Goal: Task Accomplishment & Management: Manage account settings

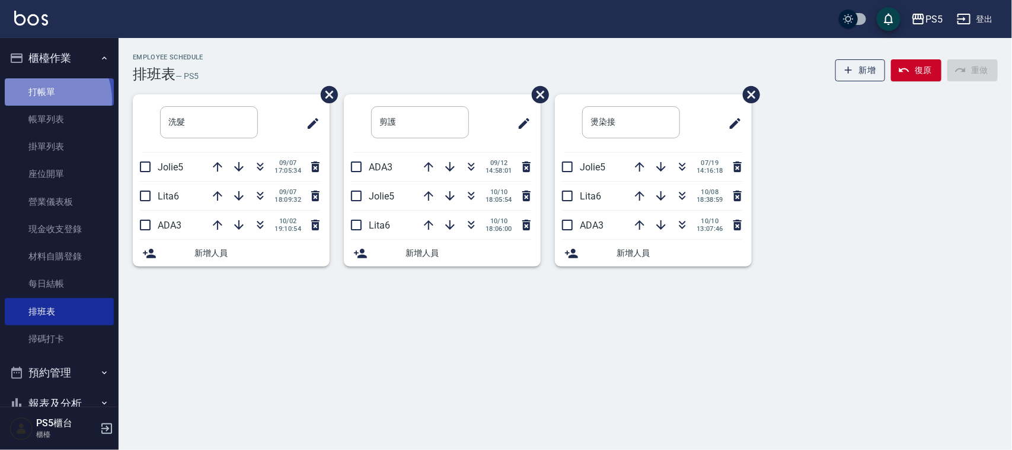
click at [43, 99] on link "打帳單" at bounding box center [59, 91] width 109 height 27
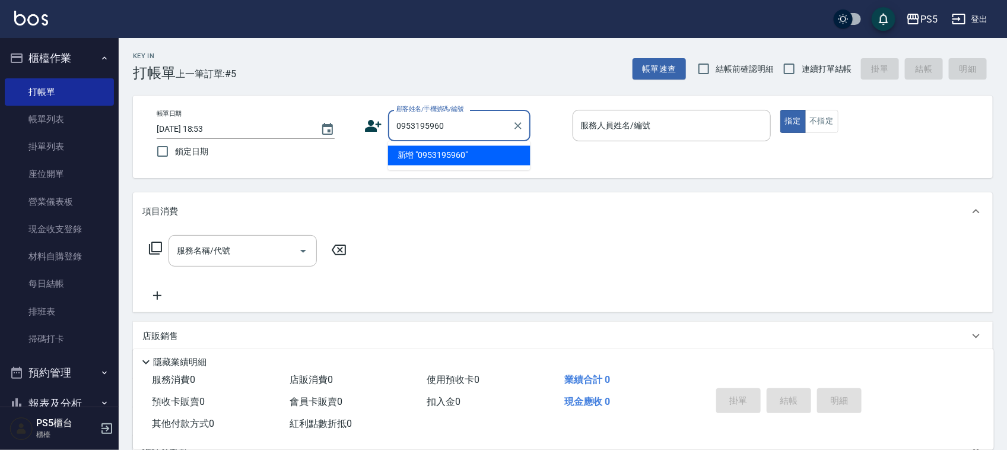
click at [442, 156] on li "新增 "0953195960"" at bounding box center [459, 156] width 142 height 20
type input "0953195960"
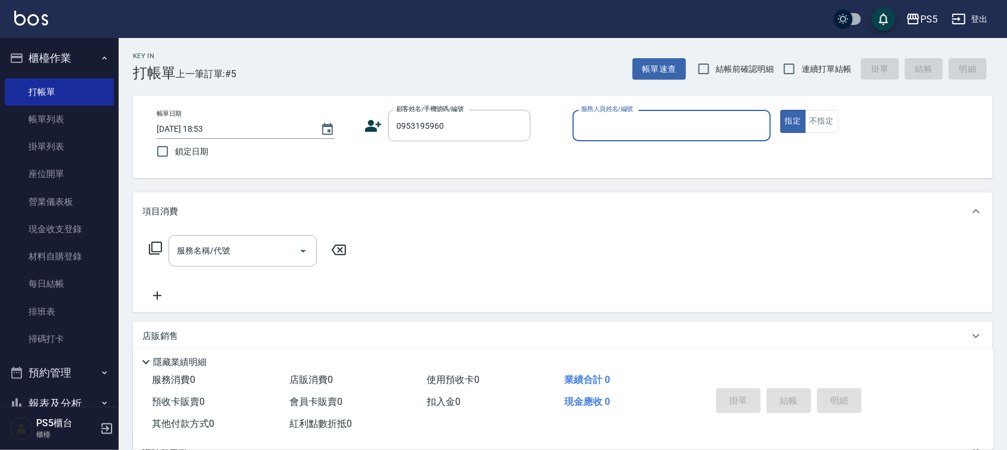
click at [371, 132] on icon at bounding box center [373, 126] width 18 height 18
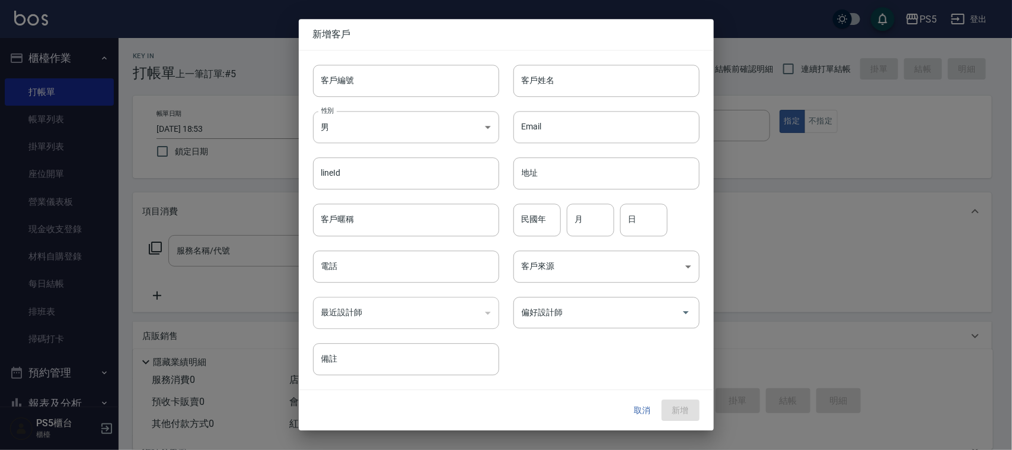
type input "0953195960"
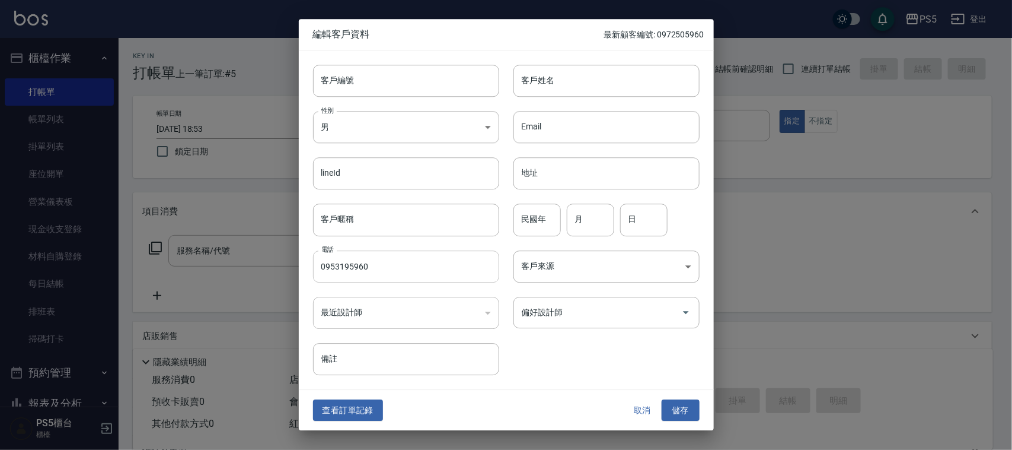
click at [403, 259] on input "0953195960" at bounding box center [406, 266] width 186 height 32
click at [402, 91] on input "客戶編號" at bounding box center [406, 81] width 186 height 32
paste input "0953195960"
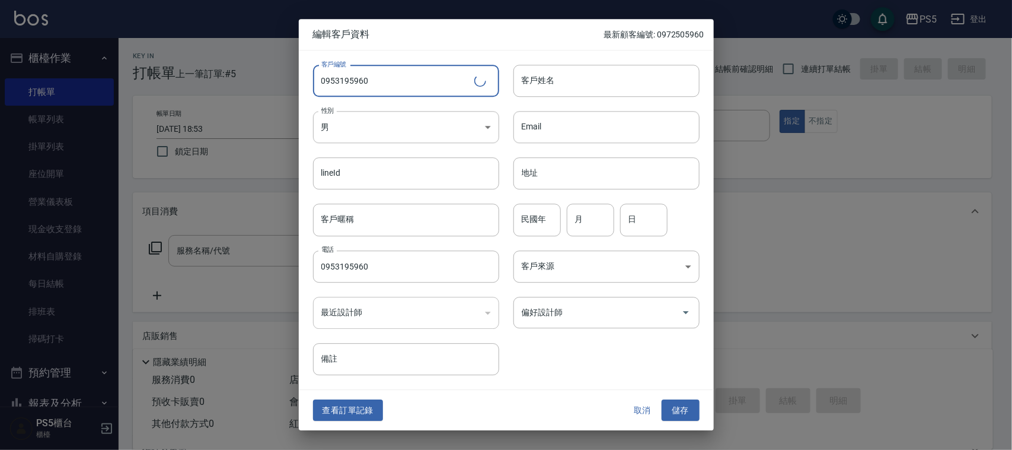
type input "0953195960"
click at [588, 101] on div "Email Email" at bounding box center [599, 120] width 200 height 46
click at [588, 87] on input "客戶姓名" at bounding box center [607, 81] width 186 height 32
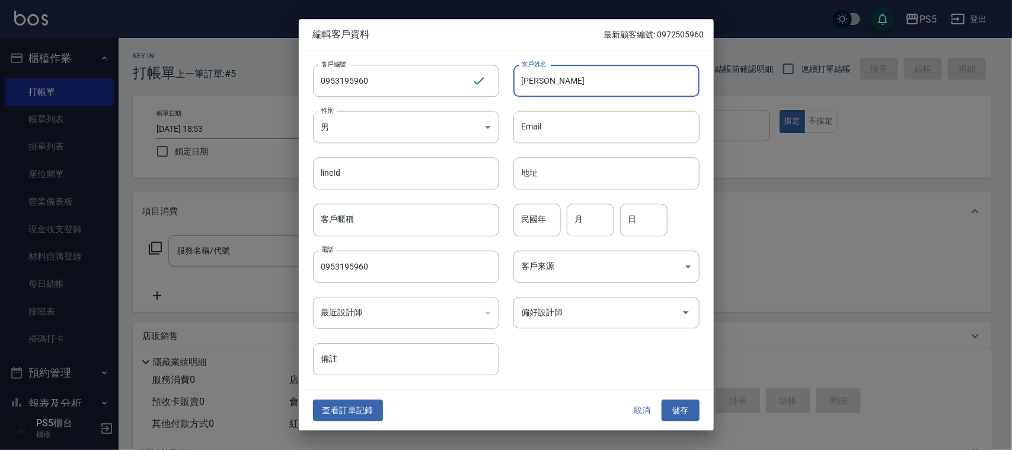
type input "陳愛莉"
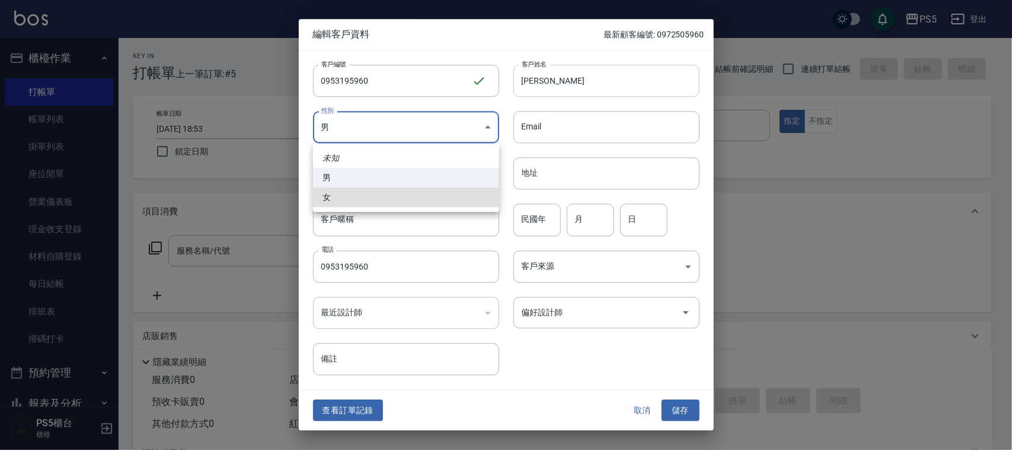
type input "FEMALE"
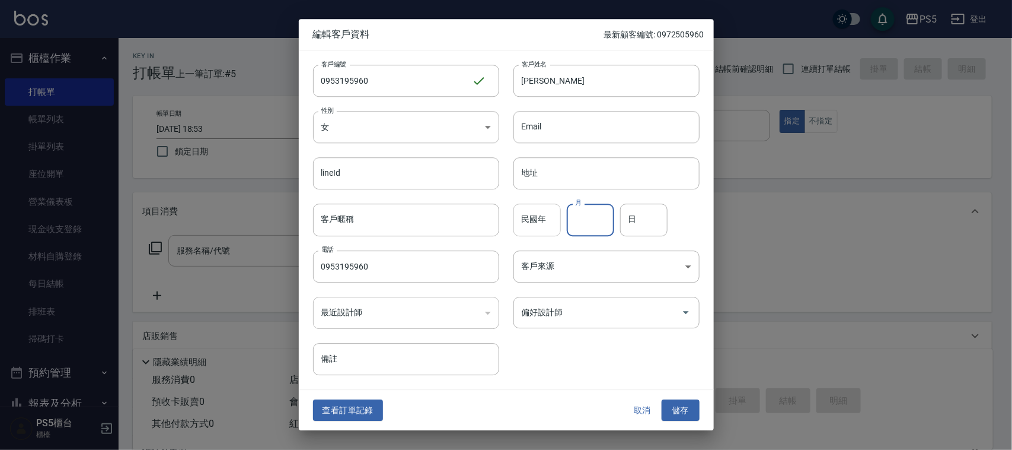
click at [534, 220] on input "民國年" at bounding box center [537, 220] width 47 height 32
type input "2"
type input "62"
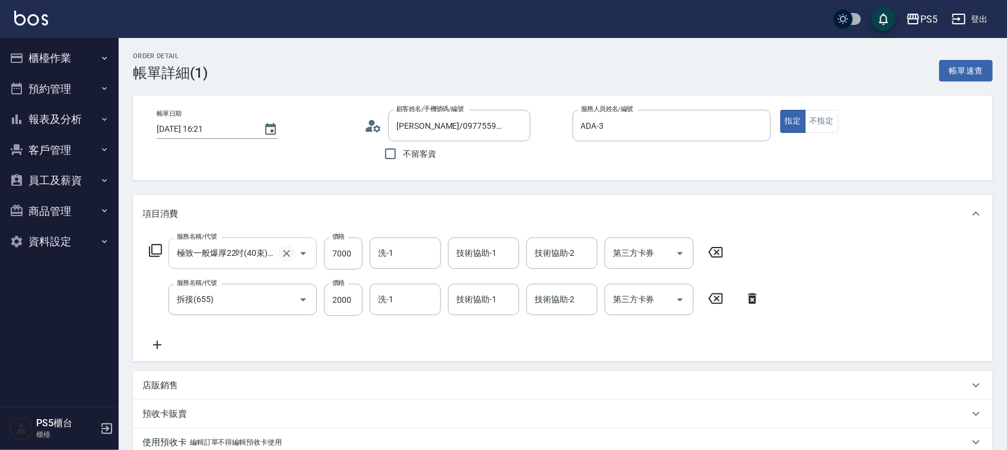
click at [281, 251] on icon "Clear" at bounding box center [287, 253] width 12 height 12
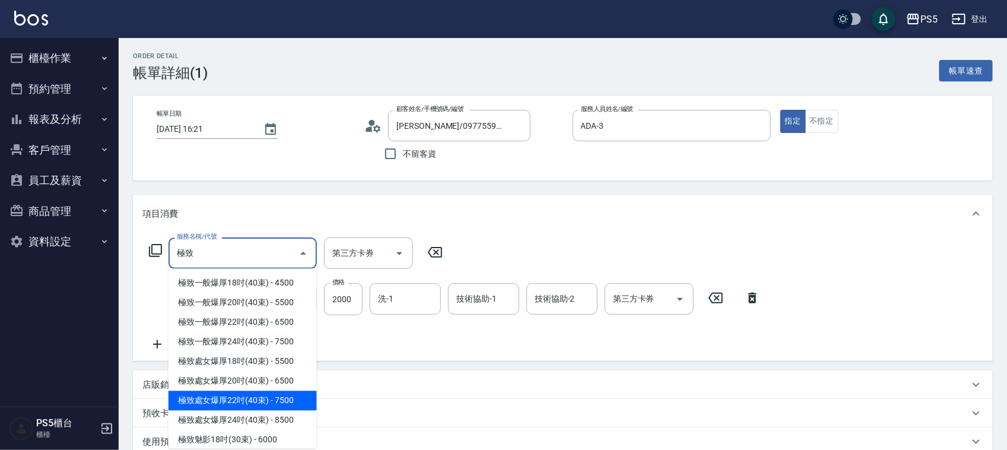
click at [263, 395] on span "極致處女爆厚22吋(40束) - 7500" at bounding box center [242, 401] width 148 height 20
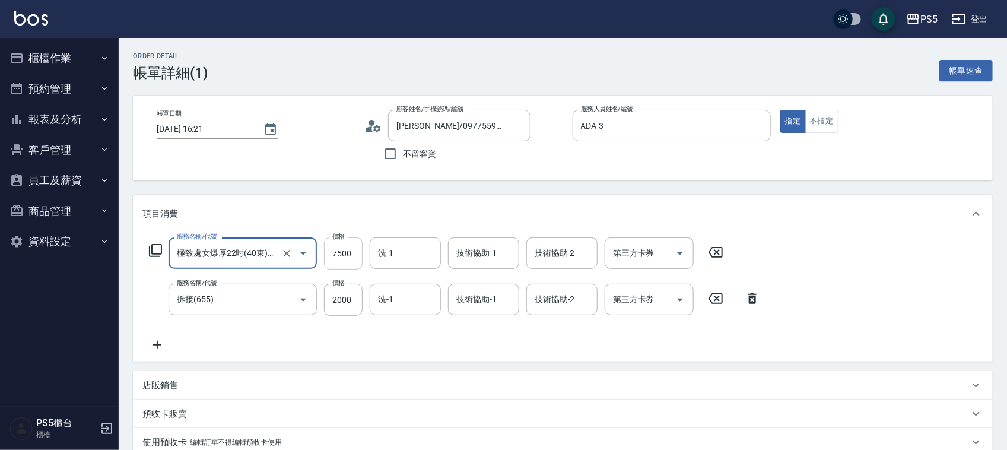
type input "極致處女爆厚22吋(40束)(G76)"
click at [358, 253] on input "7500" at bounding box center [343, 253] width 39 height 32
type input "7000"
click at [469, 180] on div "帳單日期 2025/10/10 16:21 顧客姓名/手機號碼/編號 陳薏如/0977559773/0977559773 顧客姓名/手機號碼/編號 不留客資 …" at bounding box center [562, 137] width 859 height 85
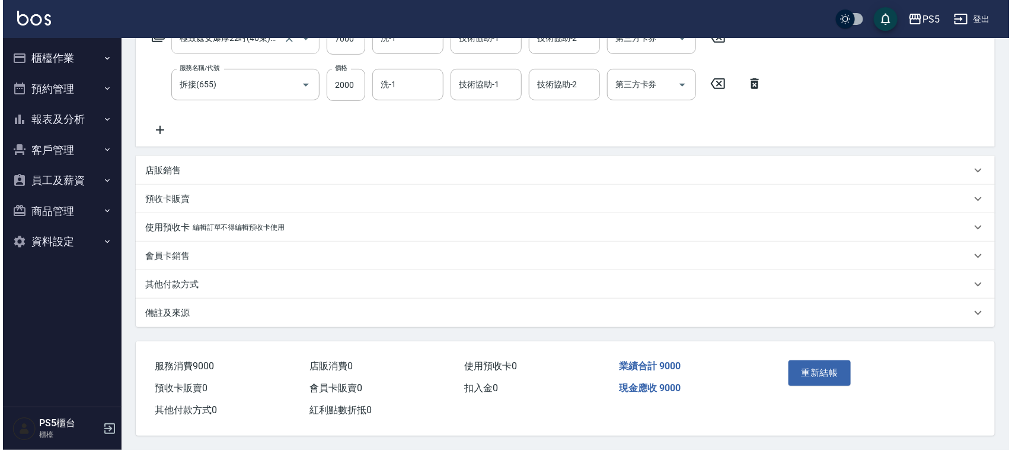
scroll to position [218, 0]
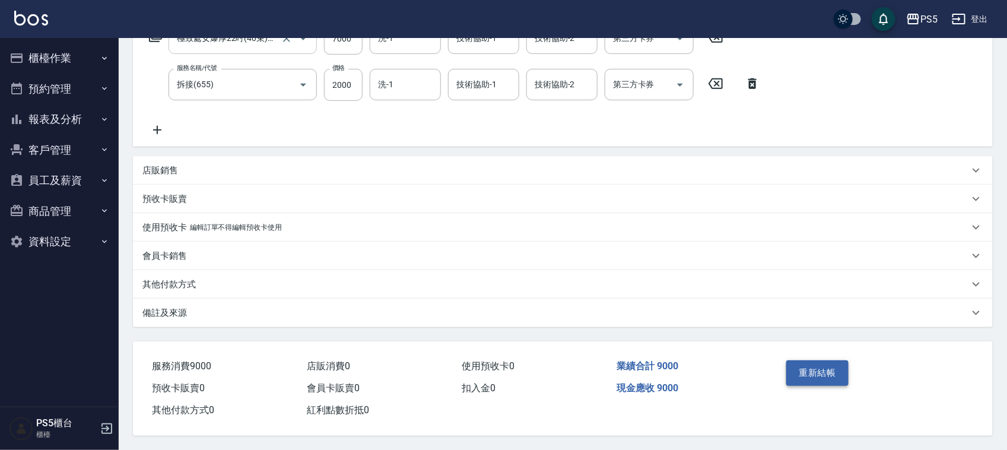
click at [817, 363] on button "重新結帳" at bounding box center [817, 372] width 63 height 25
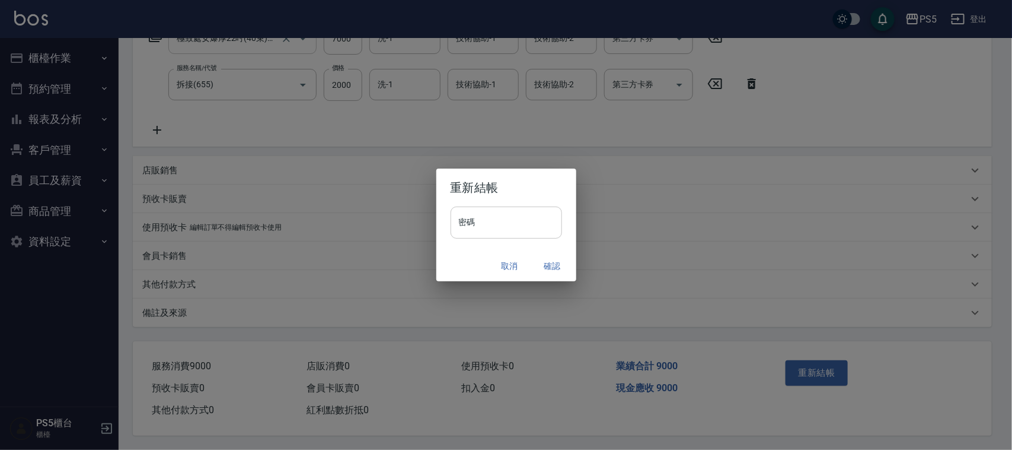
click at [498, 225] on input "密碼" at bounding box center [507, 222] width 112 height 32
type input "****"
click at [553, 258] on button "確認" at bounding box center [553, 266] width 38 height 22
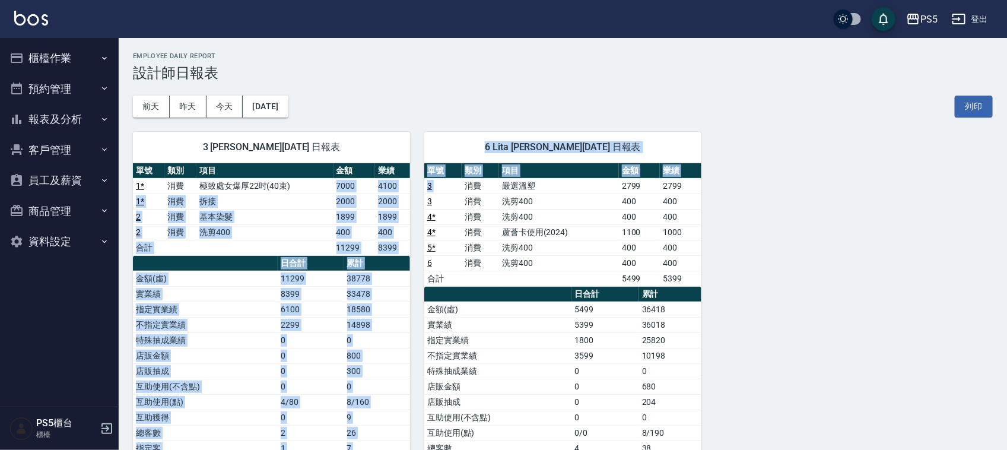
drag, startPoint x: 331, startPoint y: 181, endPoint x: 410, endPoint y: 104, distance: 110.7
click at [463, 180] on div "3 ADA [PERSON_NAME][DATE] 日報表 單號 類別 項目 金額 業績 1 * 消費 極致處女爆厚22吋(40束) 7000 4100 1 …" at bounding box center [556, 332] width 874 height 430
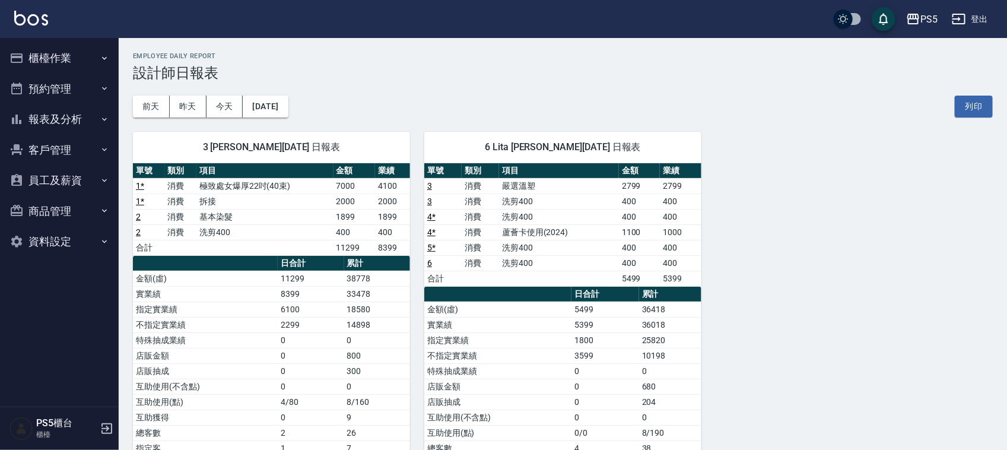
click at [410, 104] on div "[DATE] [DATE] [DATE] [DATE] 列印" at bounding box center [562, 106] width 859 height 50
click at [45, 60] on button "櫃檯作業" at bounding box center [59, 58] width 109 height 31
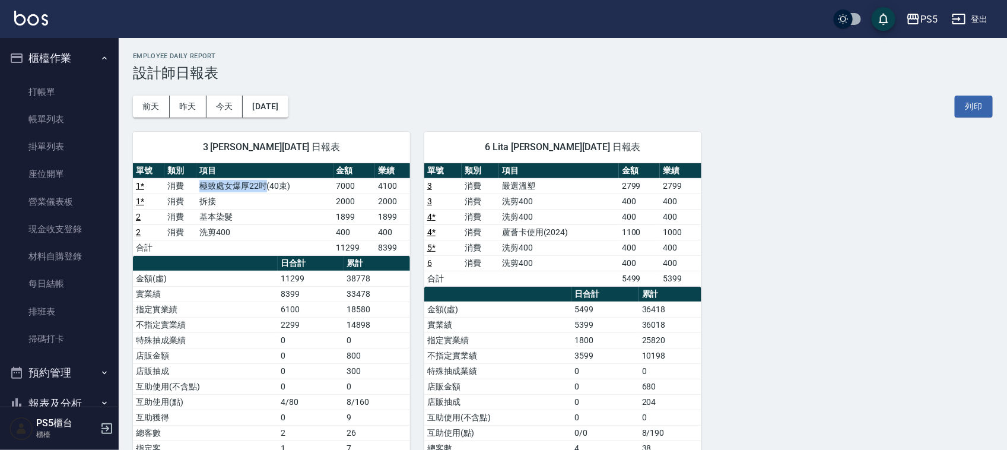
drag, startPoint x: 200, startPoint y: 184, endPoint x: 265, endPoint y: 182, distance: 64.7
click at [265, 182] on td "極致處女爆厚22吋(40束)" at bounding box center [264, 185] width 137 height 15
copy td "極致處女爆厚22吋"
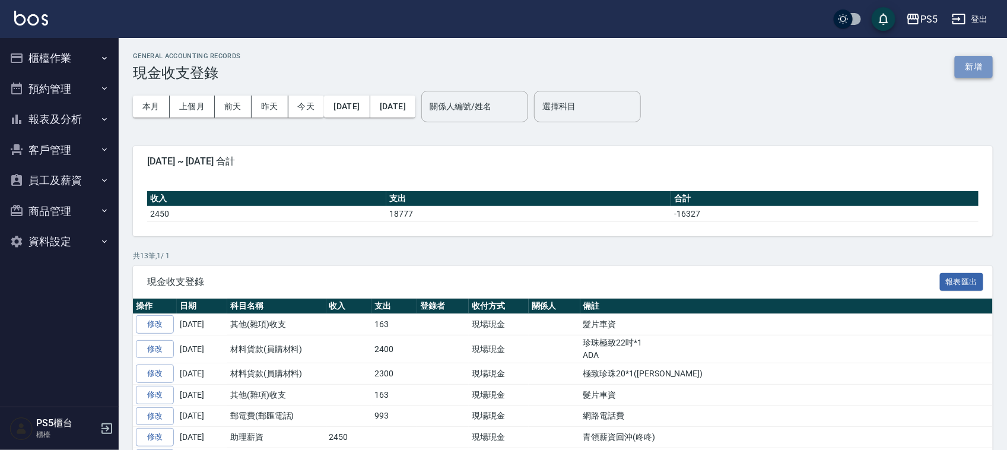
click at [964, 72] on button "新增" at bounding box center [973, 67] width 38 height 22
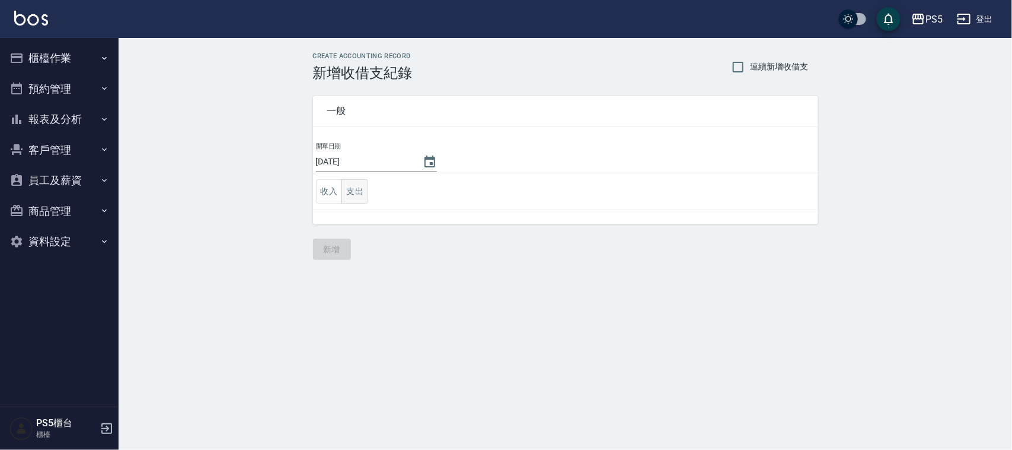
click at [361, 185] on button "支出" at bounding box center [355, 191] width 27 height 24
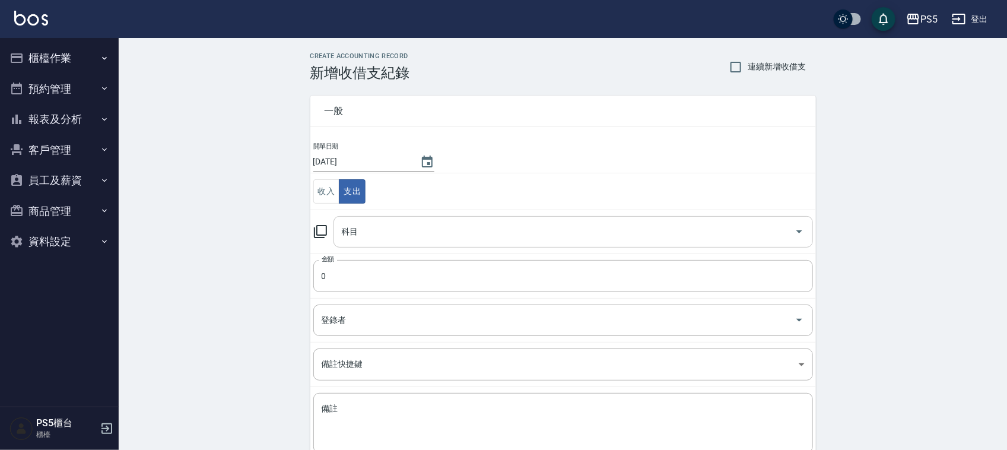
click at [381, 226] on input "科目" at bounding box center [564, 231] width 451 height 21
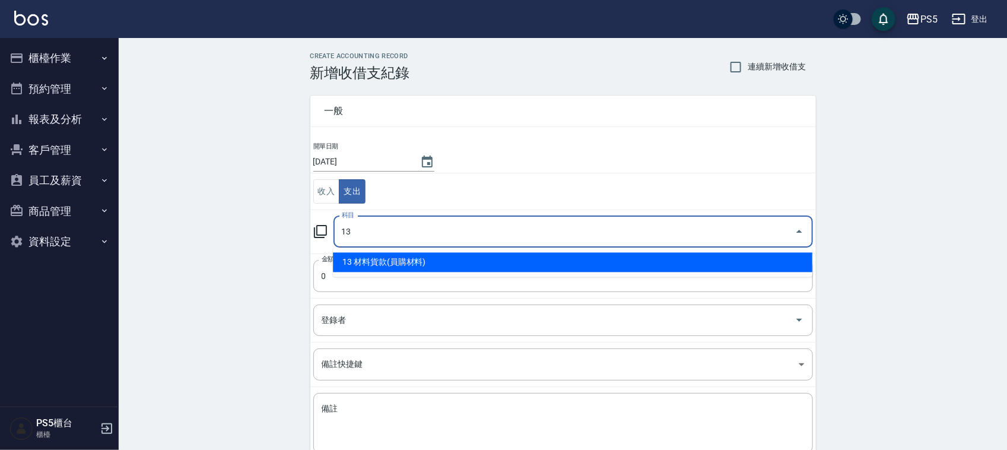
click at [363, 256] on li "13 材料貨款(員購材料)" at bounding box center [572, 263] width 479 height 20
type input "13 材料貨款(員購材料)"
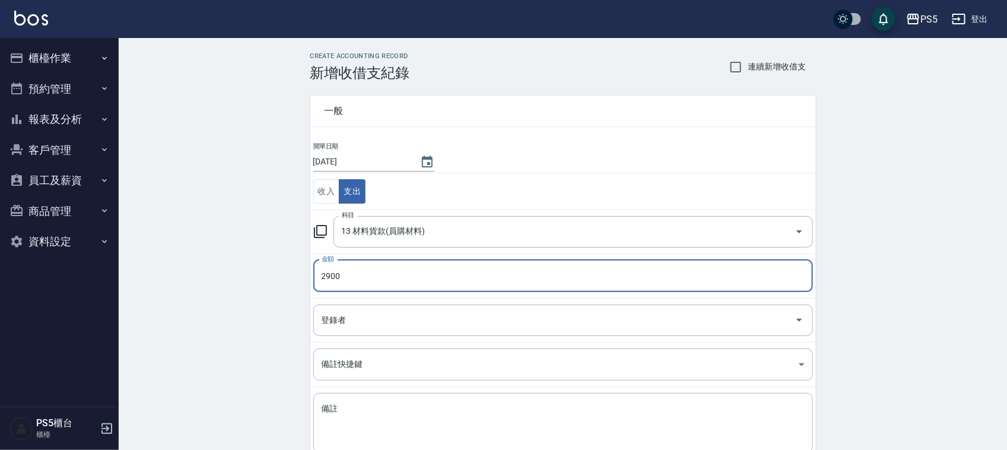
type input "2900"
click at [247, 211] on div "CREATE ACCOUNTING RECORD 新增收借支紀錄 連續新增收借支 一般 開單日期 2025/10/10 收入 支出 科目 13 材料貨款(員購…" at bounding box center [563, 281] width 888 height 486
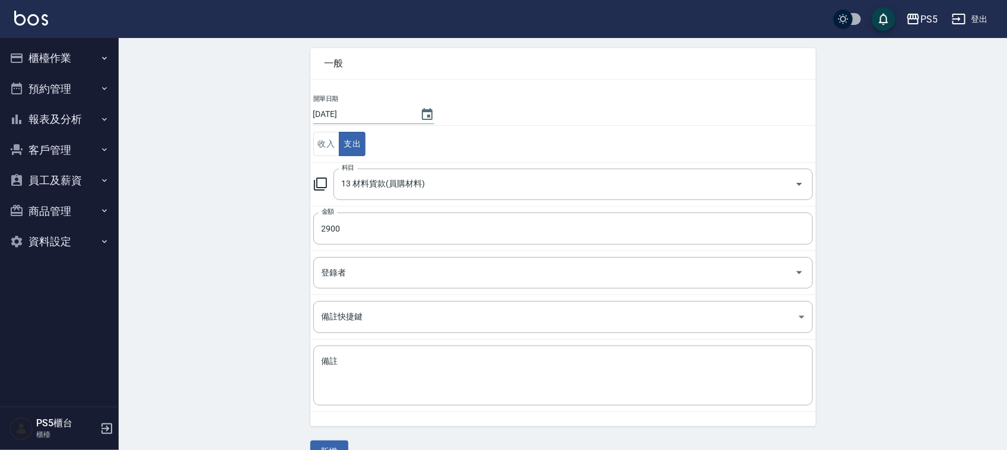
scroll to position [75, 0]
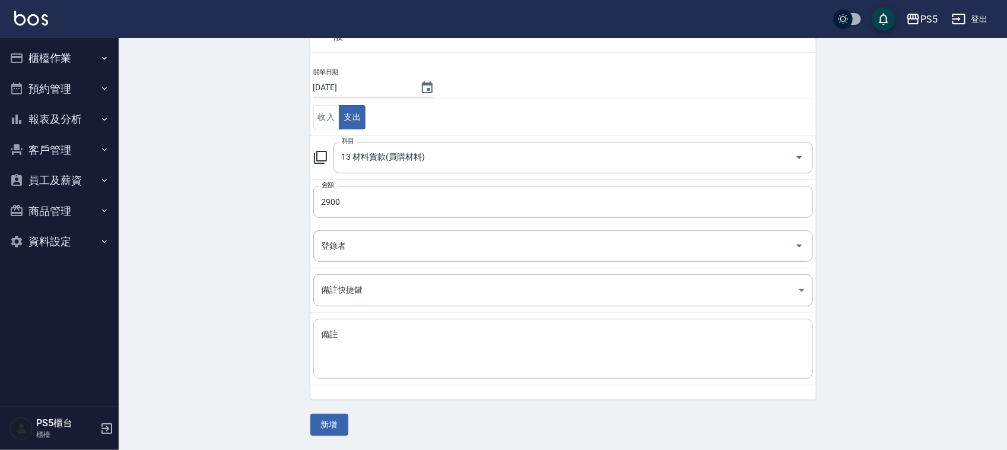
click at [331, 368] on textarea "備註" at bounding box center [562, 349] width 483 height 40
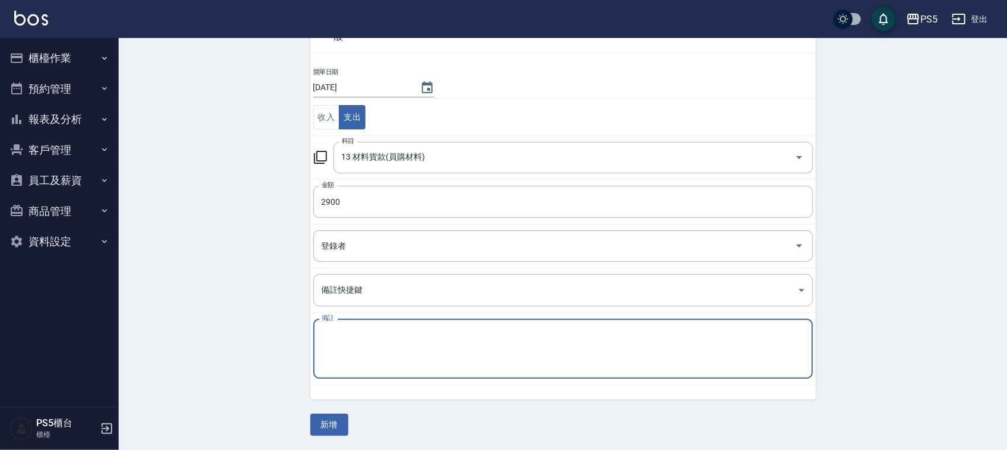
paste textarea "極致處女爆厚22吋"
type textarea "極致處女爆厚22*1 ADA"
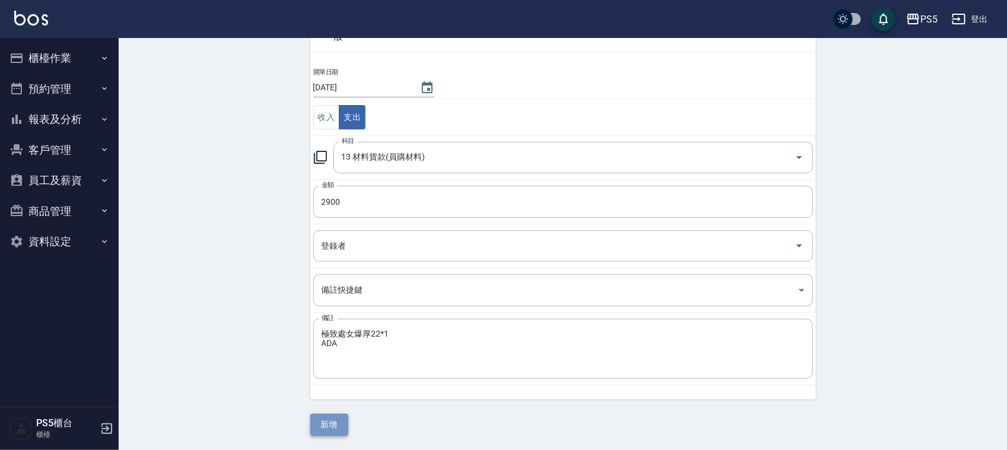
click at [335, 424] on button "新增" at bounding box center [329, 424] width 38 height 22
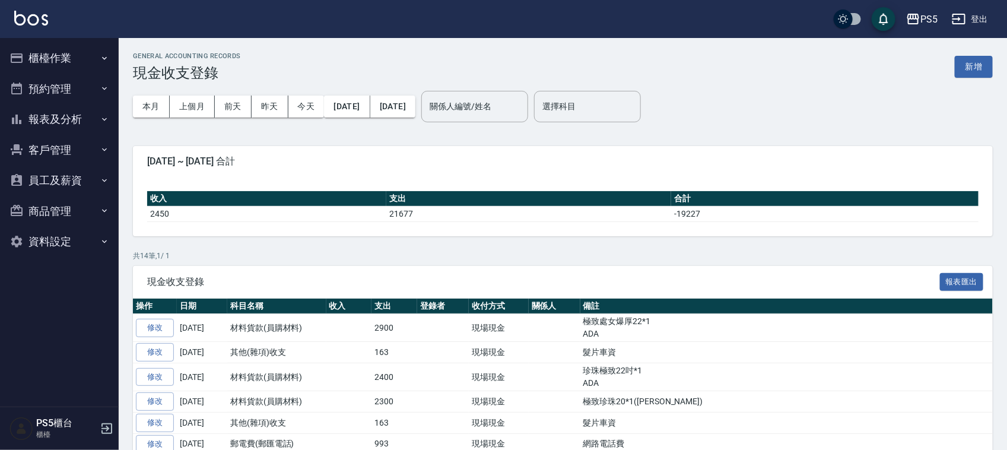
click at [59, 46] on button "櫃檯作業" at bounding box center [59, 58] width 109 height 31
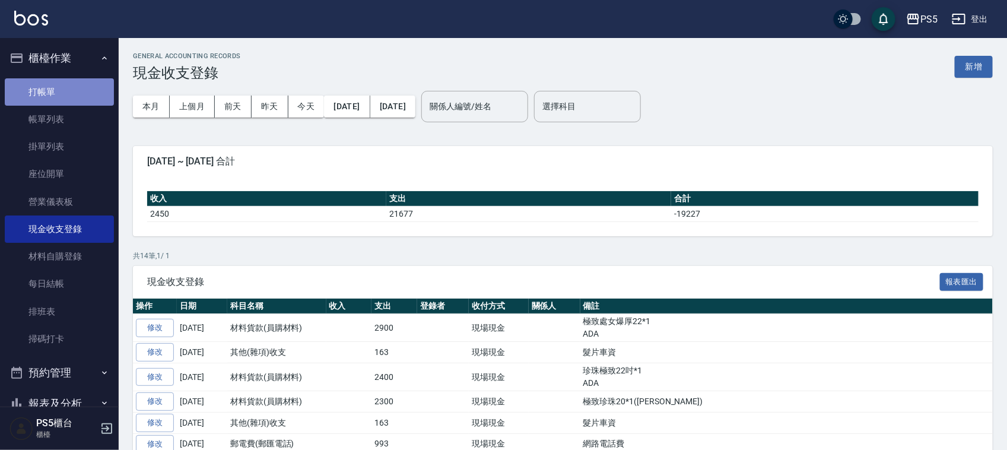
click at [59, 81] on link "打帳單" at bounding box center [59, 91] width 109 height 27
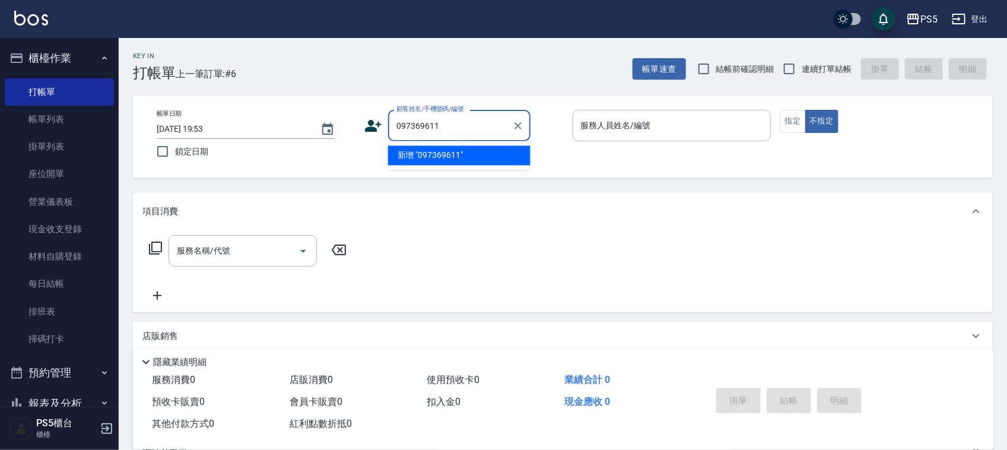
type input "0973696115"
drag, startPoint x: 450, startPoint y: 126, endPoint x: 377, endPoint y: 132, distance: 73.2
click at [360, 138] on div "帳單日期 2025/10/10 19:53 鎖定日期 顧客姓名/手機號碼/編號 0973696115 顧客姓名/手機號碼/編號 服務人員姓名/編號 服務人員姓…" at bounding box center [562, 137] width 831 height 54
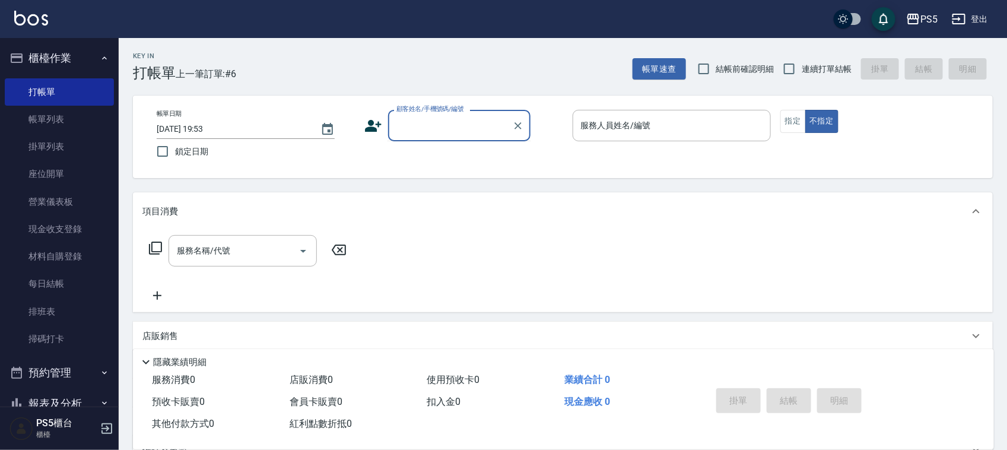
click at [377, 132] on icon at bounding box center [373, 126] width 18 height 18
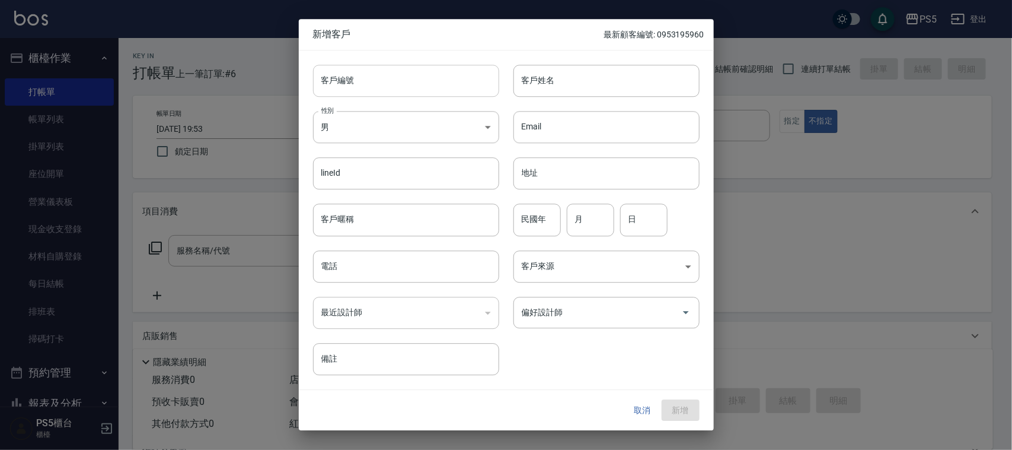
click at [359, 85] on input "客戶編號" at bounding box center [406, 81] width 186 height 32
paste input "0973696115"
type input "0973696115"
click at [345, 270] on input "電話" at bounding box center [406, 266] width 186 height 32
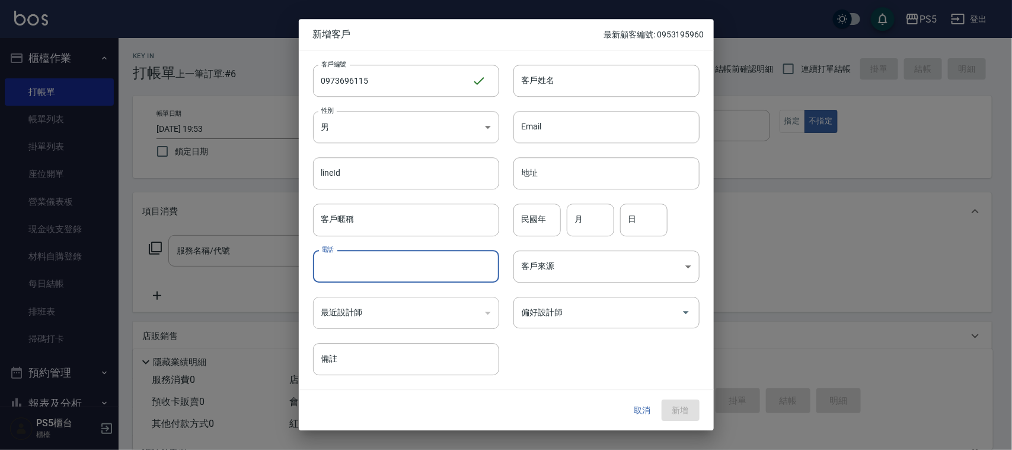
paste input "0973696115"
type input "0973696115"
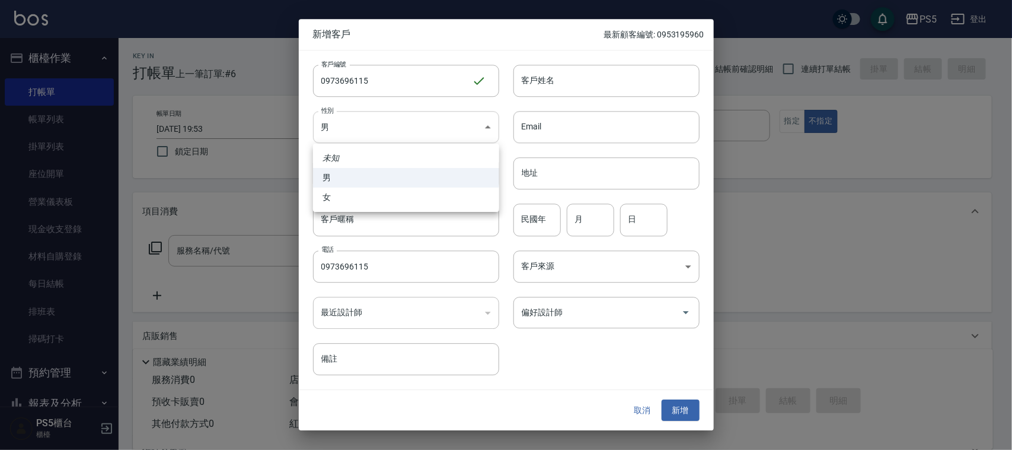
click at [358, 140] on body "PS5 登出 櫃檯作業 打帳單 帳單列表 掛單列表 座位開單 營業儀表板 現金收支登錄 材料自購登錄 每日結帳 排班表 掃碼打卡 預約管理 預約管理 單日預約…" at bounding box center [506, 288] width 1012 height 577
click at [348, 197] on li "女" at bounding box center [406, 197] width 186 height 20
type input "[DEMOGRAPHIC_DATA]"
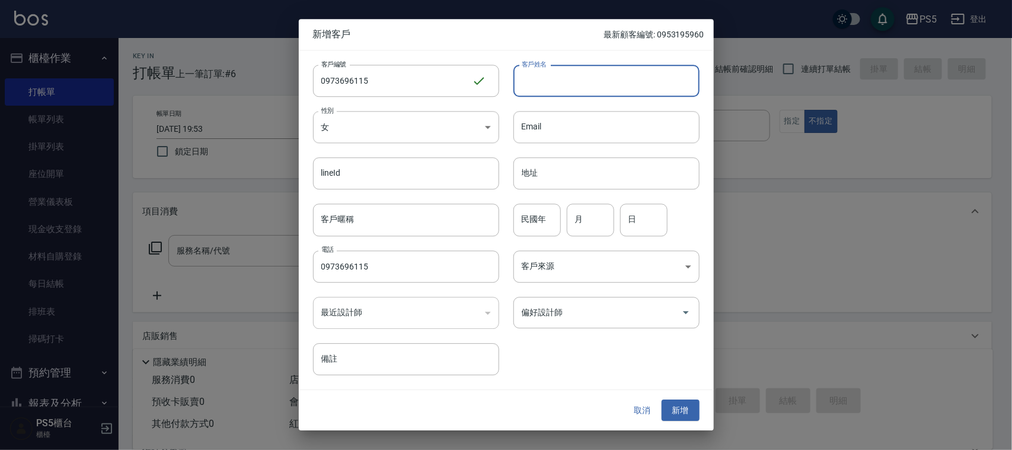
click at [620, 81] on input "客戶姓名" at bounding box center [607, 81] width 186 height 32
type input "5"
type input "張妤慈"
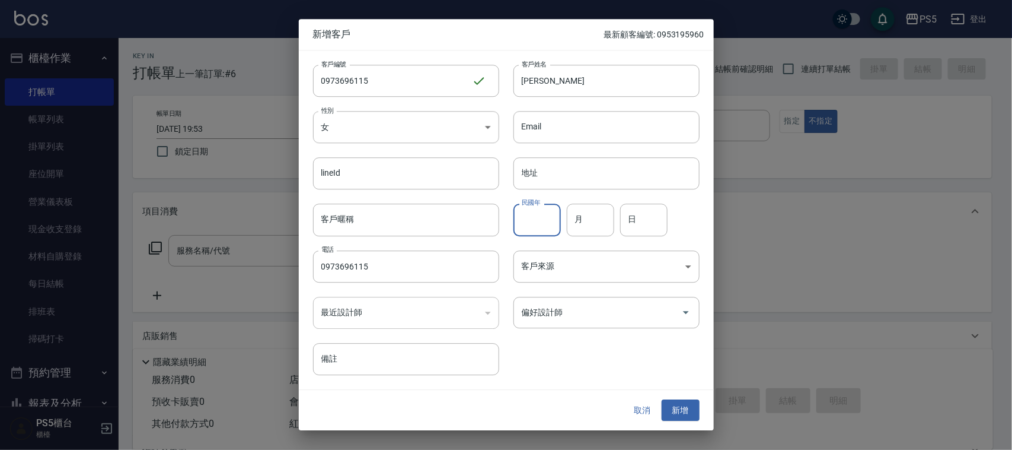
click at [556, 214] on input "民國年" at bounding box center [537, 220] width 47 height 32
type input "87"
type input "10"
type input "19"
click at [681, 410] on button "新增" at bounding box center [681, 410] width 38 height 22
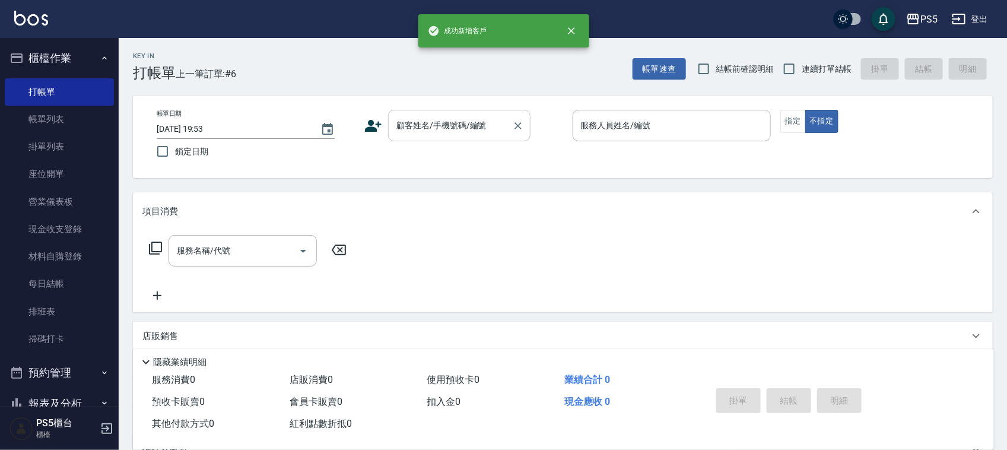
click at [448, 117] on div "顧客姓名/手機號碼/編號 顧客姓名/手機號碼/編號" at bounding box center [459, 125] width 142 height 31
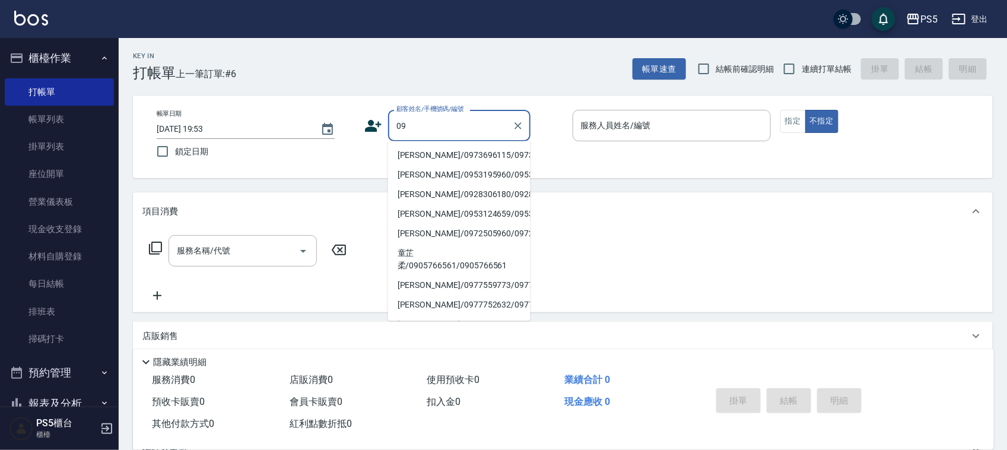
click at [405, 153] on li "張妤慈/0973696115/0973696115" at bounding box center [459, 156] width 142 height 20
type input "張妤慈/0973696115/0973696115"
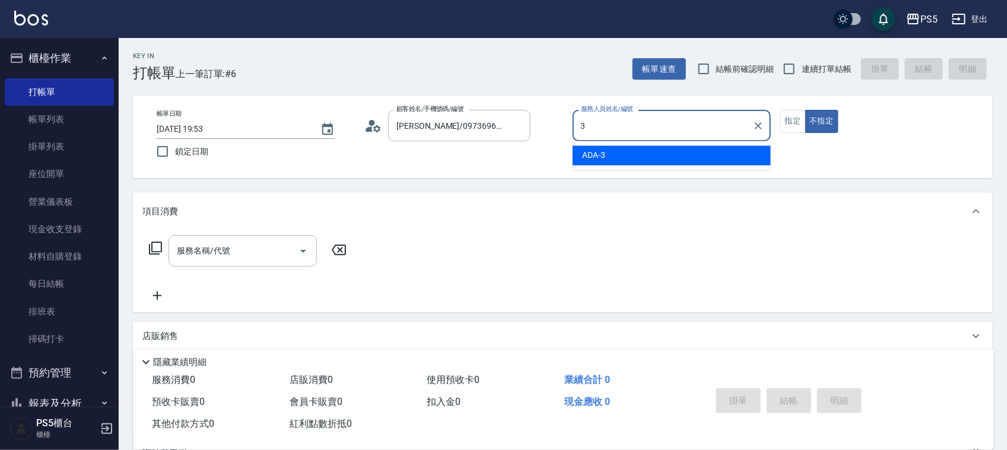
type input "ADA-3"
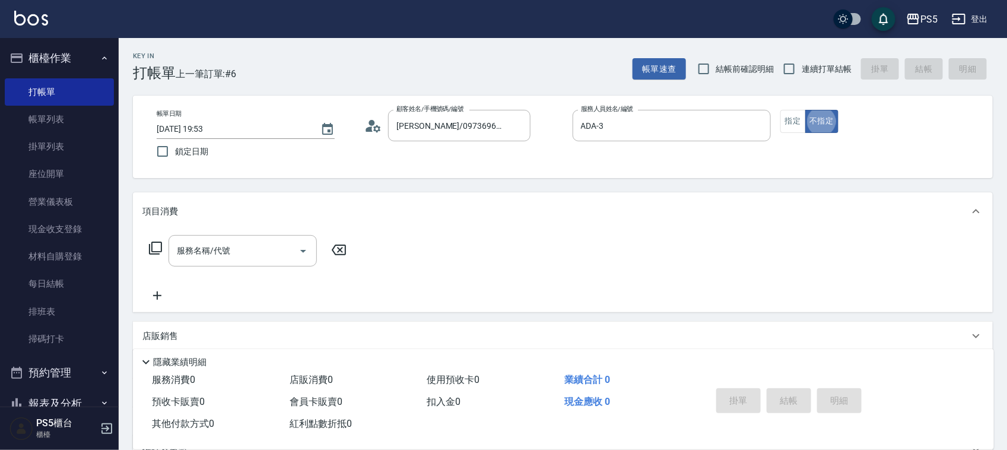
type button "false"
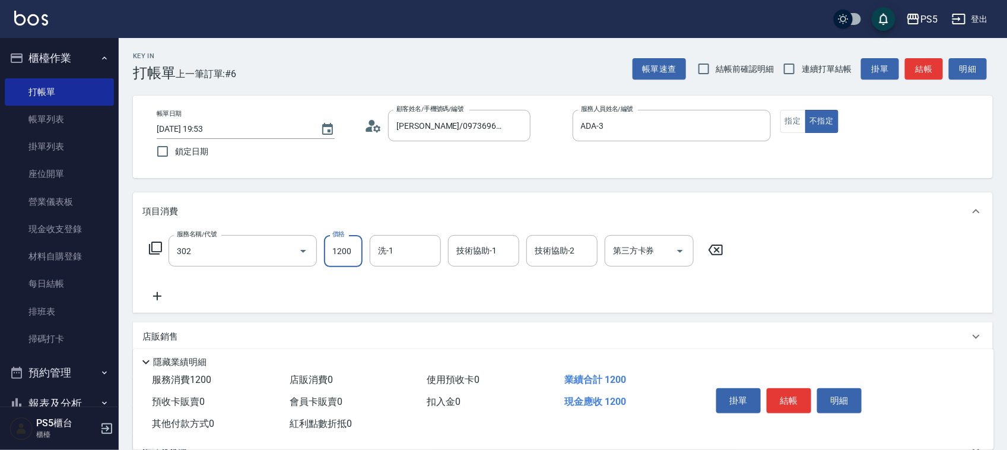
type input "基本離子燙(302)"
type input "19999"
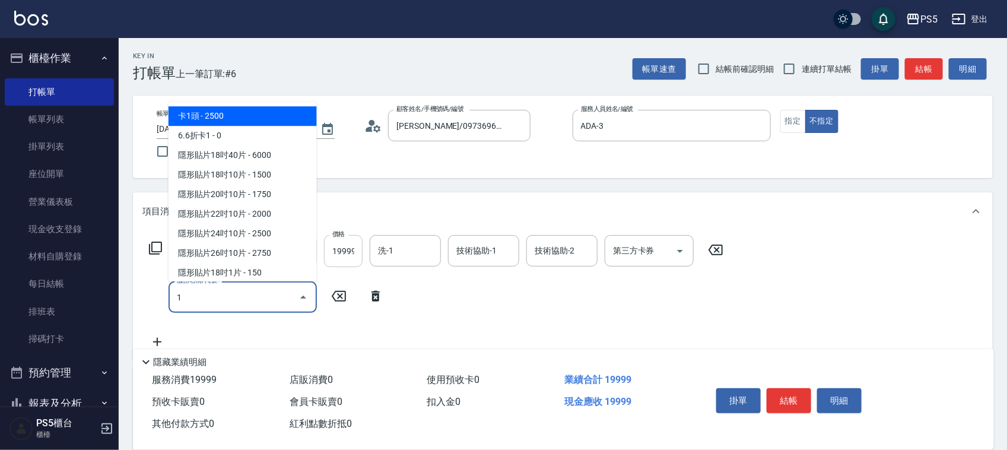
type input "1"
click at [351, 249] on input "19999" at bounding box center [343, 251] width 39 height 32
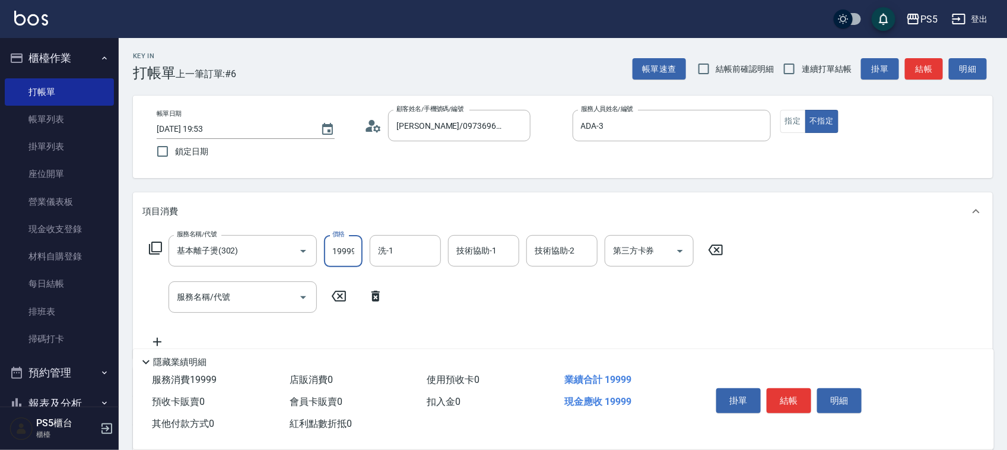
click at [356, 252] on input "19999" at bounding box center [343, 251] width 39 height 32
click at [352, 250] on input "19999" at bounding box center [343, 251] width 39 height 32
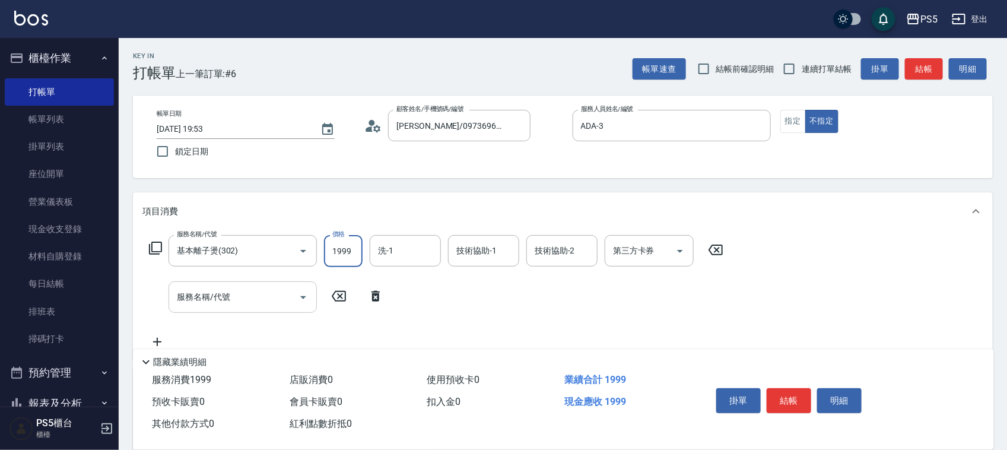
click at [288, 285] on div "服務名稱/代號" at bounding box center [242, 296] width 148 height 31
type input "1999"
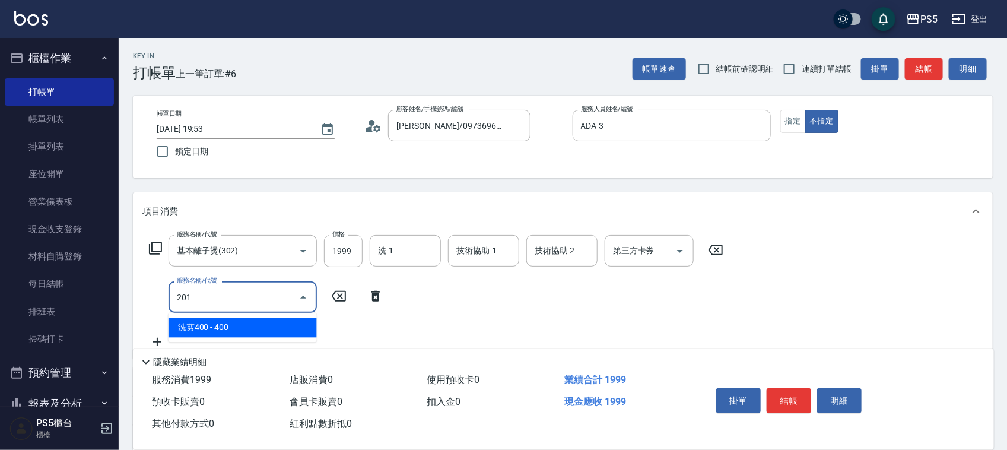
type input "洗剪400(201)"
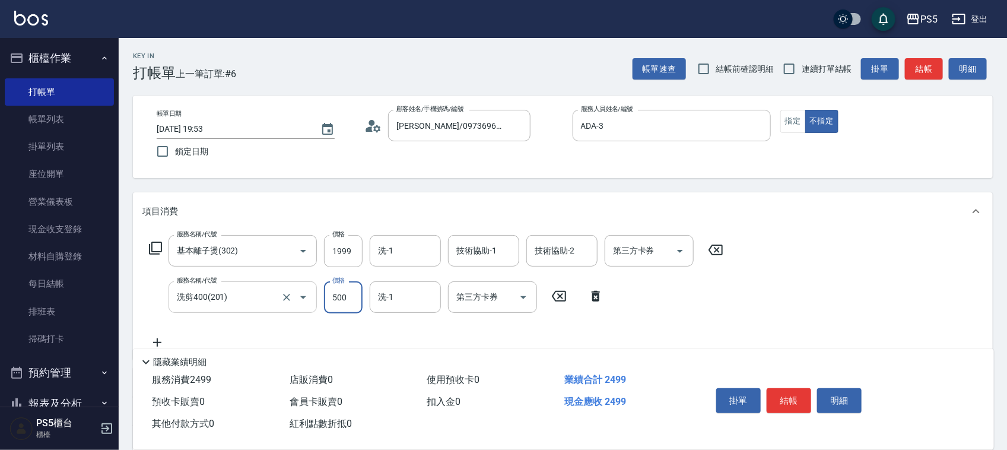
type input "500"
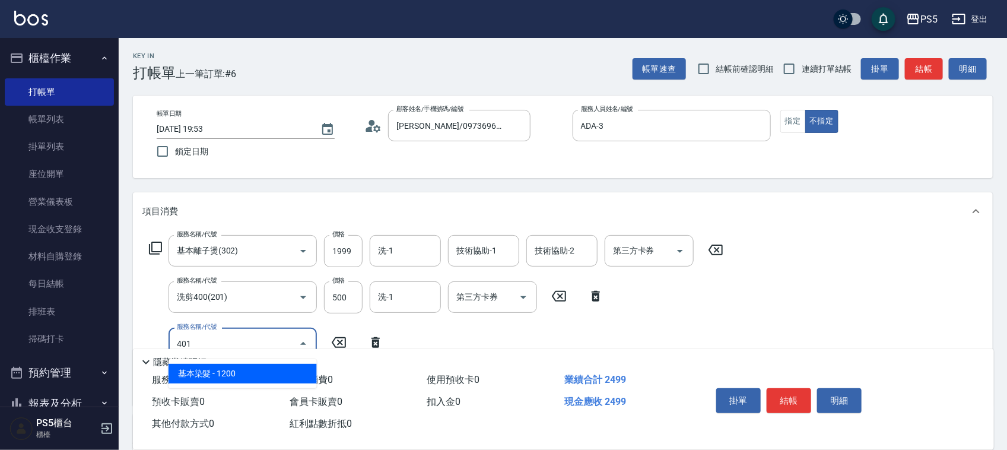
type input "基本染髮(401)"
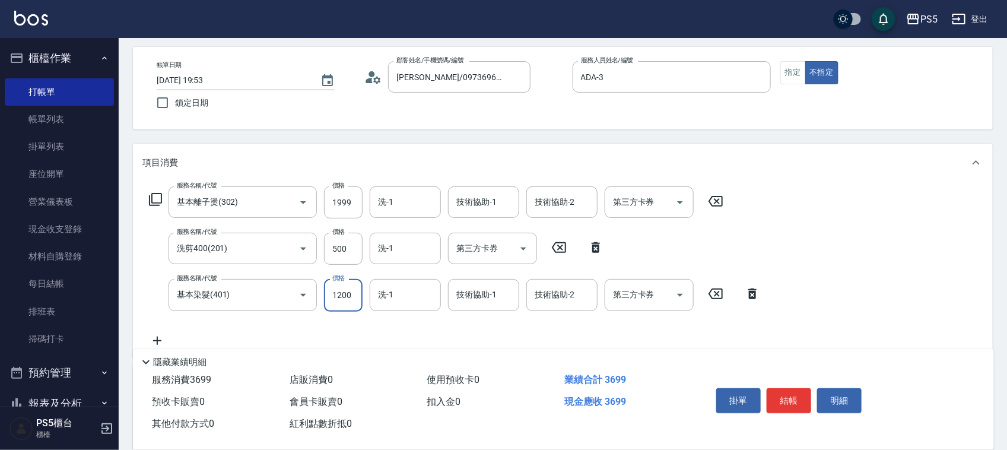
scroll to position [74, 0]
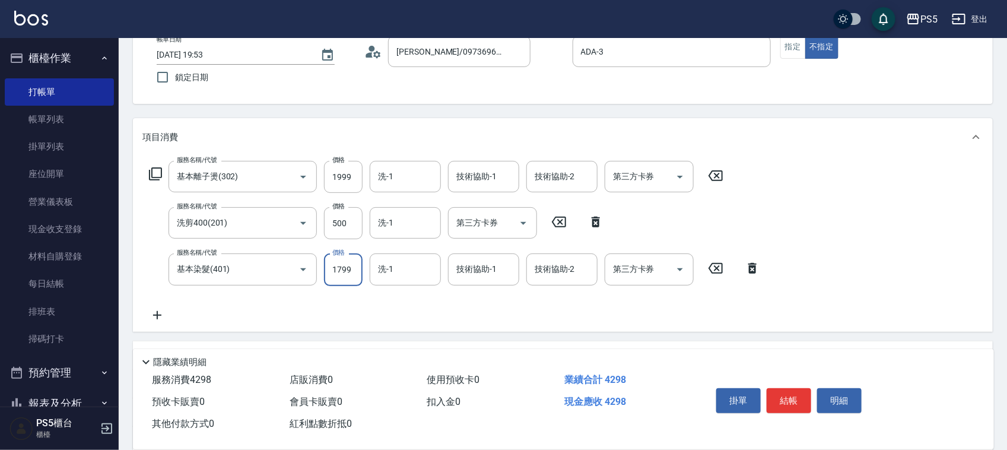
type input "1799"
click at [420, 101] on div "帳單日期 2025/10/10 19:53 鎖定日期 顧客姓名/手機號碼/編號 張妤慈/0973696115/0973696115 顧客姓名/手機號碼/編號 …" at bounding box center [562, 62] width 859 height 82
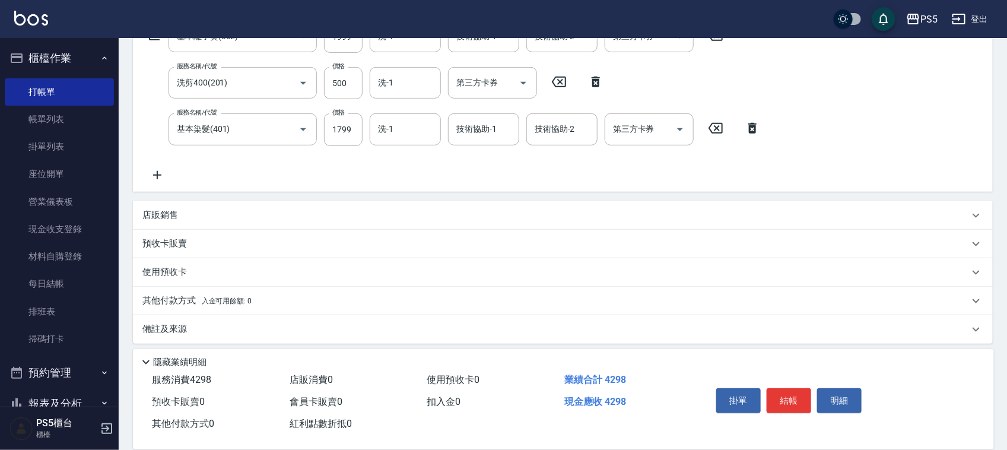
scroll to position [220, 0]
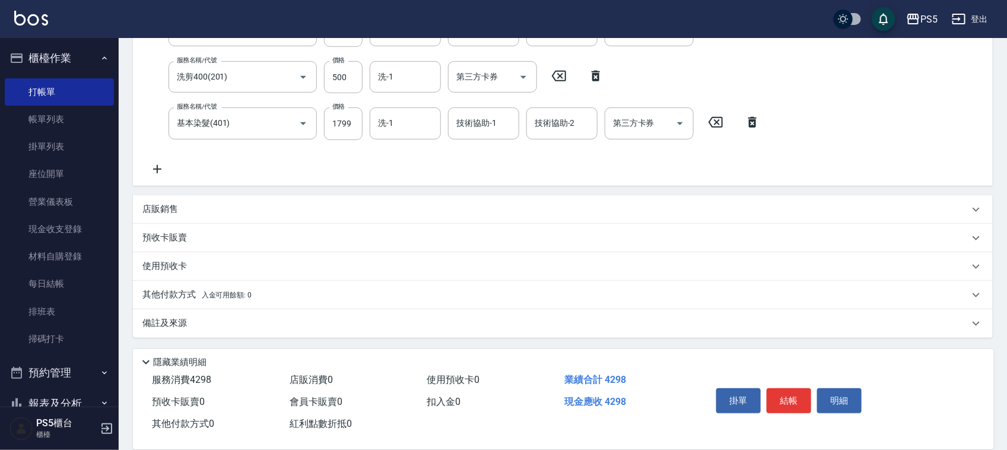
click at [159, 285] on div "其他付款方式 入金可用餘額: 0" at bounding box center [562, 295] width 859 height 28
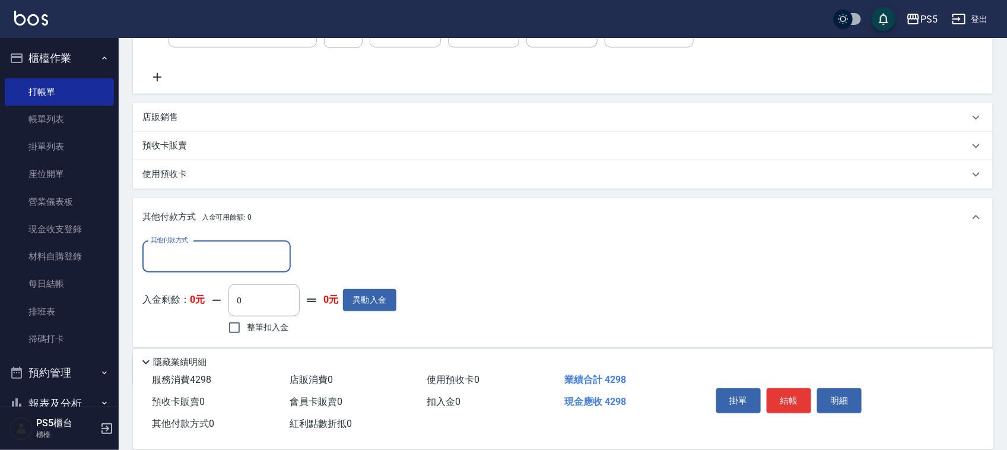
scroll to position [0, 0]
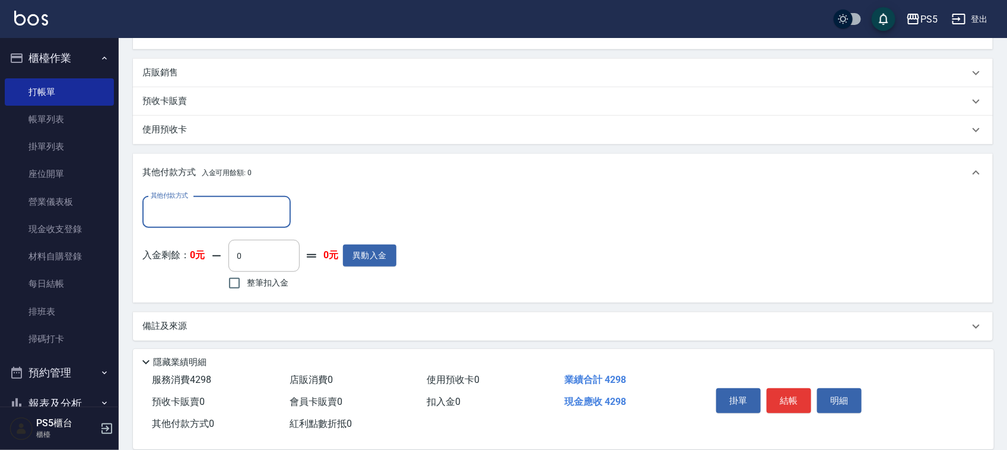
click at [193, 218] on input "其他付款方式" at bounding box center [217, 212] width 138 height 21
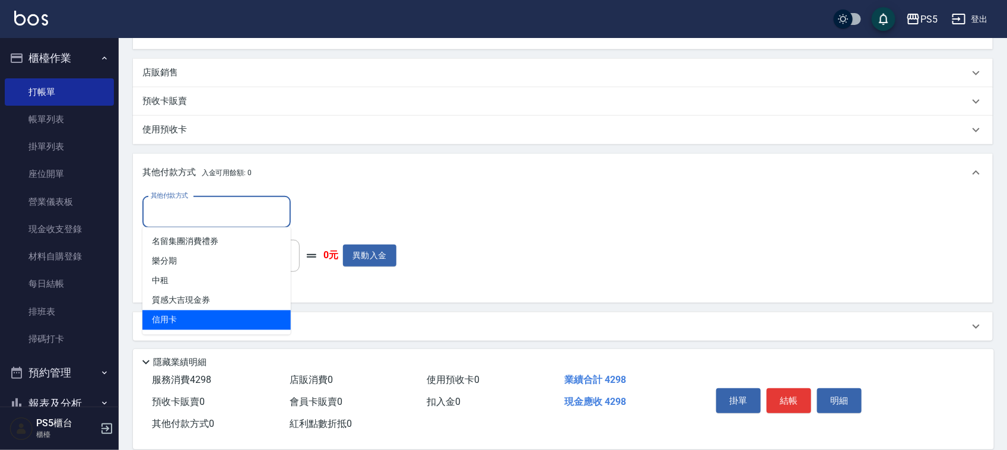
click at [184, 316] on span "信用卡" at bounding box center [216, 320] width 148 height 20
type input "信用卡"
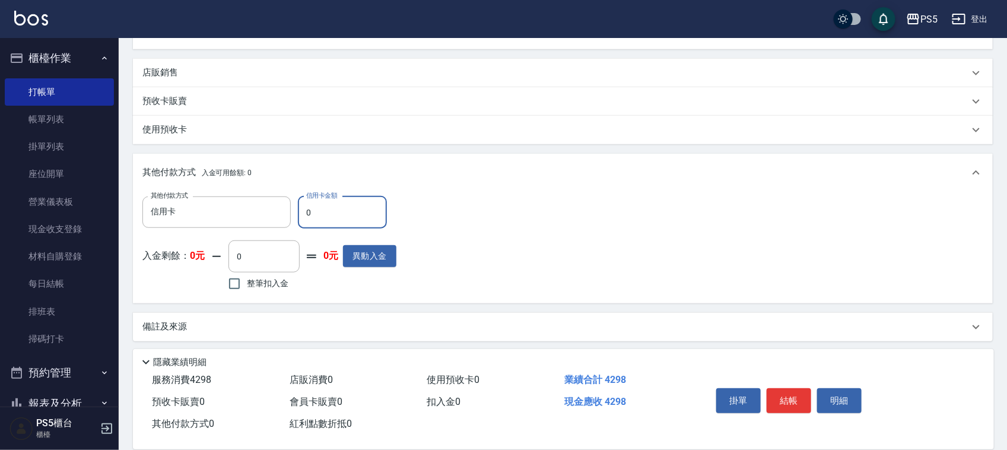
drag, startPoint x: 324, startPoint y: 223, endPoint x: 297, endPoint y: 220, distance: 27.4
click at [298, 220] on input "0" at bounding box center [342, 212] width 89 height 32
type input "4298"
click at [805, 398] on button "結帳" at bounding box center [788, 400] width 44 height 25
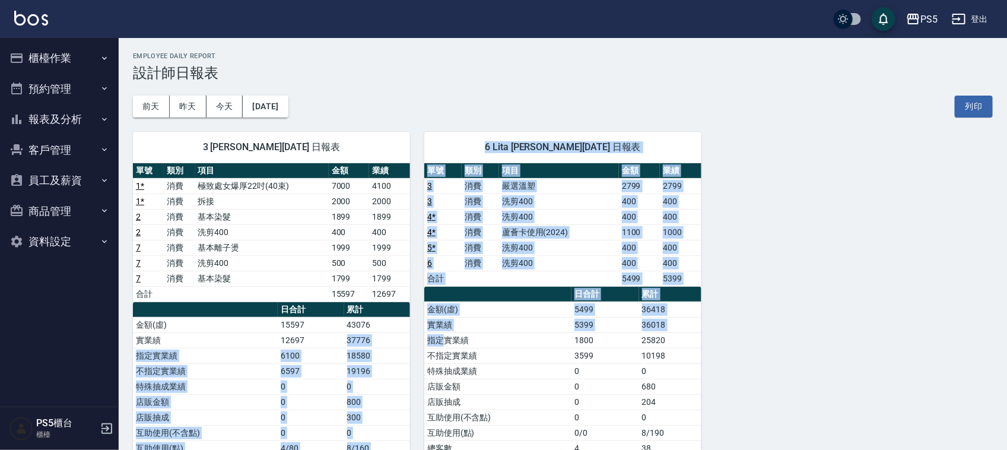
drag, startPoint x: 346, startPoint y: 339, endPoint x: 441, endPoint y: 339, distance: 94.9
click at [441, 339] on div "3 ADA 朱靜慧 10/10/2025 日報表 單號 類別 項目 金額 業績 1 * 消費 極致處女爆厚22吋(40束) 7000 4100 1 * 消費 …" at bounding box center [556, 347] width 874 height 461
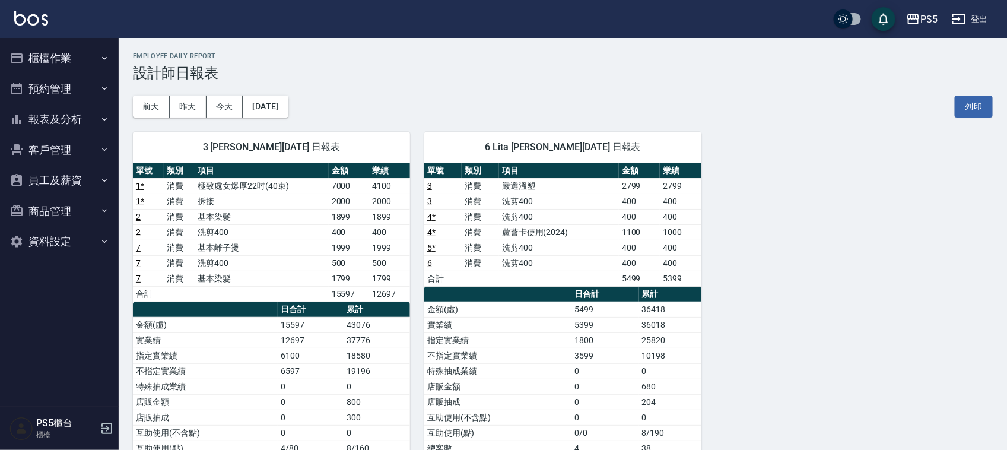
click at [784, 295] on div "3 ADA 朱靜慧 10/10/2025 日報表 單號 類別 項目 金額 業績 1 * 消費 極致處女爆厚22吋(40束) 7000 4100 1 * 消費 …" at bounding box center [556, 347] width 874 height 461
click at [42, 43] on button "櫃檯作業" at bounding box center [59, 58] width 109 height 31
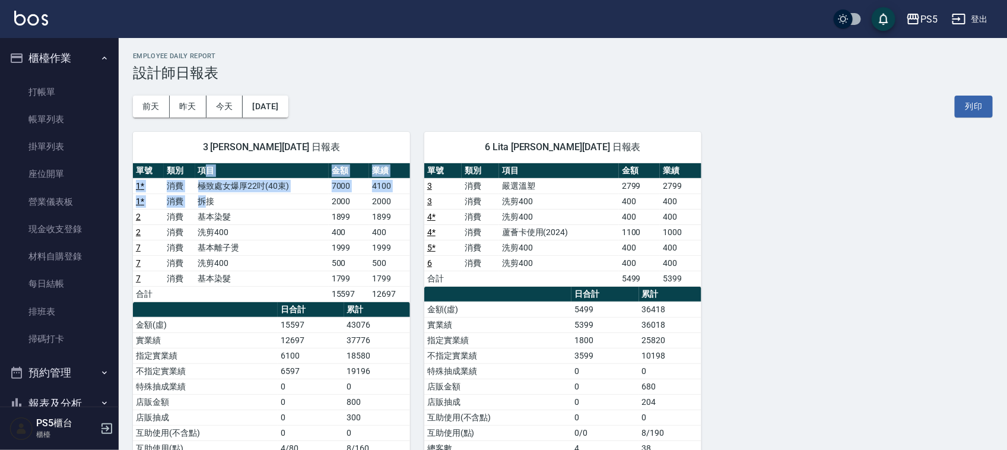
drag, startPoint x: 209, startPoint y: 198, endPoint x: 298, endPoint y: 152, distance: 99.7
click at [217, 172] on table "單號 類別 項目 金額 業績 1 * 消費 極致處女爆厚22吋(40束) 7000 4100 1 * 消費 拆接 2000 2000 2 消費 基本染髮 18…" at bounding box center [271, 232] width 277 height 139
click at [371, 106] on div "前天 昨天 今天 2025/10/10 列印" at bounding box center [562, 106] width 859 height 50
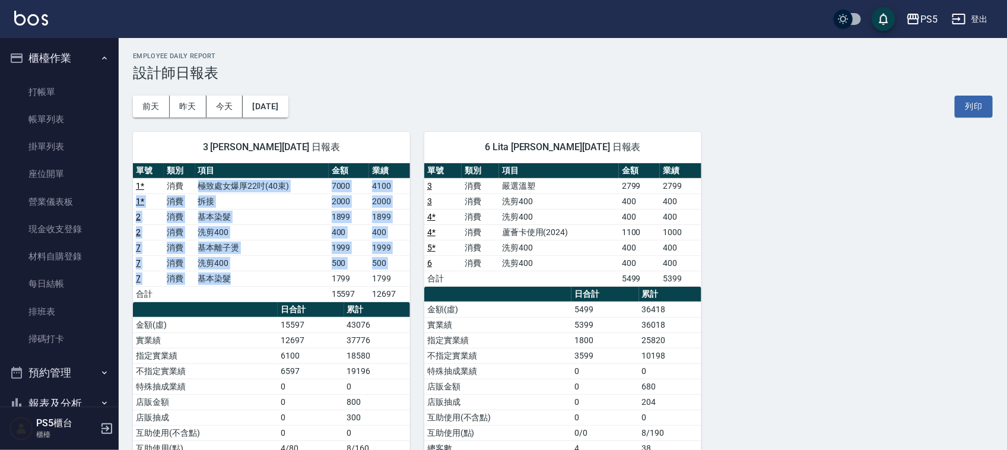
drag, startPoint x: 200, startPoint y: 181, endPoint x: 251, endPoint y: 281, distance: 111.4
click at [251, 281] on tbody "1 * 消費 極致處女爆厚22吋(40束) 7000 4100 1 * 消費 拆接 2000 2000 2 消費 基本染髮 1899 1899 2 消費 洗剪…" at bounding box center [271, 239] width 277 height 123
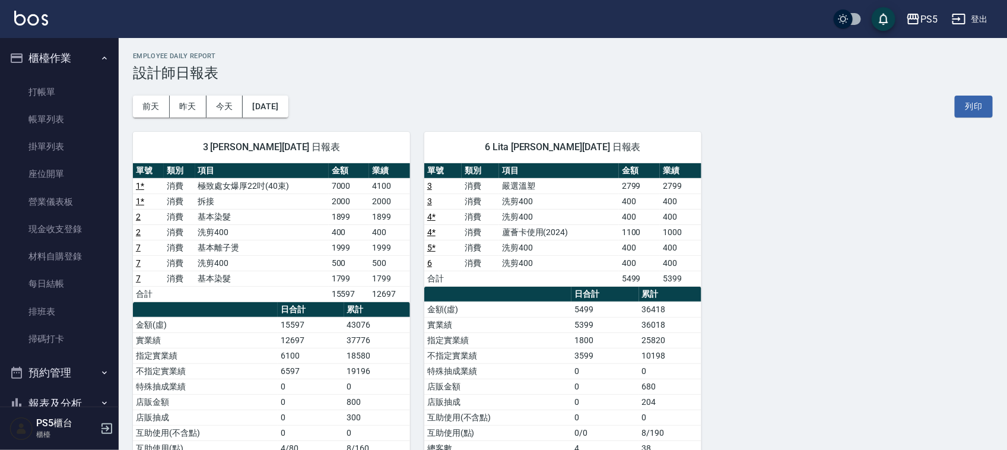
click at [505, 80] on h3 "設計師日報表" at bounding box center [562, 73] width 859 height 17
click at [506, 80] on h3 "設計師日報表" at bounding box center [562, 73] width 859 height 17
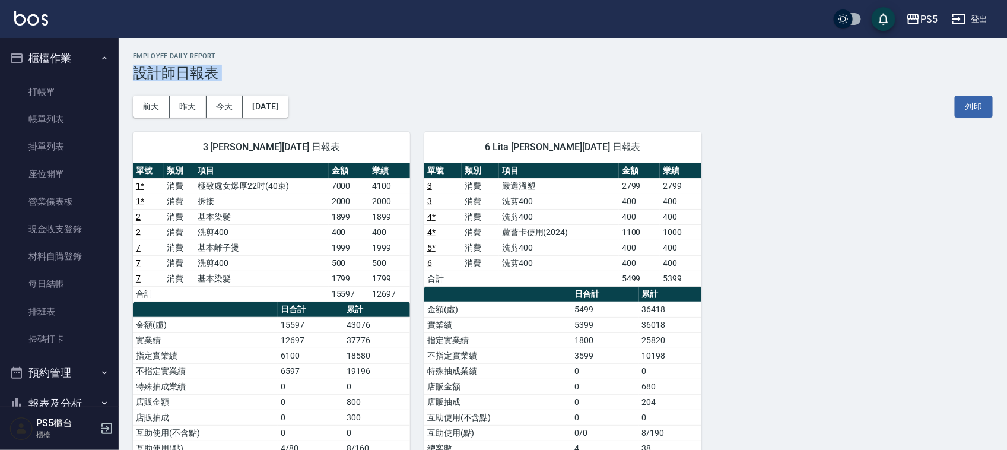
click at [506, 80] on h3 "設計師日報表" at bounding box center [562, 73] width 859 height 17
click at [323, 58] on h2 "Employee Daily Report" at bounding box center [562, 56] width 859 height 8
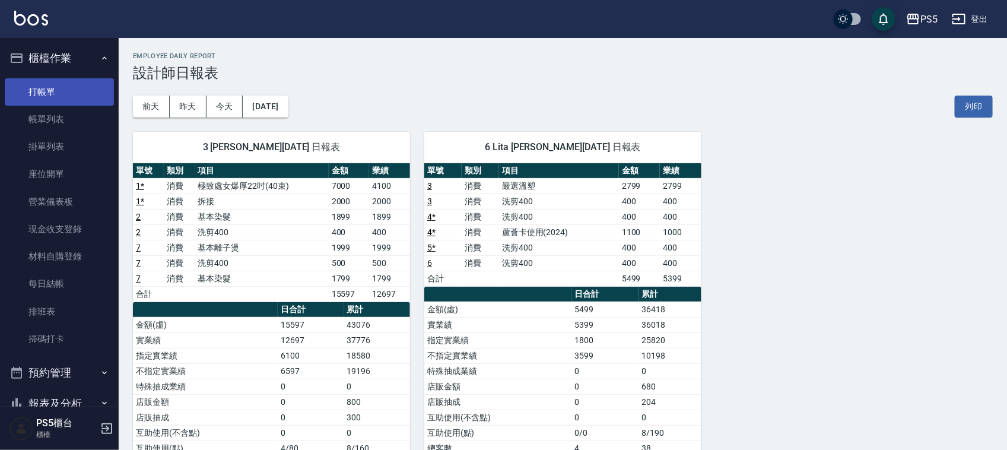
click at [34, 90] on link "打帳單" at bounding box center [59, 91] width 109 height 27
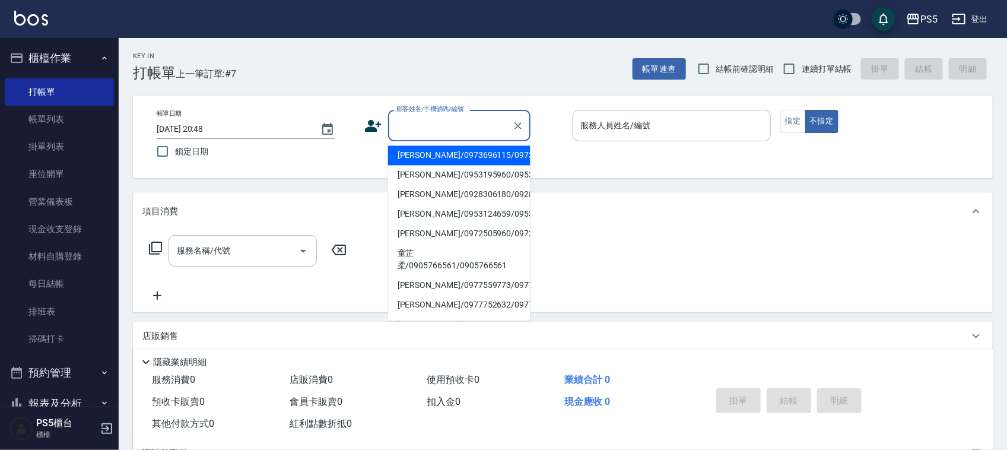
click at [408, 123] on input "顧客姓名/手機號碼/編號" at bounding box center [450, 125] width 114 height 21
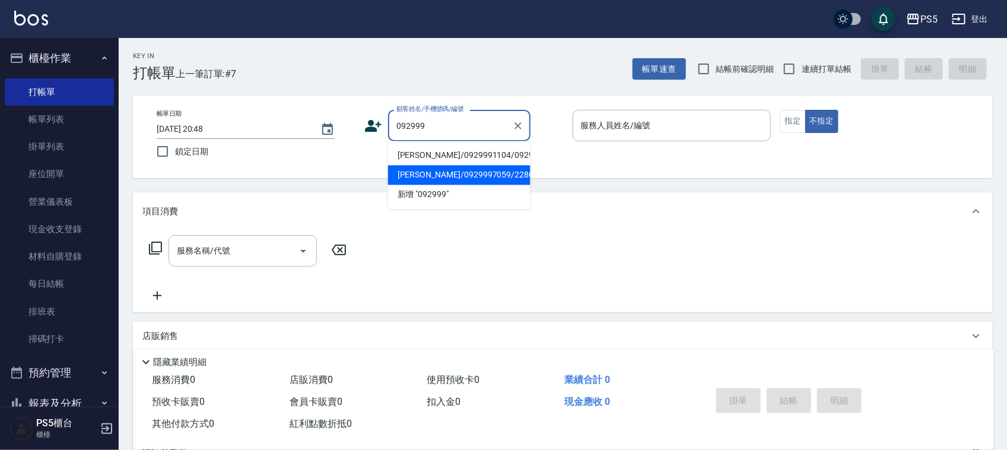
click at [441, 178] on li "陳忠義/0929997059/22806" at bounding box center [459, 175] width 142 height 20
type input "陳忠義/0929997059/22806"
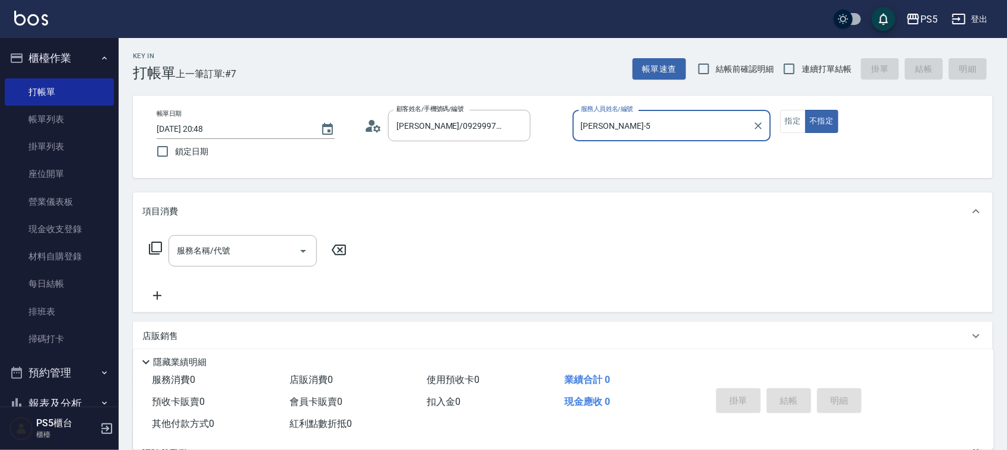
type input "Jolie-5"
click at [799, 122] on button "指定" at bounding box center [793, 121] width 26 height 23
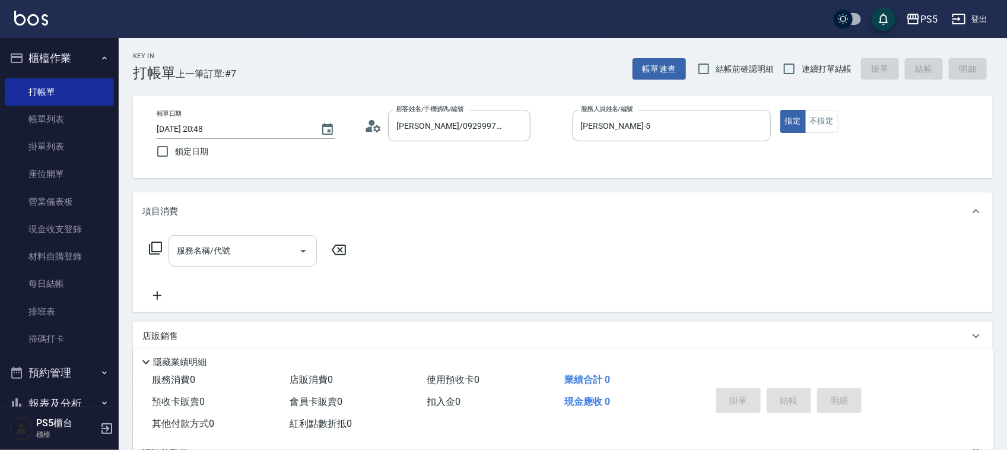
click at [224, 247] on input "服務名稱/代號" at bounding box center [234, 250] width 120 height 21
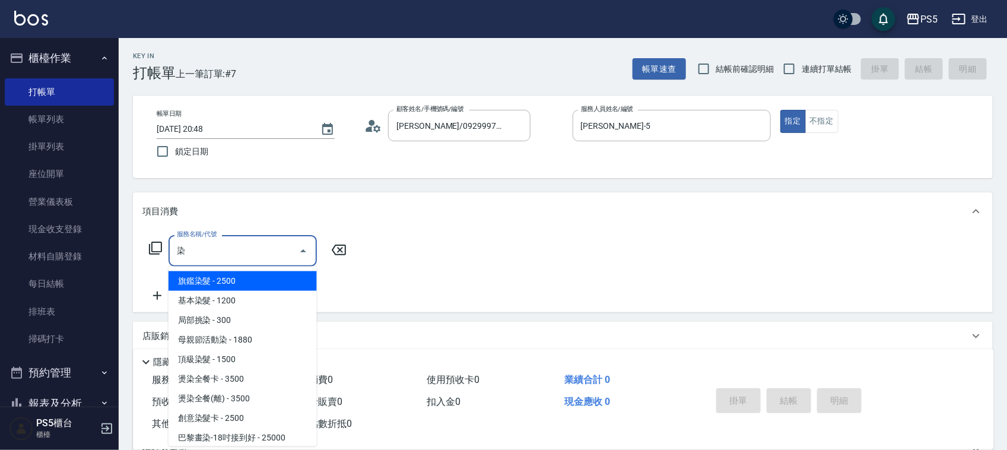
click at [235, 276] on span "旗鑑染髮 - 2500" at bounding box center [242, 281] width 148 height 20
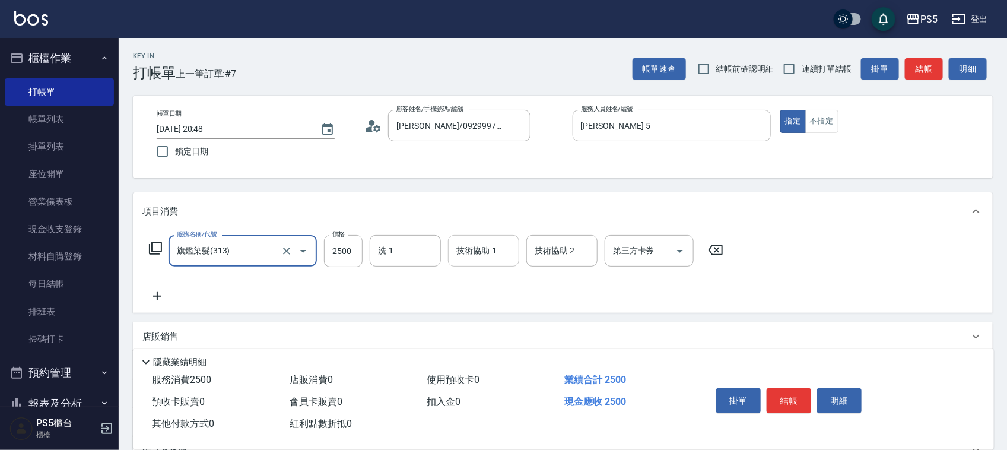
type input "旗鑑染髮(313)"
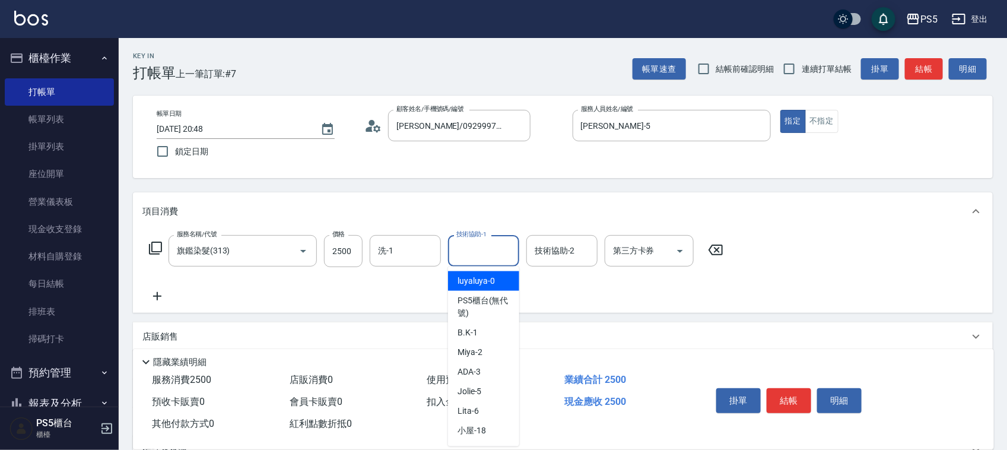
click at [495, 255] on input "技術協助-1" at bounding box center [483, 250] width 60 height 21
type input "咚咚-30"
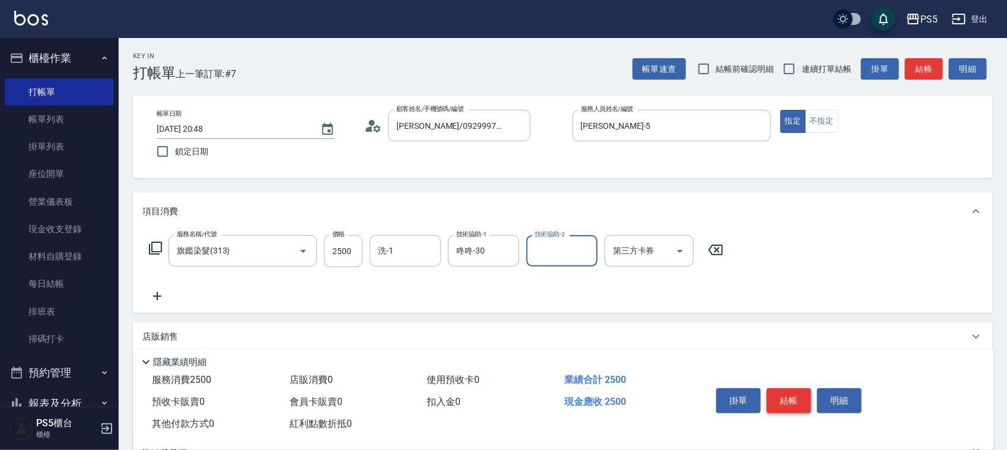
click at [796, 396] on button "結帳" at bounding box center [788, 400] width 44 height 25
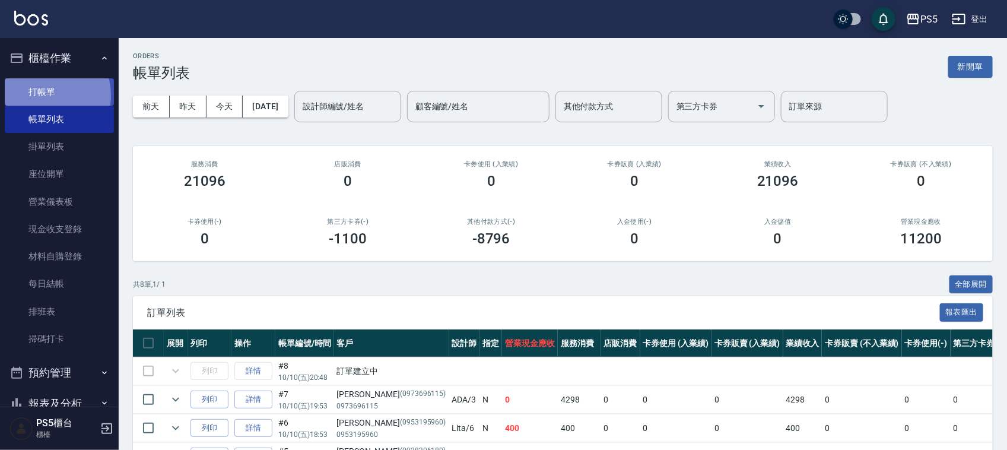
click at [44, 95] on link "打帳單" at bounding box center [59, 91] width 109 height 27
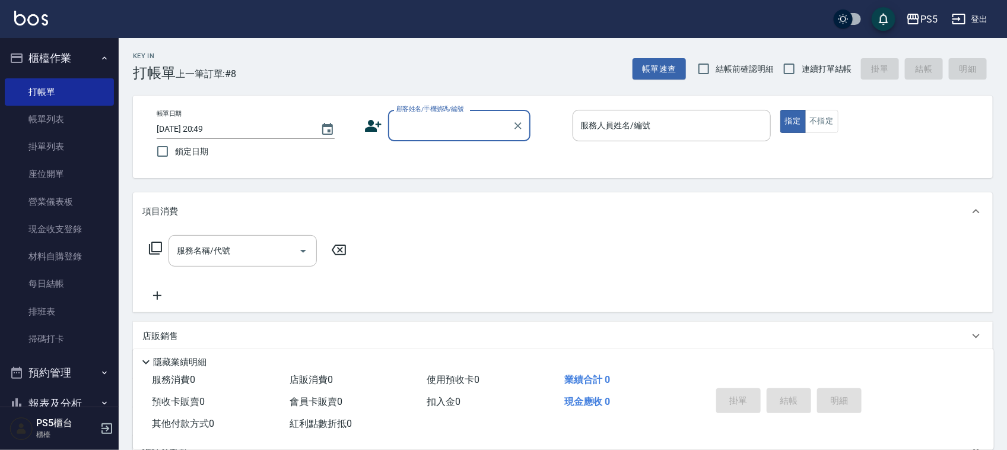
click at [439, 128] on input "顧客姓名/手機號碼/編號" at bounding box center [450, 125] width 114 height 21
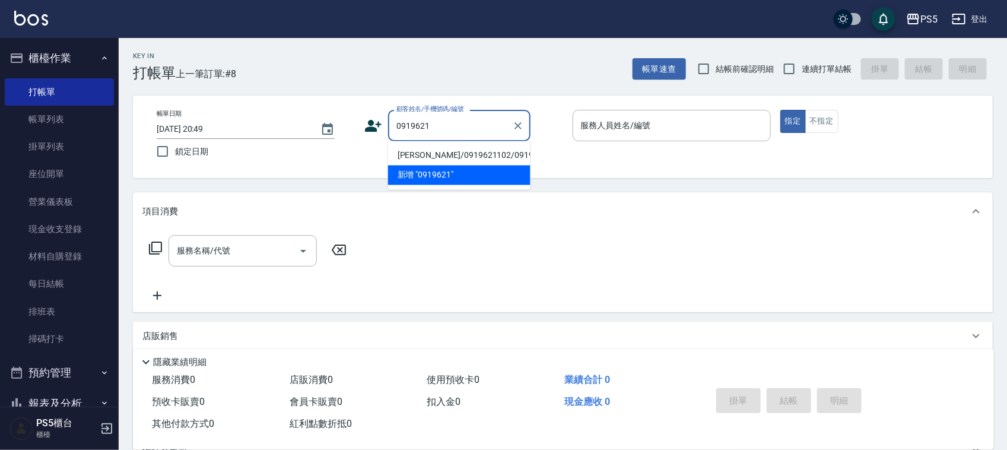
click at [419, 152] on li "孫慈鈺/0919621102/0919621102" at bounding box center [459, 156] width 142 height 20
type input "孫慈鈺/0919621102/0919621102"
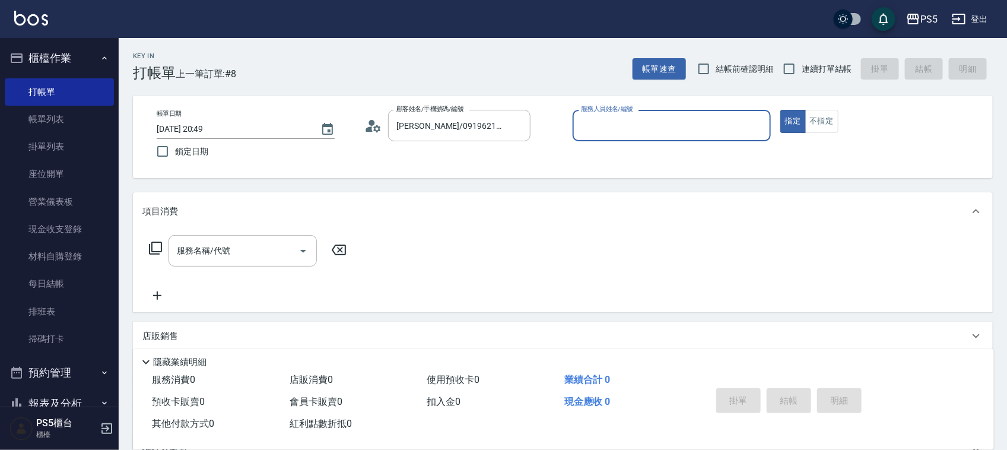
type input "Jolie-5"
click at [203, 252] on div "服務名稱/代號 服務名稱/代號" at bounding box center [242, 250] width 148 height 31
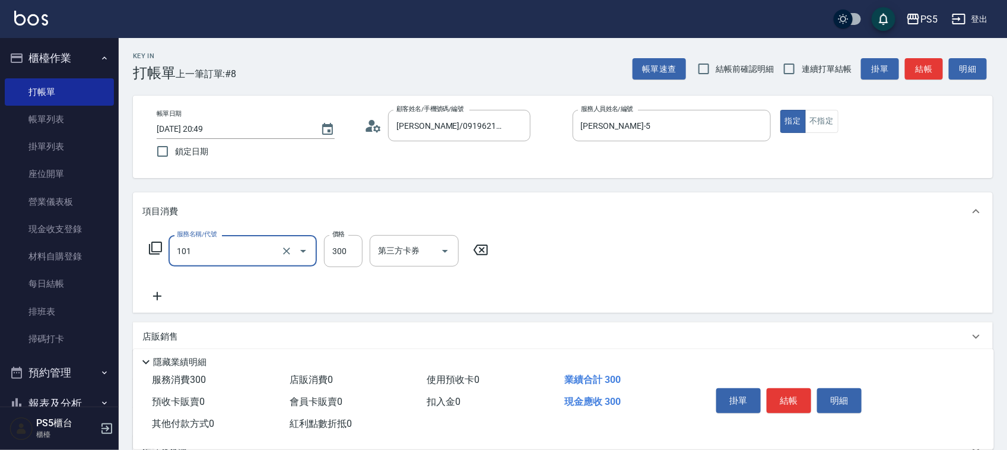
type input "洗髮(101)"
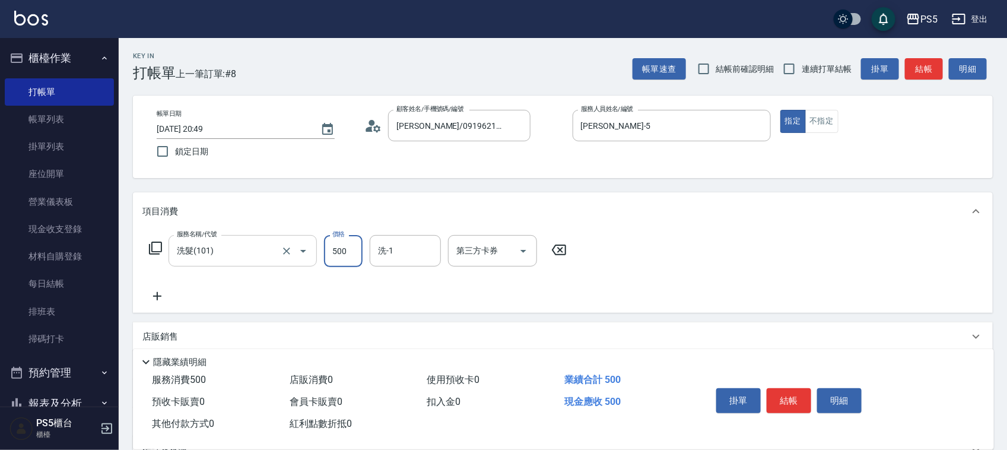
type input "500"
type input "咚咚-30"
click at [785, 400] on button "結帳" at bounding box center [788, 400] width 44 height 25
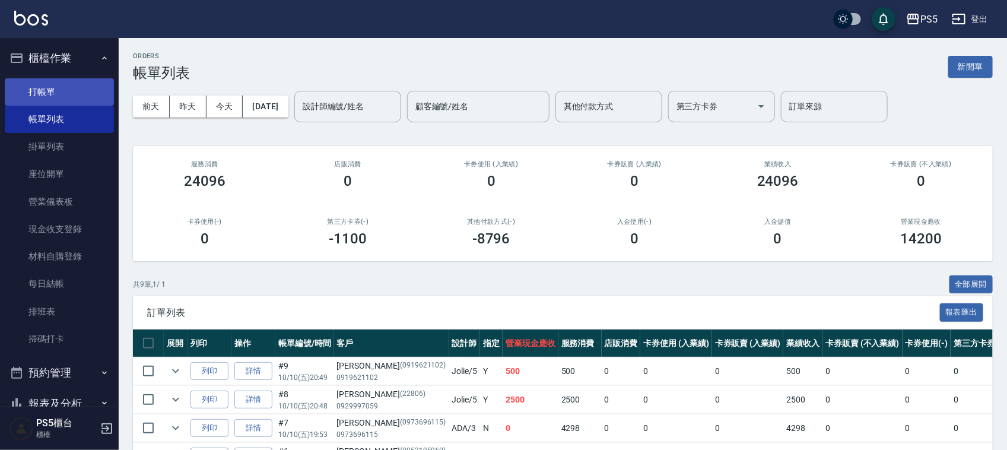
click at [18, 88] on link "打帳單" at bounding box center [59, 91] width 109 height 27
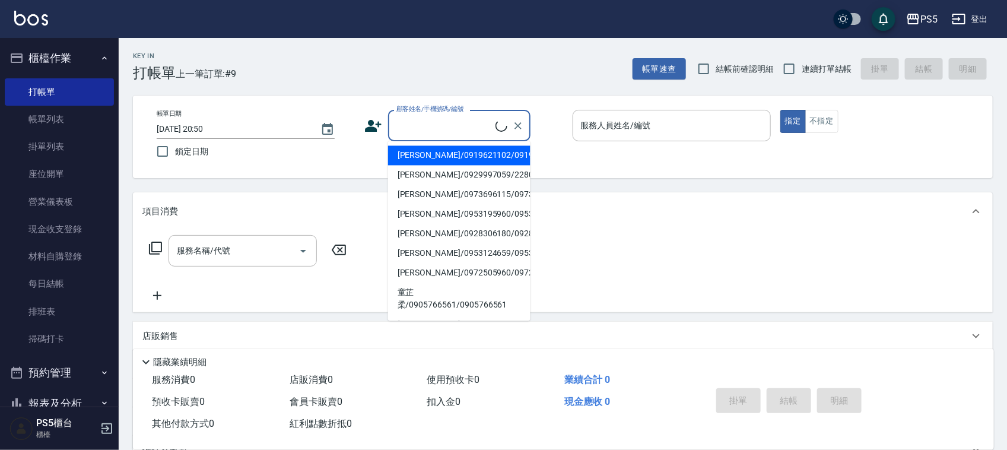
click at [419, 119] on input "顧客姓名/手機號碼/編號" at bounding box center [444, 125] width 102 height 21
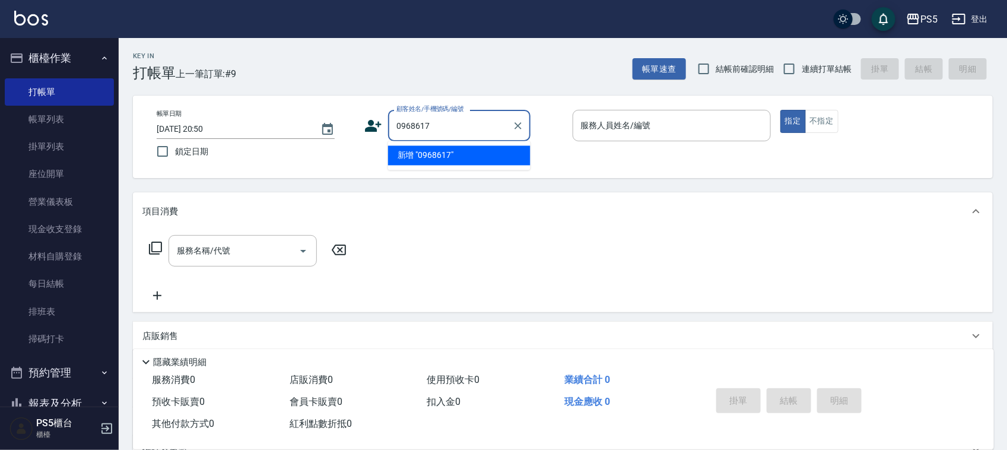
type input "0968617"
click at [367, 125] on icon at bounding box center [373, 126] width 18 height 18
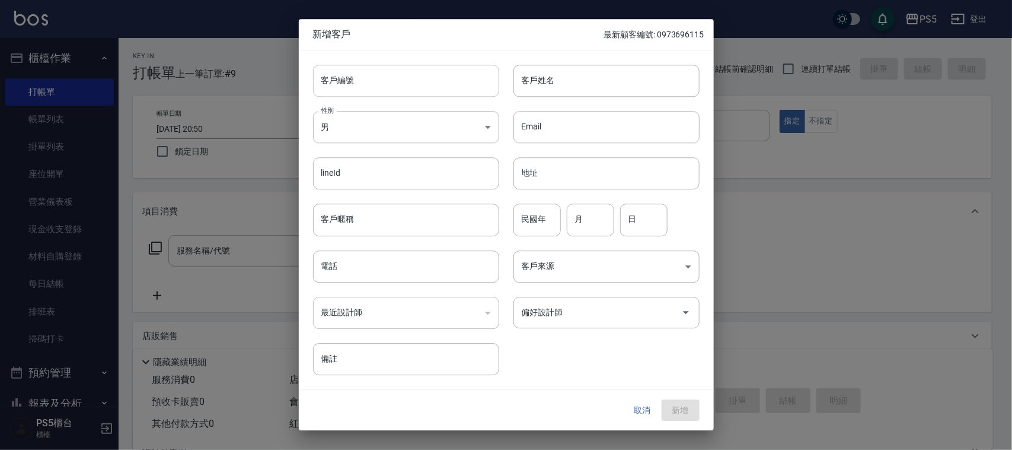
click at [351, 78] on input "客戶編號" at bounding box center [406, 81] width 186 height 32
type input "0968617571"
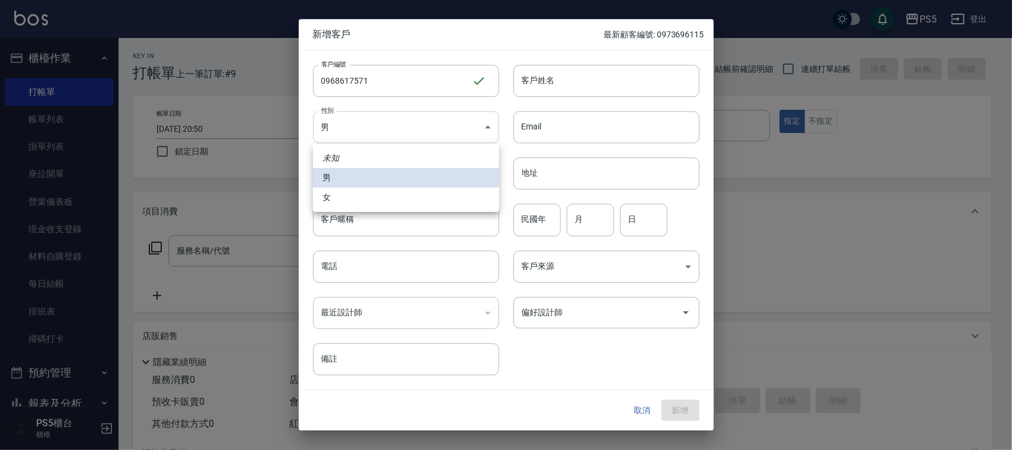
click at [366, 135] on body "PS5 登出 櫃檯作業 打帳單 帳單列表 掛單列表 座位開單 營業儀表板 現金收支登錄 材料自購登錄 每日結帳 排班表 掃碼打卡 預約管理 預約管理 單日預約…" at bounding box center [506, 288] width 1012 height 577
click at [337, 199] on li "女" at bounding box center [406, 197] width 186 height 20
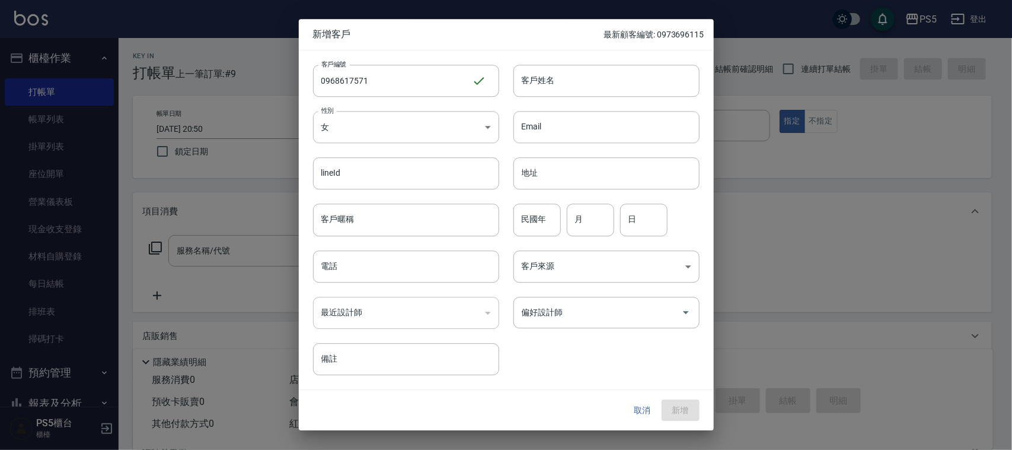
type input "FEMALE"
click at [342, 267] on input "電話" at bounding box center [406, 266] width 186 height 32
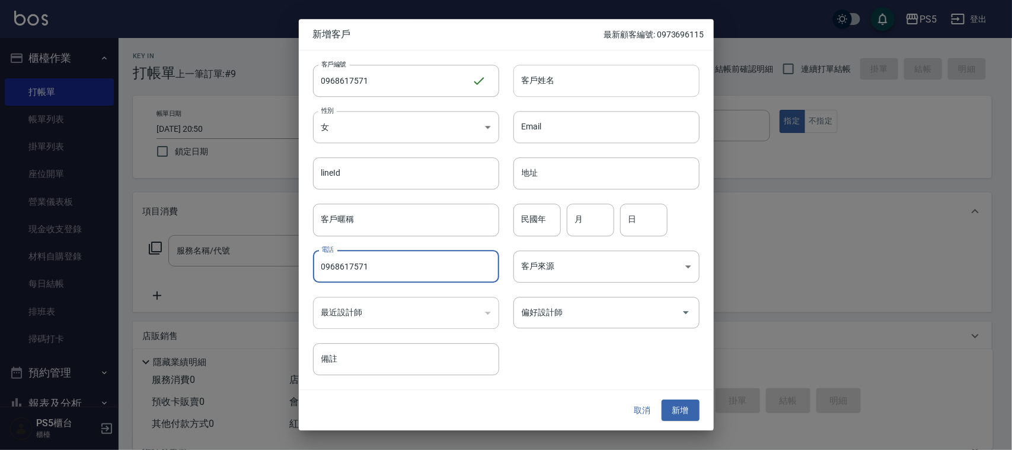
type input "0968617571"
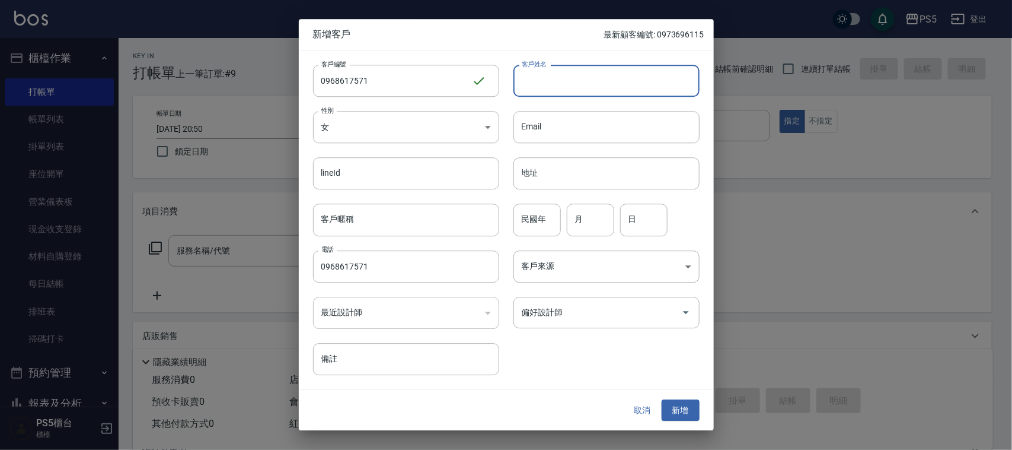
click at [547, 87] on input "客戶姓名" at bounding box center [607, 81] width 186 height 32
type input "[PERSON_NAME]"
click at [540, 215] on input "民國年" at bounding box center [537, 220] width 47 height 32
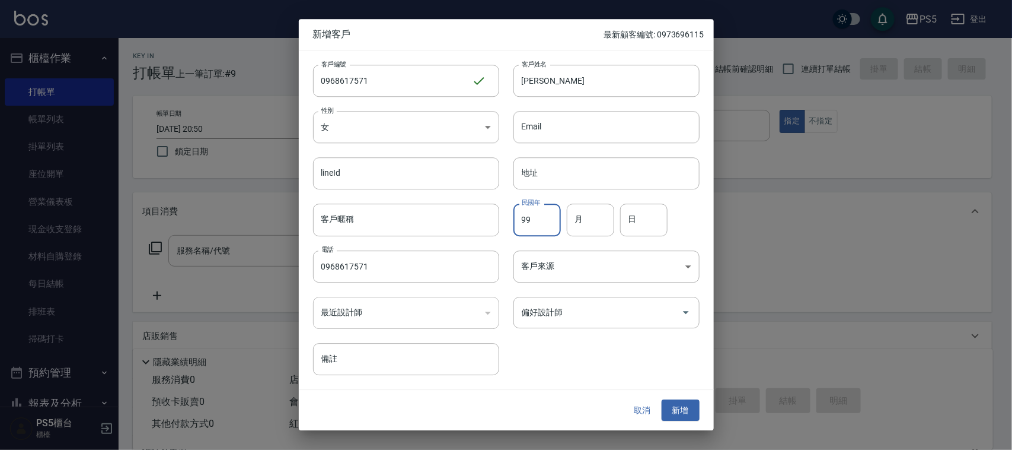
type input "99"
type input "1"
type input "9"
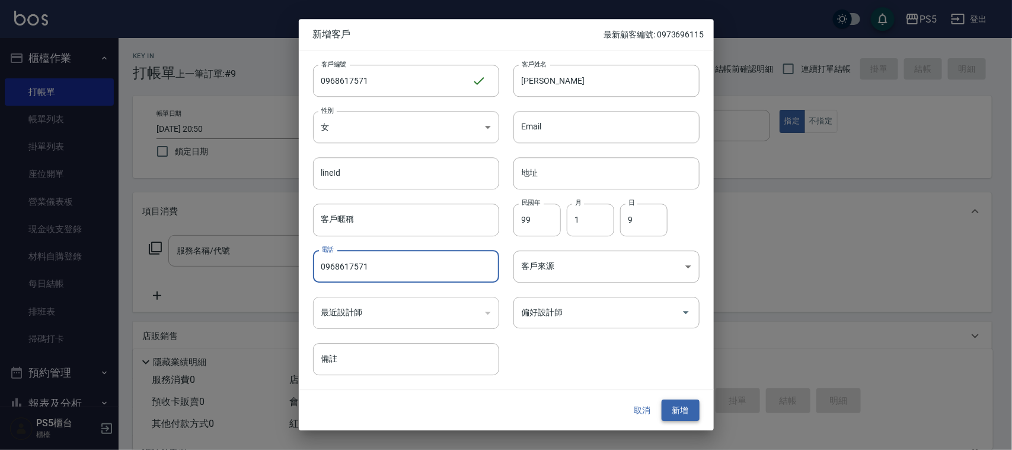
click at [674, 406] on button "新增" at bounding box center [681, 410] width 38 height 22
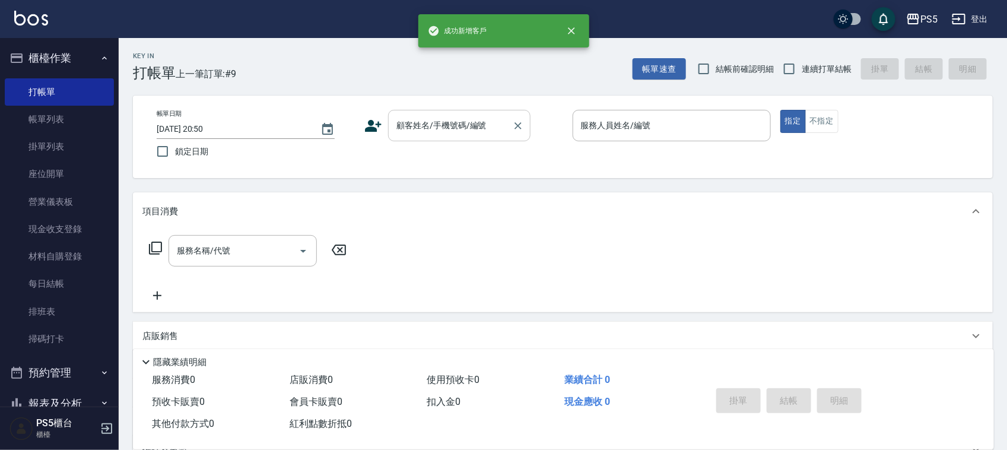
click at [414, 133] on input "顧客姓名/手機號碼/編號" at bounding box center [450, 125] width 114 height 21
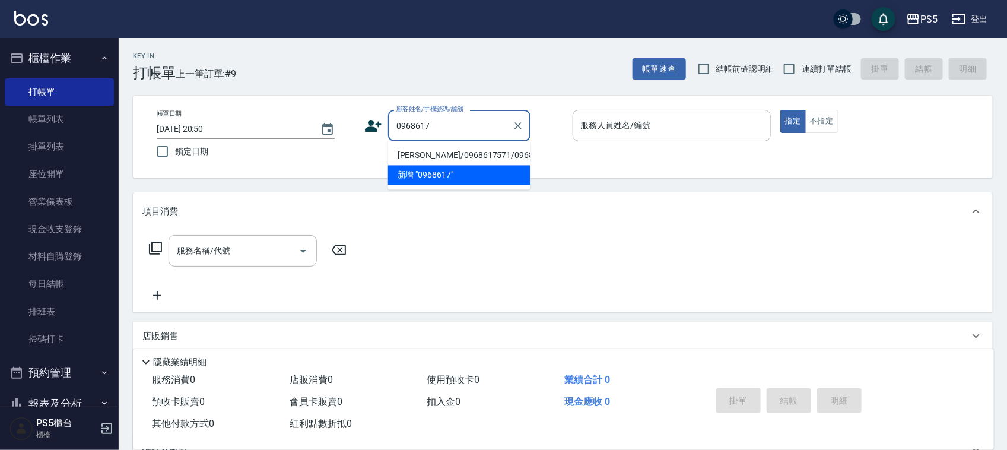
click at [412, 164] on li "趙亭湘/0968617571/0968617571" at bounding box center [459, 156] width 142 height 20
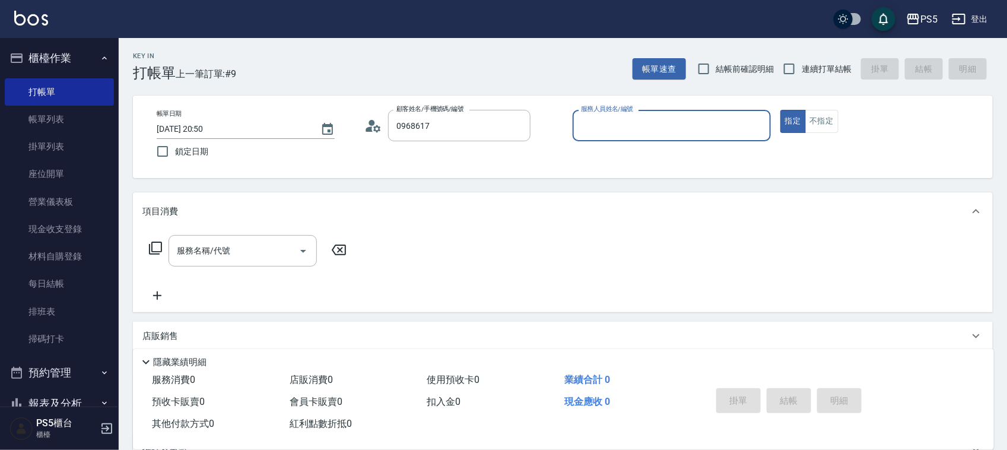
type input "趙亭湘/0968617571/0968617571"
click at [630, 123] on input "服務人員姓名/編號" at bounding box center [671, 125] width 187 height 21
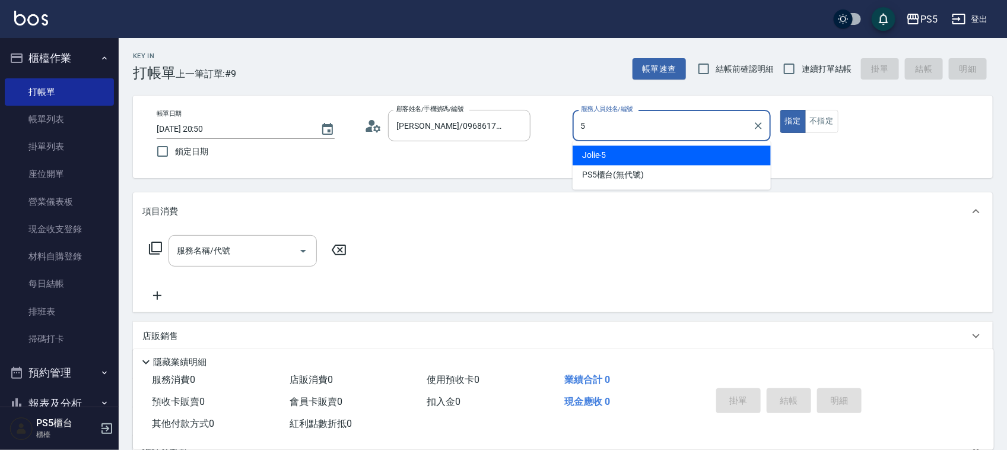
type input "Jolie-5"
type button "true"
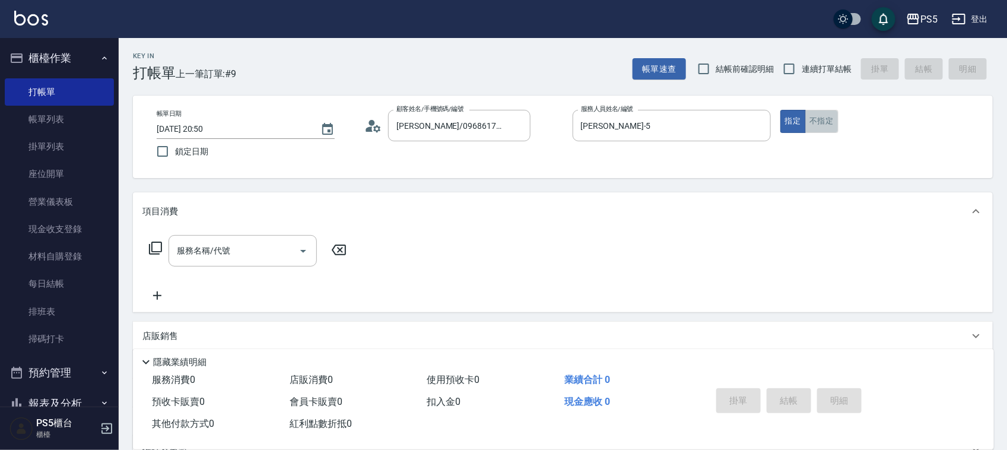
click at [830, 119] on button "不指定" at bounding box center [821, 121] width 33 height 23
click at [170, 252] on div "服務名稱/代號" at bounding box center [242, 250] width 148 height 31
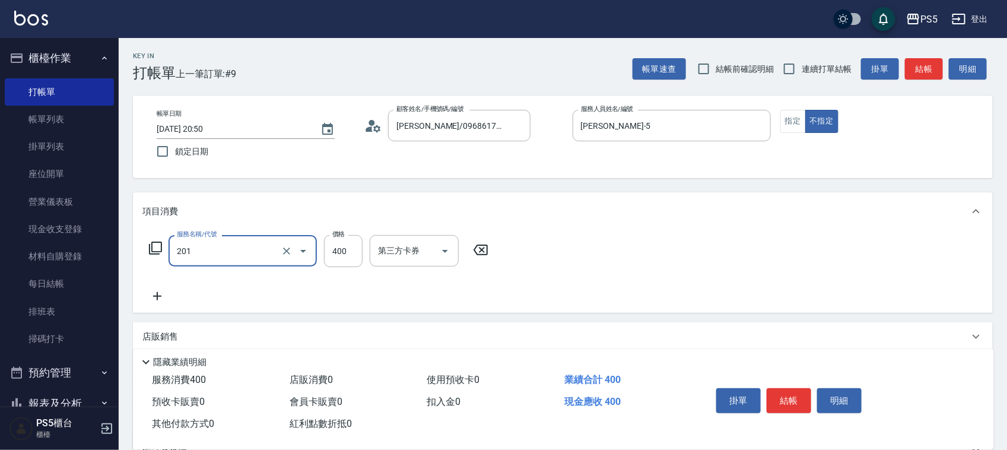
type input "洗剪400(201)"
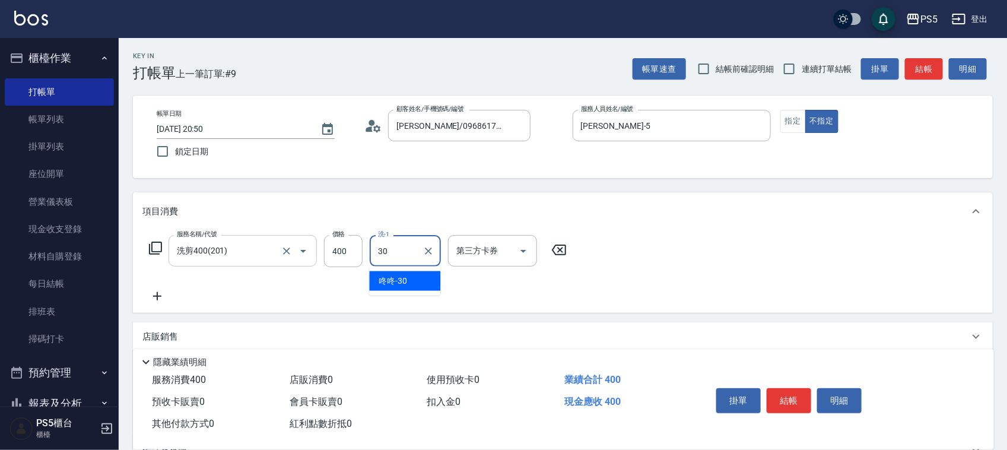
type input "咚咚-30"
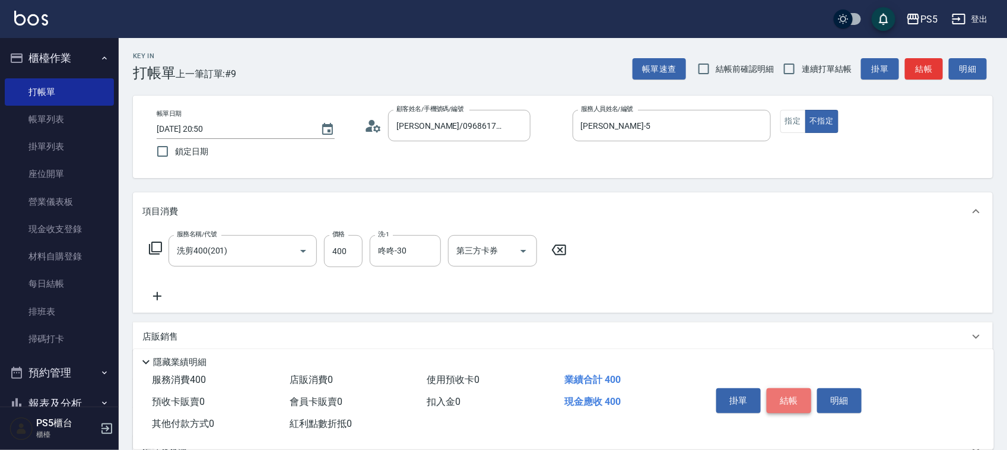
click at [789, 397] on button "結帳" at bounding box center [788, 400] width 44 height 25
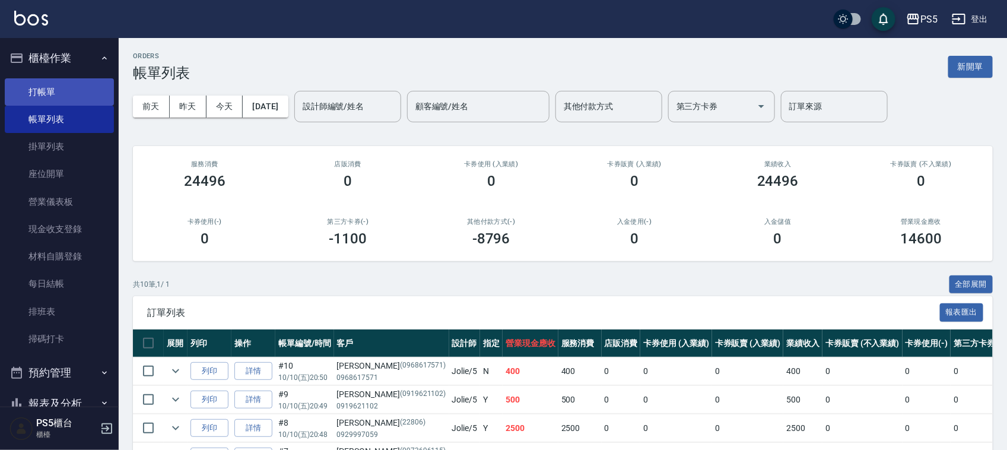
click at [68, 90] on link "打帳單" at bounding box center [59, 91] width 109 height 27
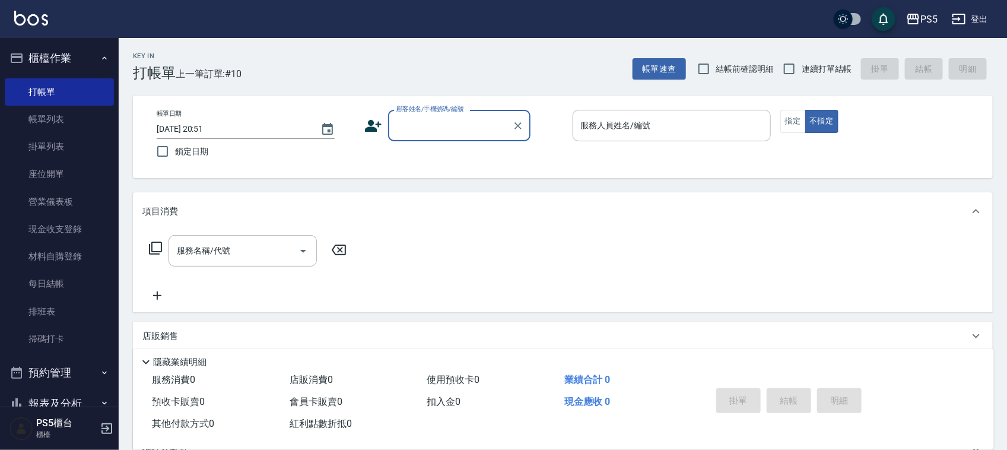
click at [405, 123] on input "顧客姓名/手機號碼/編號" at bounding box center [450, 125] width 114 height 21
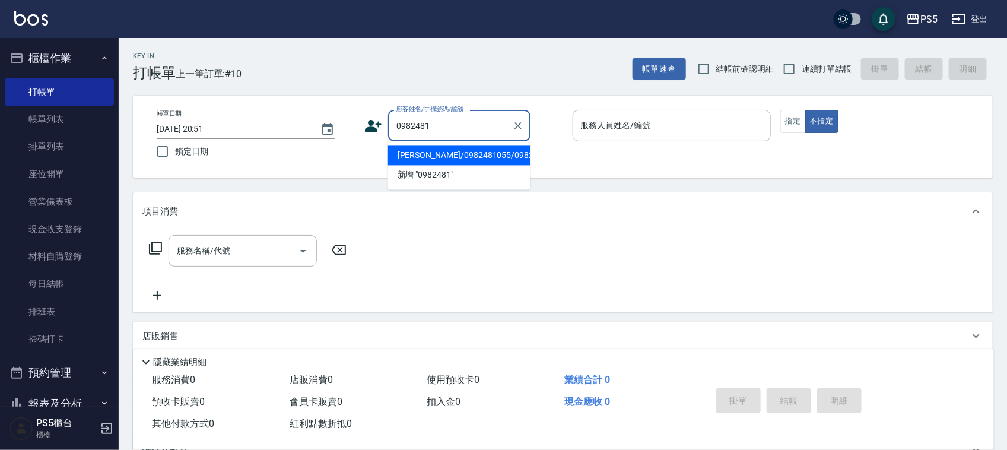
click at [404, 165] on li "許伊鎔/0982481055/0982481055" at bounding box center [459, 156] width 142 height 20
type input "許伊鎔/0982481055/0982481055"
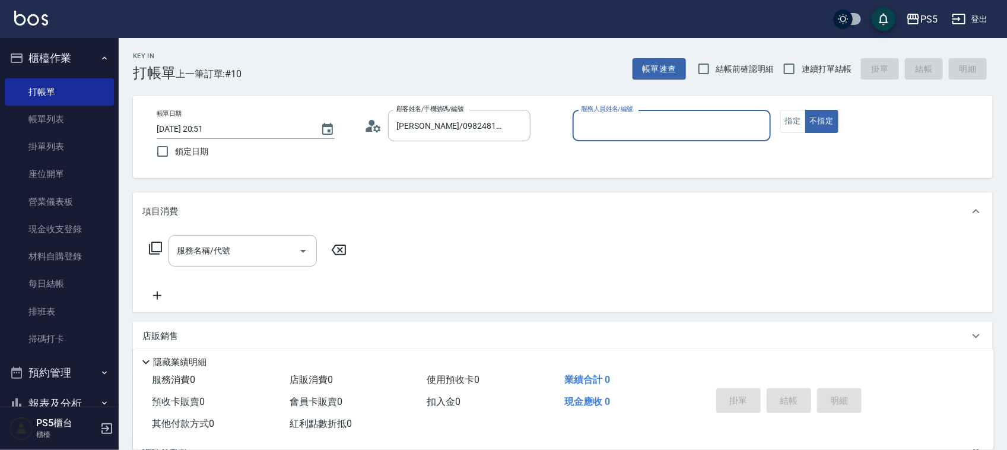
type input "Jolie-5"
click at [789, 120] on button "指定" at bounding box center [793, 121] width 26 height 23
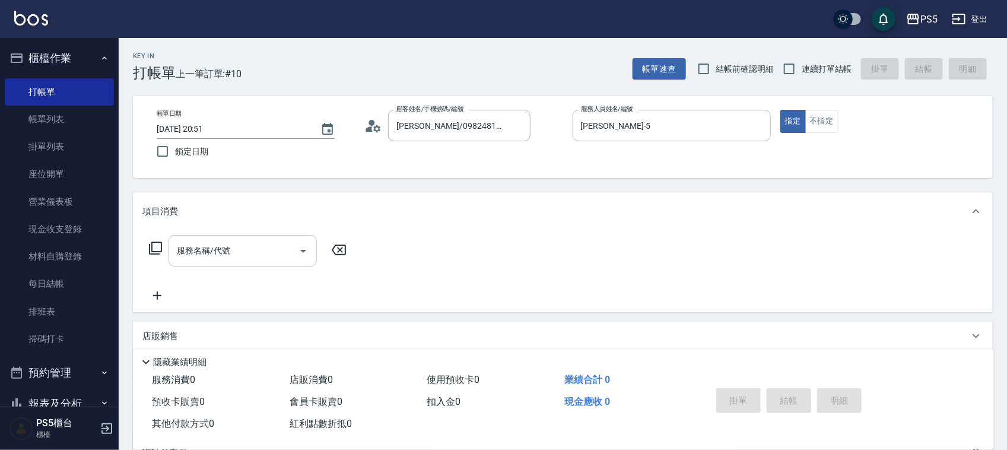
click at [209, 249] on input "服務名稱/代號" at bounding box center [234, 250] width 120 height 21
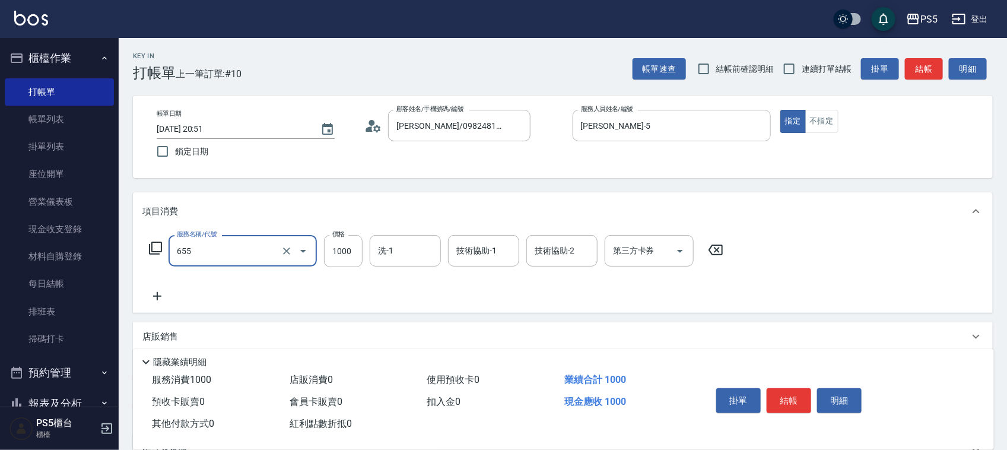
type input "拆接(655)"
type input "3000"
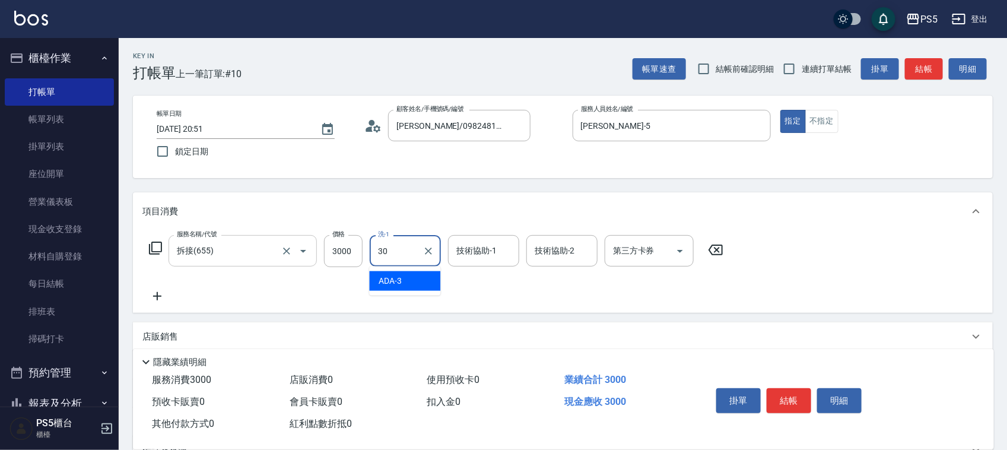
type input "咚咚-30"
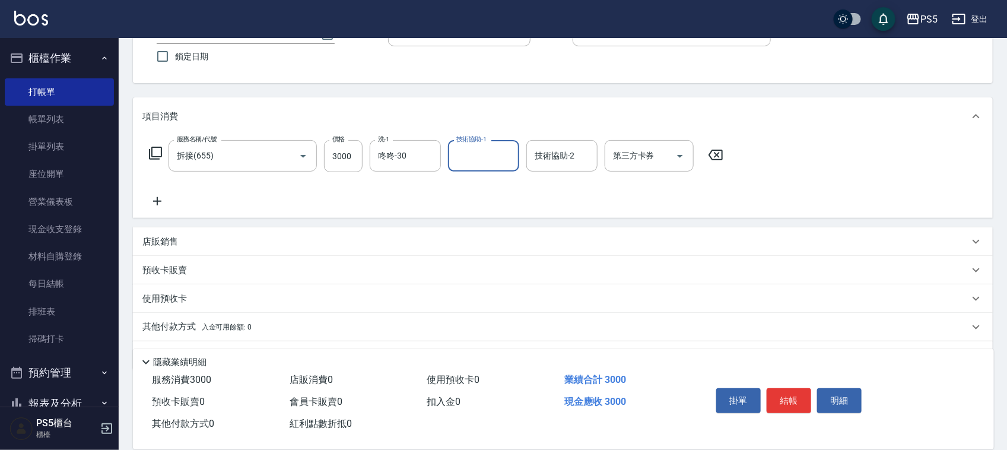
scroll to position [128, 0]
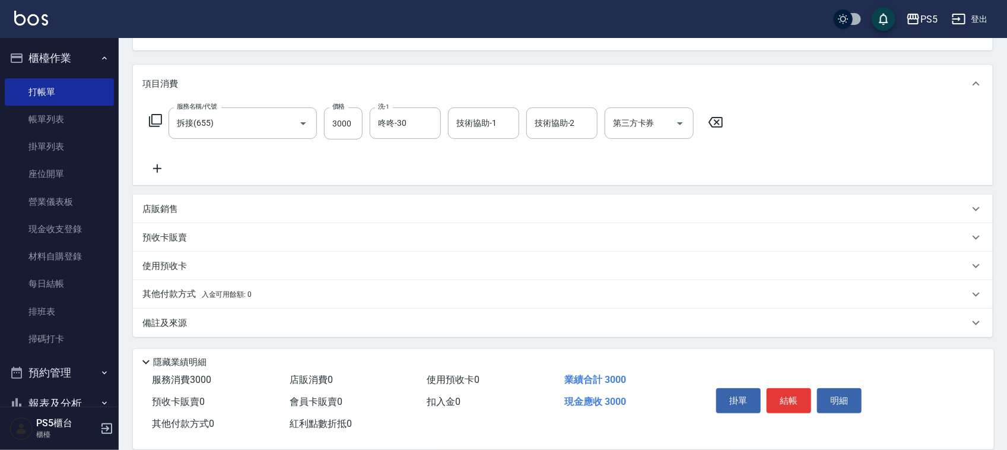
click at [157, 200] on div "店販銷售" at bounding box center [562, 209] width 859 height 28
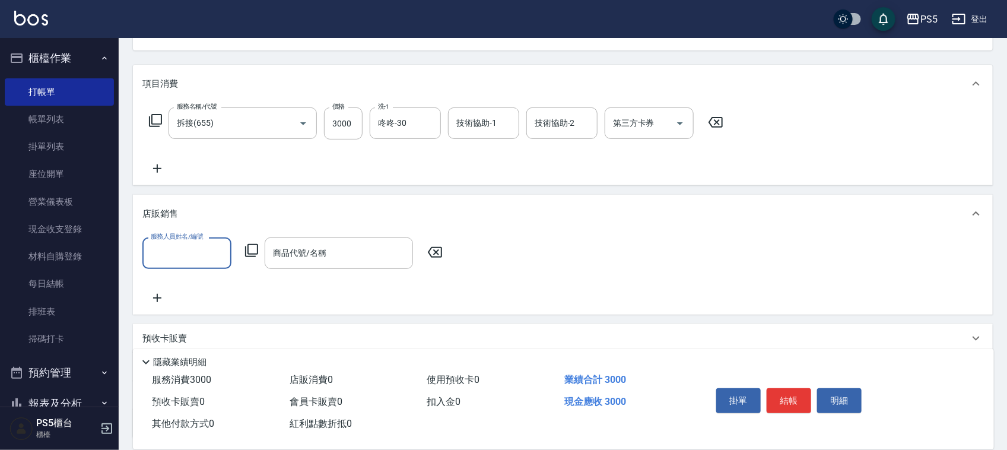
scroll to position [0, 0]
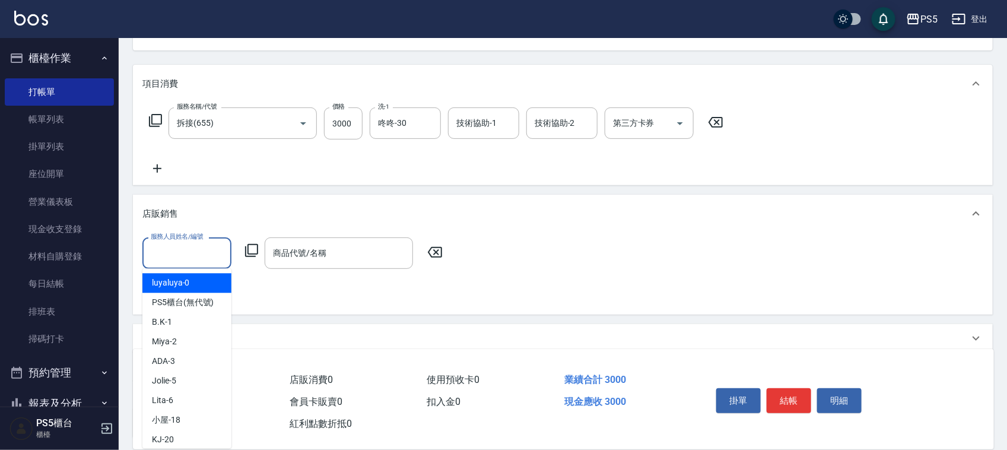
click at [179, 254] on input "服務人員姓名/編號" at bounding box center [187, 253] width 78 height 21
type input "Jolie-5"
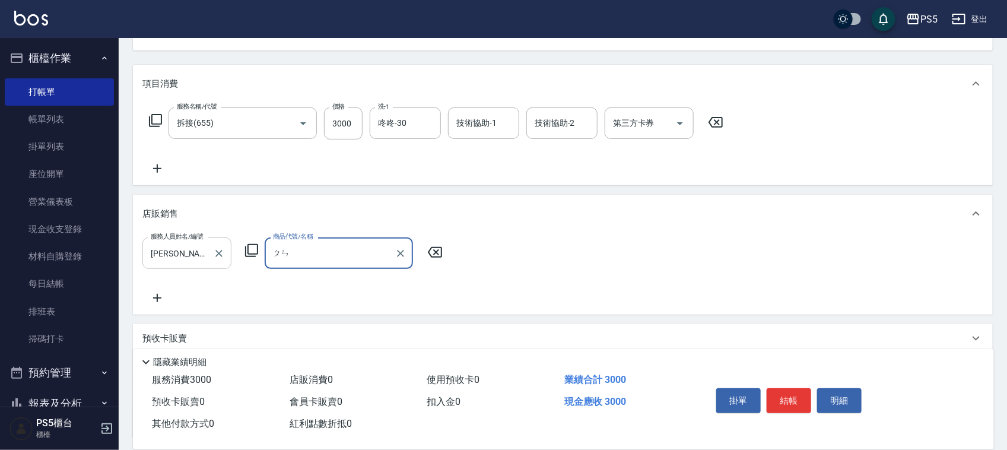
type input "噴"
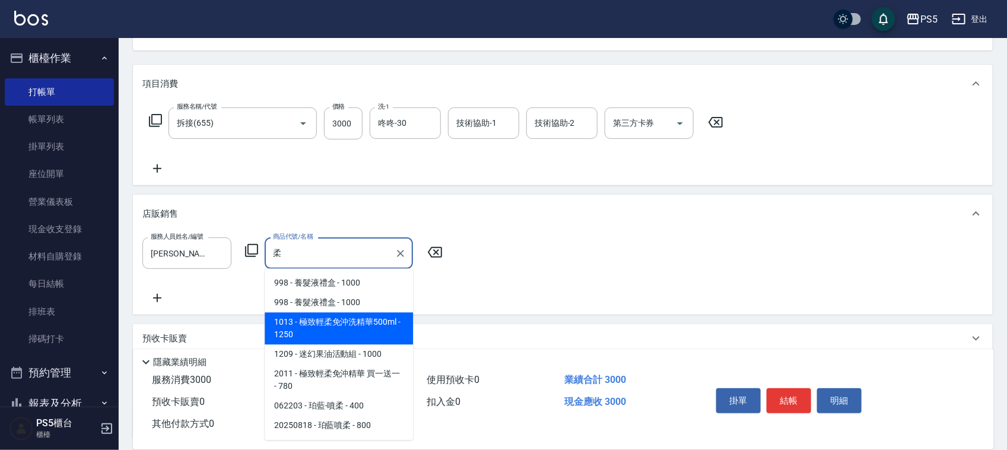
click at [313, 365] on span "2011 - 極致輕柔免沖精華 買一送一 - 780" at bounding box center [339, 380] width 148 height 32
type input "極致輕柔免沖精華 買一送一"
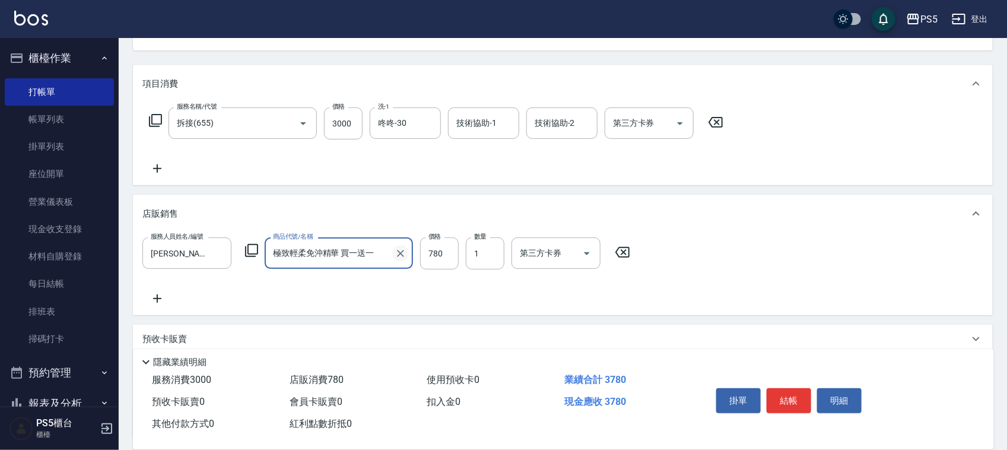
click at [401, 250] on icon "Clear" at bounding box center [400, 253] width 12 height 12
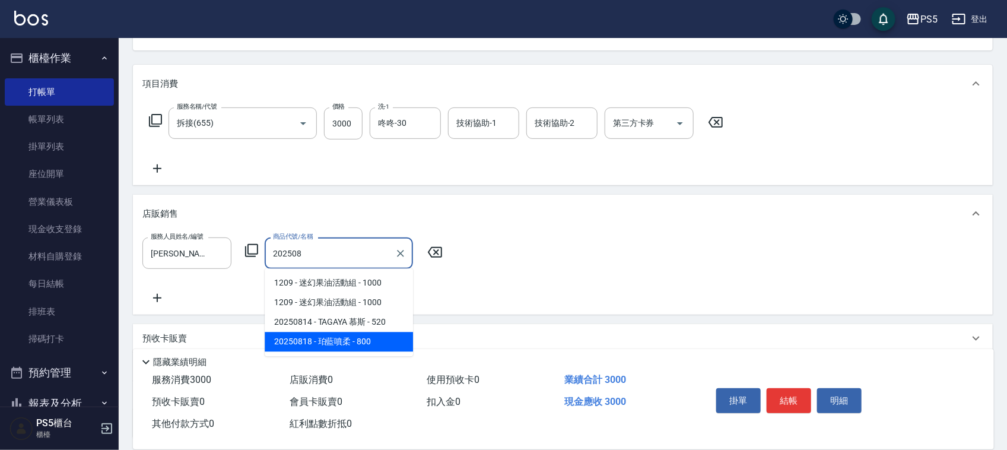
click at [351, 340] on span "20250818 - 珀藍噴柔 - 800" at bounding box center [339, 342] width 148 height 20
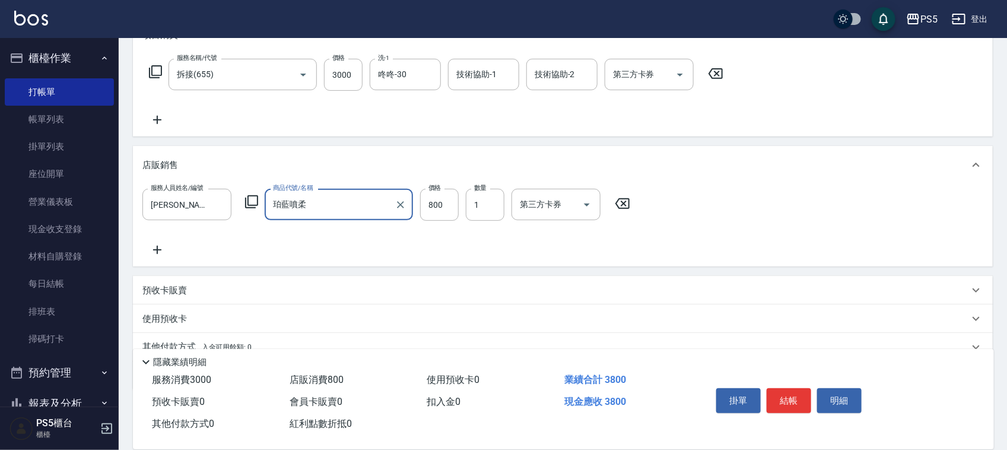
scroll to position [202, 0]
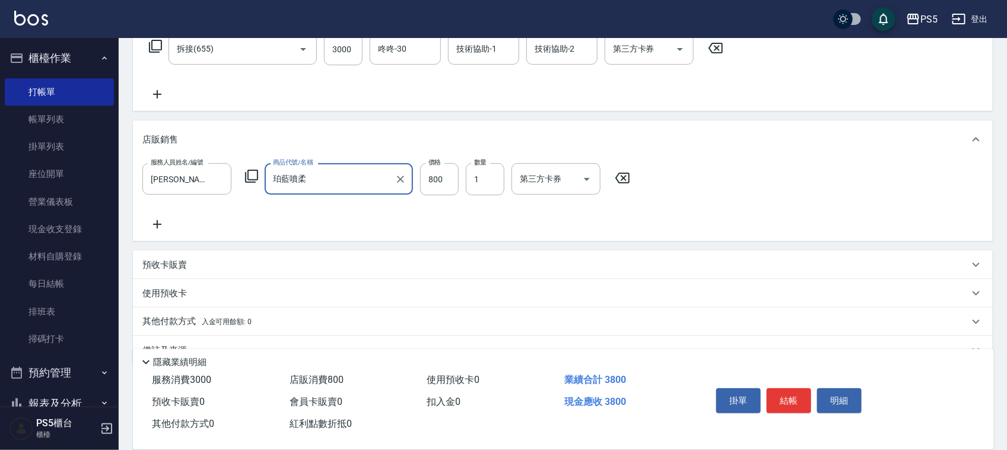
type input "珀藍噴柔"
click at [152, 221] on icon at bounding box center [157, 224] width 30 height 14
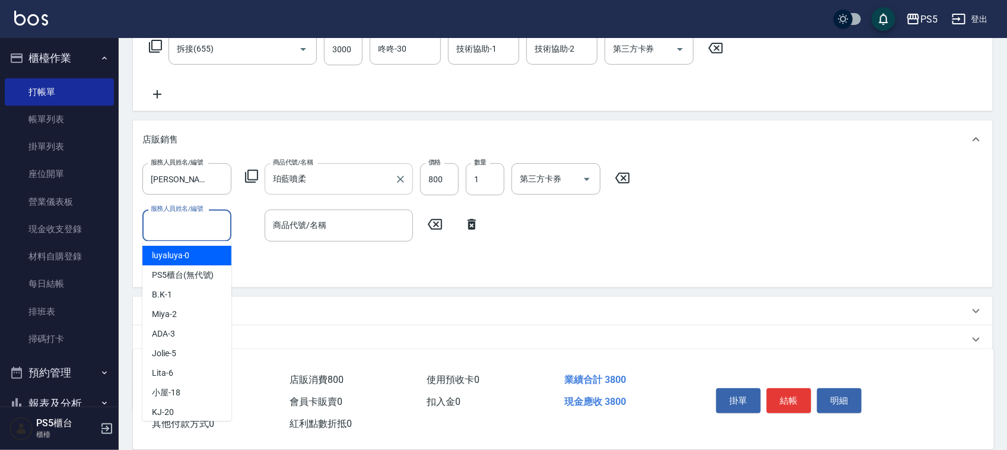
click at [181, 223] on input "服務人員姓名/編號" at bounding box center [187, 225] width 78 height 21
type input "Jolie-5"
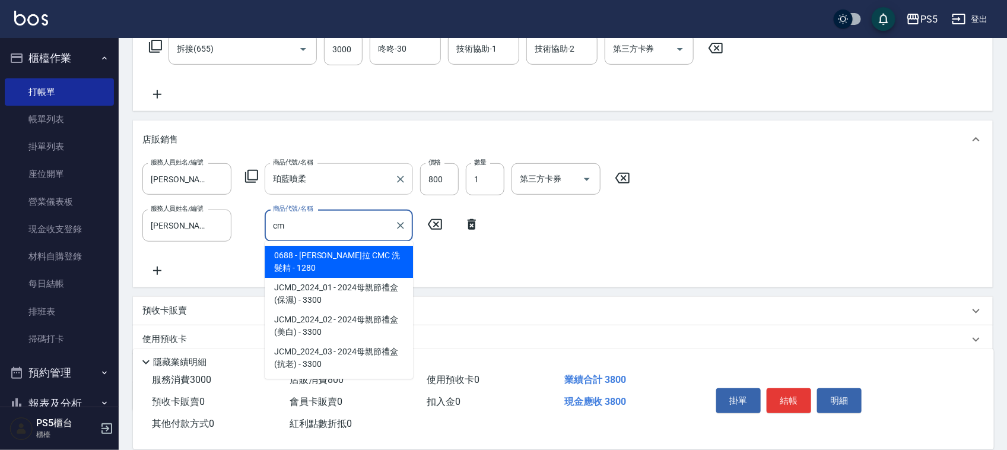
click at [332, 262] on span "0688 - 娜普拉 CMC 洗髮精 - 1280" at bounding box center [339, 262] width 148 height 32
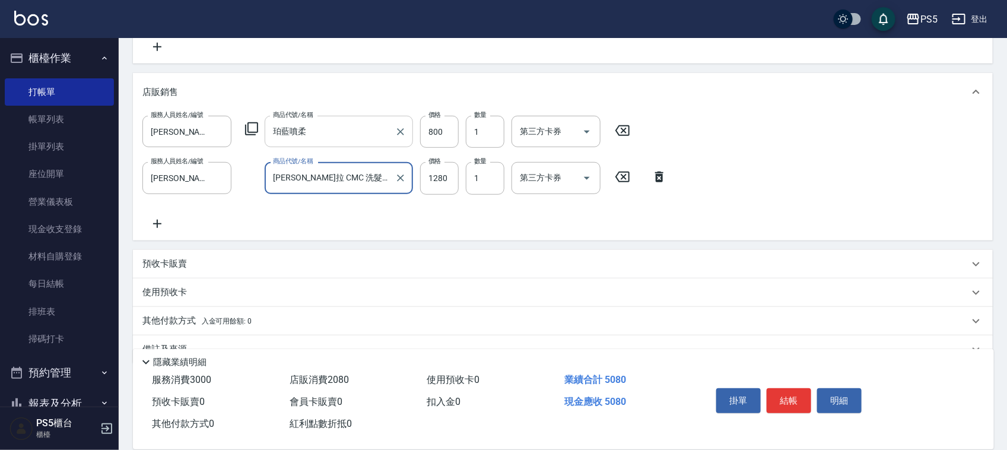
scroll to position [275, 0]
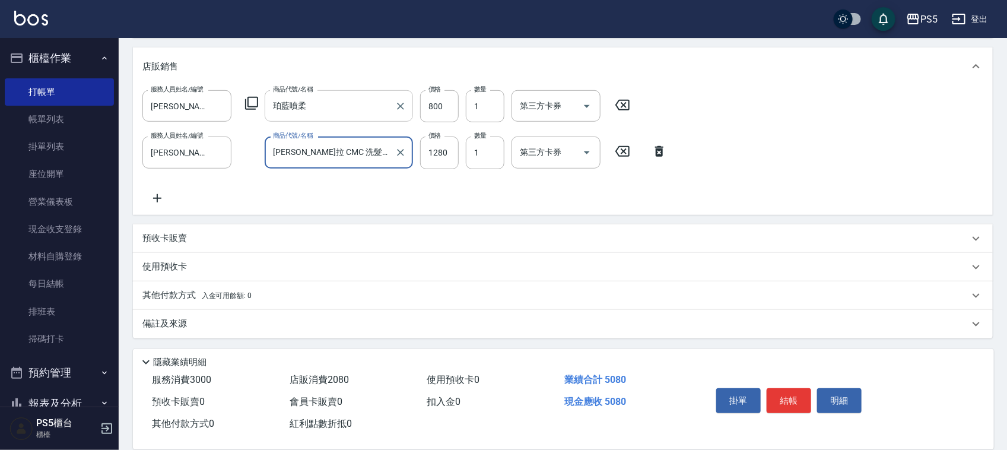
type input "娜普拉 CMC 洗髮精"
click at [180, 295] on p "其他付款方式 入金可用餘額: 0" at bounding box center [196, 295] width 109 height 13
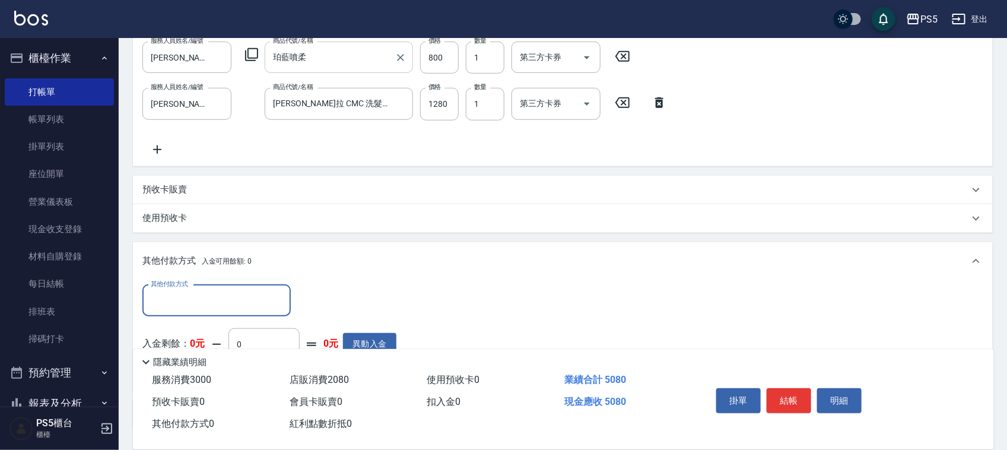
scroll to position [349, 0]
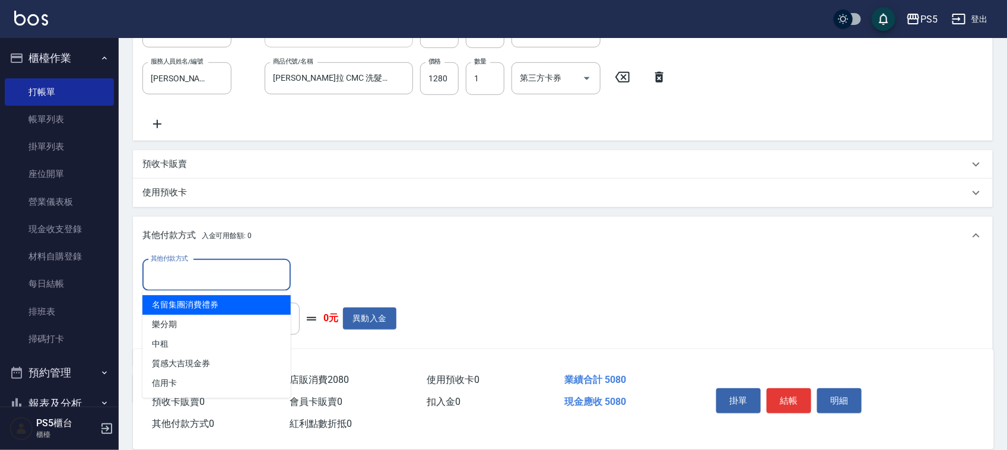
click at [202, 278] on input "其他付款方式" at bounding box center [217, 275] width 138 height 21
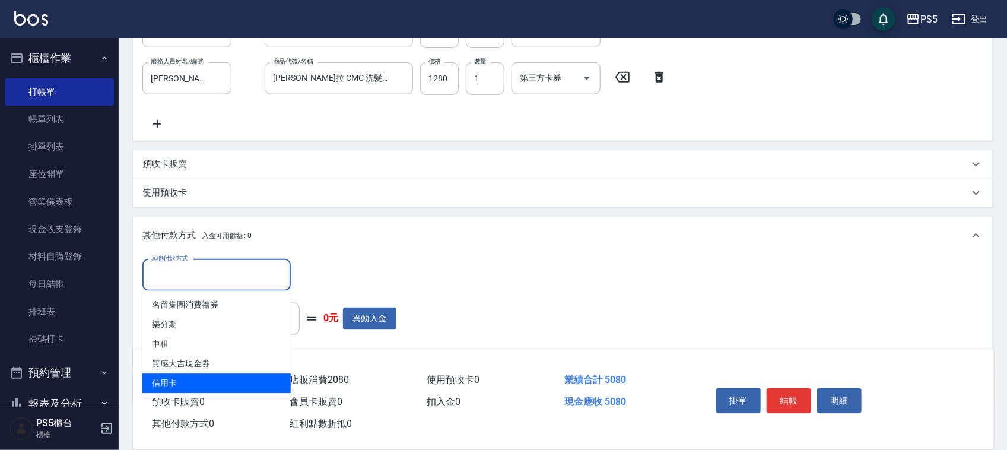
click at [168, 380] on span "信用卡" at bounding box center [216, 384] width 148 height 20
type input "信用卡"
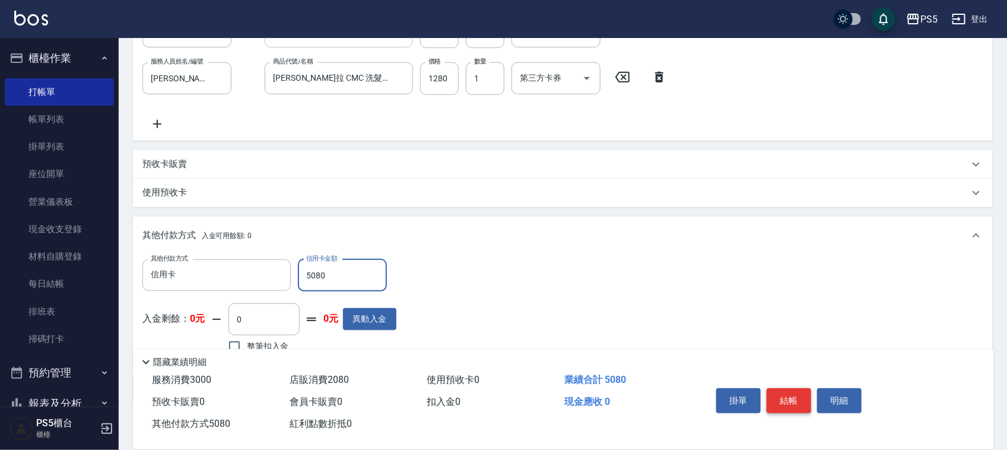
type input "5080"
click at [798, 393] on button "結帳" at bounding box center [788, 400] width 44 height 25
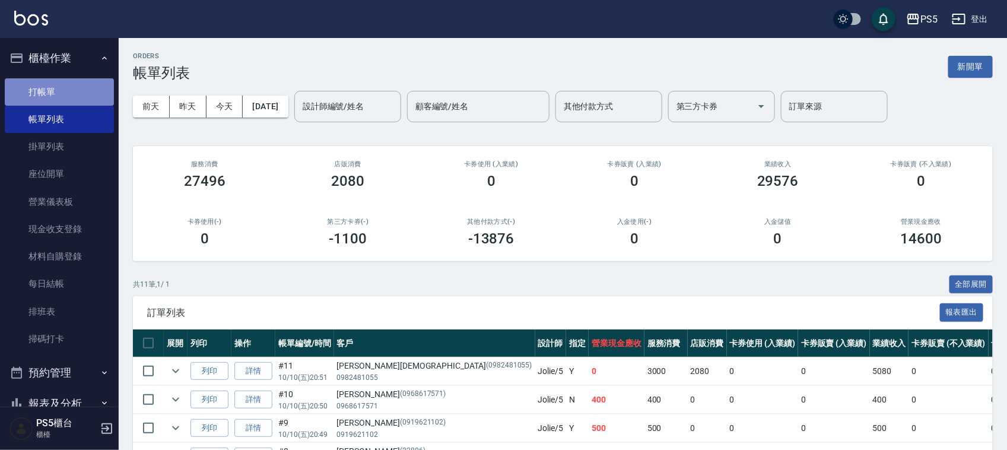
click at [67, 91] on link "打帳單" at bounding box center [59, 91] width 109 height 27
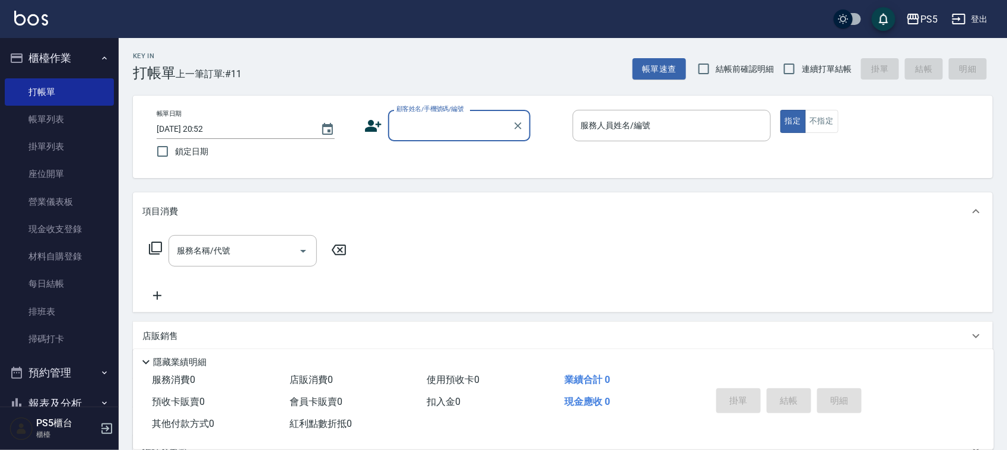
click at [426, 126] on input "顧客姓名/手機號碼/編號" at bounding box center [450, 125] width 114 height 21
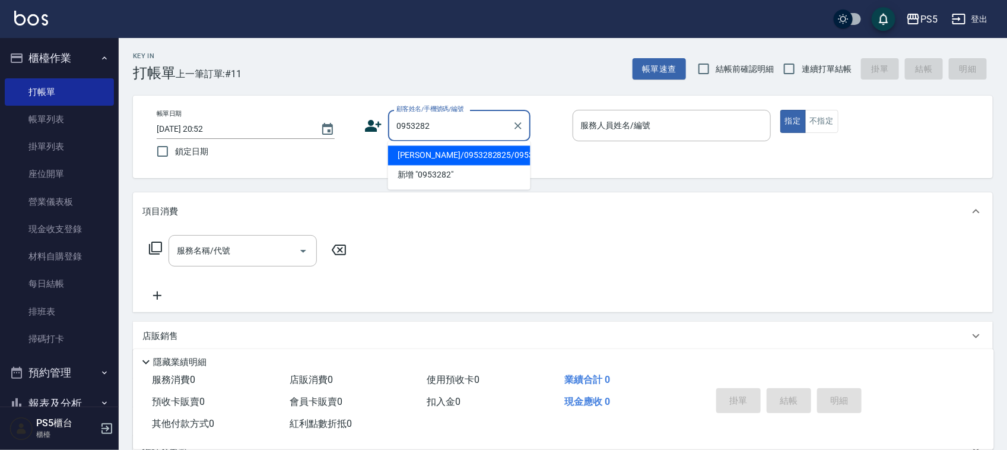
click at [408, 158] on li "陳彩鳳/0953282825/0953282825" at bounding box center [459, 156] width 142 height 20
type input "陳彩鳳/0953282825/0953282825"
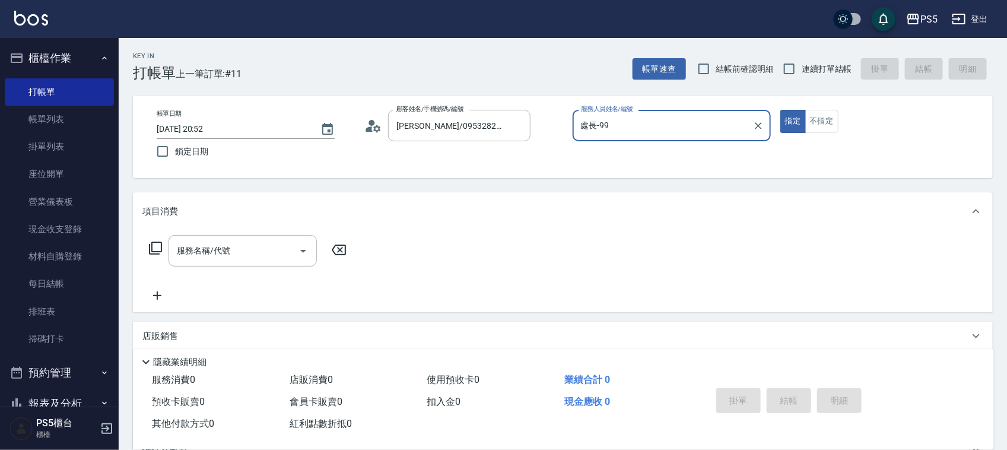
type input "處長-99"
click at [757, 123] on icon "Clear" at bounding box center [758, 126] width 12 height 12
click at [612, 126] on input "服務人員姓名/編號" at bounding box center [671, 125] width 187 height 21
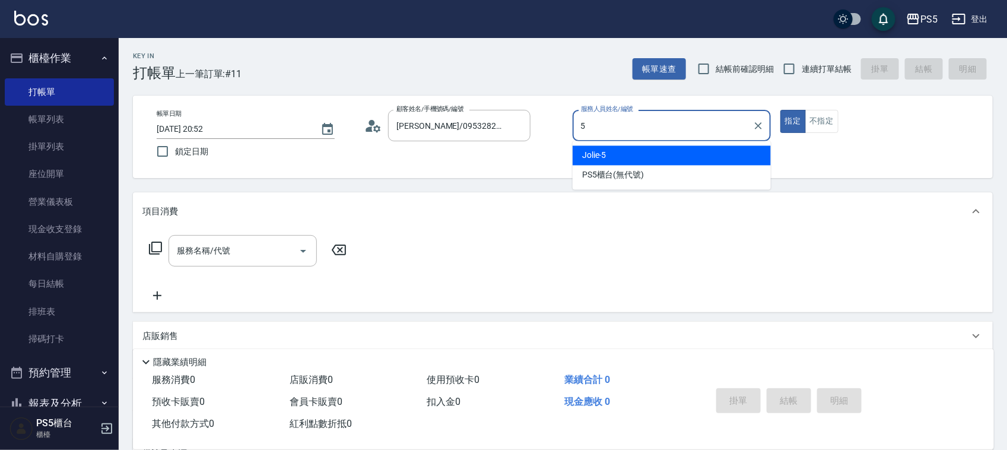
type input "Jolie-5"
type button "true"
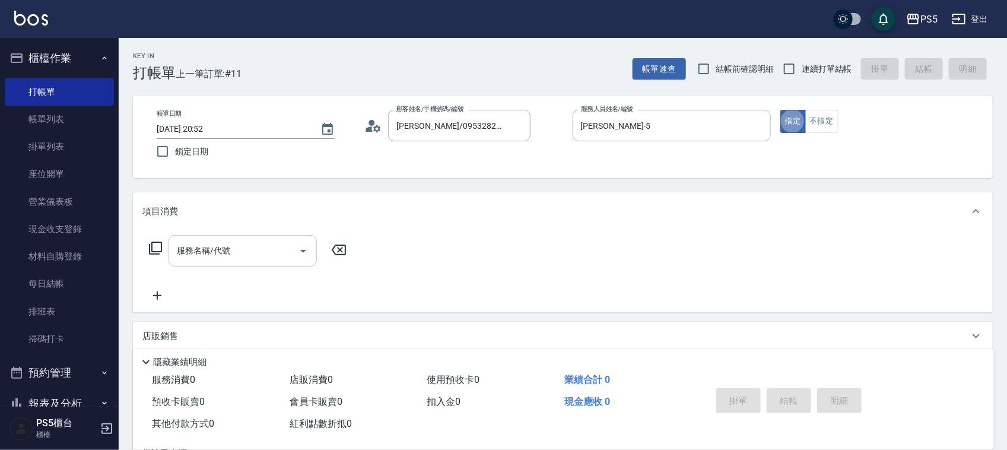
click at [203, 252] on div "服務名稱/代號 服務名稱/代號" at bounding box center [242, 250] width 148 height 31
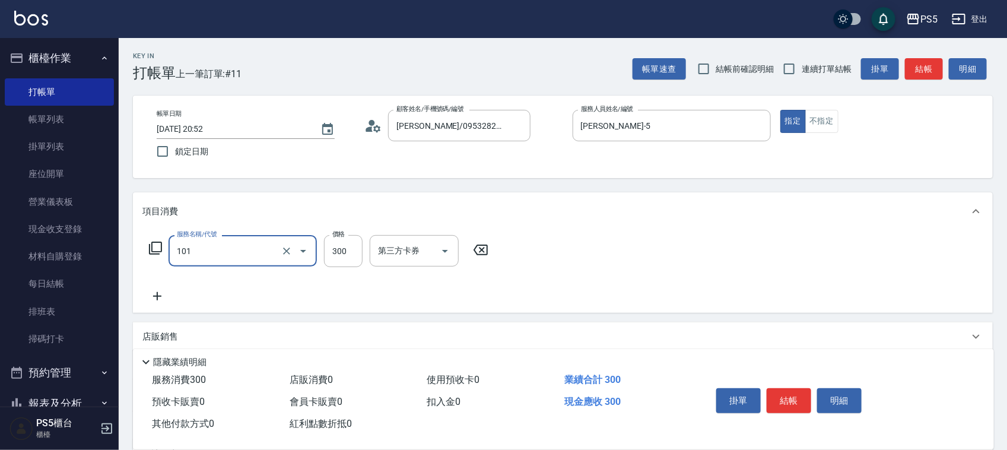
type input "洗髮(101)"
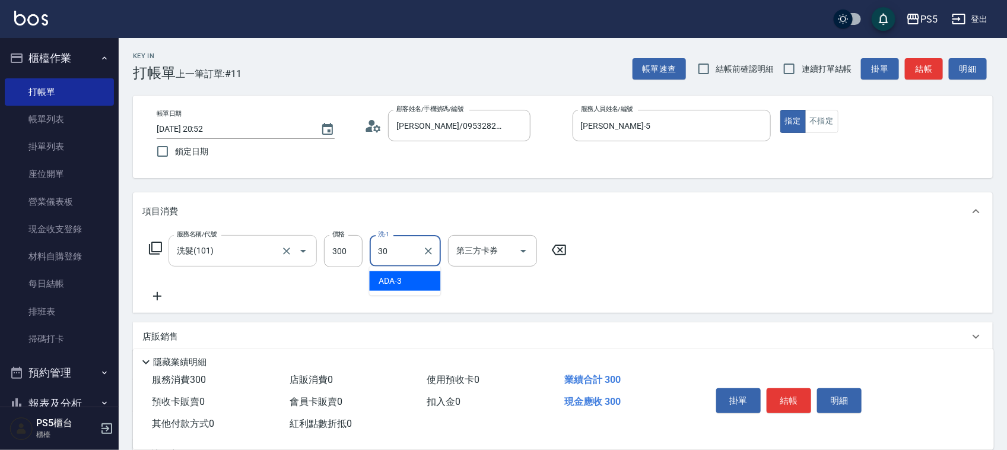
type input "咚咚-30"
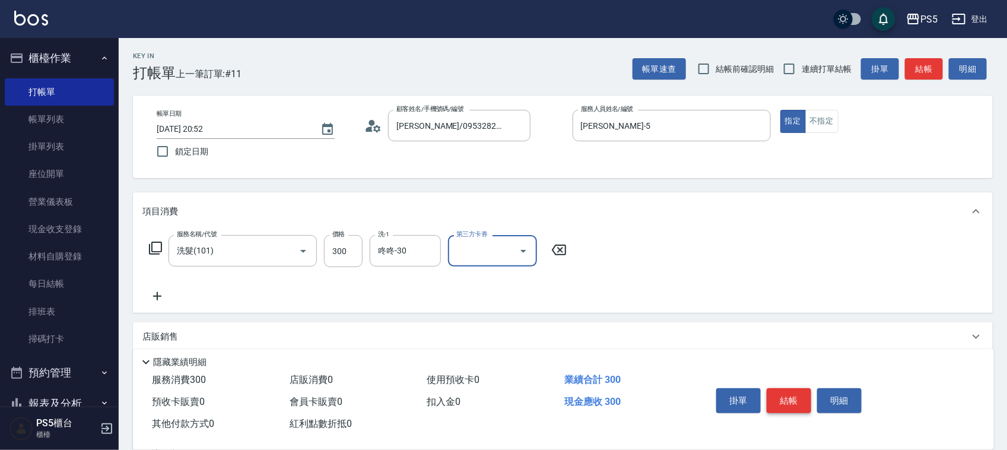
click at [778, 396] on button "結帳" at bounding box center [788, 400] width 44 height 25
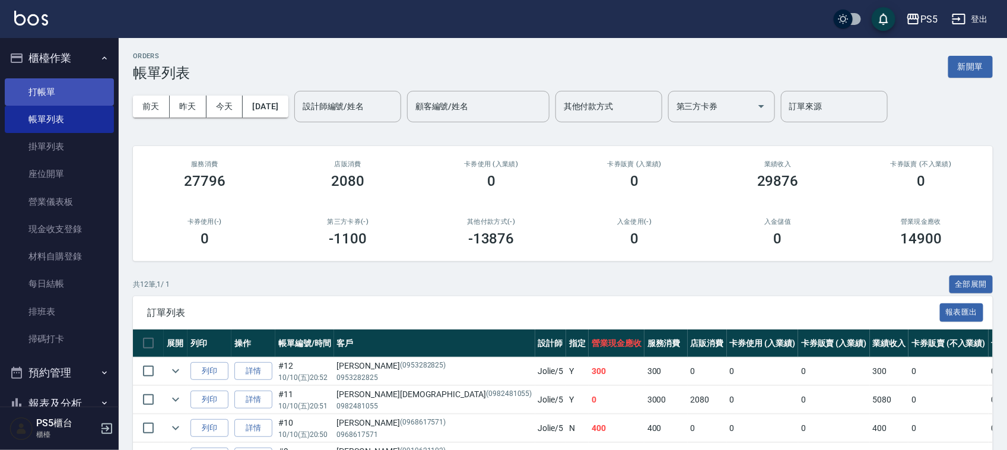
click at [24, 85] on link "打帳單" at bounding box center [59, 91] width 109 height 27
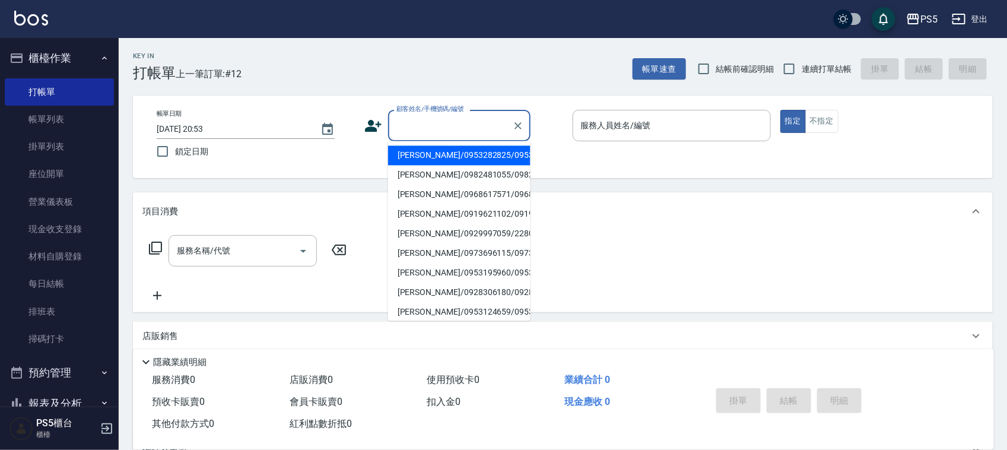
click at [411, 122] on input "顧客姓名/手機號碼/編號" at bounding box center [450, 125] width 114 height 21
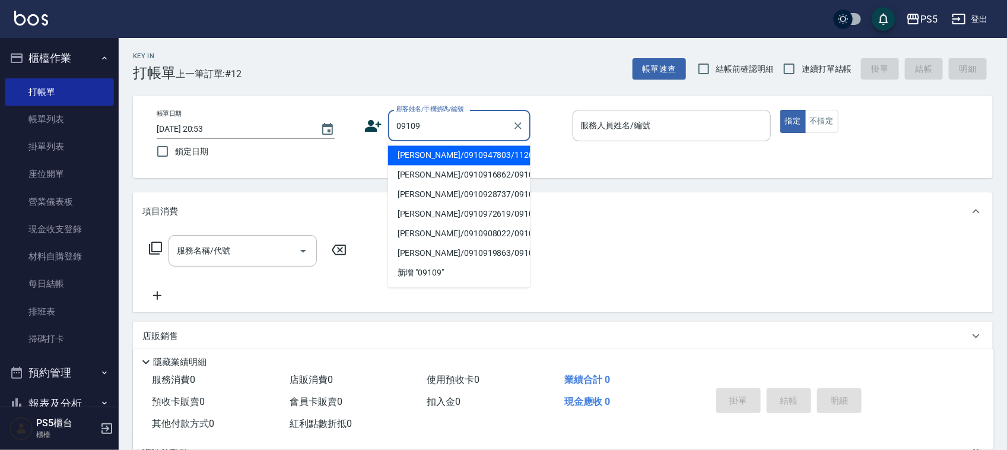
click at [426, 158] on li "吳明涵/0910947803/11203" at bounding box center [459, 156] width 142 height 20
type input "吳明涵/0910947803/11203"
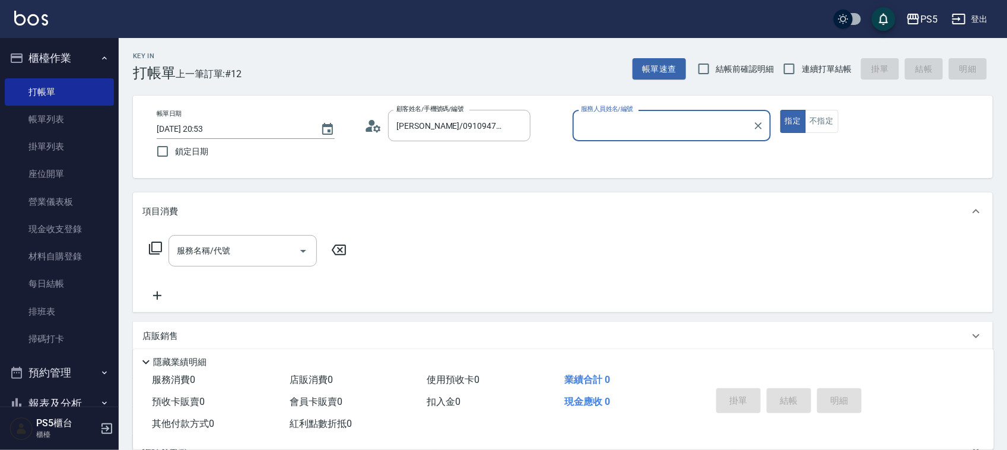
type input "Jolie-5"
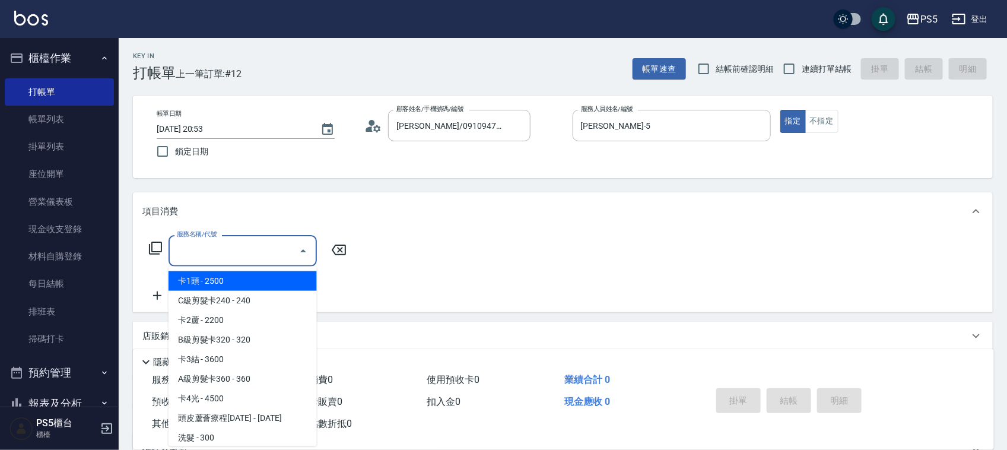
click at [257, 250] on input "服務名稱/代號" at bounding box center [234, 250] width 120 height 21
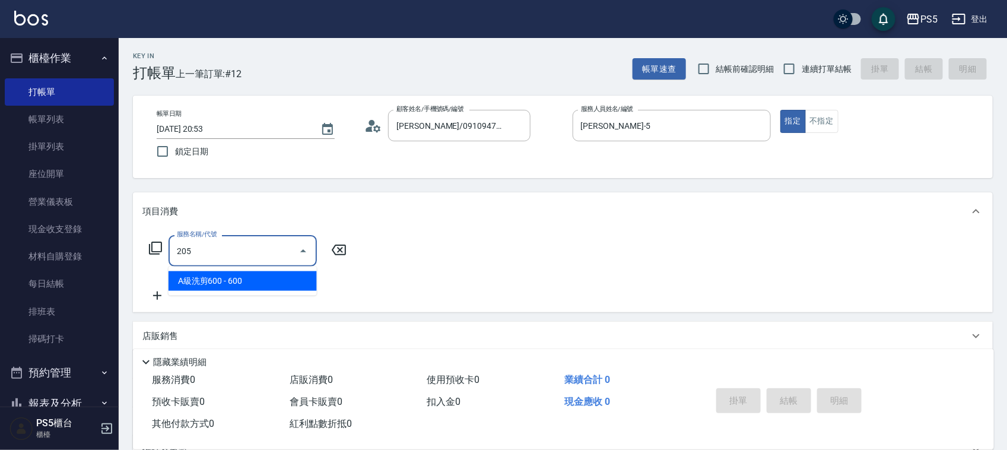
type input "A級洗剪600(205)"
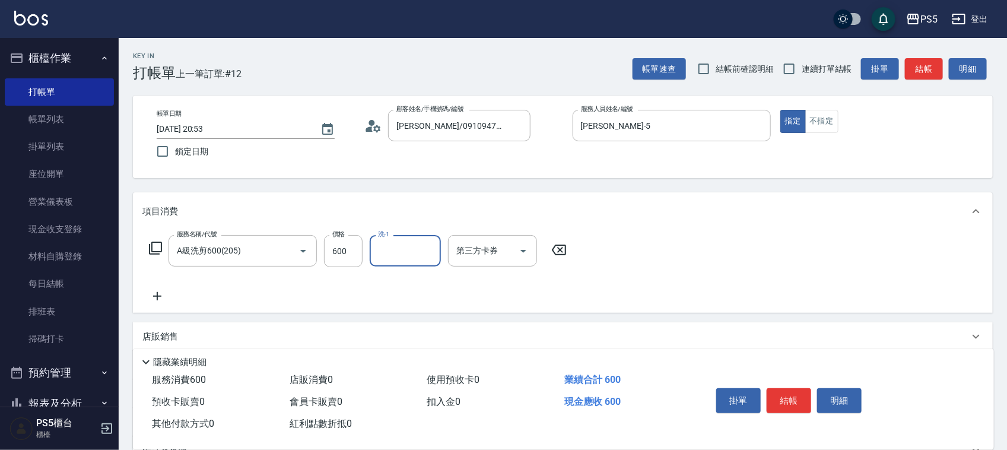
click at [791, 388] on button "結帳" at bounding box center [788, 400] width 44 height 25
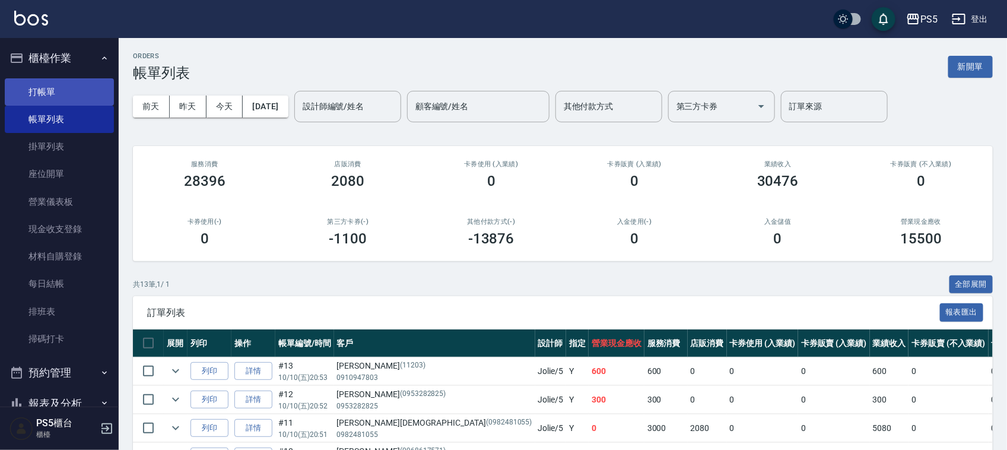
click at [40, 101] on link "打帳單" at bounding box center [59, 91] width 109 height 27
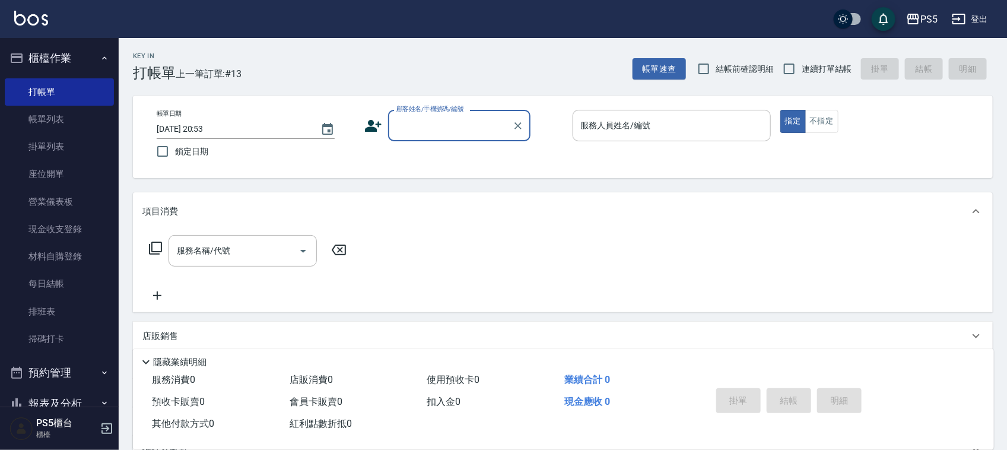
click at [455, 128] on input "顧客姓名/手機號碼/編號" at bounding box center [450, 125] width 114 height 21
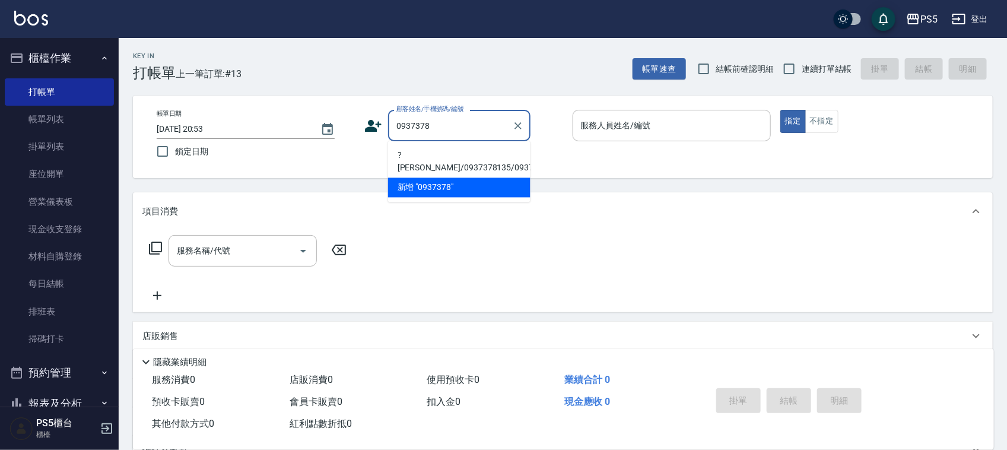
click at [461, 155] on li "?曉蘋/0937378135/0937378135" at bounding box center [459, 162] width 142 height 32
type input "?曉蘋/0937378135/0937378135"
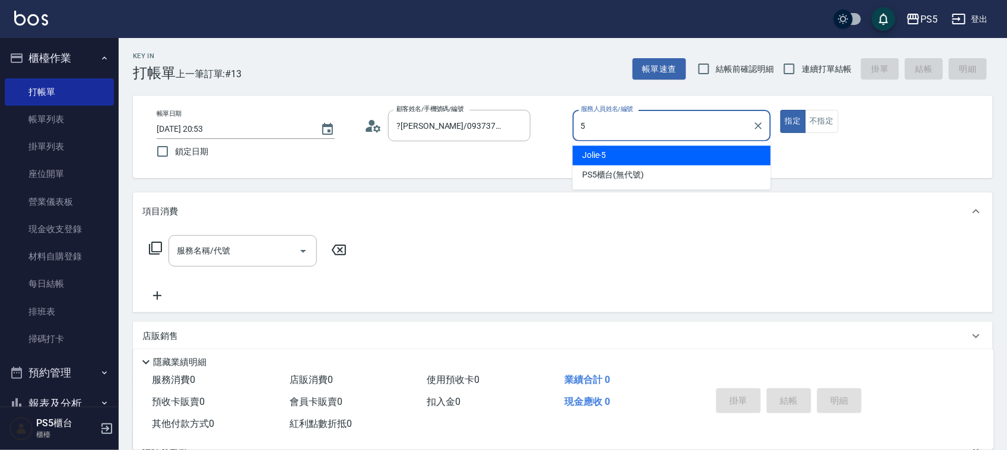
type input "Jolie-5"
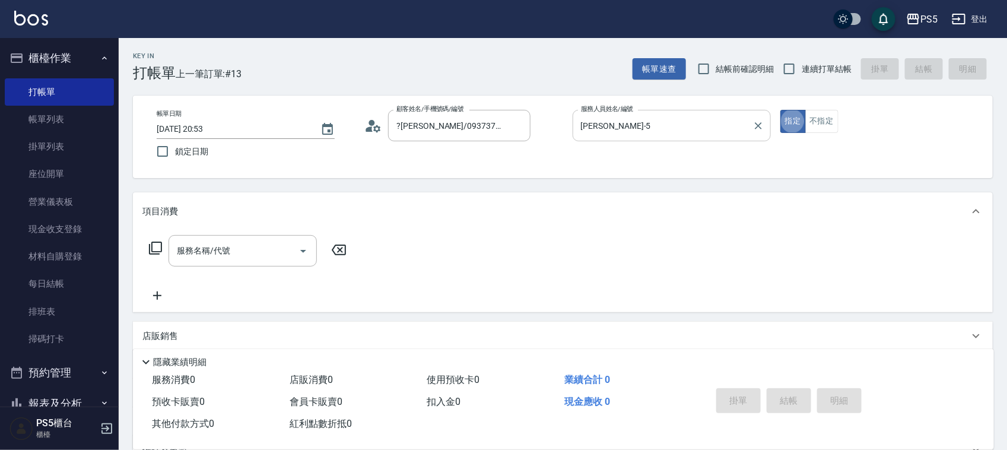
type button "true"
click at [249, 251] on input "服務名稱/代號" at bounding box center [234, 250] width 120 height 21
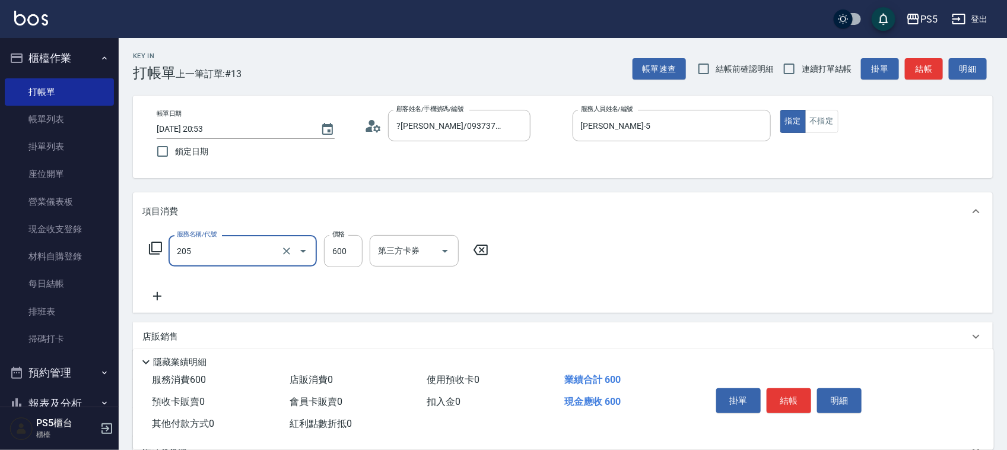
type input "A級洗剪600(205)"
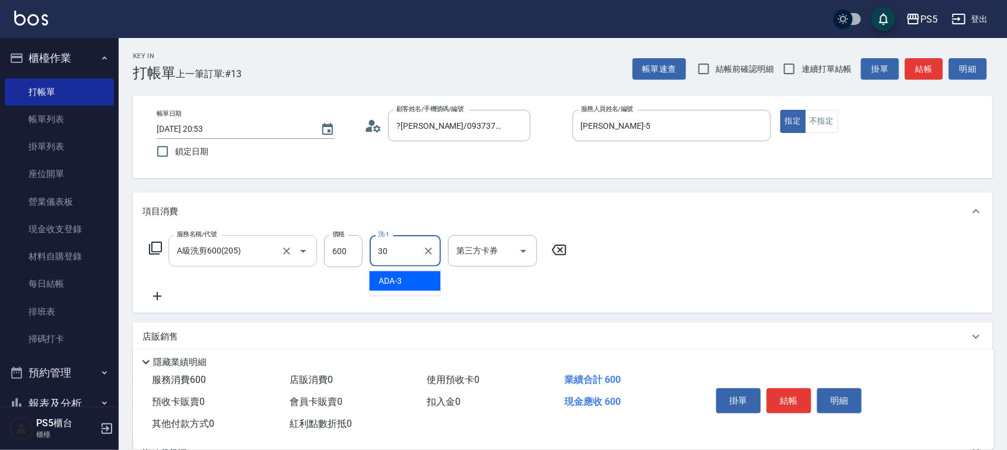
type input "咚咚-30"
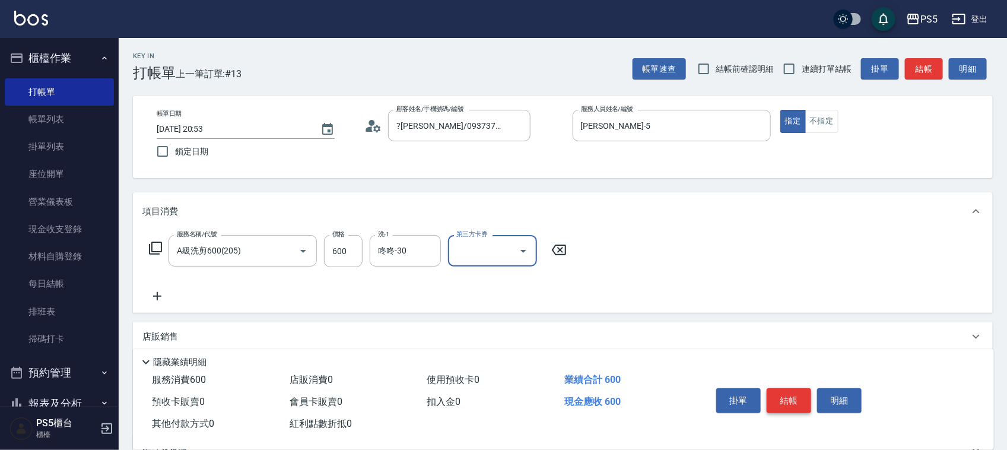
click at [793, 390] on button "結帳" at bounding box center [788, 400] width 44 height 25
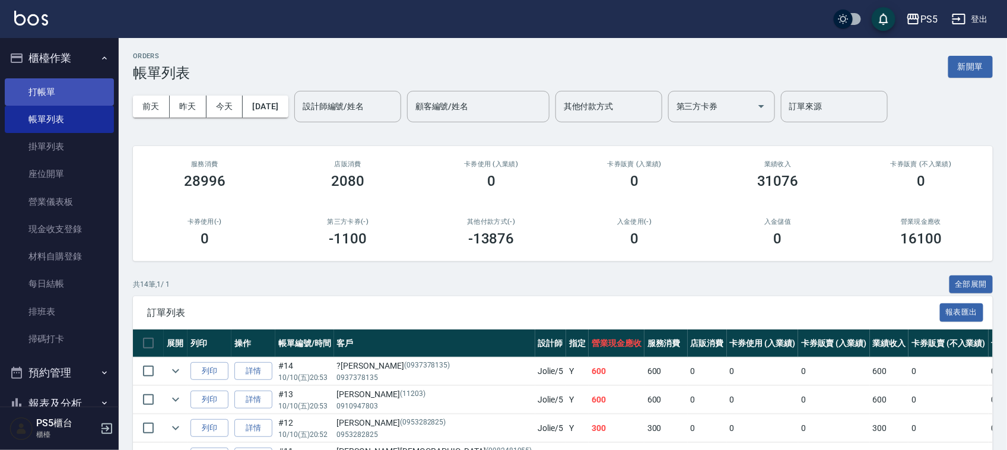
click at [68, 94] on link "打帳單" at bounding box center [59, 91] width 109 height 27
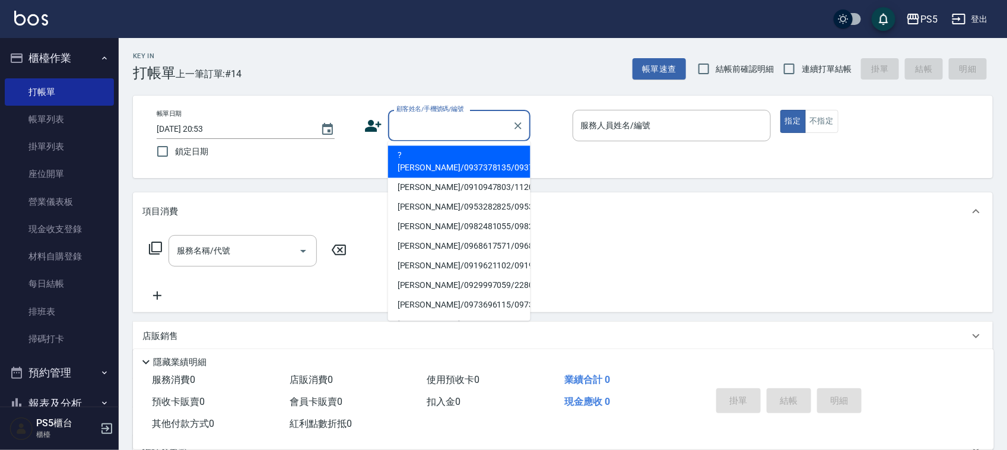
click at [464, 122] on input "顧客姓名/手機號碼/編號" at bounding box center [450, 125] width 114 height 21
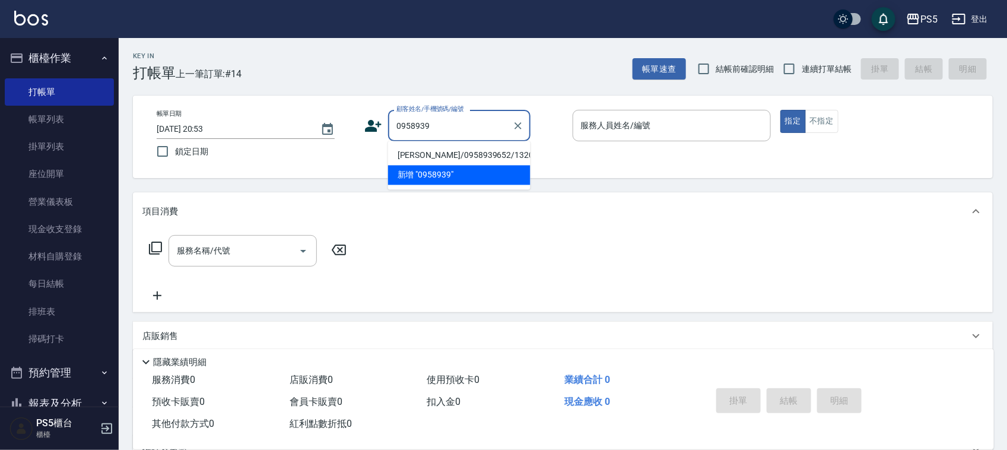
click at [430, 153] on li "金伶宇/0958939652/13201" at bounding box center [459, 156] width 142 height 20
type input "金伶宇/0958939652/13201"
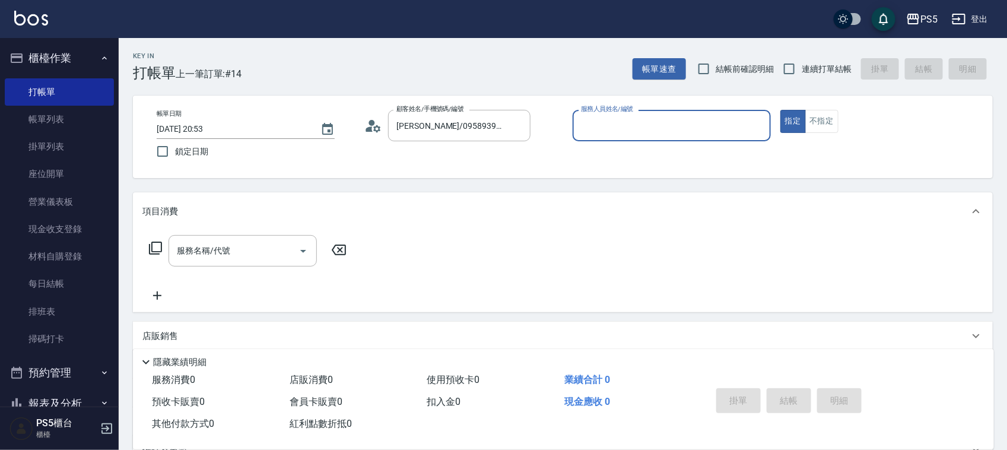
type input "Jolie-5"
click at [241, 249] on input "服務名稱/代號" at bounding box center [234, 250] width 120 height 21
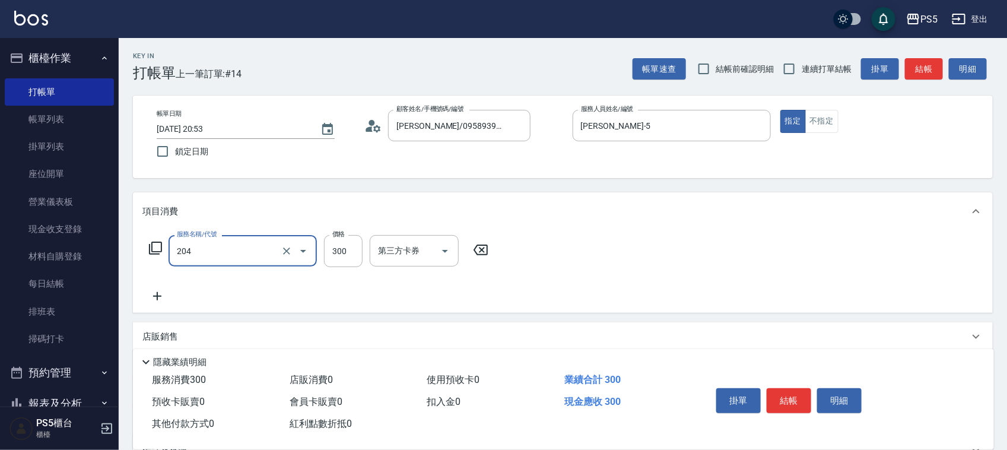
type input "單剪髮300(204)"
type input "800"
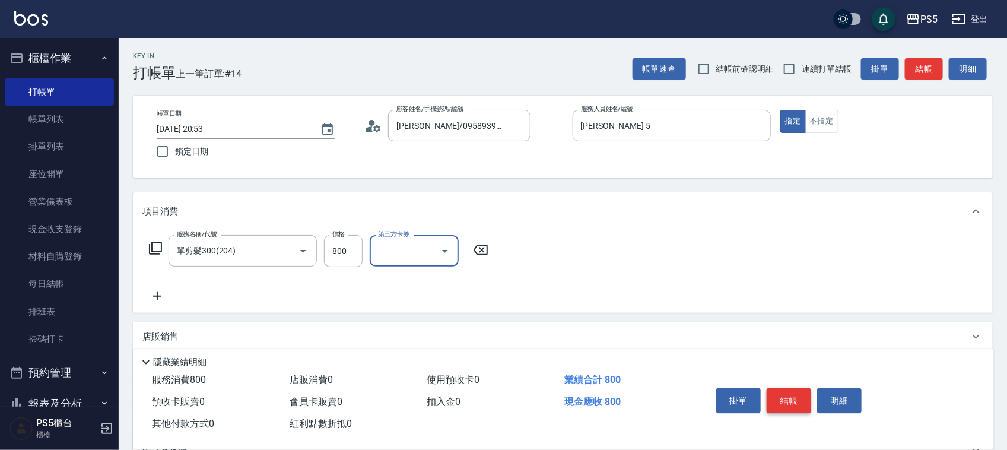
click at [780, 389] on button "結帳" at bounding box center [788, 400] width 44 height 25
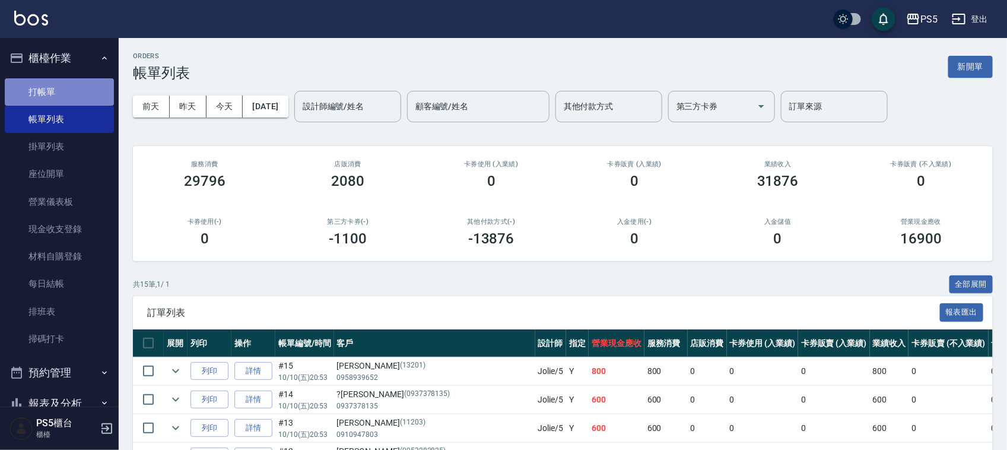
click at [77, 87] on link "打帳單" at bounding box center [59, 91] width 109 height 27
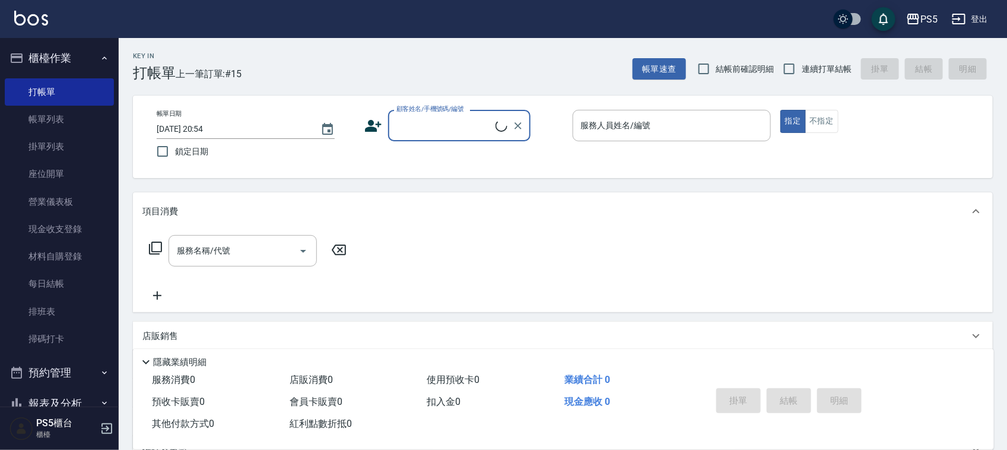
click at [437, 120] on input "顧客姓名/手機號碼/編號" at bounding box center [444, 125] width 102 height 21
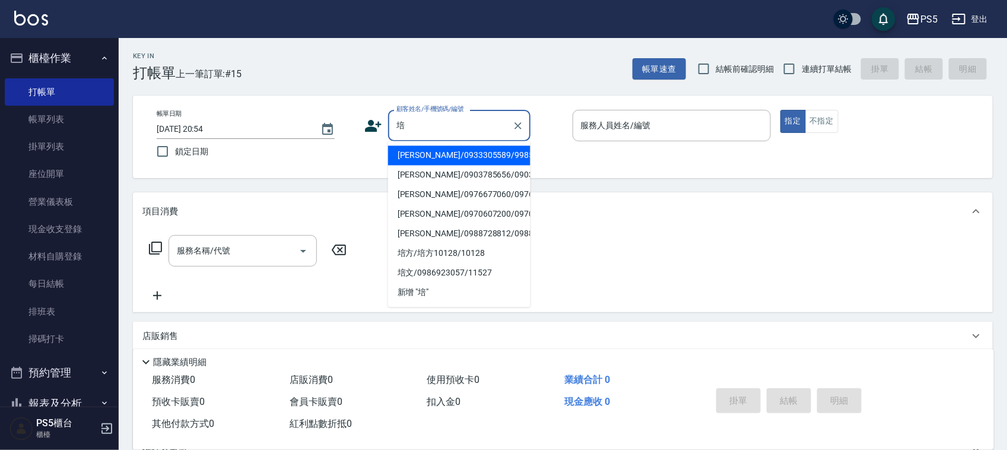
click at [415, 157] on li "羅培文/0933305589/9985" at bounding box center [459, 156] width 142 height 20
type input "羅培文/0933305589/9985"
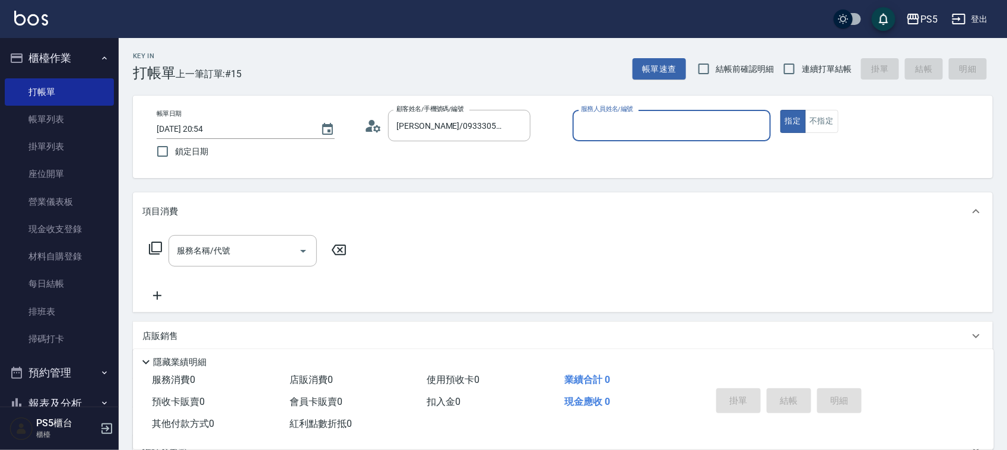
type input "Jolie-5"
click at [265, 250] on input "服務名稱/代號" at bounding box center [234, 250] width 120 height 21
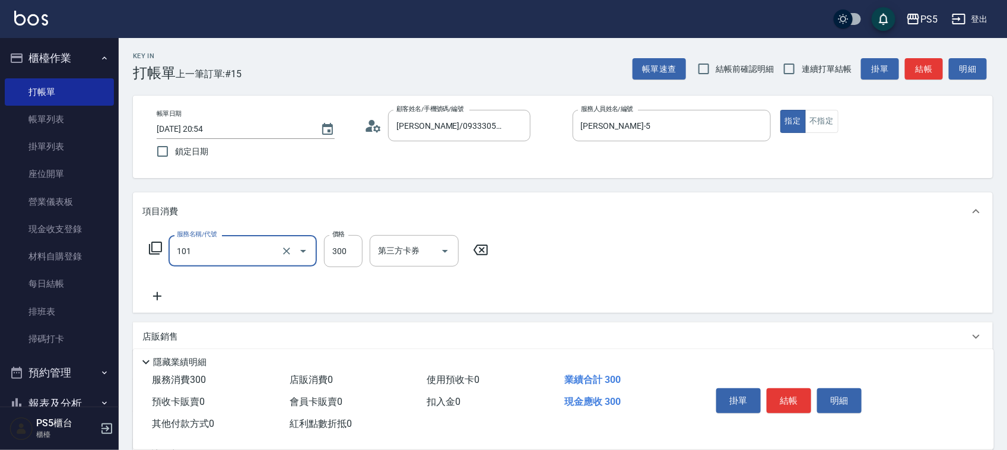
type input "洗髮(101)"
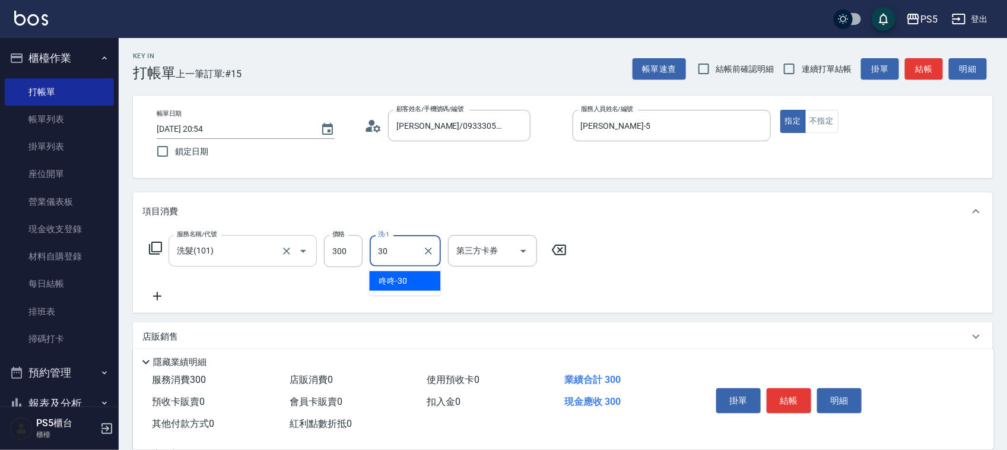
type input "咚咚-30"
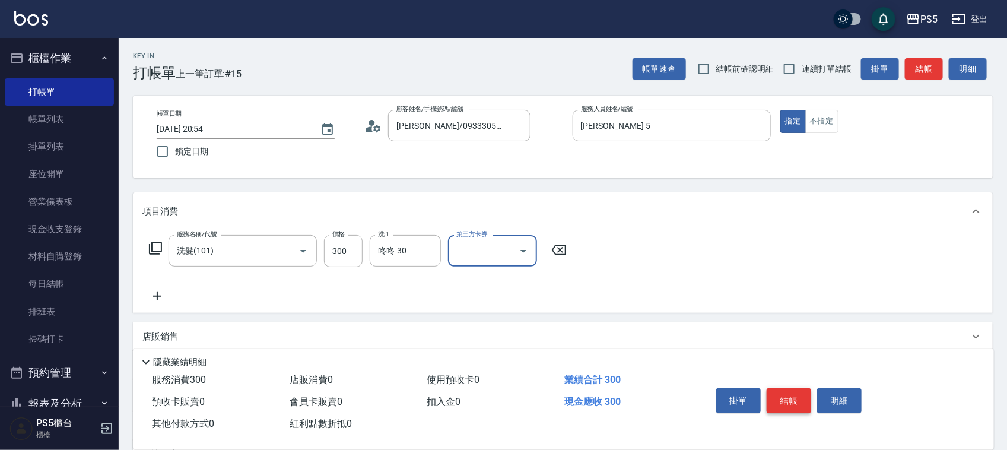
click at [781, 402] on button "結帳" at bounding box center [788, 400] width 44 height 25
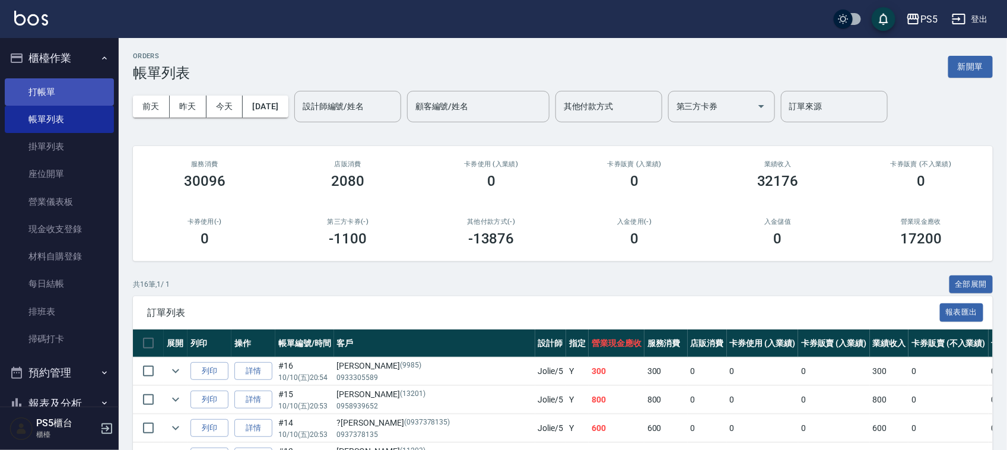
click at [65, 90] on link "打帳單" at bounding box center [59, 91] width 109 height 27
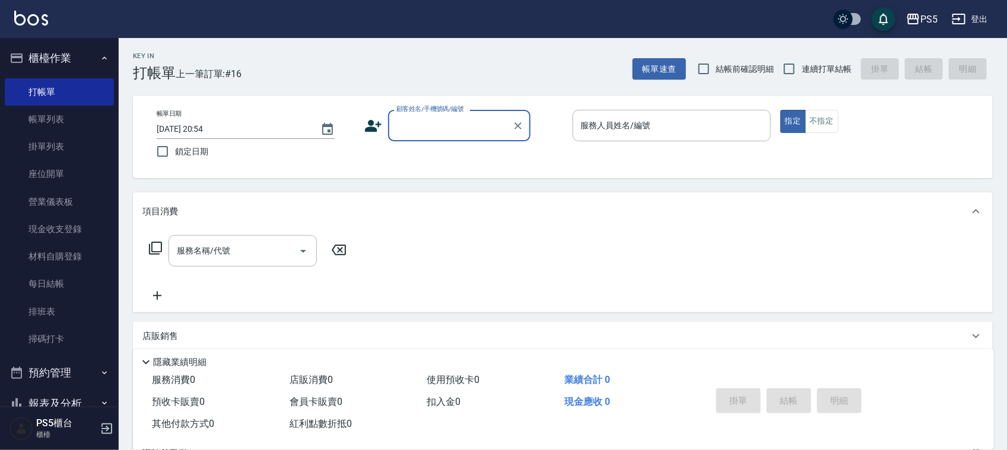
click at [434, 122] on input "顧客姓名/手機號碼/編號" at bounding box center [450, 125] width 114 height 21
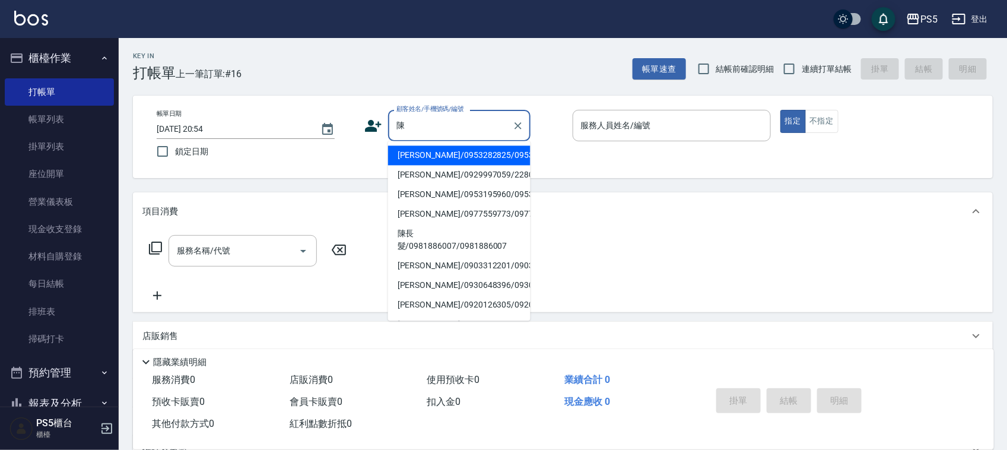
click at [422, 256] on li "陳長髮/0981886007/0981886007" at bounding box center [459, 240] width 142 height 32
type input "陳長髮/0981886007/0981886007"
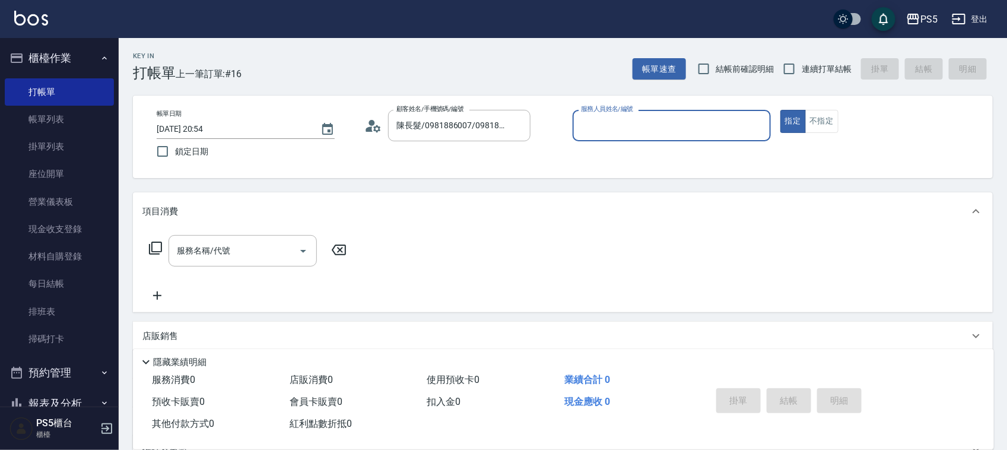
type input "Jolie-5"
click at [236, 247] on input "服務名稱/代號" at bounding box center [234, 250] width 120 height 21
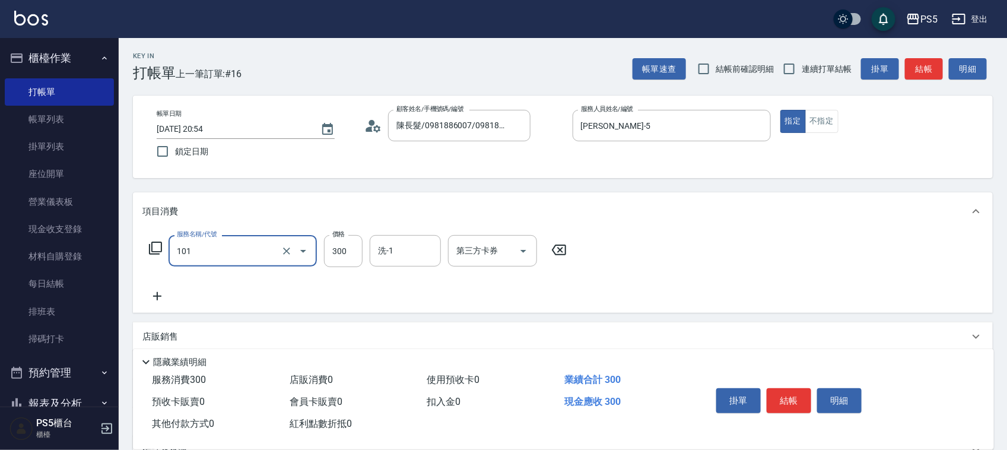
type input "洗髮(101)"
type input "600"
click at [802, 399] on button "結帳" at bounding box center [788, 400] width 44 height 25
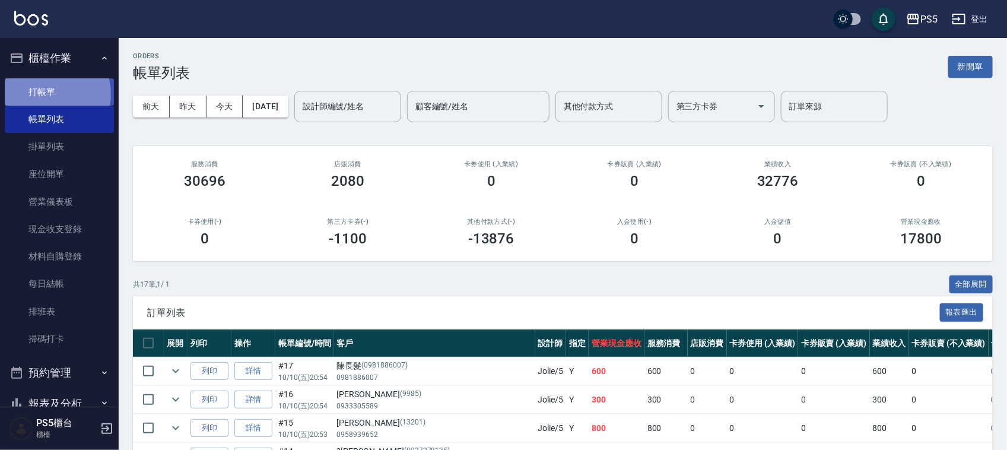
click at [45, 94] on link "打帳單" at bounding box center [59, 91] width 109 height 27
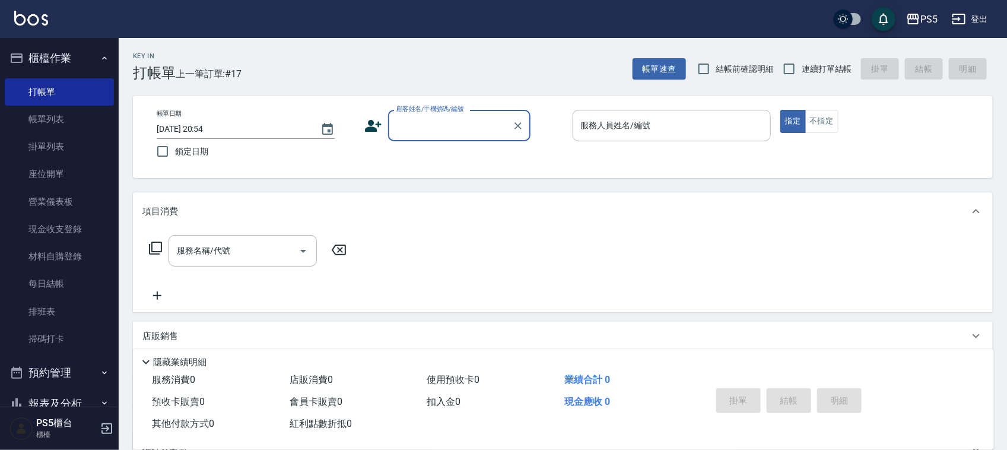
click at [423, 126] on input "顧客姓名/手機號碼/編號" at bounding box center [450, 125] width 114 height 21
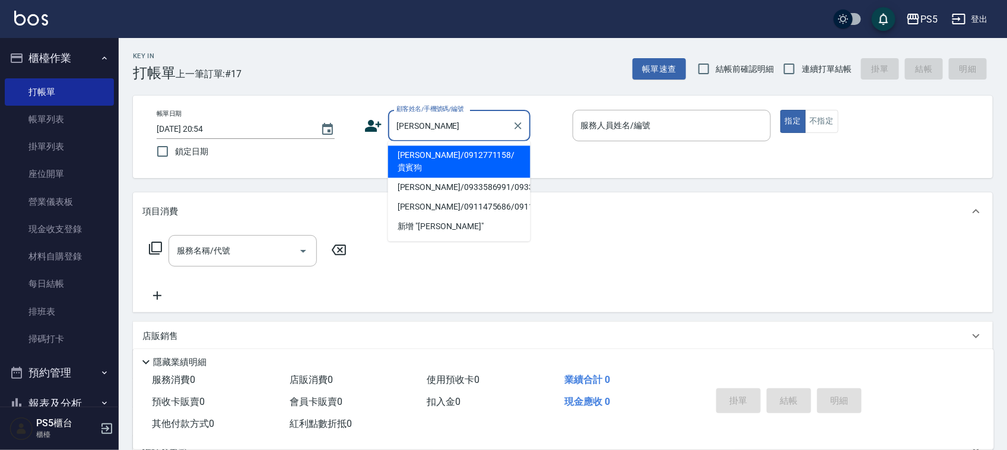
click at [428, 157] on li "陳亭/0912771158/貴賓狗" at bounding box center [459, 162] width 142 height 32
type input "陳亭/0912771158/貴賓狗"
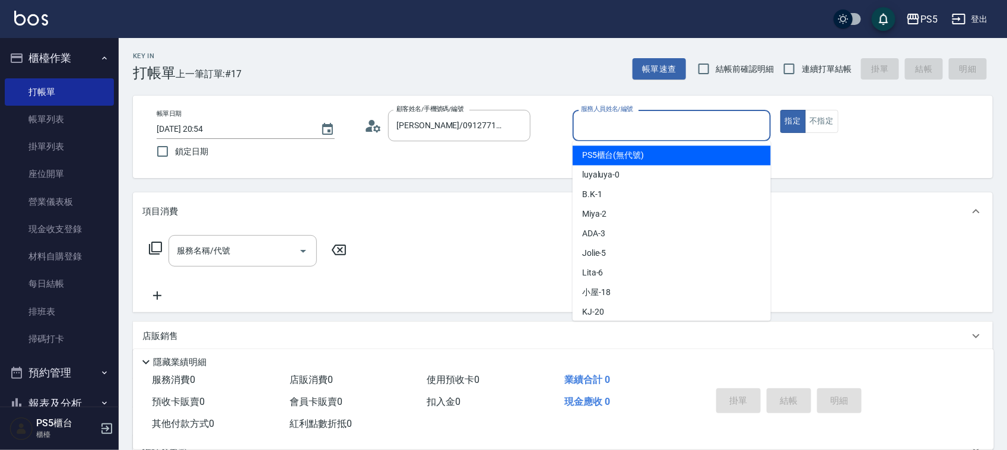
click at [632, 128] on input "服務人員姓名/編號" at bounding box center [671, 125] width 187 height 21
type input "Jolie-5"
type button "true"
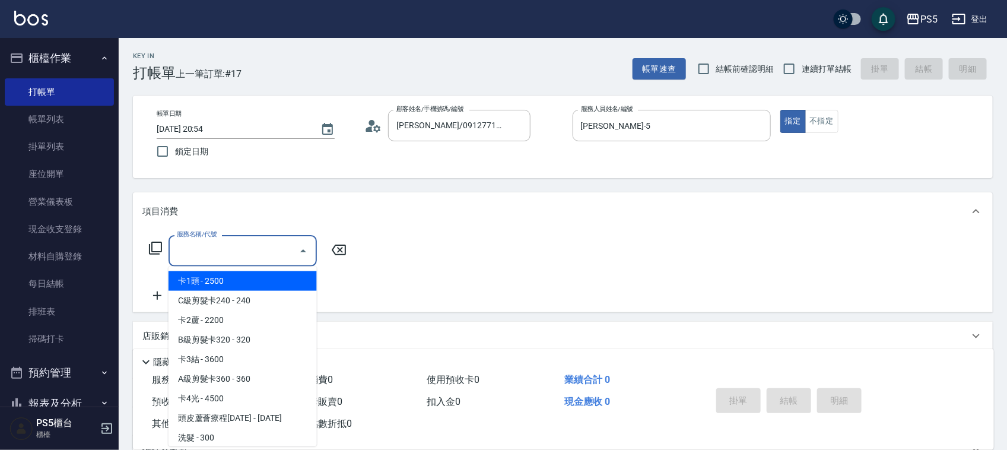
click at [223, 260] on input "服務名稱/代號" at bounding box center [234, 250] width 120 height 21
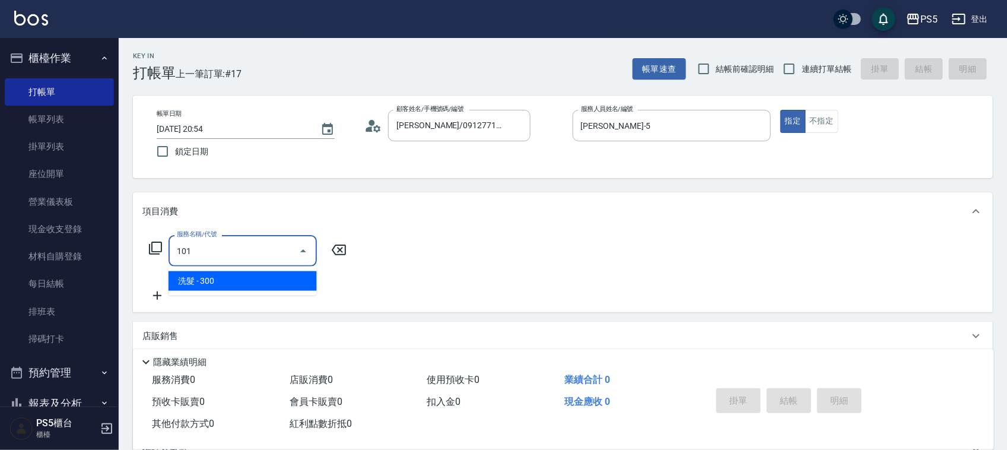
type input "洗髮(101)"
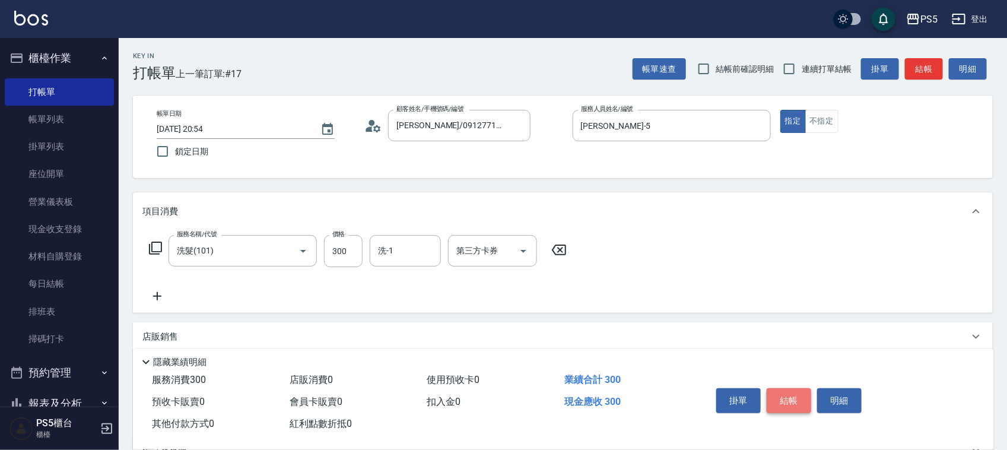
click at [788, 396] on button "結帳" at bounding box center [788, 400] width 44 height 25
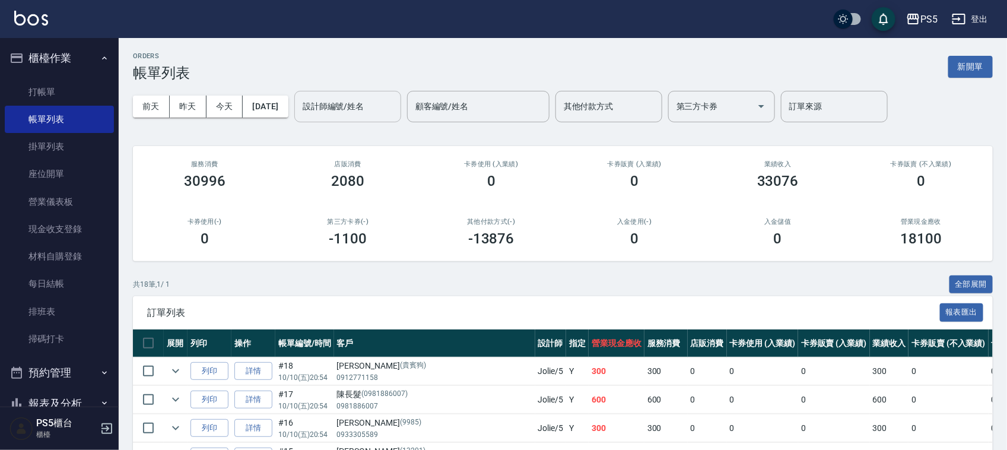
click at [353, 100] on input "設計師編號/姓名" at bounding box center [348, 106] width 96 height 21
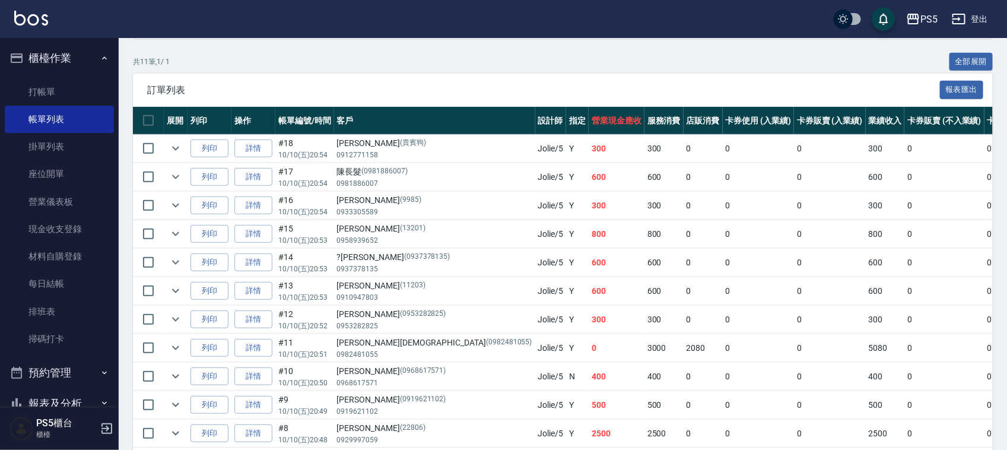
scroll to position [281, 0]
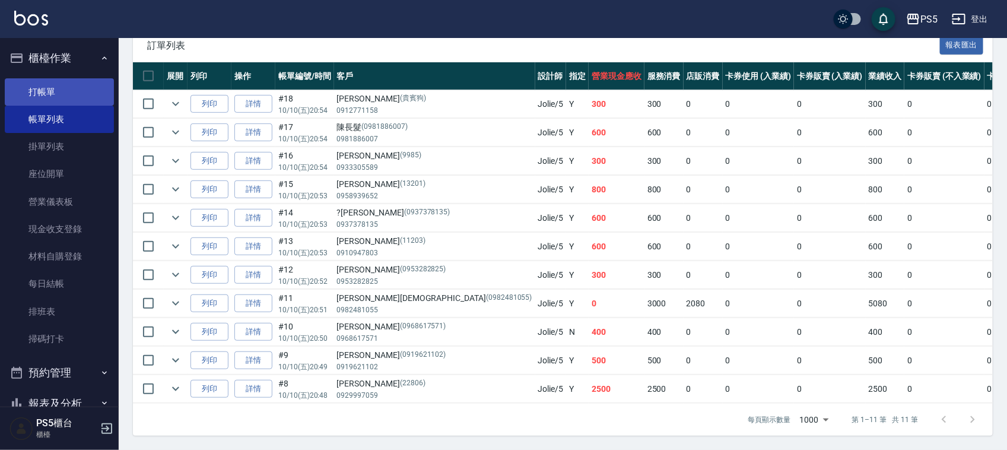
type input "Jolie-5"
click at [44, 93] on link "打帳單" at bounding box center [59, 91] width 109 height 27
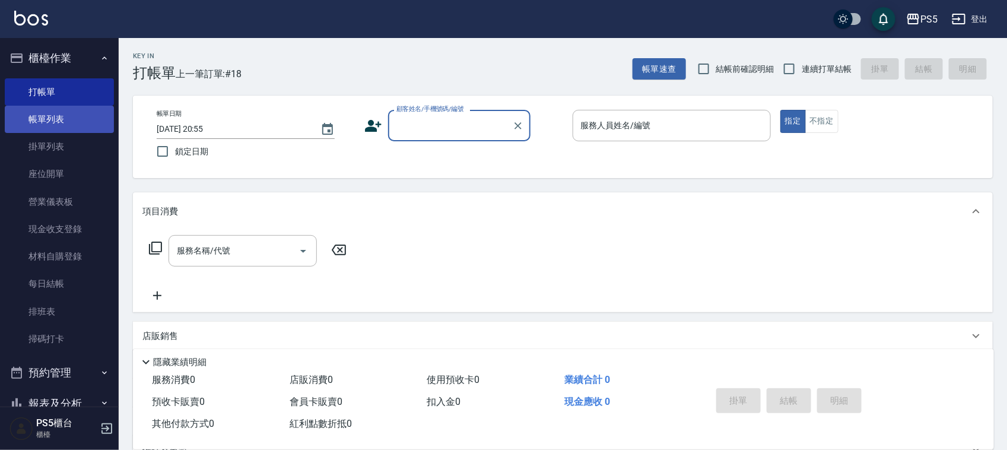
click at [46, 117] on link "帳單列表" at bounding box center [59, 119] width 109 height 27
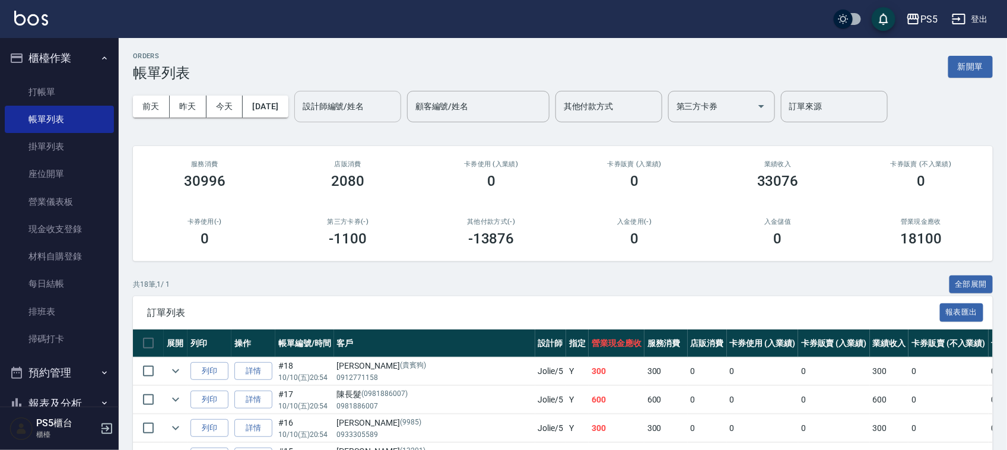
click at [348, 119] on div "設計師編號/姓名" at bounding box center [347, 106] width 107 height 31
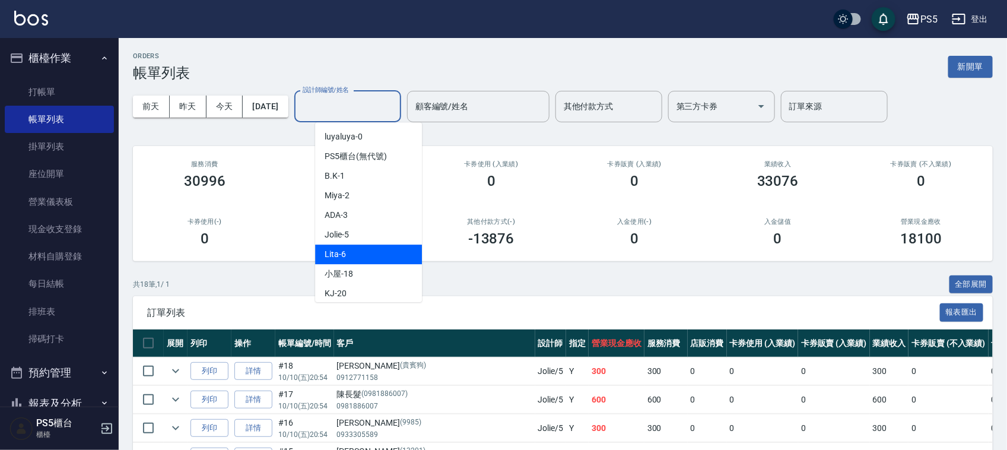
click at [356, 259] on div "Lita -6" at bounding box center [368, 254] width 107 height 20
type input "Lita-6"
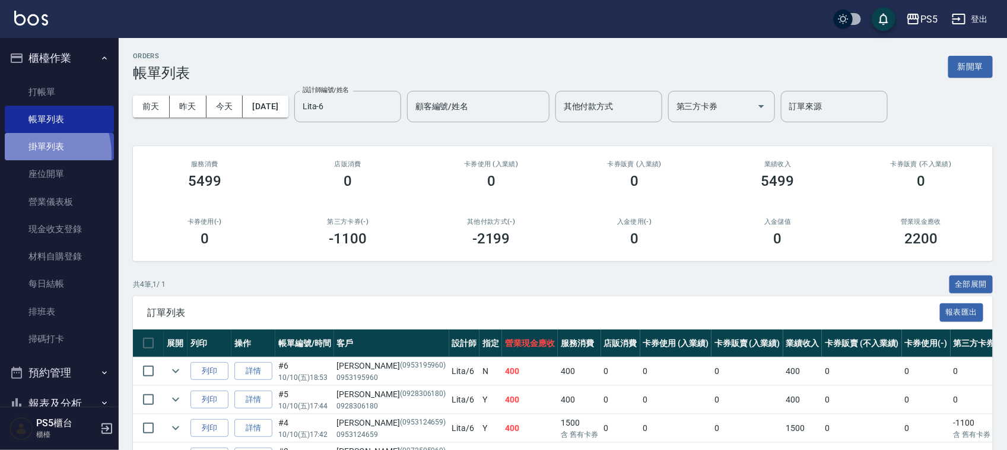
click at [28, 154] on link "掛單列表" at bounding box center [59, 146] width 109 height 27
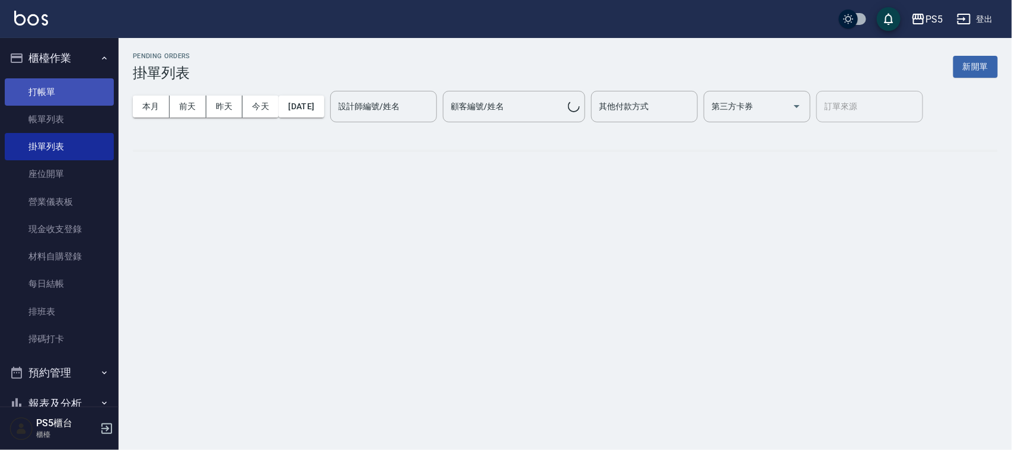
click at [36, 87] on link "打帳單" at bounding box center [59, 91] width 109 height 27
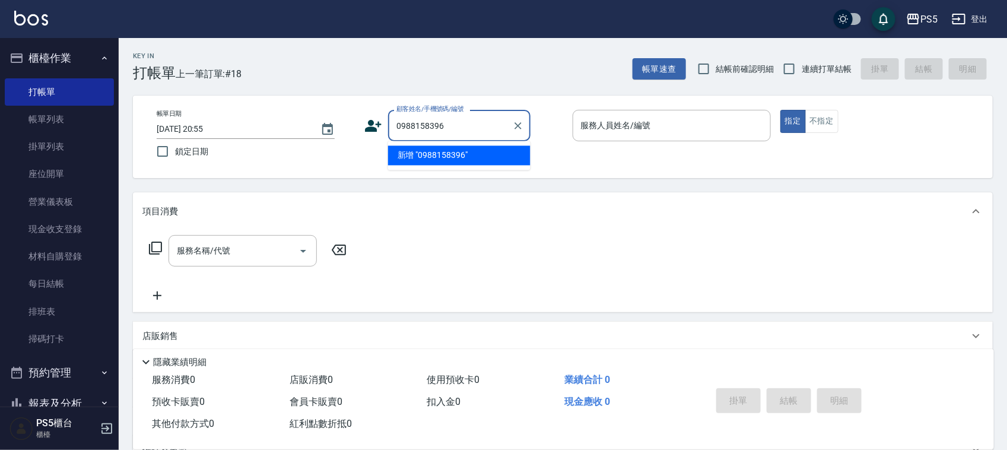
click at [455, 150] on li "新增 "0988158396"" at bounding box center [459, 156] width 142 height 20
type input "0988158396"
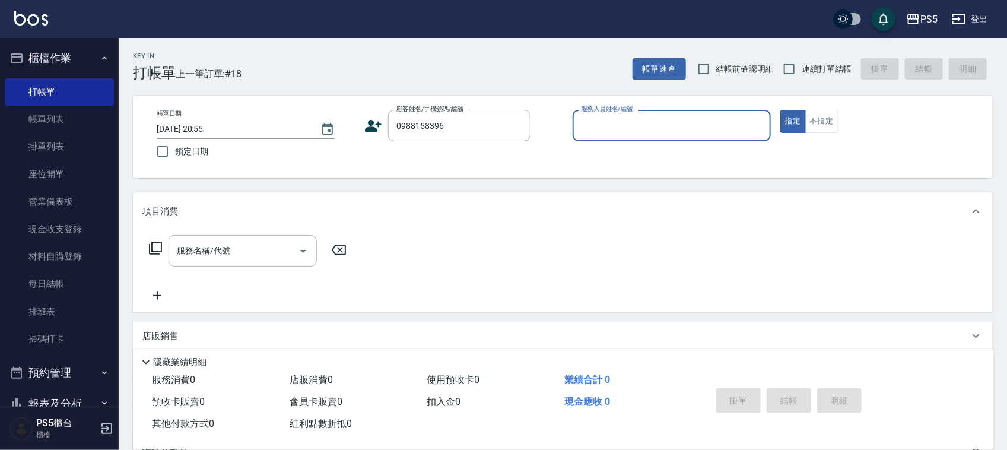
click at [370, 126] on icon at bounding box center [373, 126] width 18 height 18
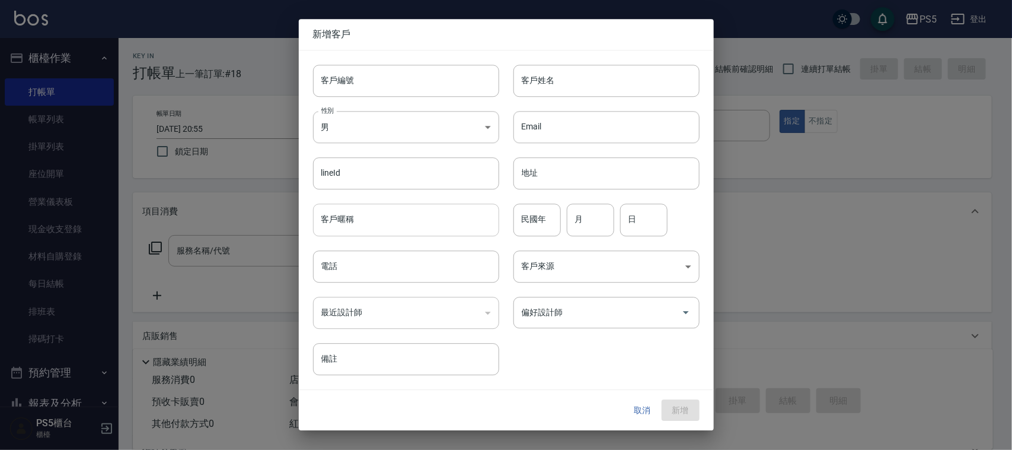
type input "0988158396"
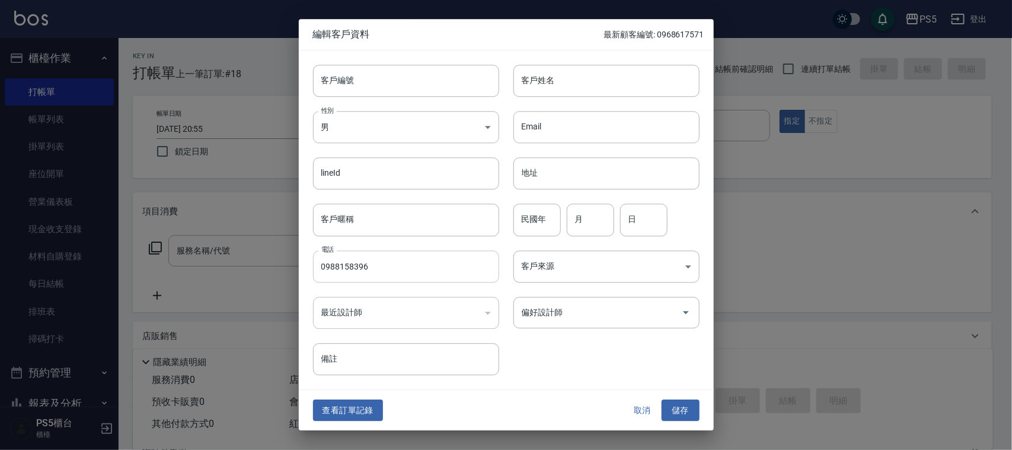
click at [375, 267] on input "0988158396" at bounding box center [406, 266] width 186 height 32
click at [374, 267] on input "0988158396" at bounding box center [406, 266] width 186 height 32
click at [390, 78] on input "客戶編號" at bounding box center [406, 81] width 186 height 32
paste input "0988158396"
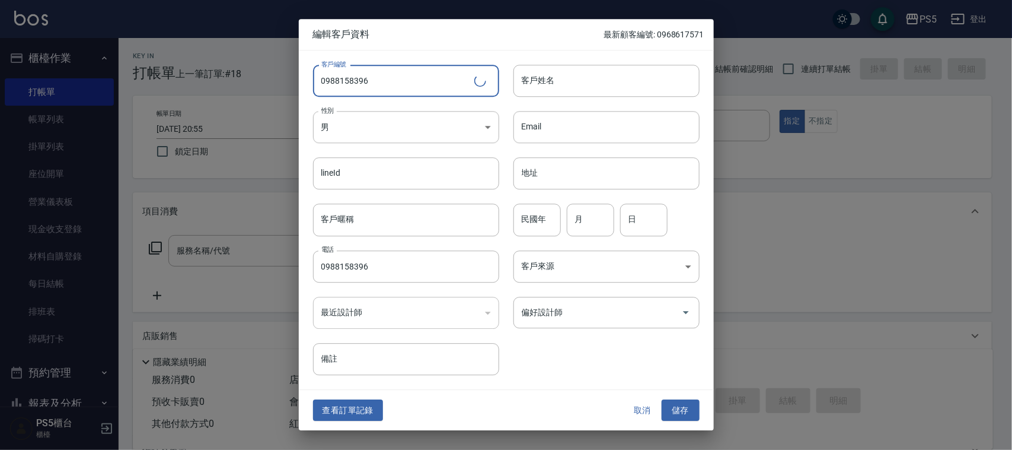
type input "0988158396"
click at [550, 101] on div "Email Email" at bounding box center [599, 120] width 200 height 46
click at [552, 86] on input "客戶姓名" at bounding box center [607, 81] width 186 height 32
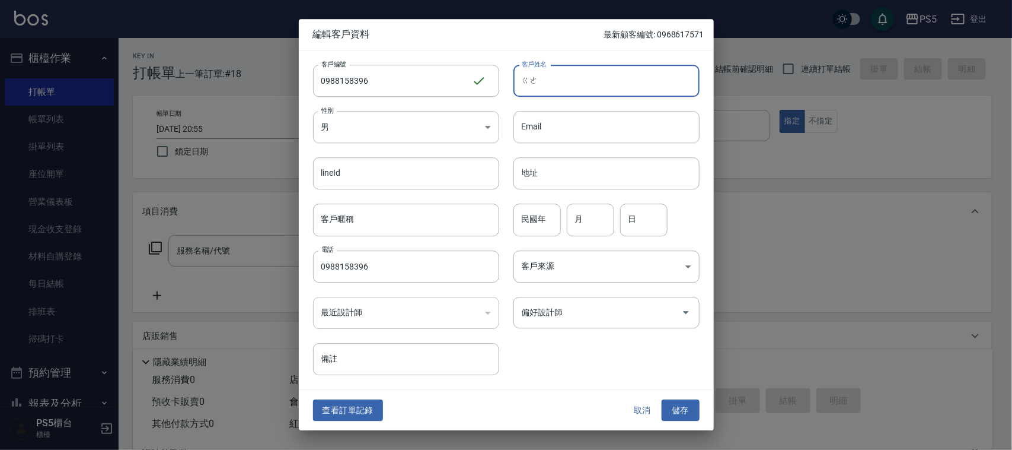
type input "歌"
type input "高佳?"
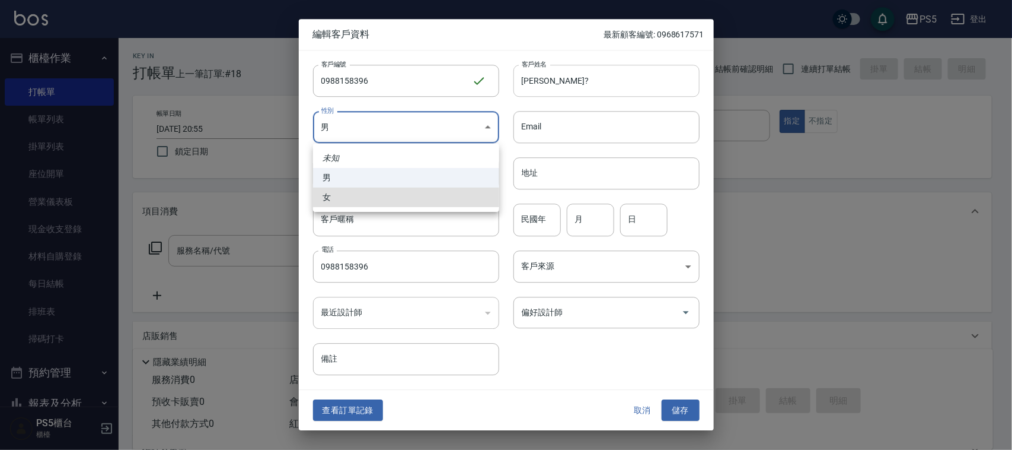
type input "FEMALE"
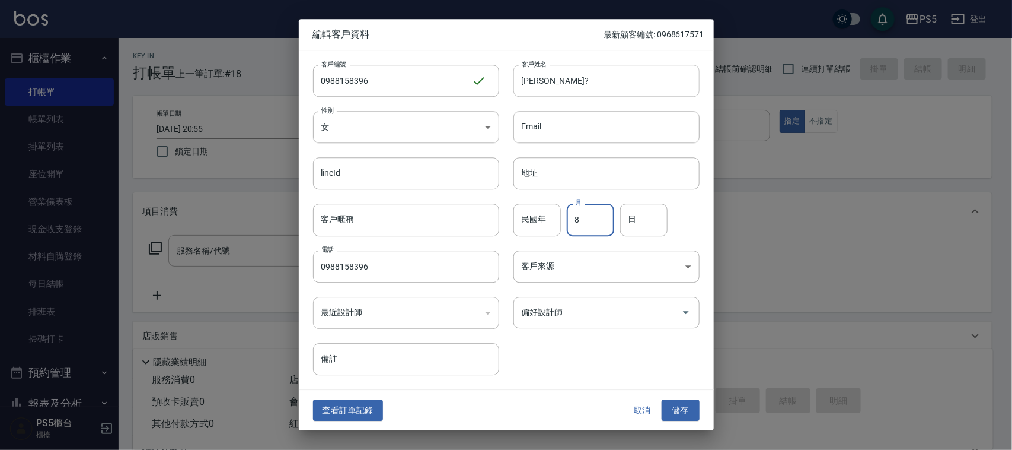
type input "8"
type input "22"
click at [662, 399] on button "儲存" at bounding box center [681, 410] width 38 height 22
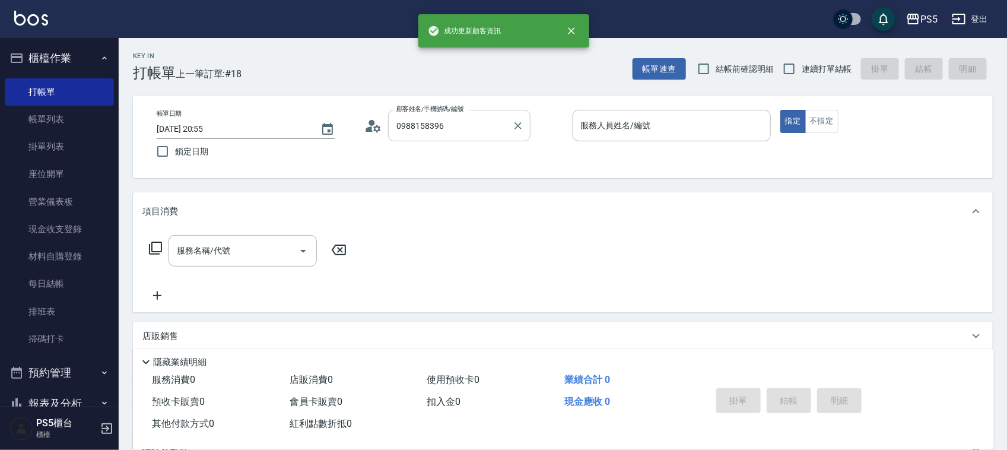
click at [477, 117] on input "0988158396" at bounding box center [450, 125] width 114 height 21
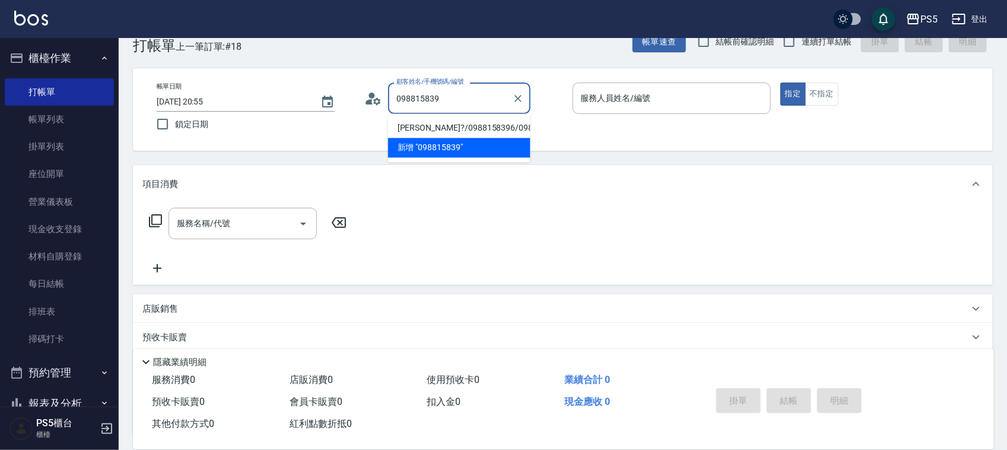
scroll to position [74, 0]
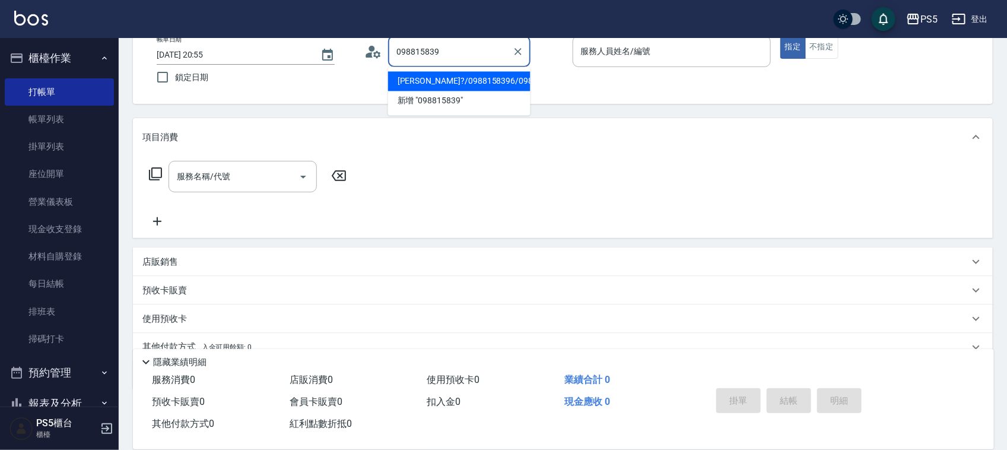
click at [467, 86] on li "高佳?/0988158396/0988158396" at bounding box center [459, 82] width 142 height 20
type input "高佳?/0988158396/0988158396"
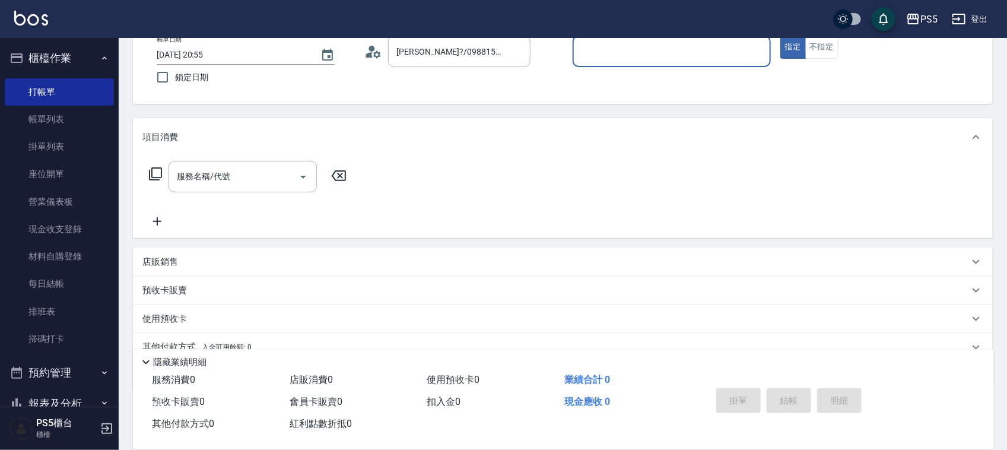
scroll to position [0, 0]
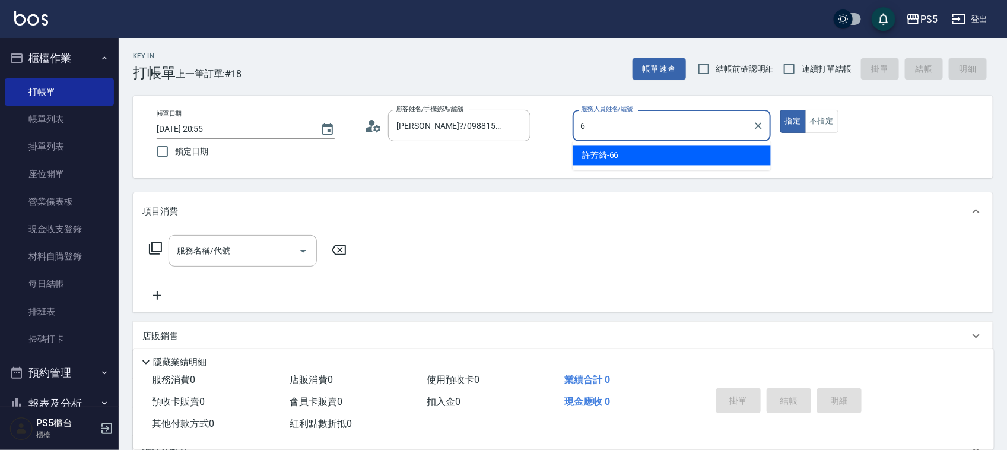
type input "Lita-6"
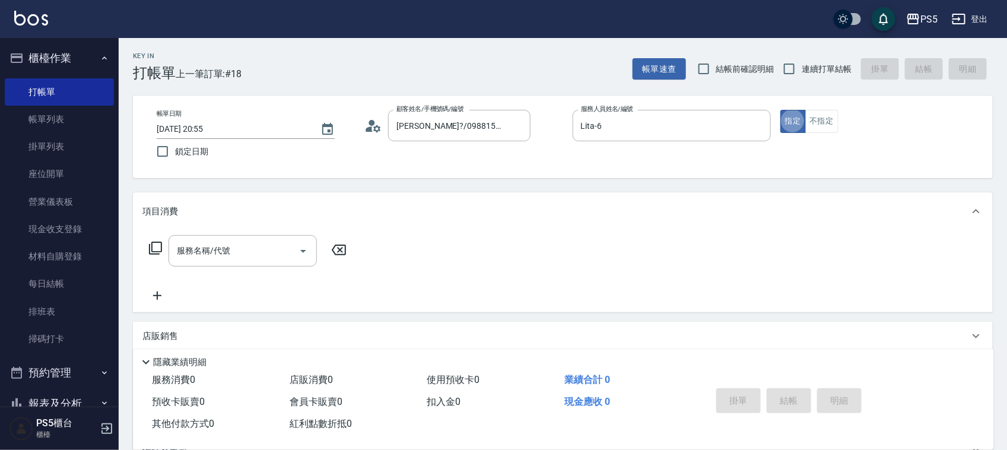
type button "true"
click at [813, 122] on button "不指定" at bounding box center [821, 121] width 33 height 23
click at [258, 257] on input "服務名稱/代號" at bounding box center [234, 250] width 120 height 21
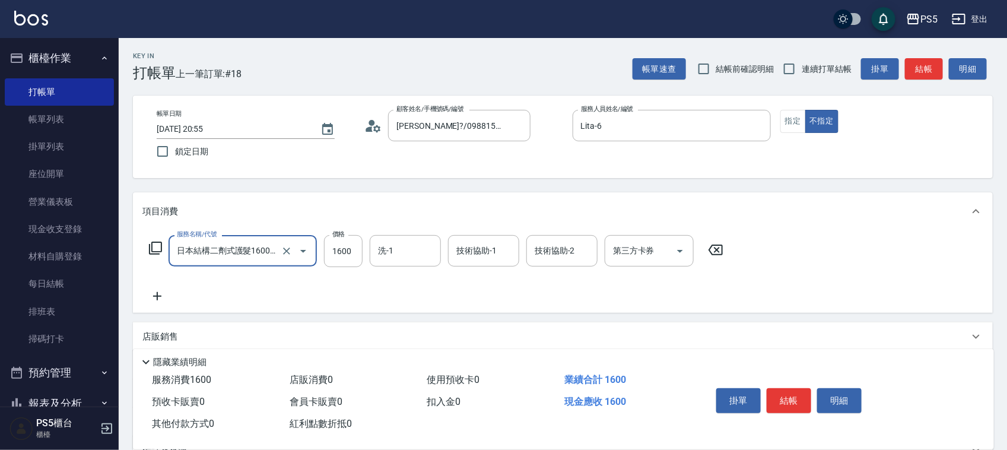
type input "日本結構二劑式護髮1600(904)"
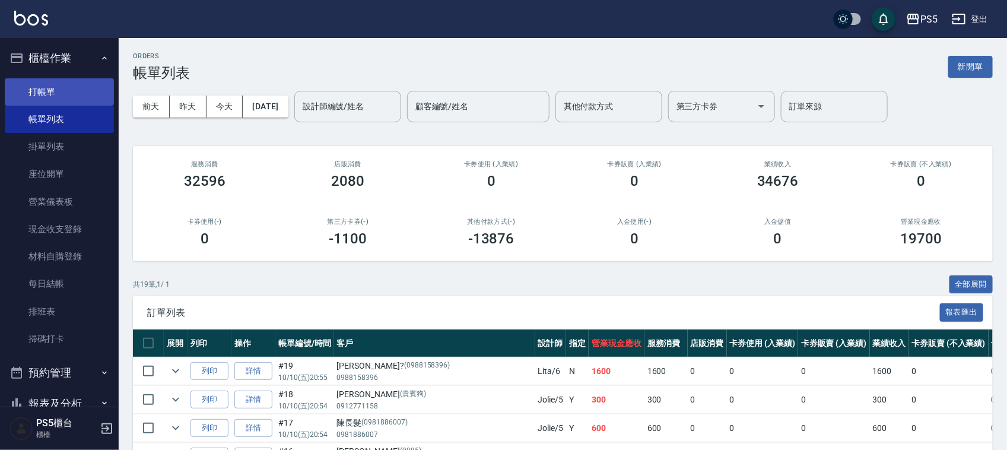
click at [46, 98] on link "打帳單" at bounding box center [59, 91] width 109 height 27
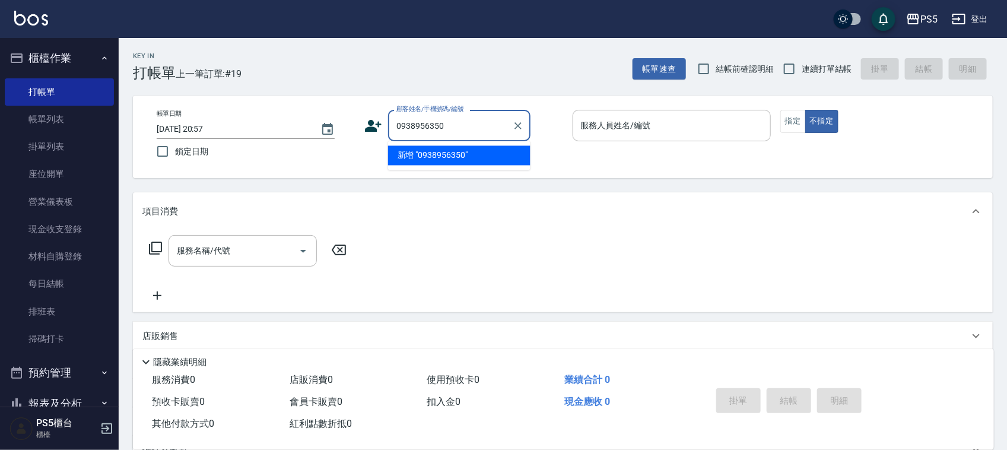
type input "0938956350"
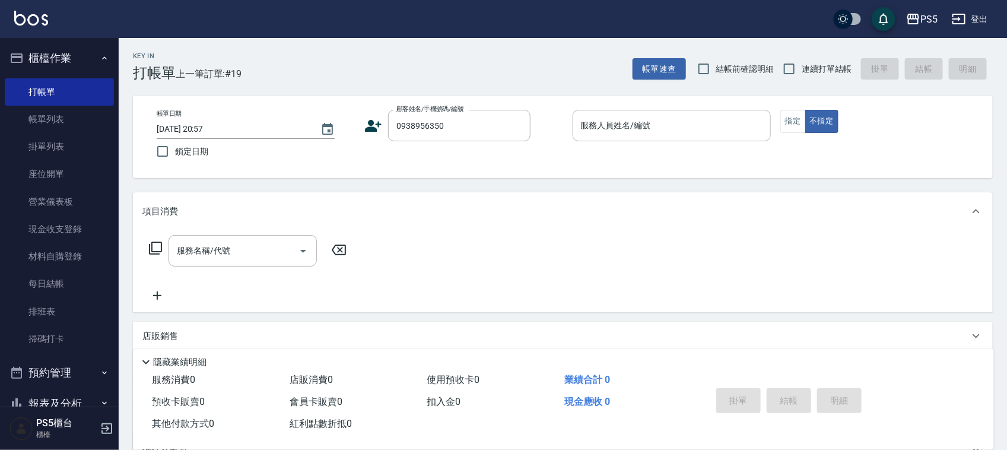
click at [375, 120] on icon at bounding box center [373, 126] width 18 height 18
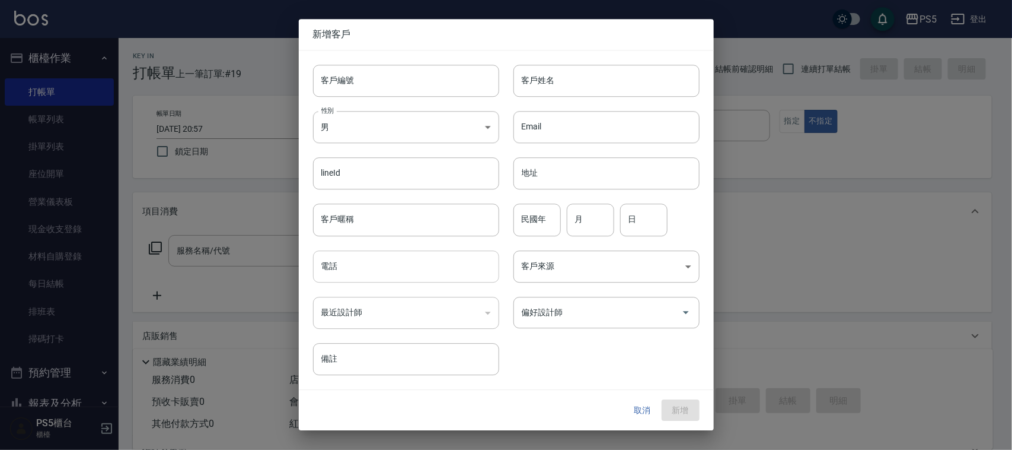
type input "0938956350"
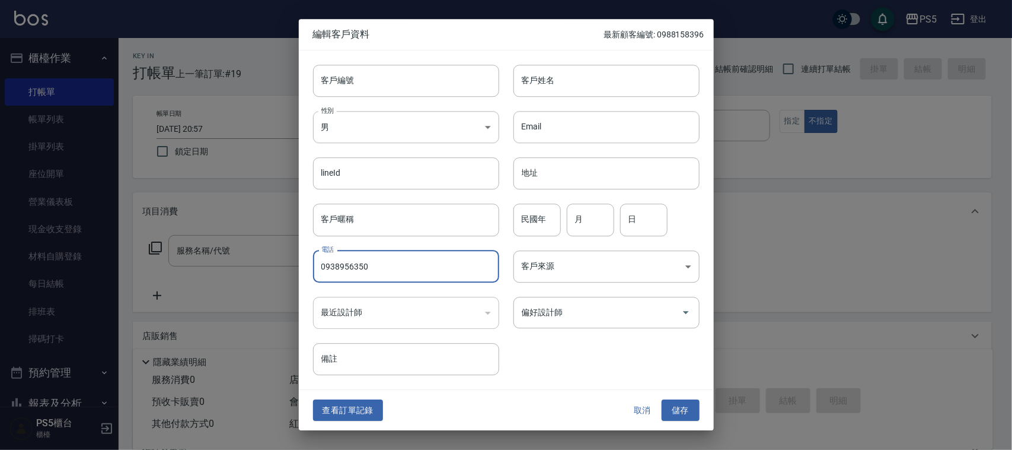
click at [380, 273] on input "0938956350" at bounding box center [406, 266] width 186 height 32
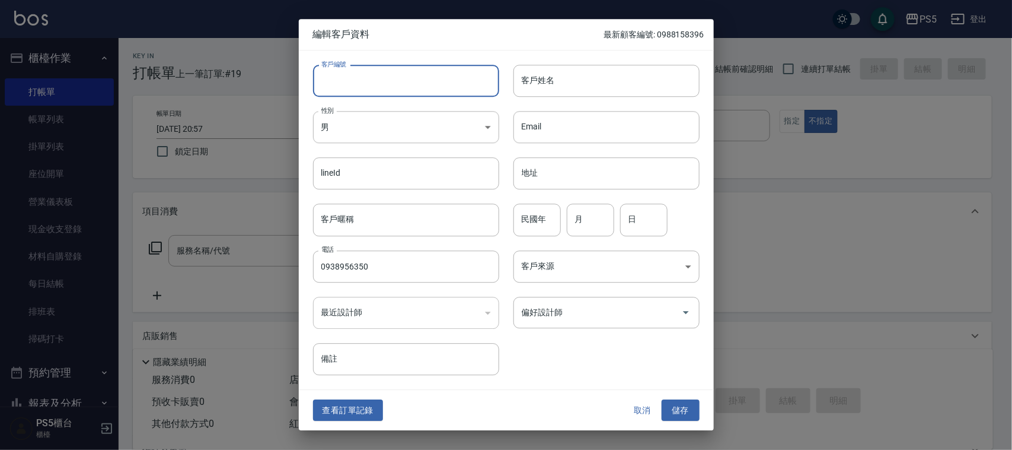
click at [413, 94] on input "客戶編號" at bounding box center [406, 81] width 186 height 32
paste input "0938956350"
type input "0938956350"
click at [564, 97] on input "客戶姓名" at bounding box center [607, 81] width 186 height 32
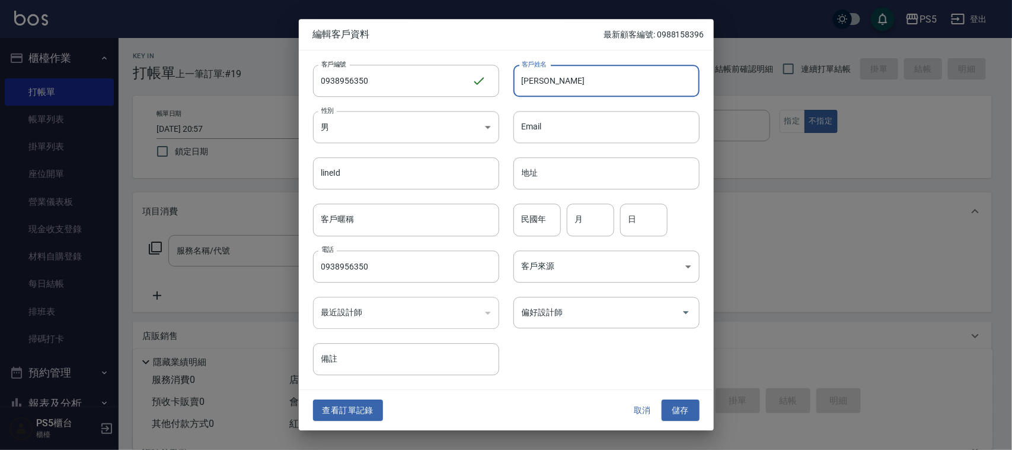
type input "簡家馨"
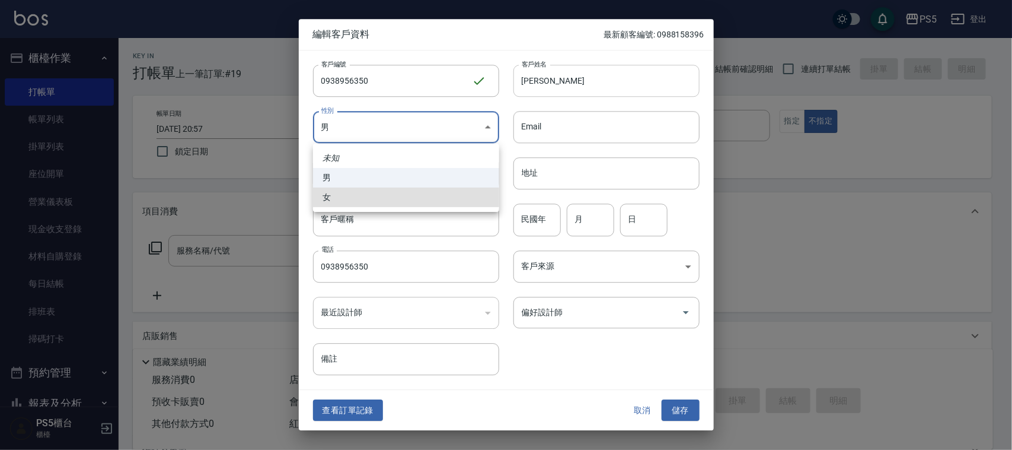
type input "FEMALE"
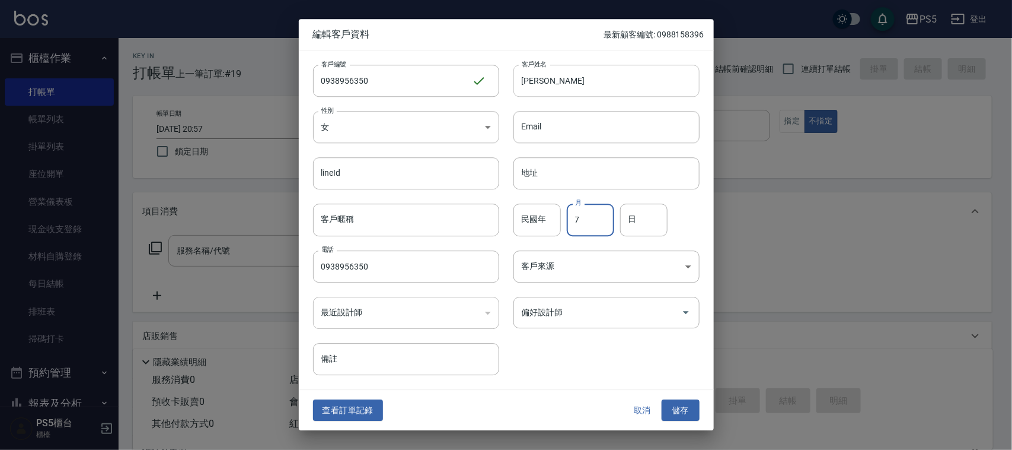
type input "7"
type input "28"
click at [662, 399] on button "儲存" at bounding box center [681, 410] width 38 height 22
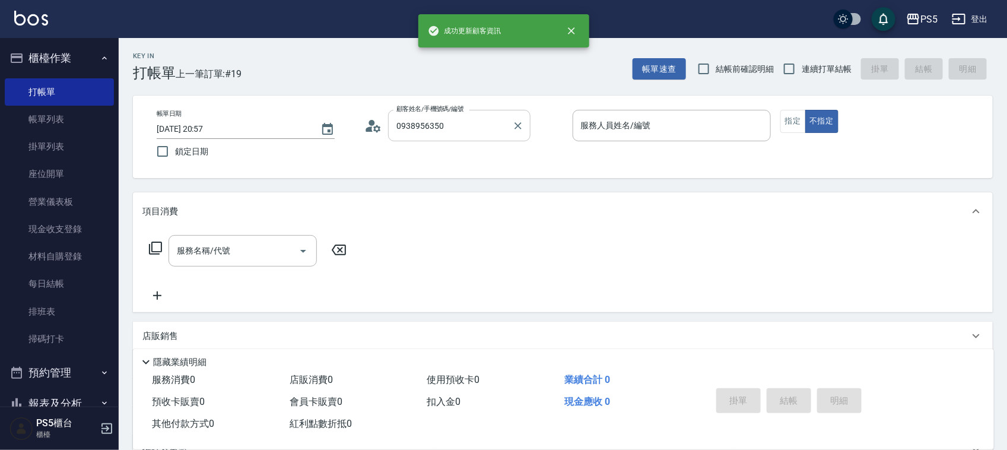
click at [475, 130] on input "0938956350" at bounding box center [450, 125] width 114 height 21
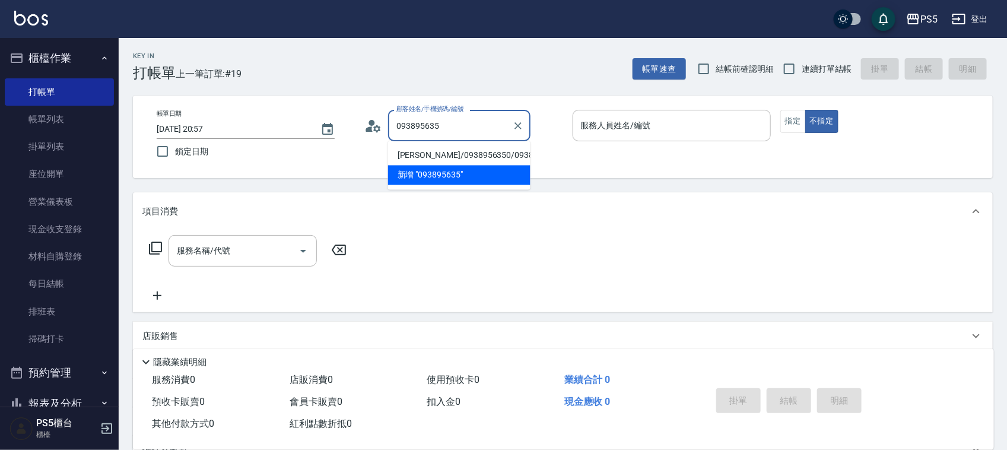
type input "簡家馨/0938956350/0938956350"
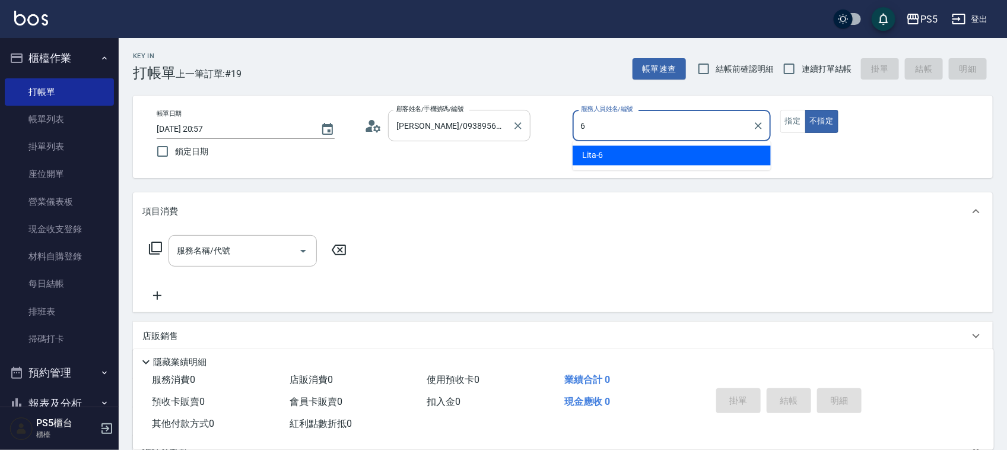
type input "Lita-6"
type button "false"
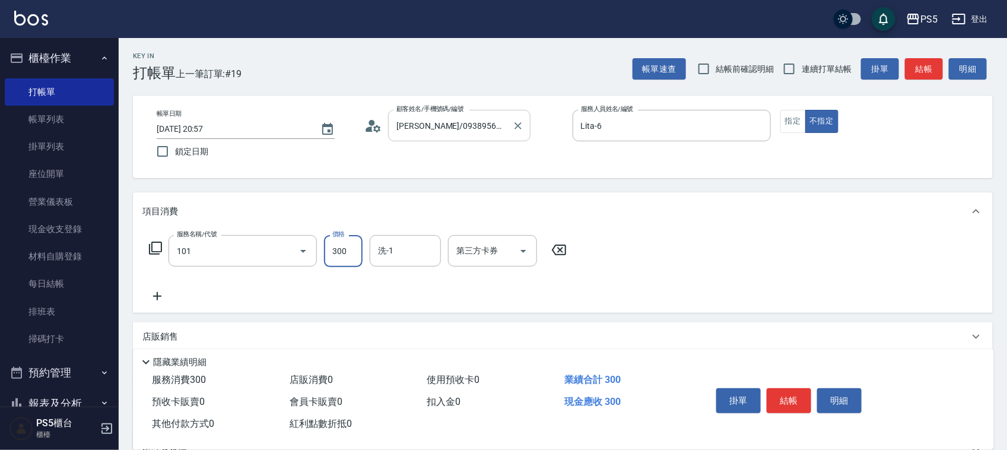
type input "洗髮(101)"
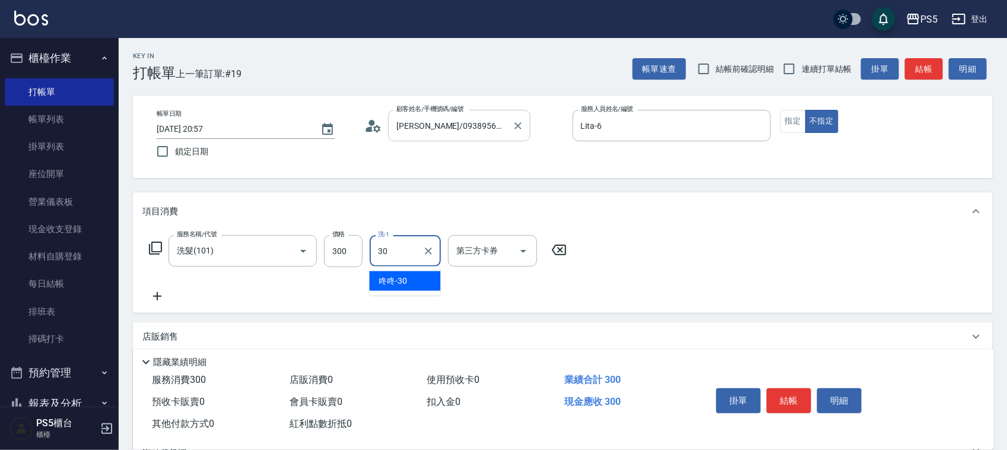
type input "咚咚-30"
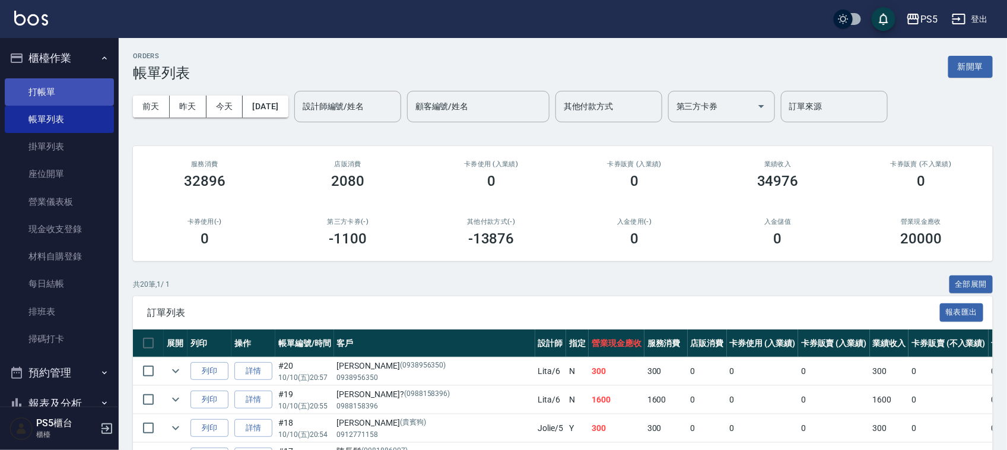
click at [91, 81] on link "打帳單" at bounding box center [59, 91] width 109 height 27
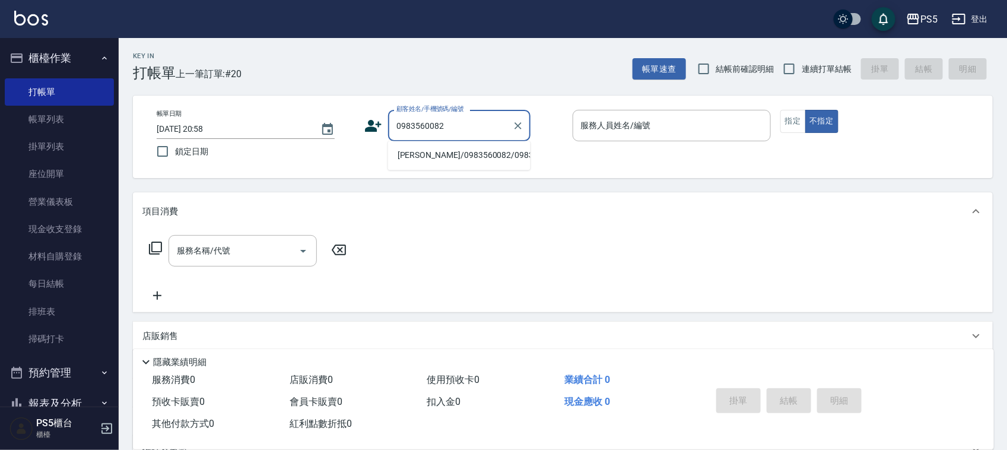
type input "陳季妙/0983560082/0983560082"
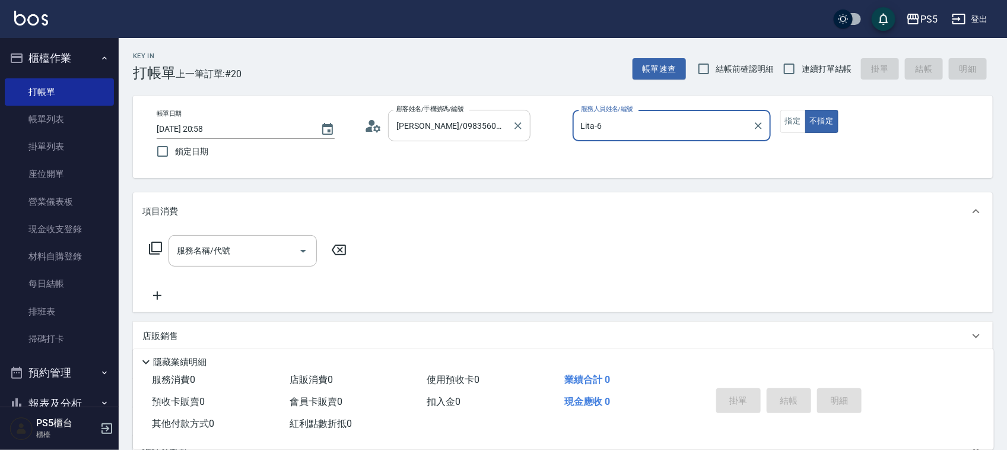
type input "Lita-6"
click at [805, 110] on button "不指定" at bounding box center [821, 121] width 33 height 23
type button "false"
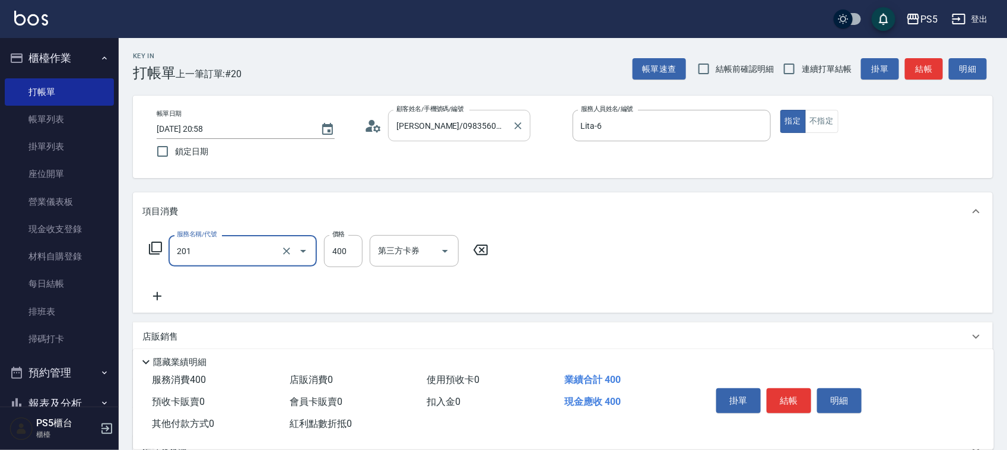
type input "洗剪400(201)"
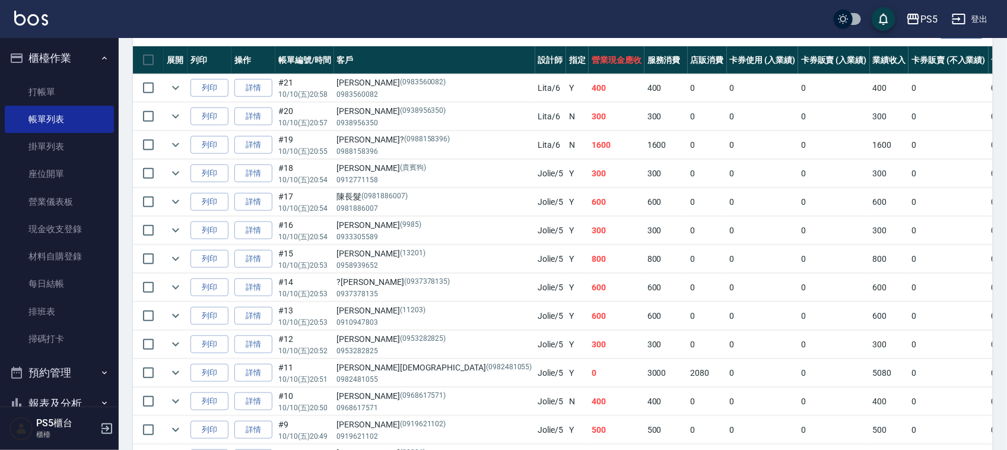
scroll to position [271, 0]
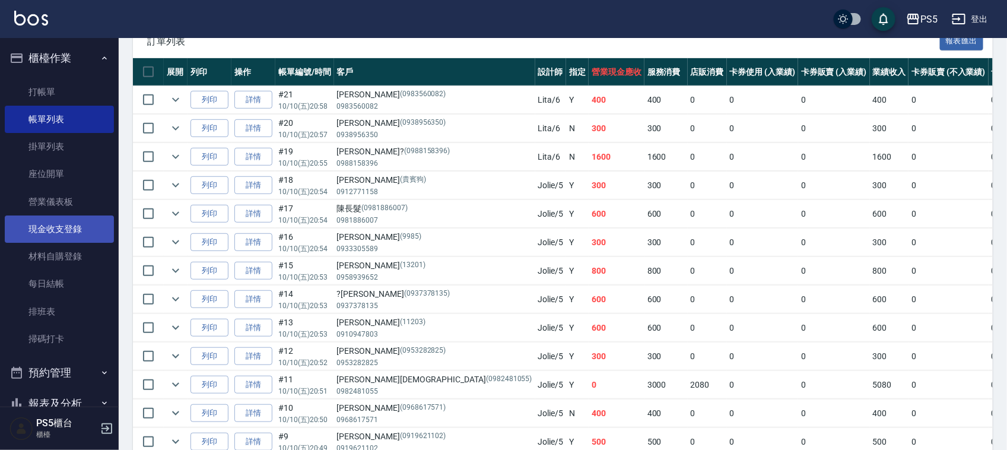
click at [55, 233] on link "現金收支登錄" at bounding box center [59, 228] width 109 height 27
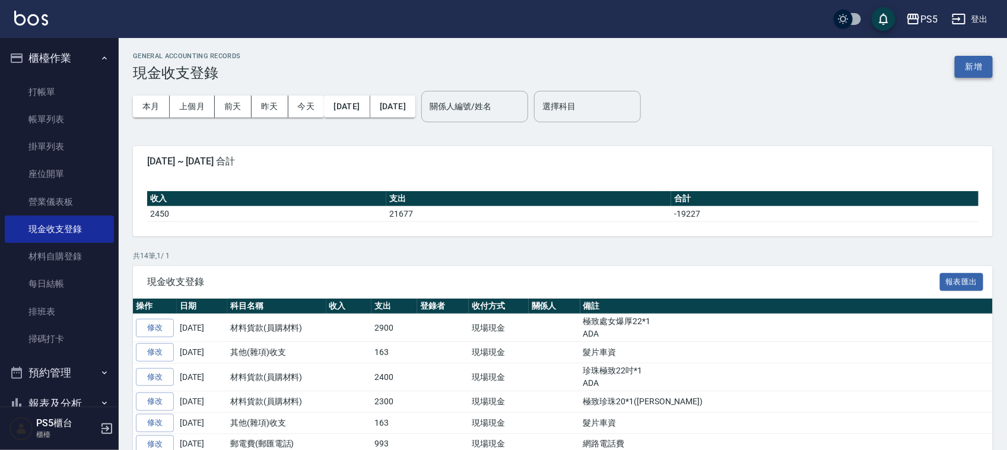
click at [964, 63] on button "新增" at bounding box center [973, 67] width 38 height 22
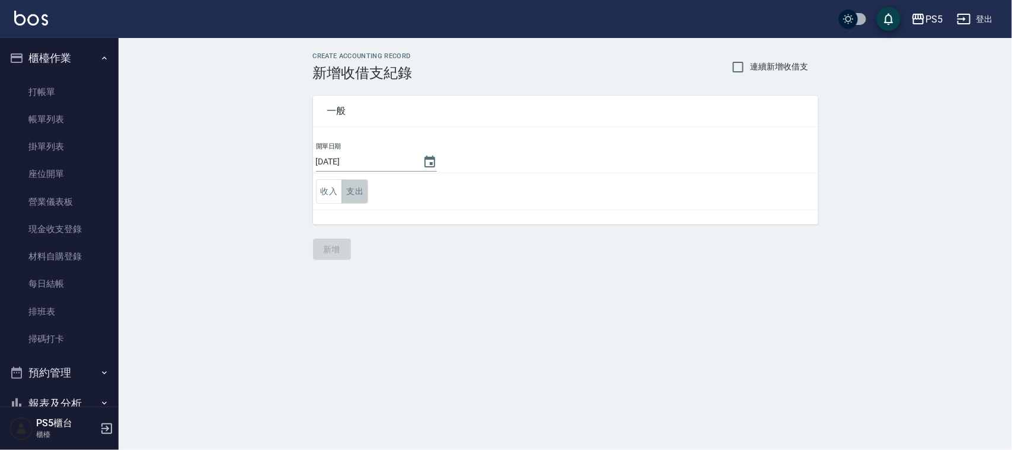
click at [352, 188] on button "支出" at bounding box center [355, 191] width 27 height 24
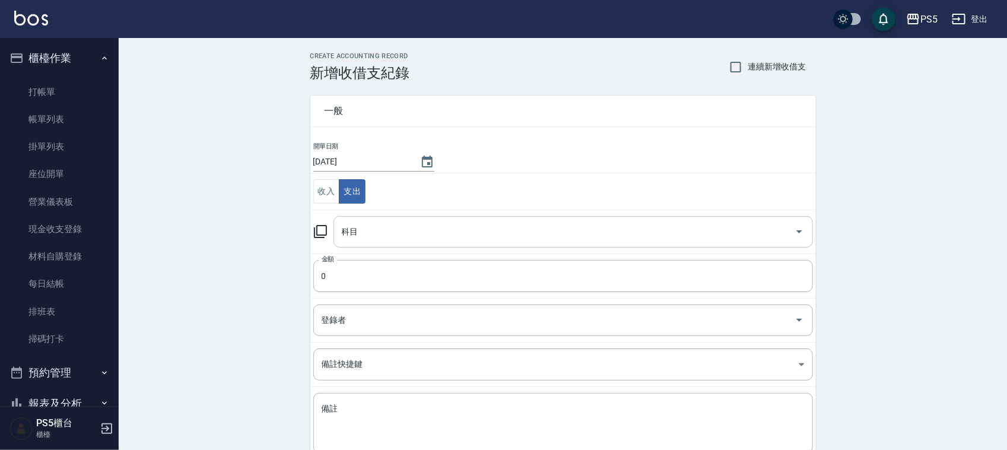
click at [363, 235] on input "科目" at bounding box center [564, 231] width 451 height 21
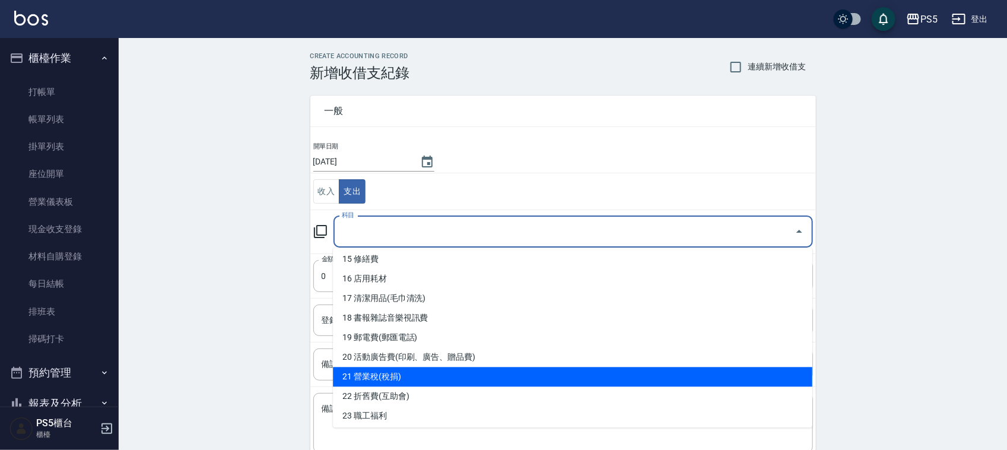
scroll to position [371, 0]
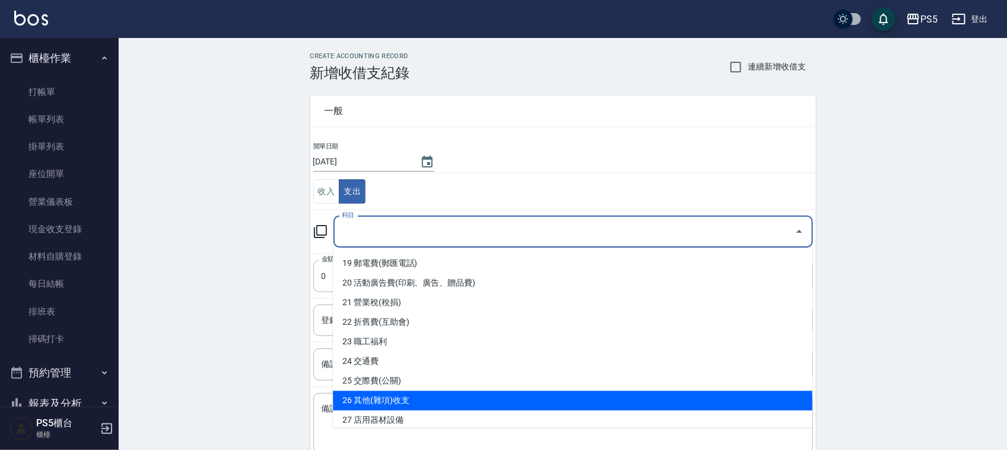
click at [397, 396] on li "26 其他(雜項)收支" at bounding box center [572, 401] width 479 height 20
type input "26 其他(雜項)收支"
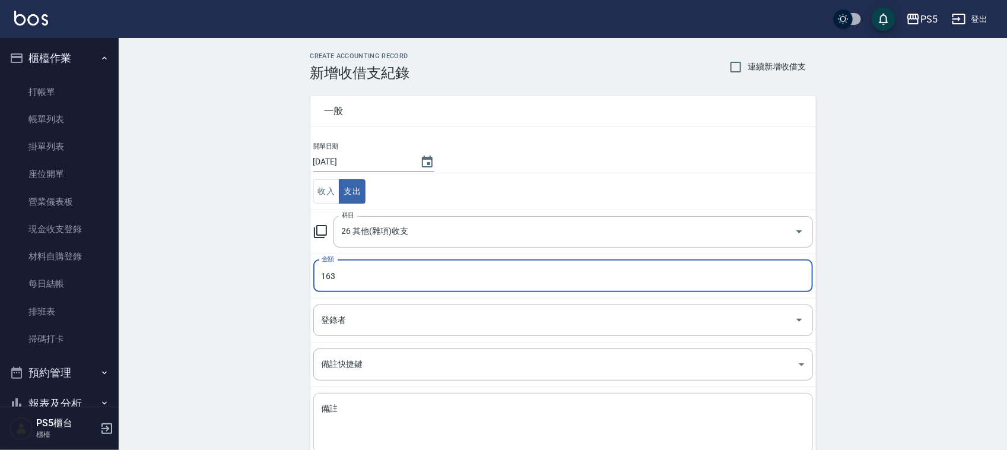
type input "163"
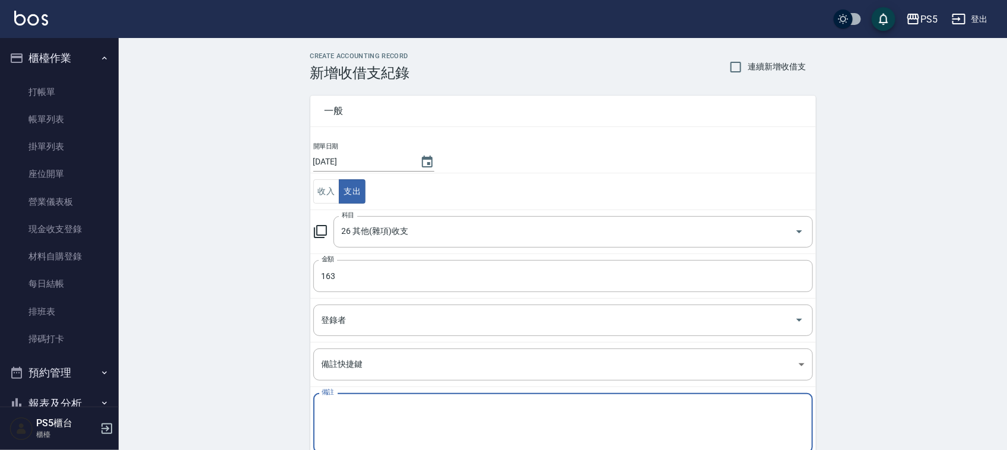
click at [347, 409] on textarea "備註" at bounding box center [562, 423] width 483 height 40
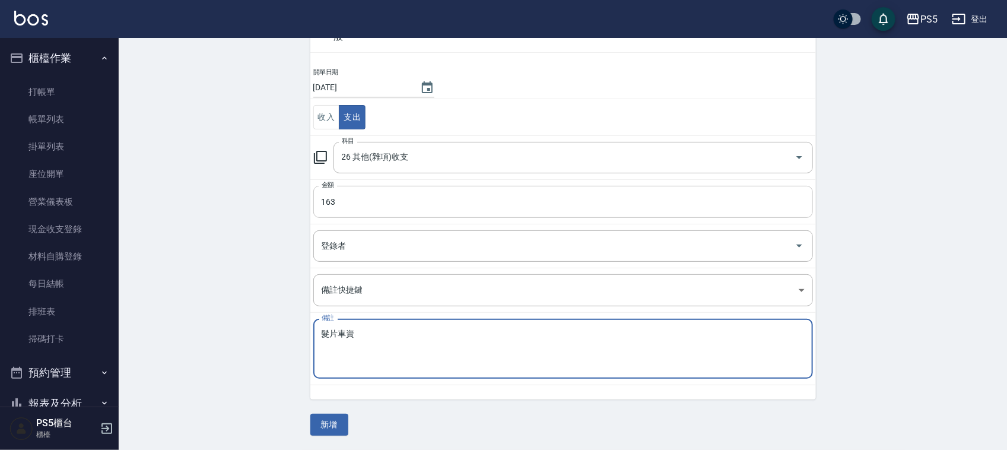
scroll to position [75, 0]
type textarea "髮片車資"
click at [321, 426] on button "新增" at bounding box center [329, 424] width 38 height 22
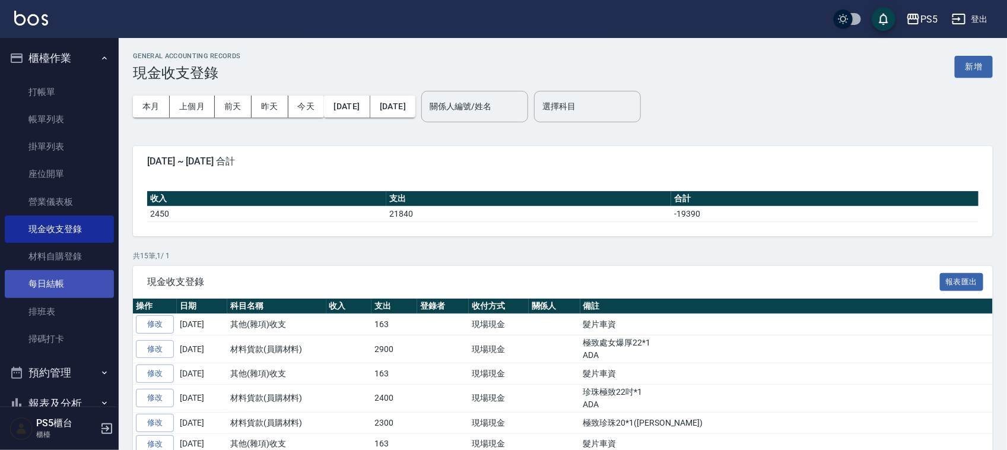
click at [66, 283] on link "每日結帳" at bounding box center [59, 283] width 109 height 27
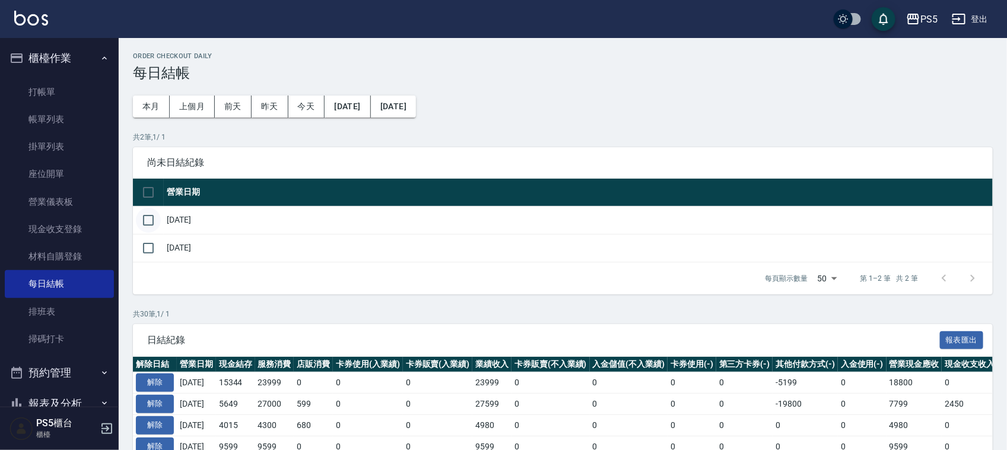
click at [152, 222] on input "checkbox" at bounding box center [148, 220] width 25 height 25
checkbox input "true"
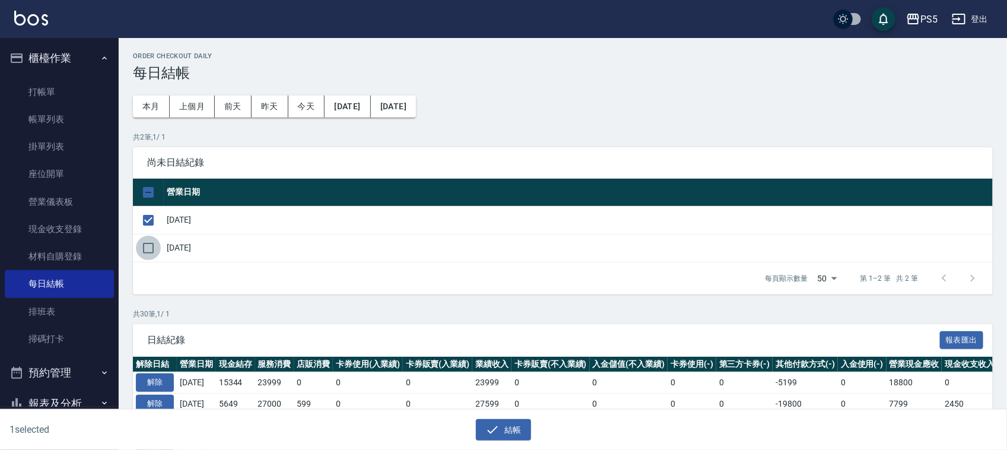
click at [149, 250] on input "checkbox" at bounding box center [148, 247] width 25 height 25
checkbox input "true"
drag, startPoint x: 508, startPoint y: 441, endPoint x: 508, endPoint y: 429, distance: 11.9
click at [508, 440] on div "2 selected 結帳" at bounding box center [503, 429] width 1007 height 41
click at [496, 421] on button "結帳" at bounding box center [503, 430] width 55 height 22
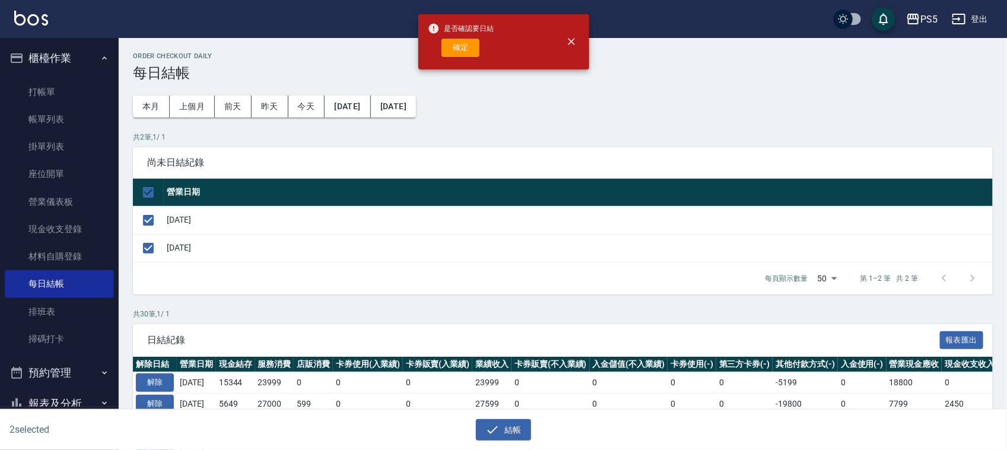
click at [463, 27] on span "是否確認要日結" at bounding box center [461, 29] width 66 height 12
click at [463, 40] on div "確定" at bounding box center [461, 48] width 66 height 18
click at [463, 40] on button "確定" at bounding box center [460, 48] width 38 height 18
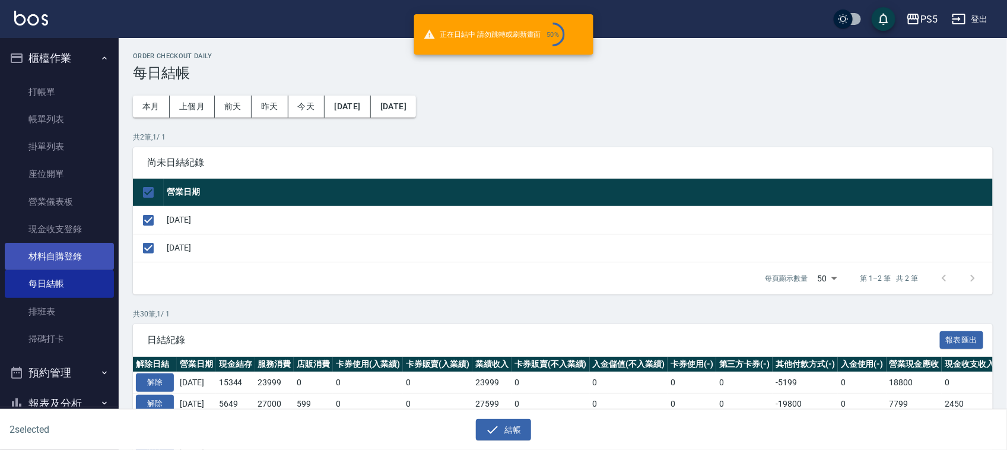
checkbox input "false"
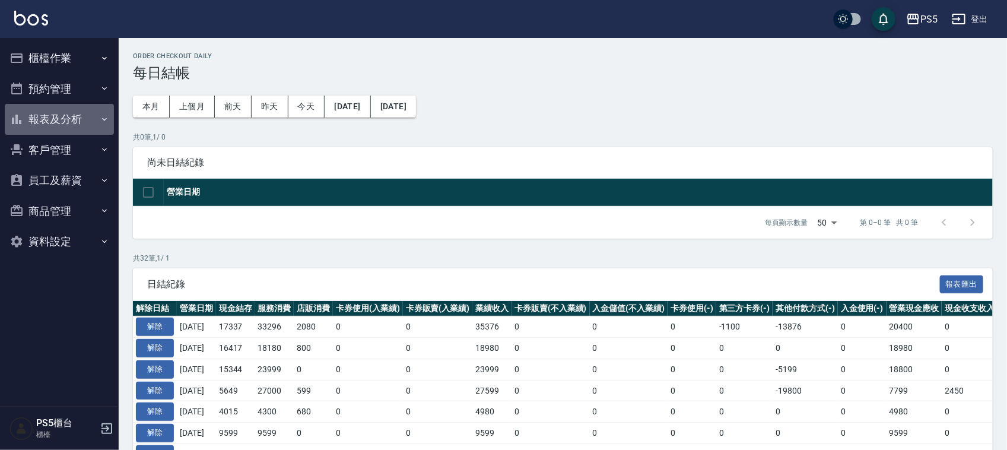
click at [42, 130] on button "報表及分析" at bounding box center [59, 119] width 109 height 31
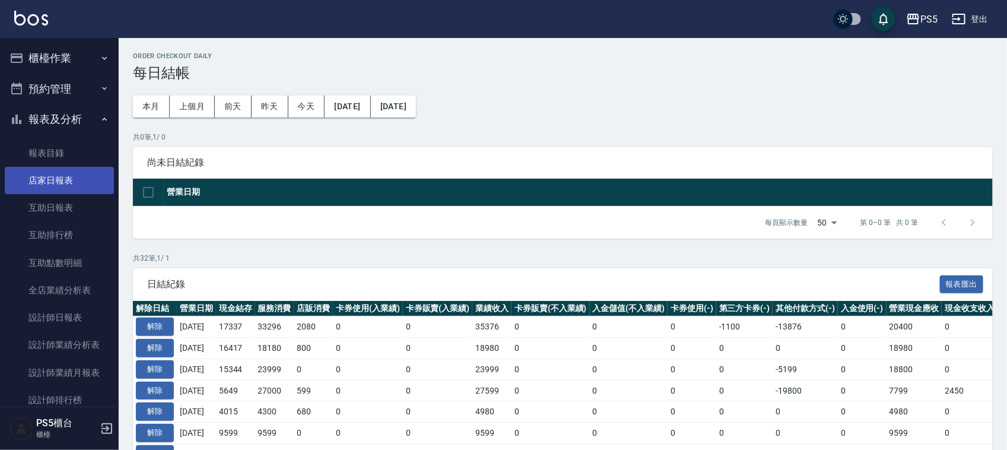
click at [33, 177] on link "店家日報表" at bounding box center [59, 180] width 109 height 27
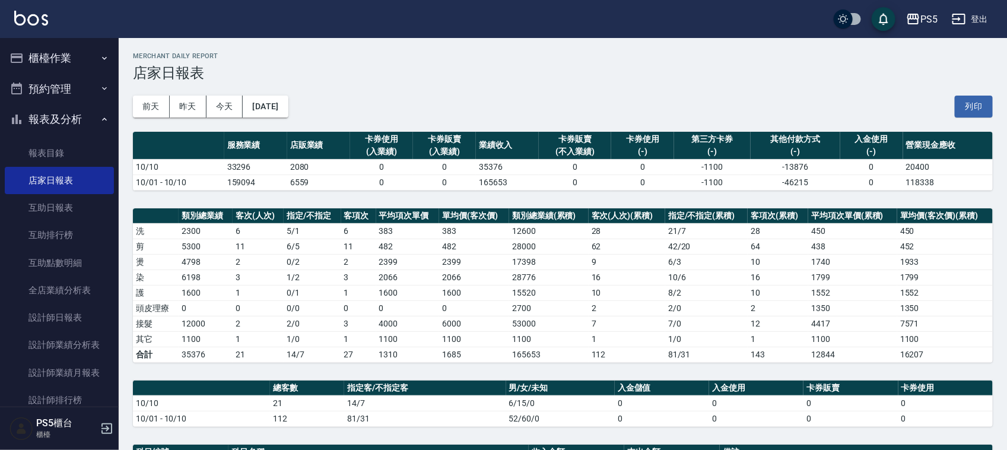
scroll to position [74, 0]
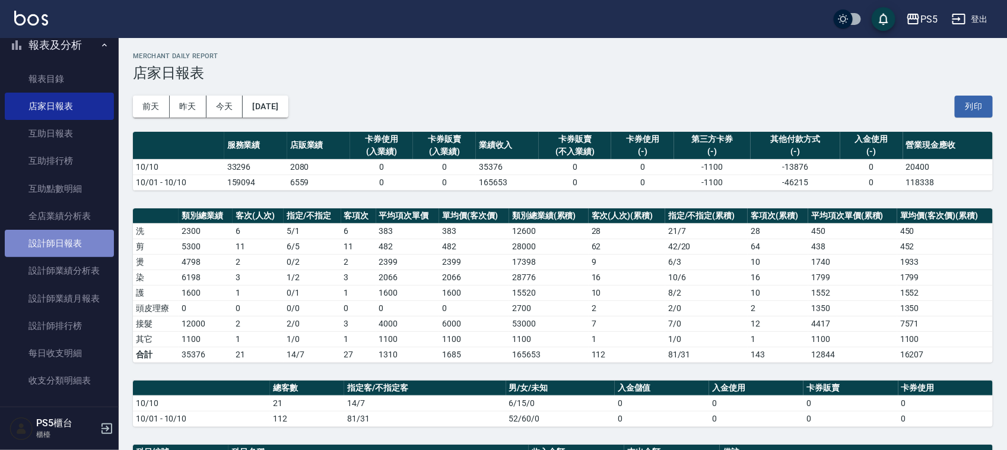
click at [87, 235] on link "設計師日報表" at bounding box center [59, 243] width 109 height 27
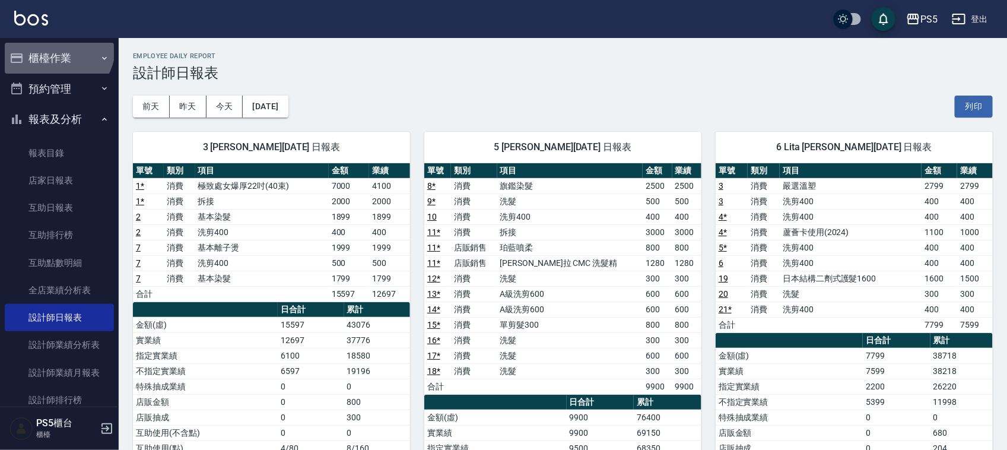
click at [51, 44] on button "櫃檯作業" at bounding box center [59, 58] width 109 height 31
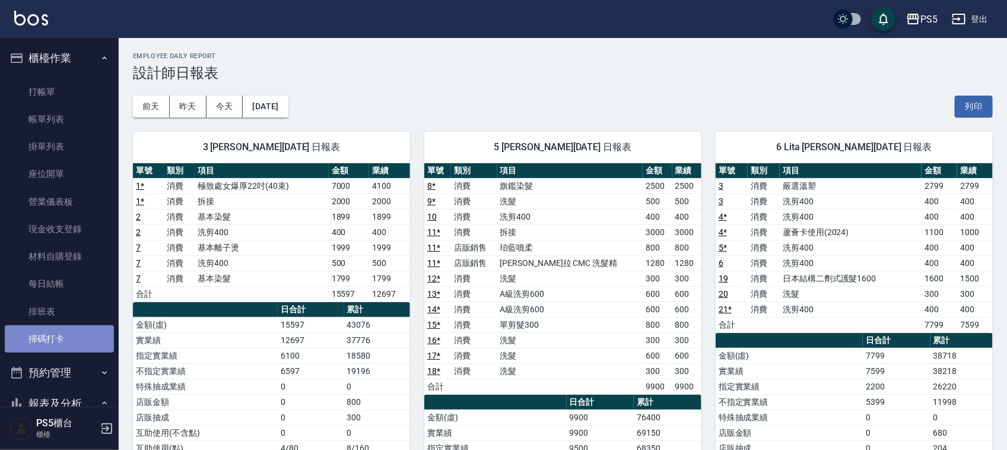
click at [66, 328] on link "掃碼打卡" at bounding box center [59, 338] width 109 height 27
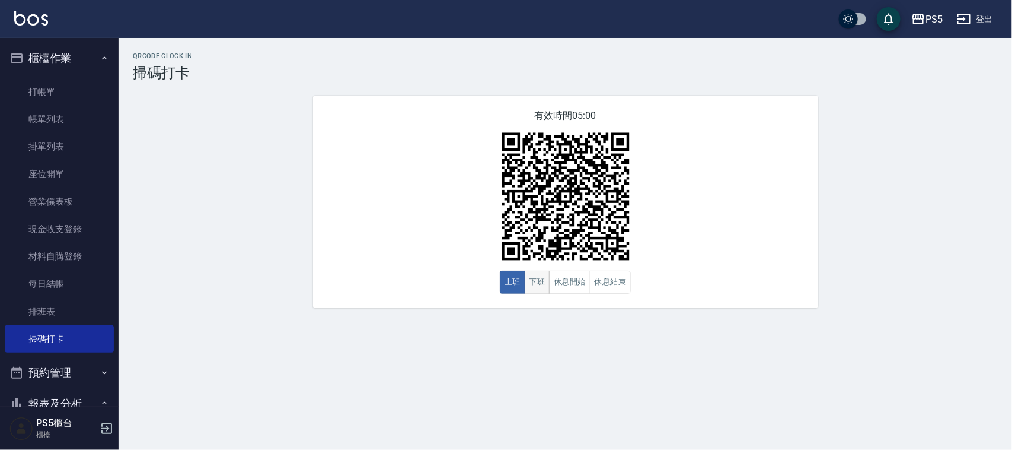
click at [531, 283] on button "下班" at bounding box center [538, 281] width 26 height 23
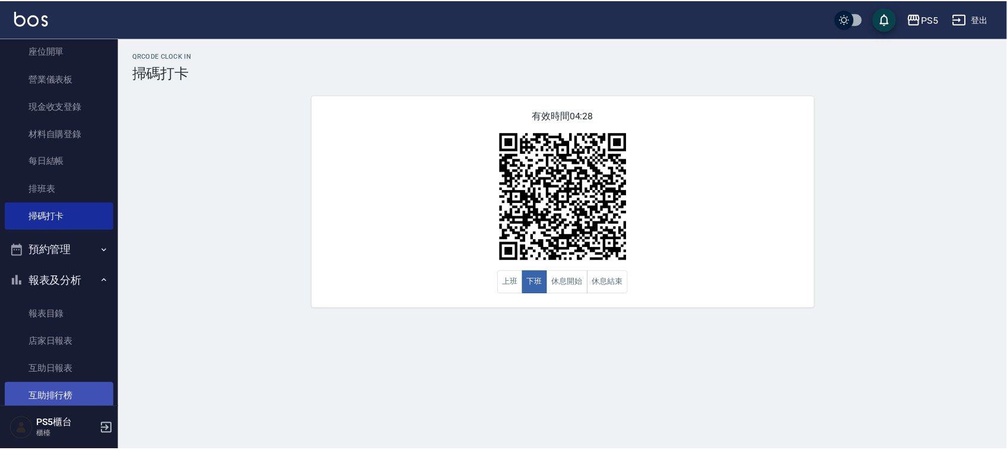
scroll to position [222, 0]
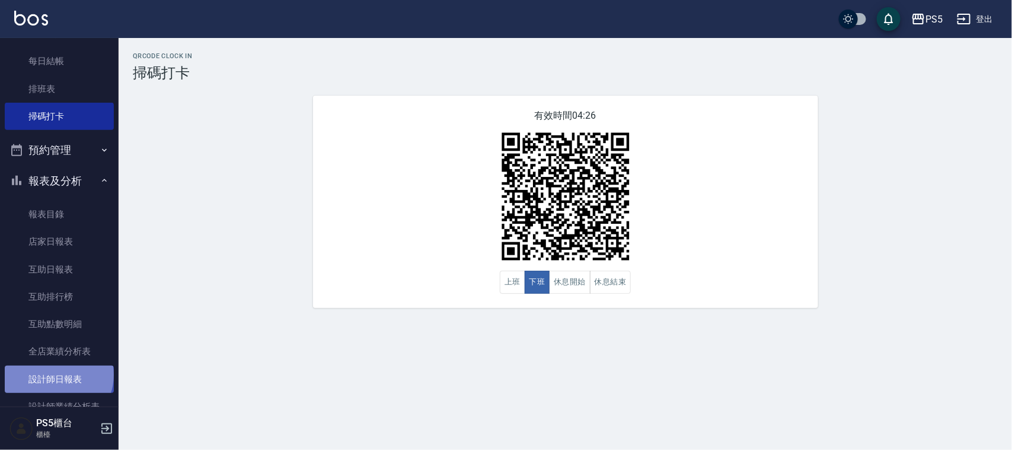
click at [58, 374] on link "設計師日報表" at bounding box center [59, 378] width 109 height 27
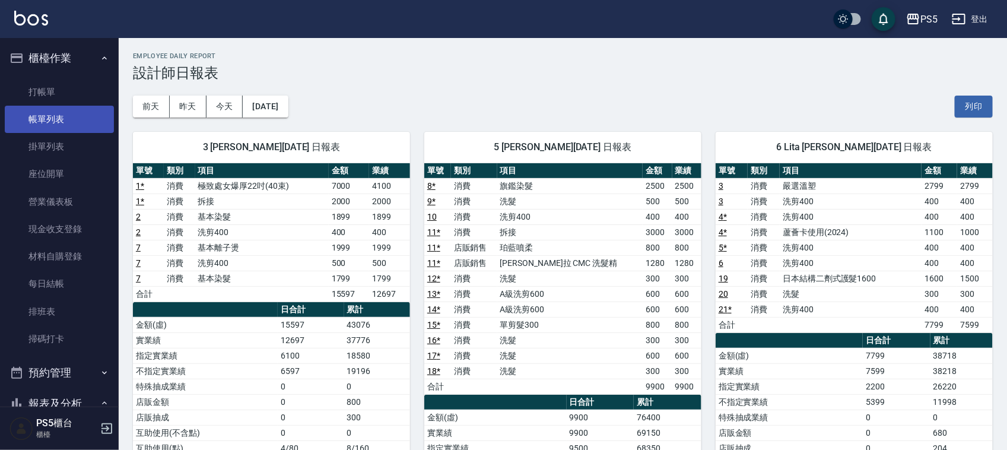
click at [40, 116] on link "帳單列表" at bounding box center [59, 119] width 109 height 27
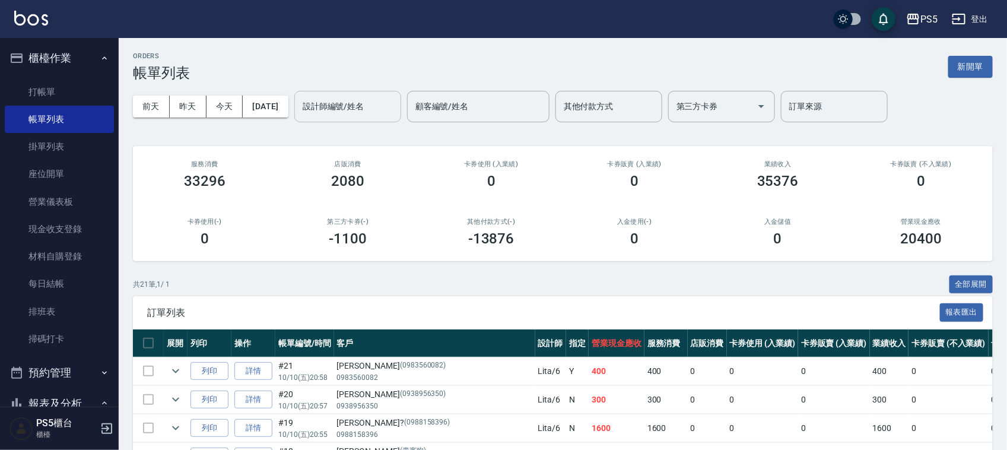
click at [381, 110] on input "設計師編號/姓名" at bounding box center [348, 106] width 96 height 21
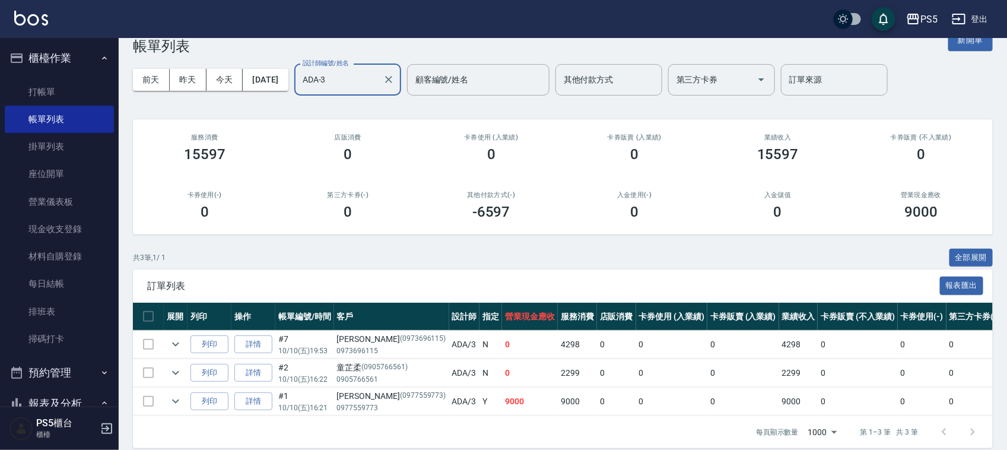
scroll to position [51, 0]
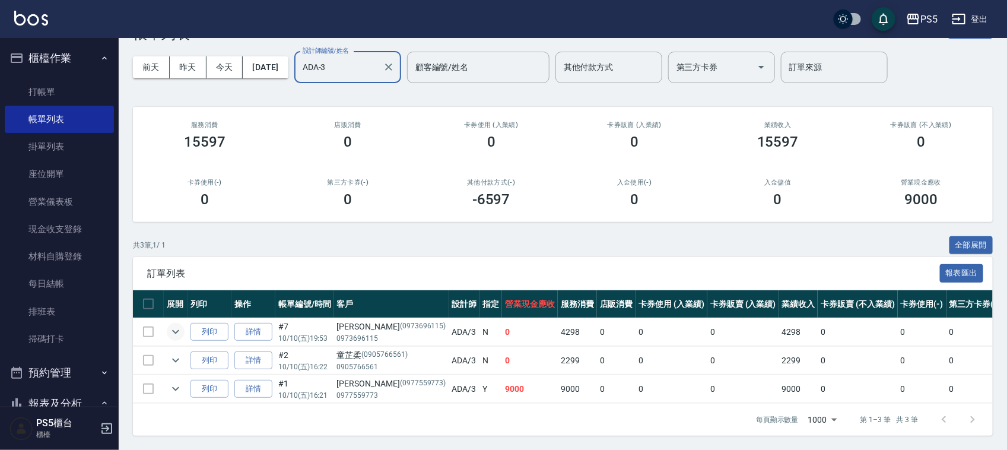
type input "ADA-3"
click at [172, 324] on icon "expand row" at bounding box center [175, 331] width 14 height 14
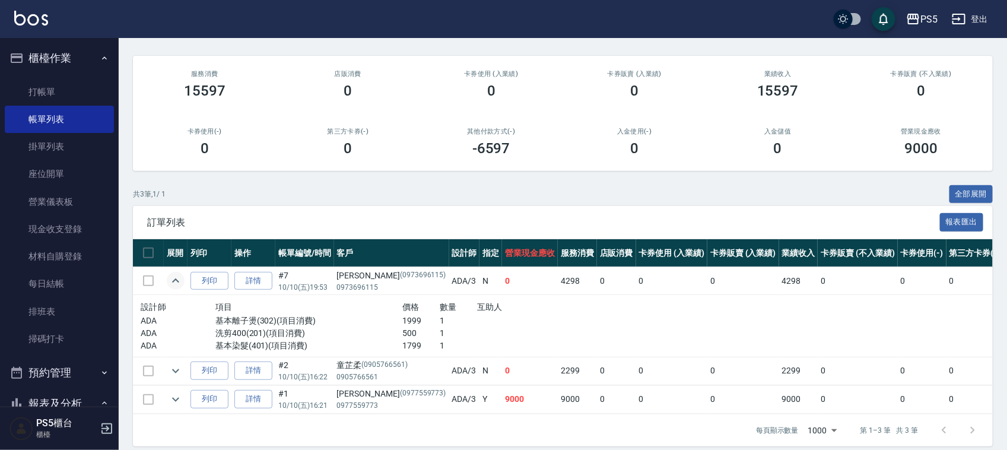
scroll to position [112, 0]
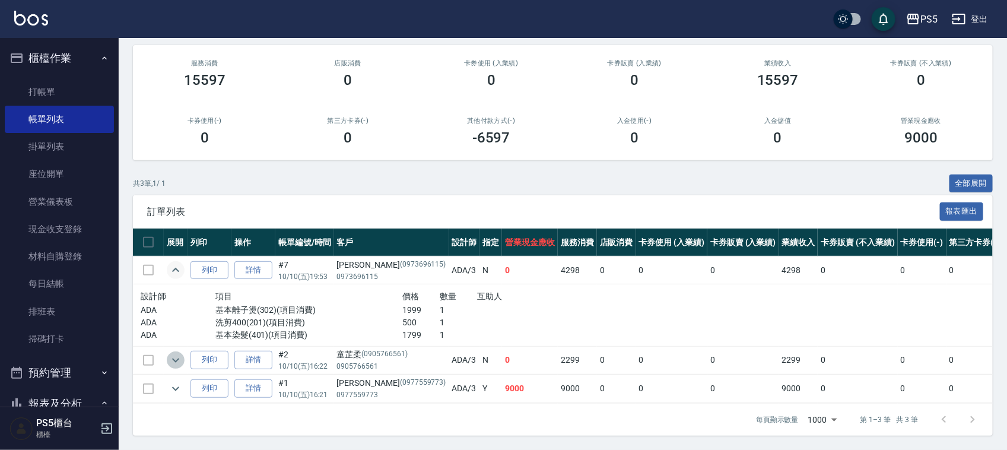
click at [172, 353] on icon "expand row" at bounding box center [175, 360] width 14 height 14
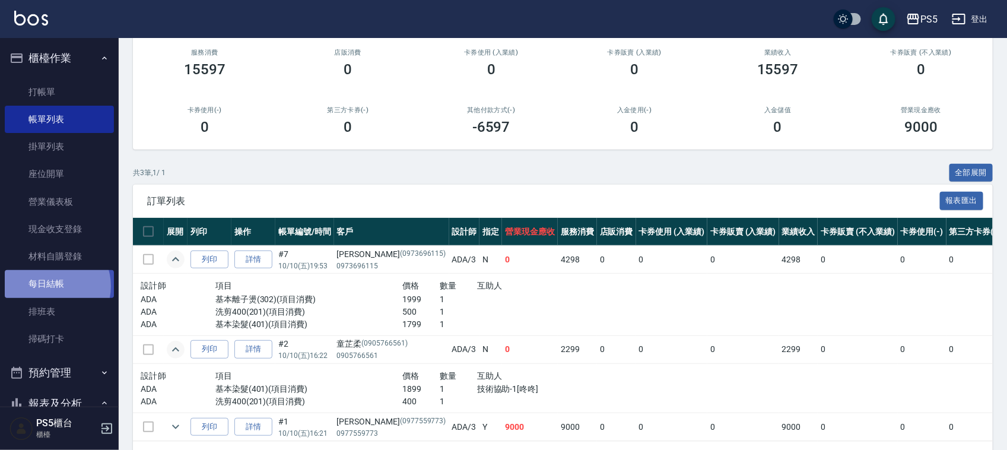
click at [52, 286] on link "每日結帳" at bounding box center [59, 283] width 109 height 27
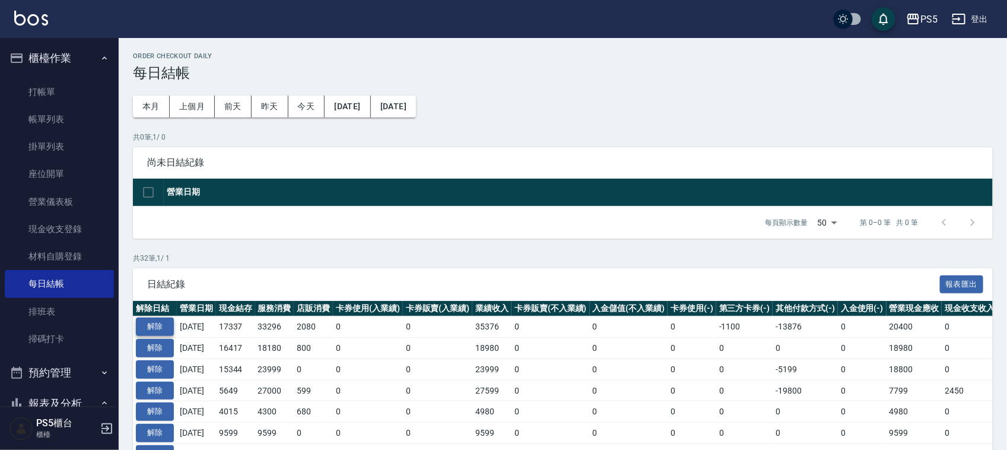
click at [163, 325] on button "解除" at bounding box center [155, 326] width 38 height 18
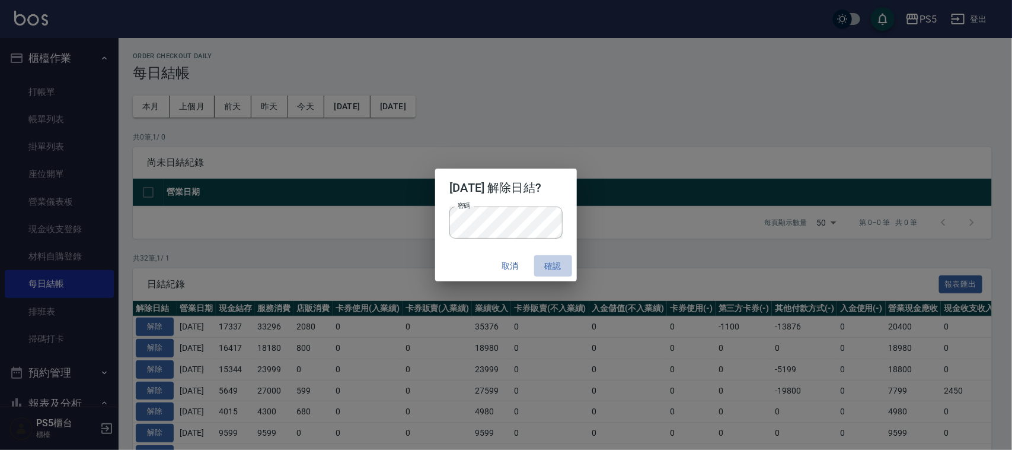
click at [560, 258] on button "確認" at bounding box center [553, 266] width 38 height 22
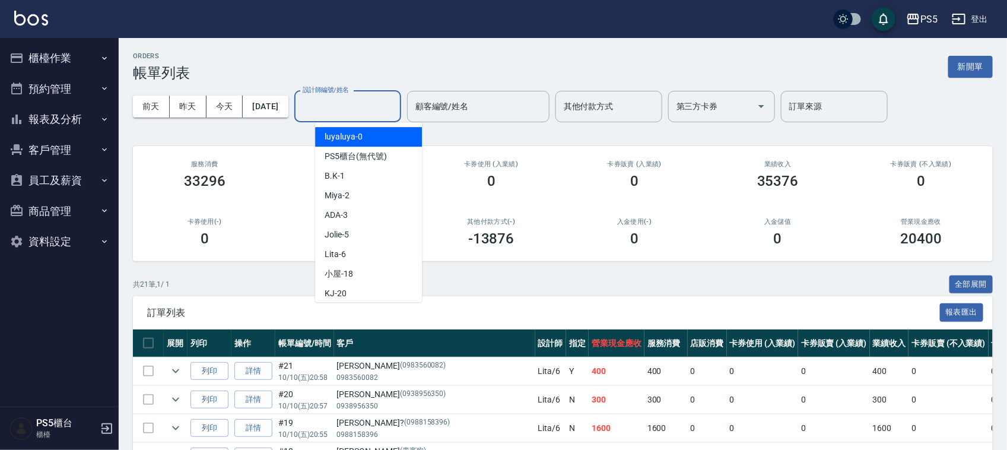
click at [360, 104] on input "設計師編號/姓名" at bounding box center [348, 106] width 96 height 21
type input "Jolie-5"
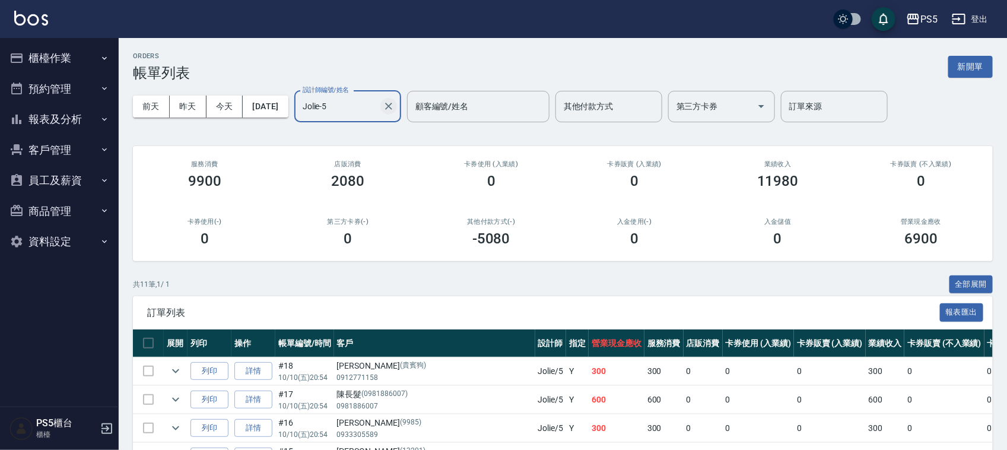
click at [394, 105] on icon "Clear" at bounding box center [389, 106] width 12 height 12
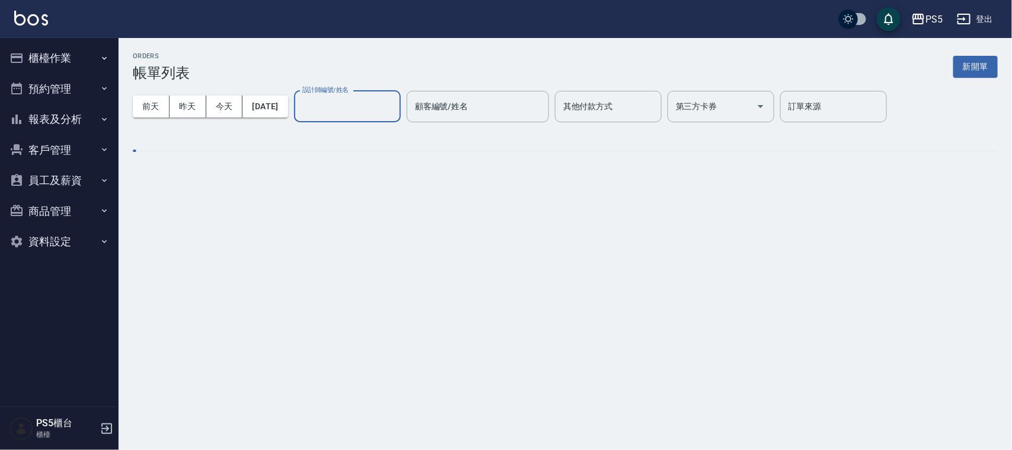
click at [339, 101] on input "設計師編號/姓名" at bounding box center [348, 106] width 96 height 21
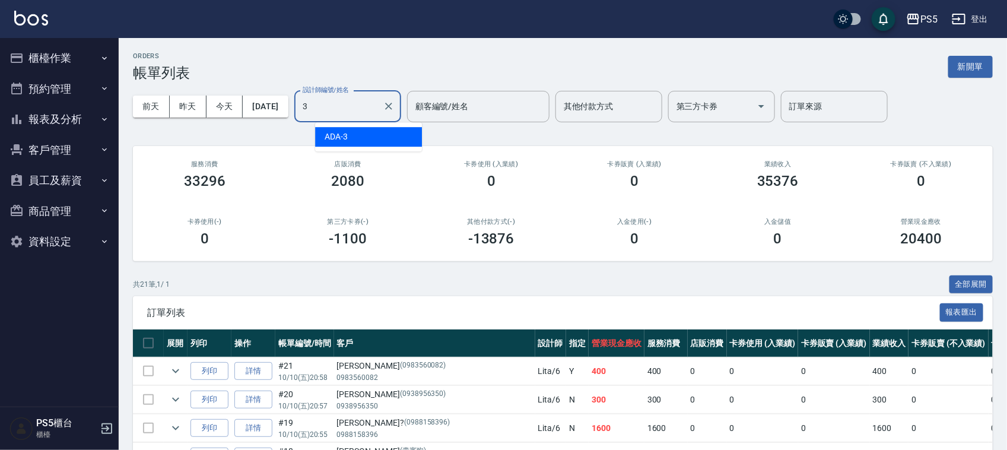
type input "ADA-3"
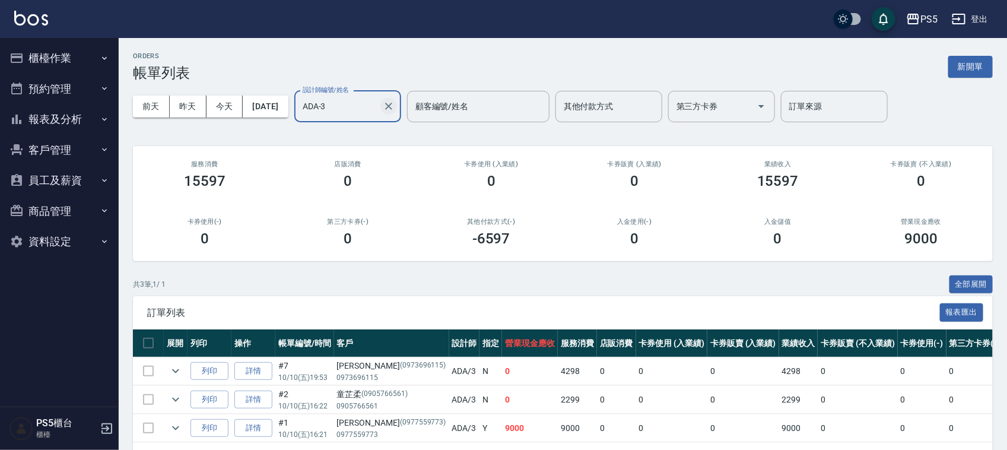
click at [394, 103] on icon "Clear" at bounding box center [389, 106] width 12 height 12
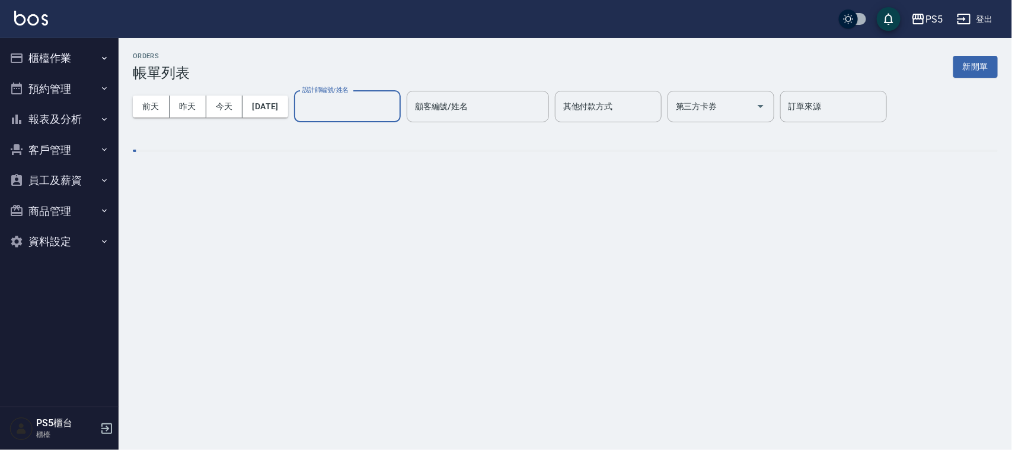
click at [374, 104] on input "設計師編號/姓名" at bounding box center [348, 106] width 96 height 21
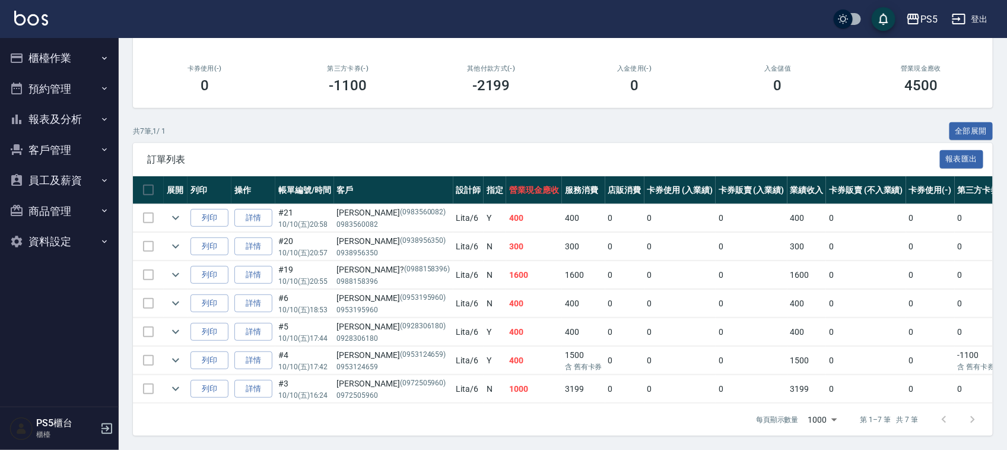
scroll to position [166, 0]
type input "Lita-6"
click at [51, 113] on button "報表及分析" at bounding box center [59, 119] width 109 height 31
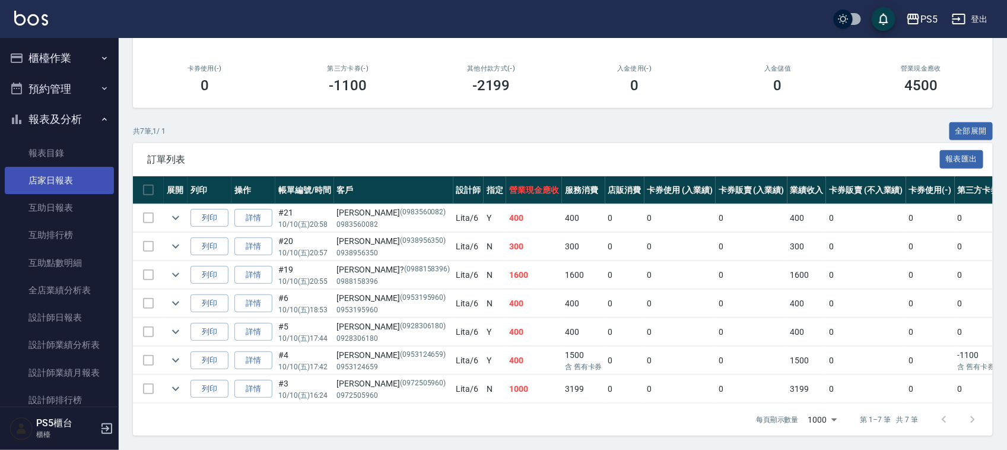
click at [72, 186] on link "店家日報表" at bounding box center [59, 180] width 109 height 27
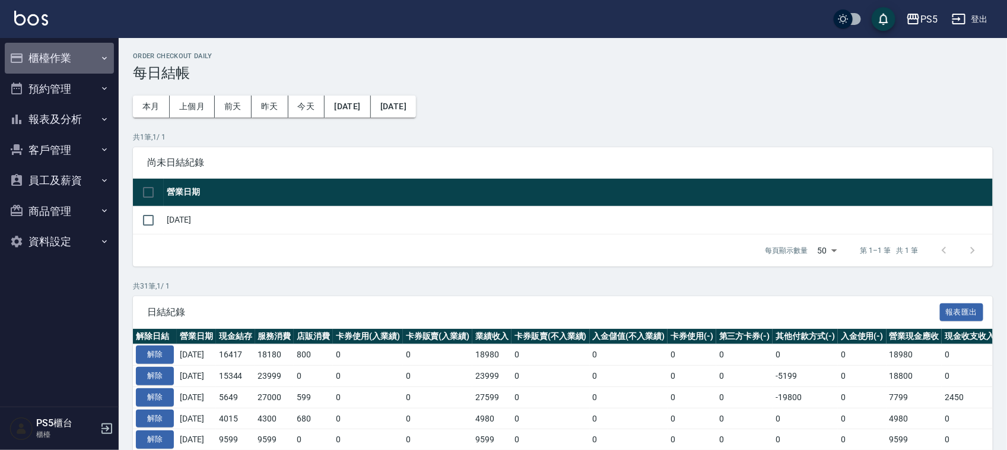
click at [51, 56] on button "櫃檯作業" at bounding box center [59, 58] width 109 height 31
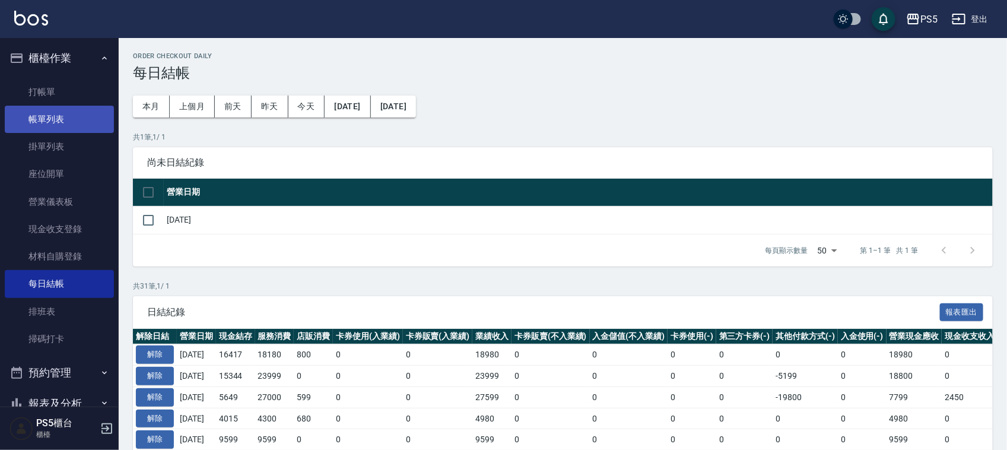
click at [51, 114] on link "帳單列表" at bounding box center [59, 119] width 109 height 27
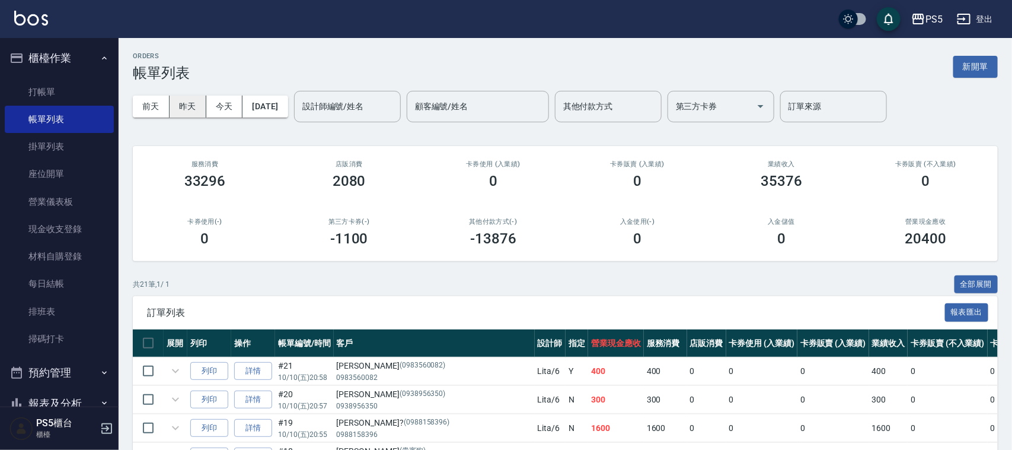
click at [190, 98] on button "昨天" at bounding box center [188, 106] width 37 height 22
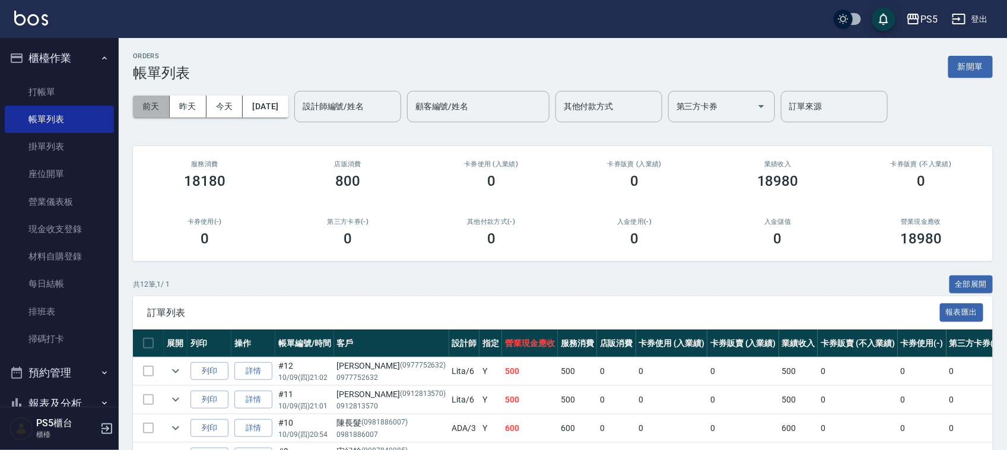
click at [153, 98] on button "前天" at bounding box center [151, 106] width 37 height 22
click at [230, 104] on button "今天" at bounding box center [224, 106] width 37 height 22
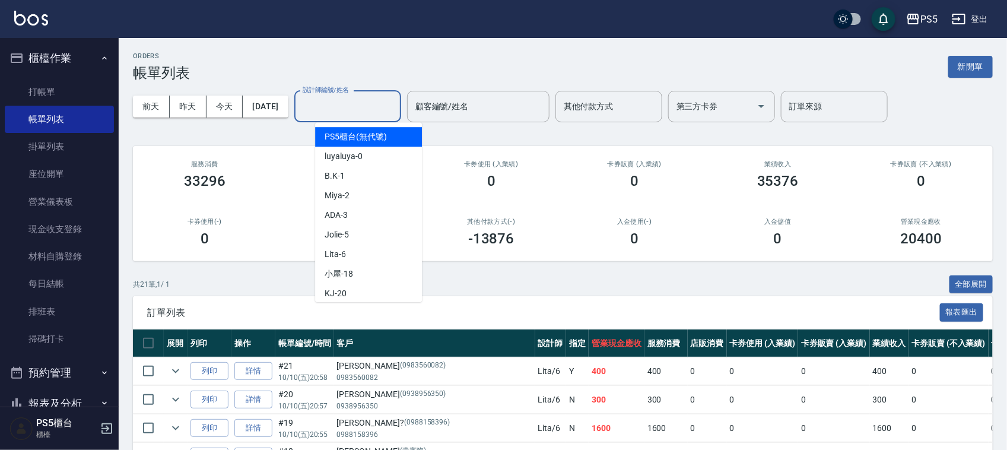
click at [371, 101] on input "設計師編號/姓名" at bounding box center [348, 106] width 96 height 21
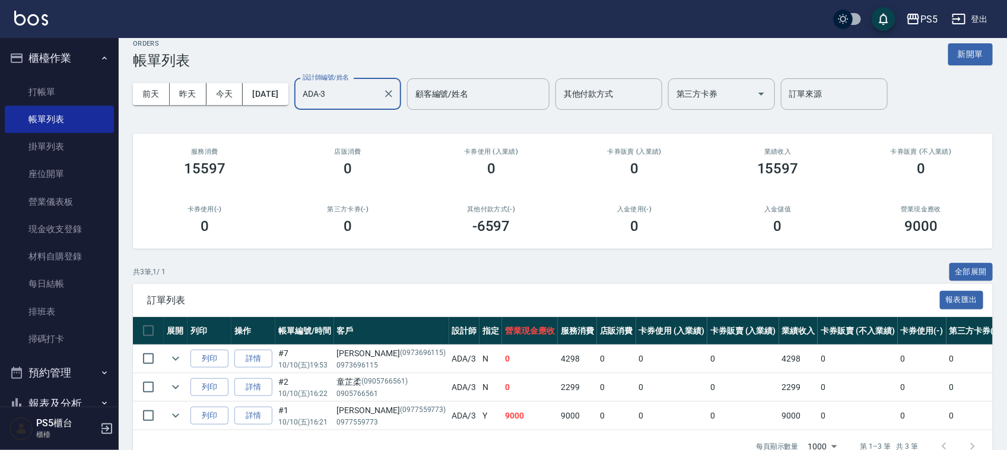
scroll to position [51, 0]
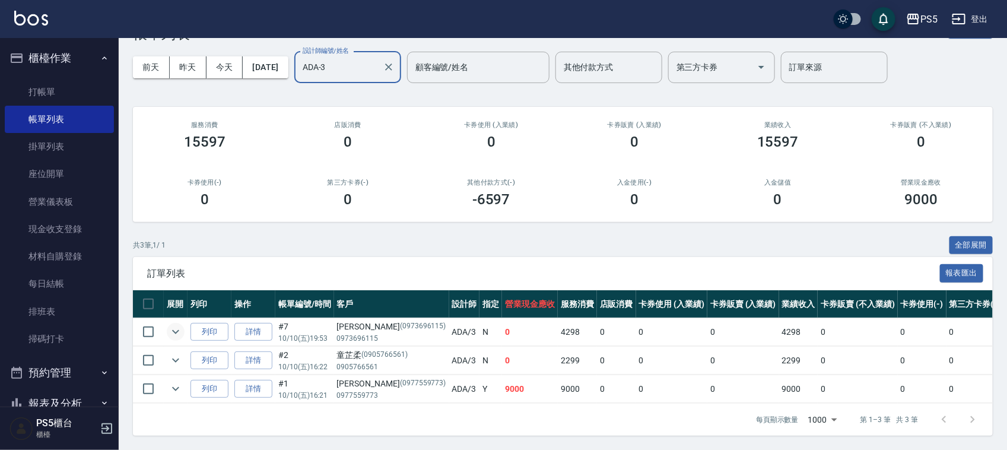
type input "ADA-3"
click at [176, 324] on icon "expand row" at bounding box center [175, 331] width 14 height 14
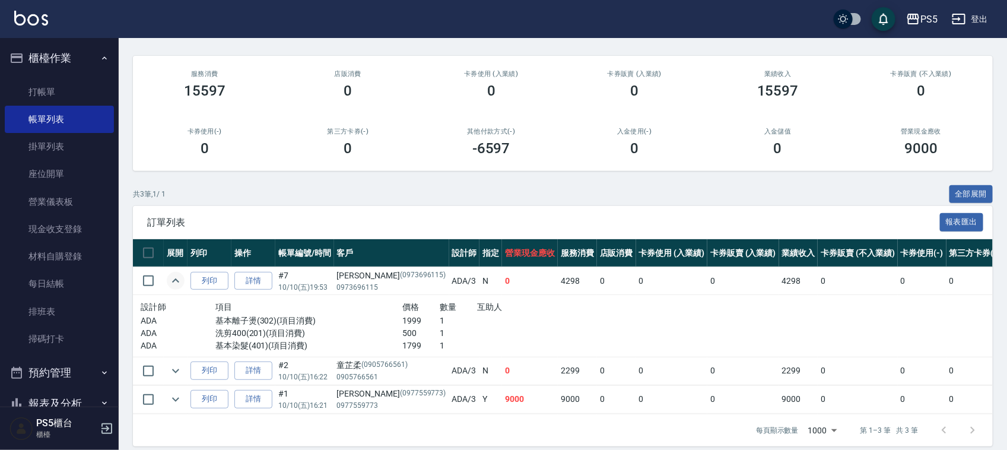
scroll to position [112, 0]
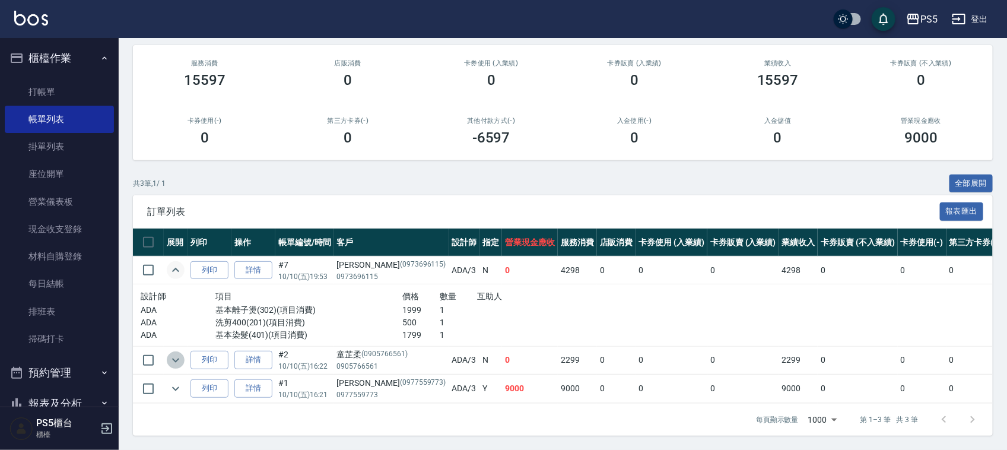
click at [174, 353] on icon "expand row" at bounding box center [175, 360] width 14 height 14
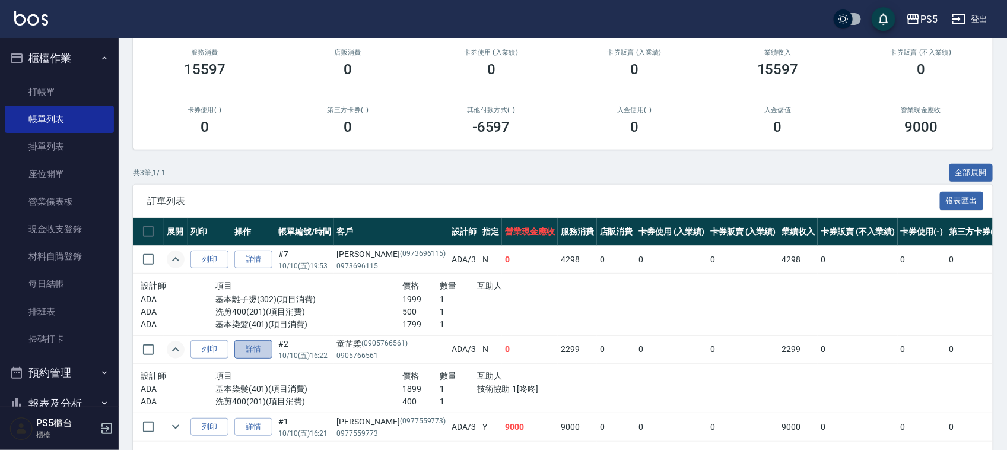
click at [247, 340] on link "詳情" at bounding box center [253, 349] width 38 height 18
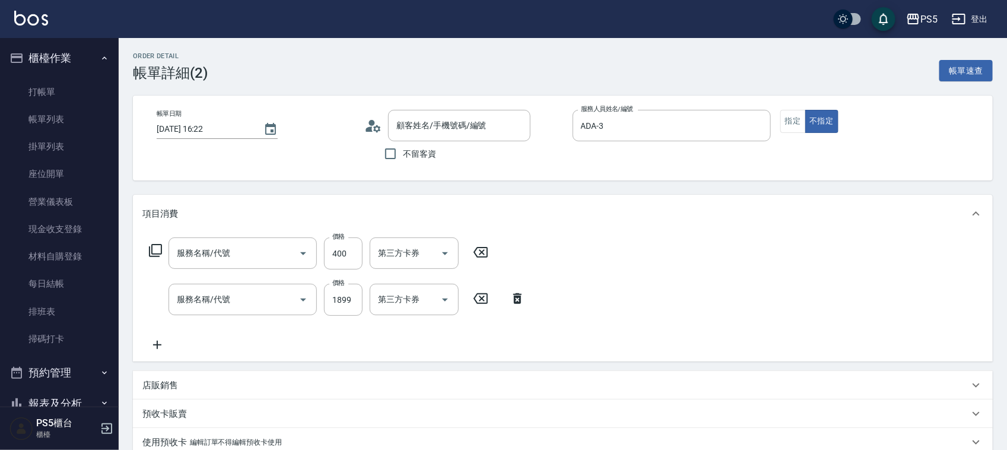
type input "2025/10/10 16:22"
type input "ADA-3"
type input "洗剪400(201)"
type input "基本染髮(401)"
type input "童芷柔/0905766561/0905766561"
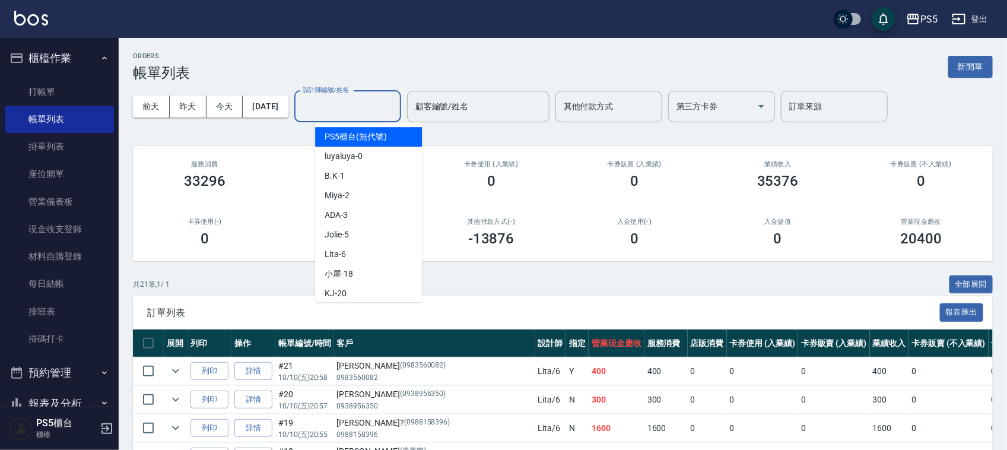
click at [353, 107] on input "設計師編號/姓名" at bounding box center [348, 106] width 96 height 21
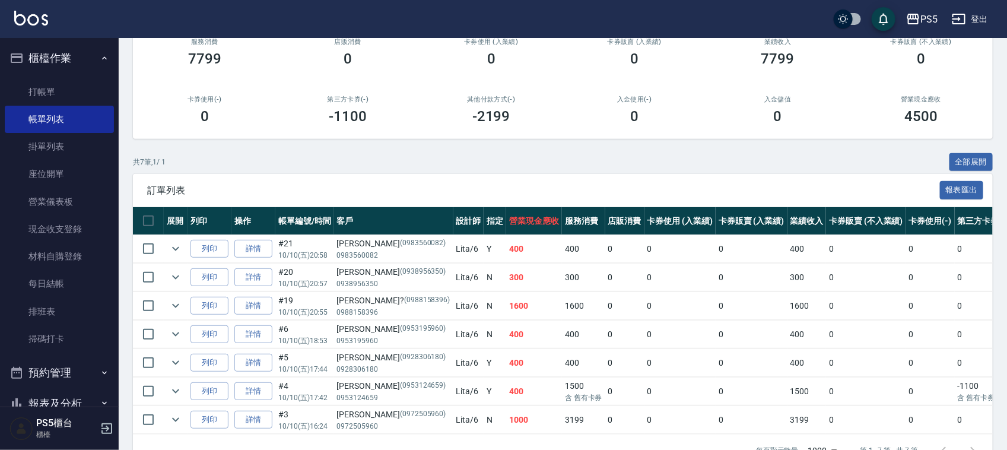
scroll to position [148, 0]
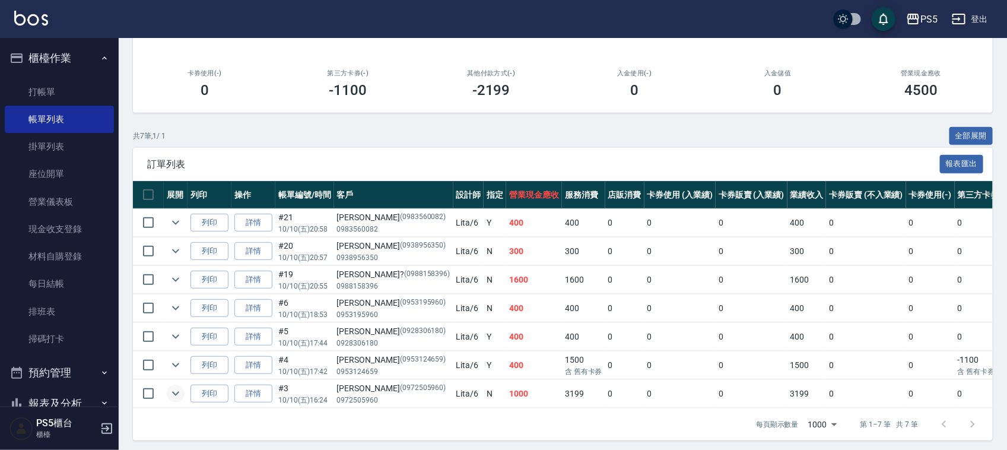
type input "Lita-6"
click at [175, 393] on icon "expand row" at bounding box center [175, 393] width 14 height 14
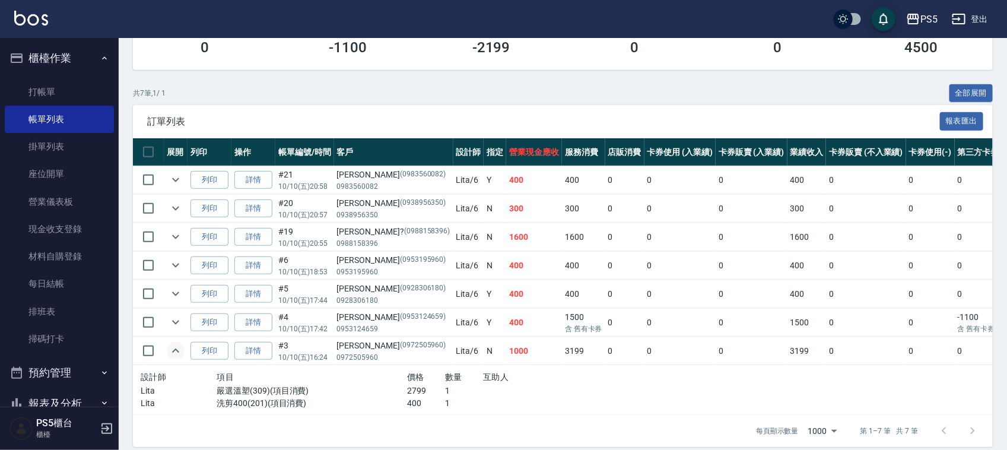
scroll to position [214, 0]
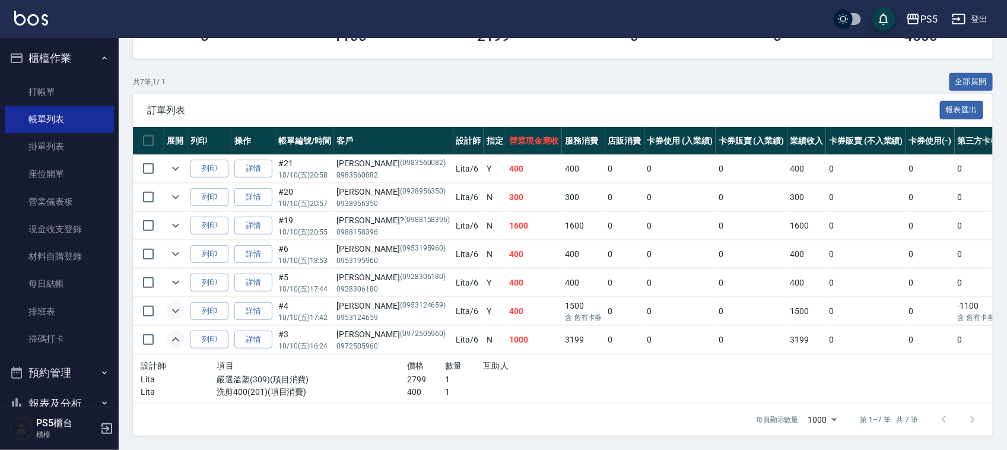
click at [178, 304] on icon "expand row" at bounding box center [175, 311] width 14 height 14
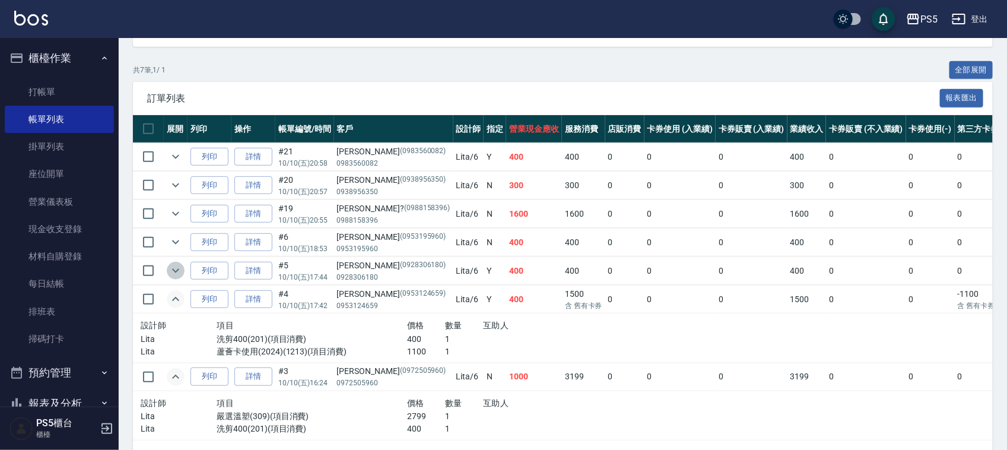
click at [177, 269] on icon "expand row" at bounding box center [175, 270] width 14 height 14
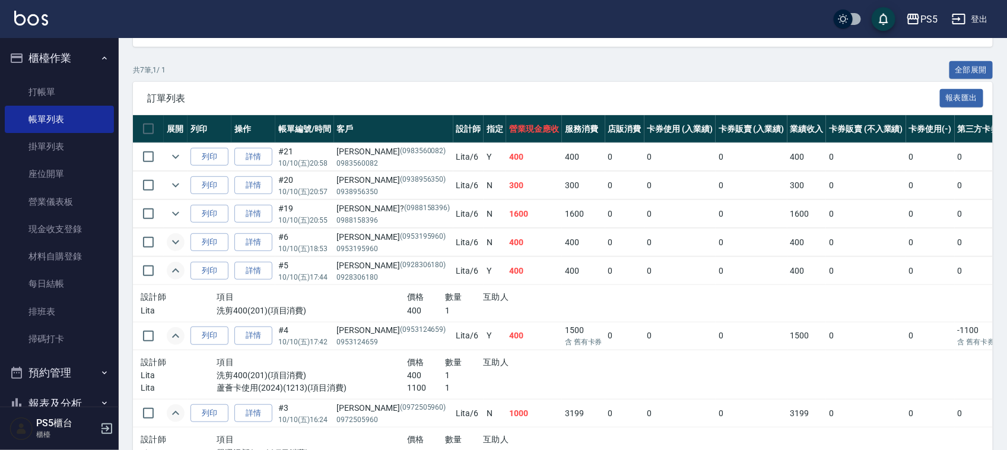
click at [176, 242] on icon "expand row" at bounding box center [175, 242] width 14 height 14
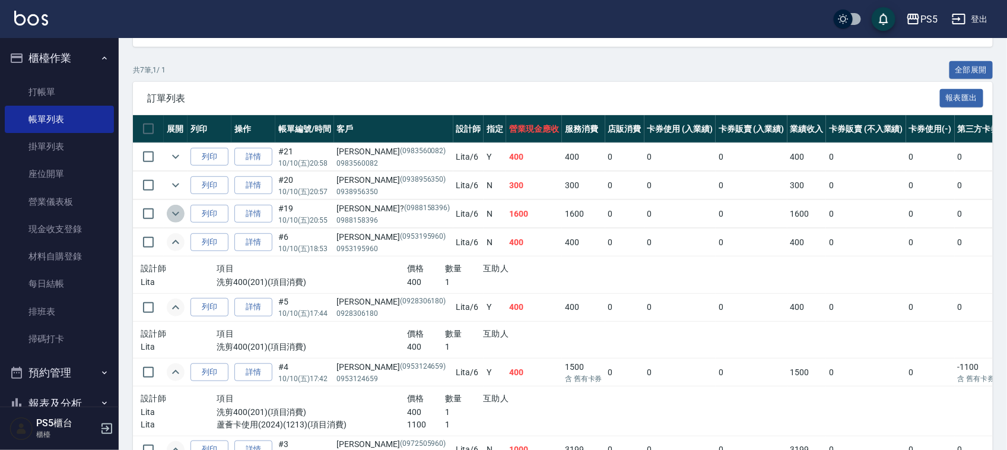
click at [176, 214] on icon "expand row" at bounding box center [175, 213] width 14 height 14
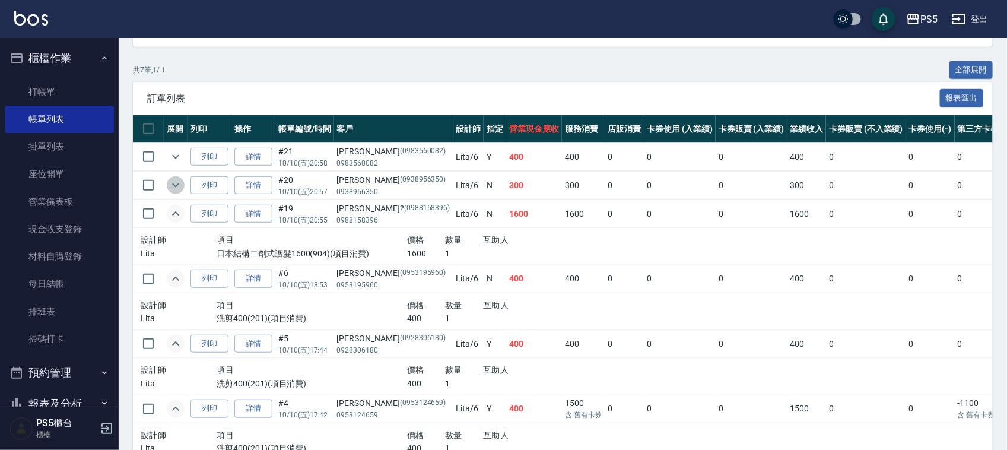
click at [176, 183] on icon "expand row" at bounding box center [175, 185] width 14 height 14
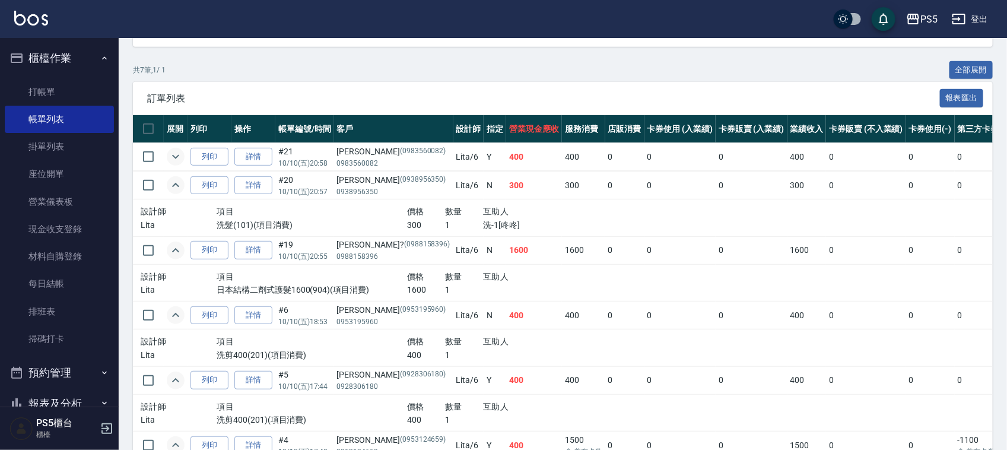
click at [173, 155] on icon "expand row" at bounding box center [175, 157] width 7 height 4
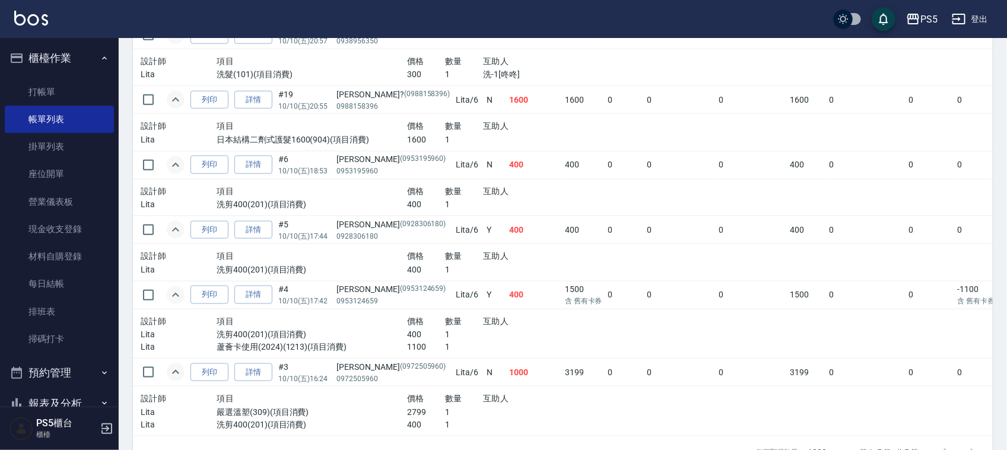
scroll to position [437, 0]
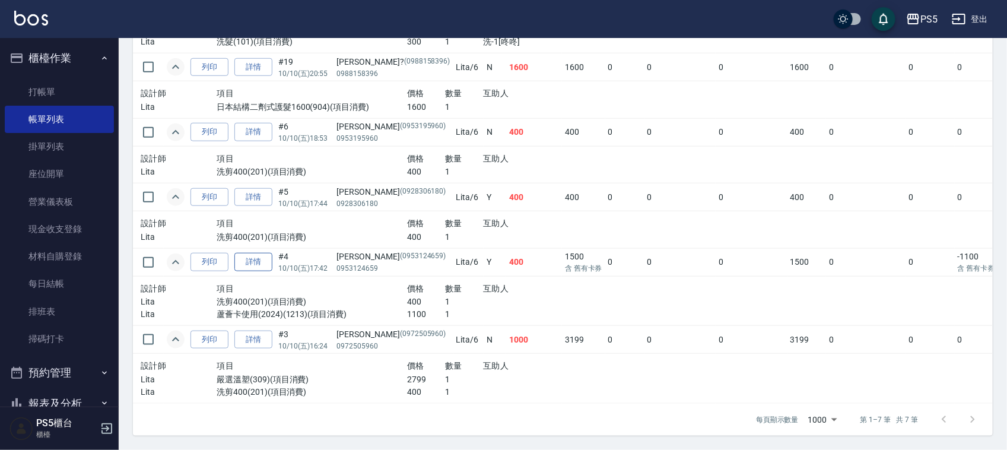
click at [256, 254] on link "詳情" at bounding box center [253, 262] width 38 height 18
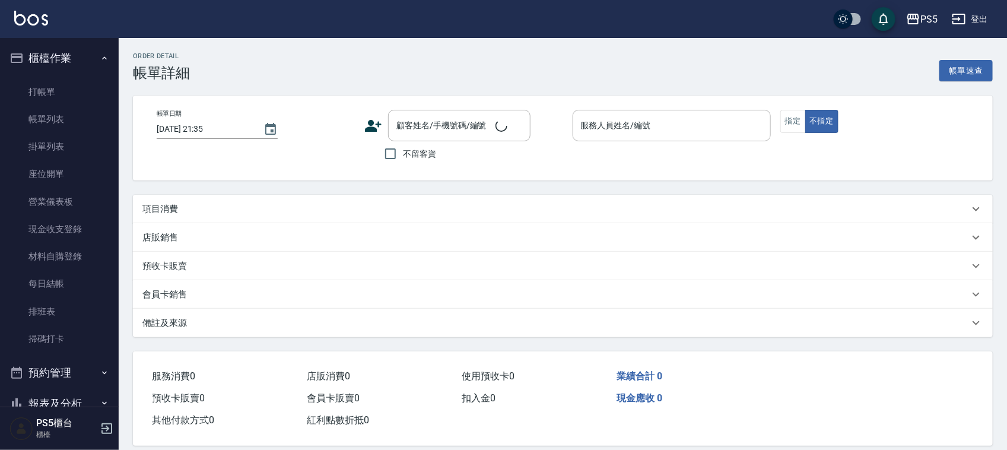
type input "2025/10/10 17:42"
type input "Lita-6"
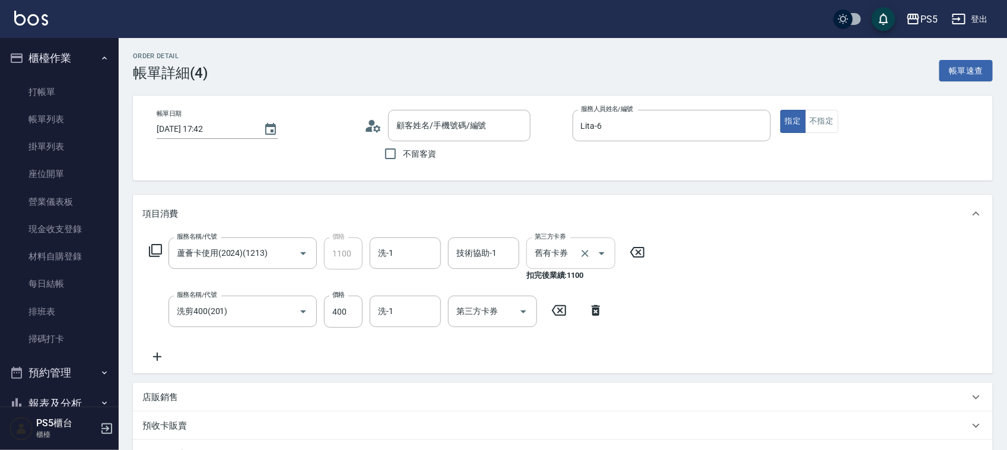
type input "林士勛/0953124659/0953124659"
type input "蘆薈卡使用(2024)(1213)"
type input "洗剪400(201)"
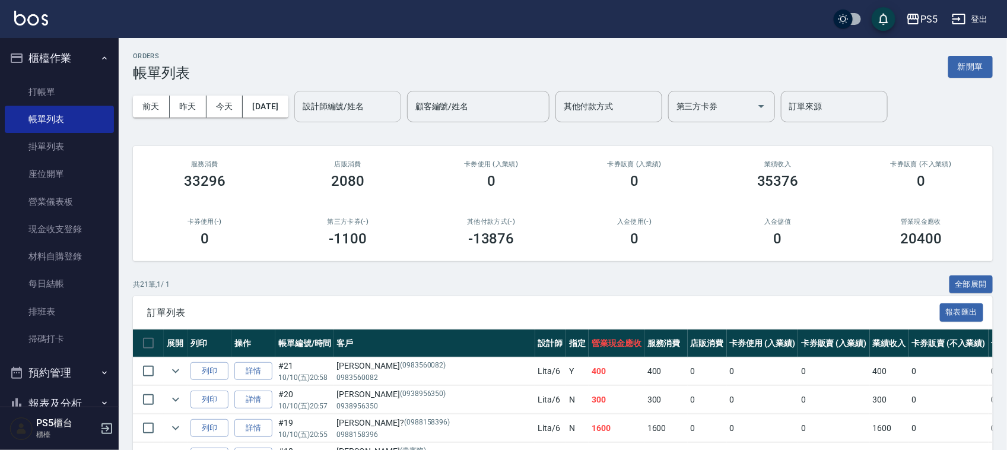
click at [357, 99] on input "設計師編號/姓名" at bounding box center [348, 106] width 96 height 21
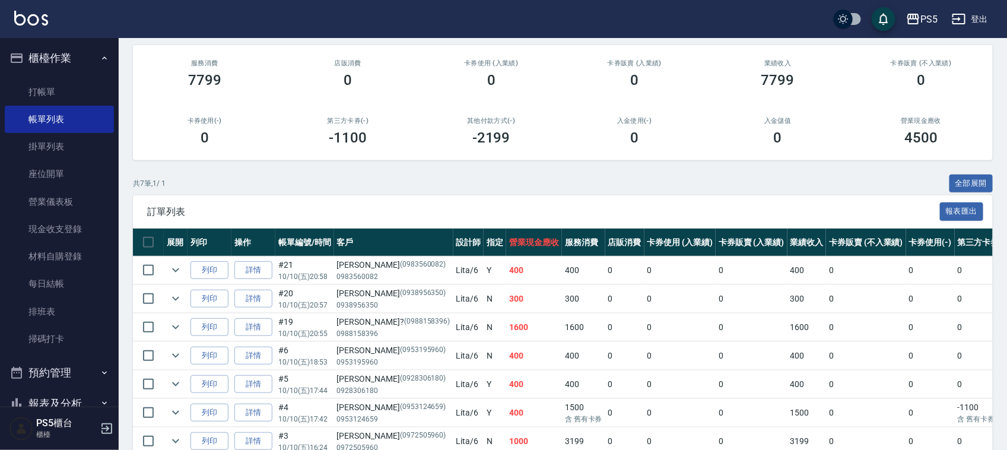
scroll to position [166, 0]
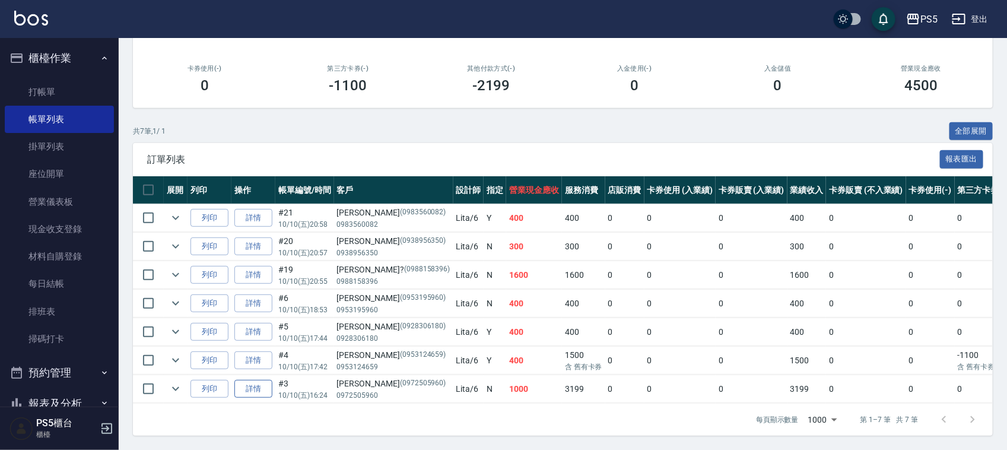
type input "Lita-6"
click at [249, 380] on link "詳情" at bounding box center [253, 389] width 38 height 18
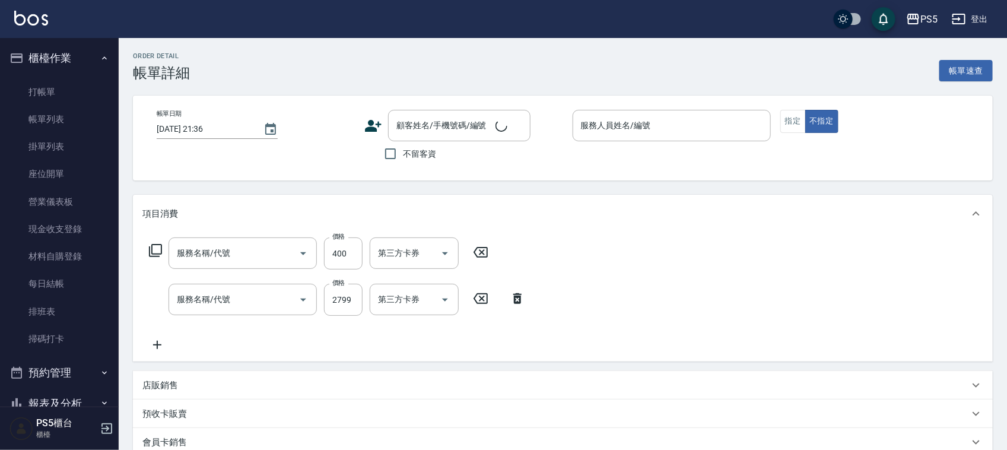
type input "2025/10/10 16:24"
type input "Lita-6"
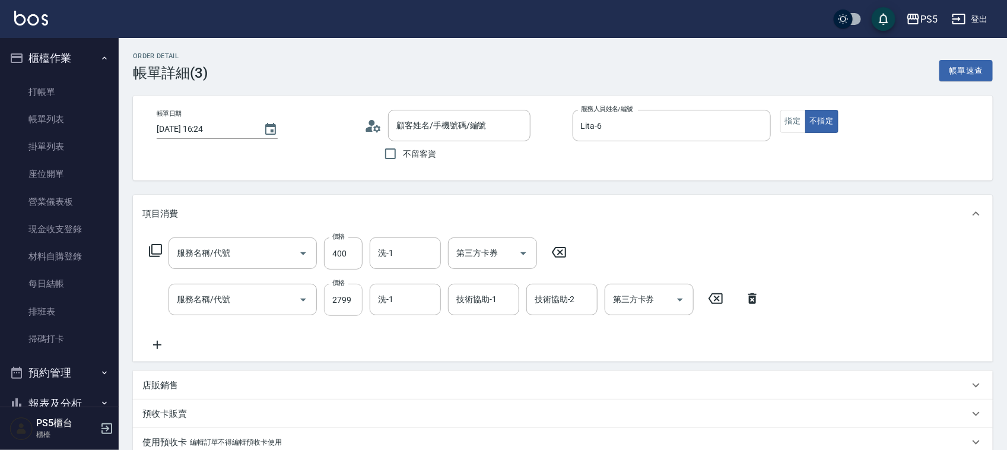
type input "洗剪400(201)"
type input "嚴選溫塑(309)"
type input "蔡惠如/0972505960/0972505960"
click at [421, 298] on input "洗-1" at bounding box center [405, 299] width 60 height 21
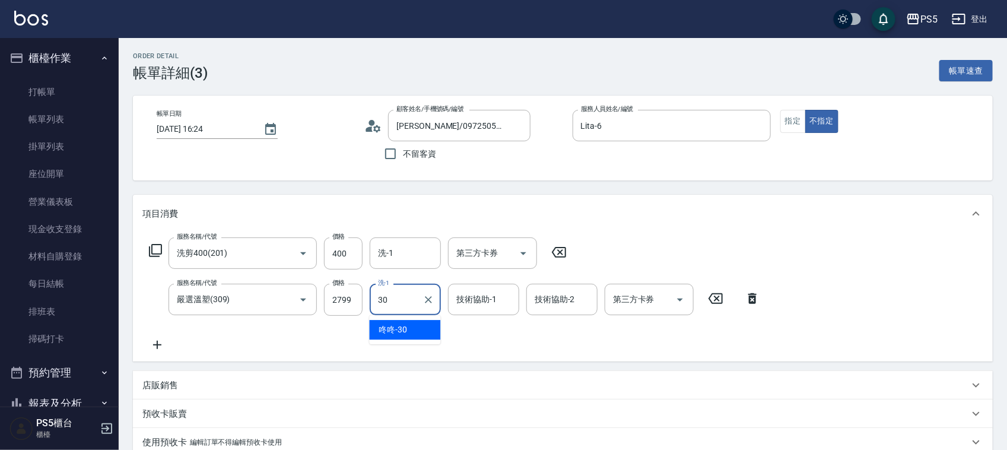
type input "咚咚-30"
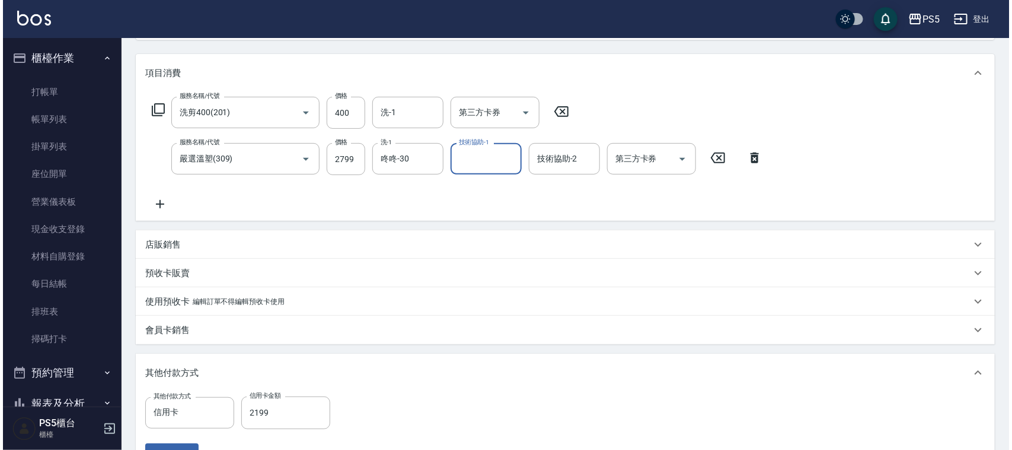
scroll to position [297, 0]
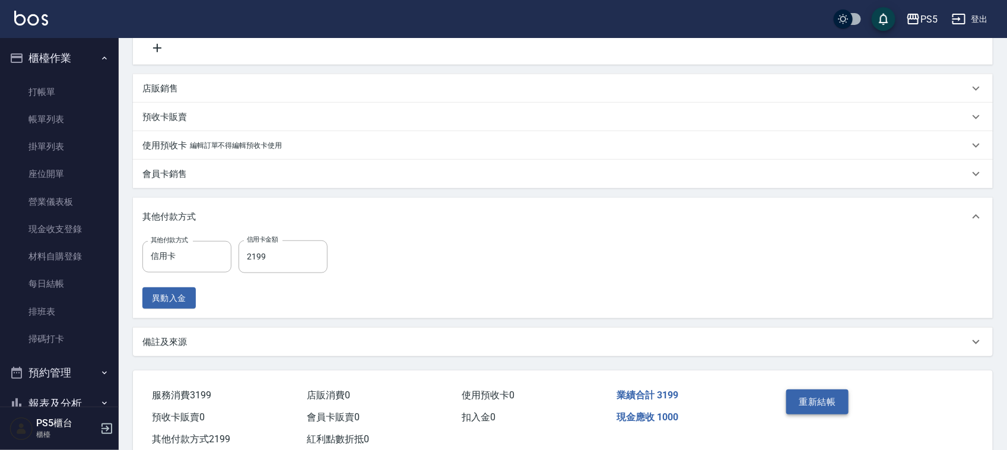
click at [822, 397] on button "重新結帳" at bounding box center [817, 401] width 63 height 25
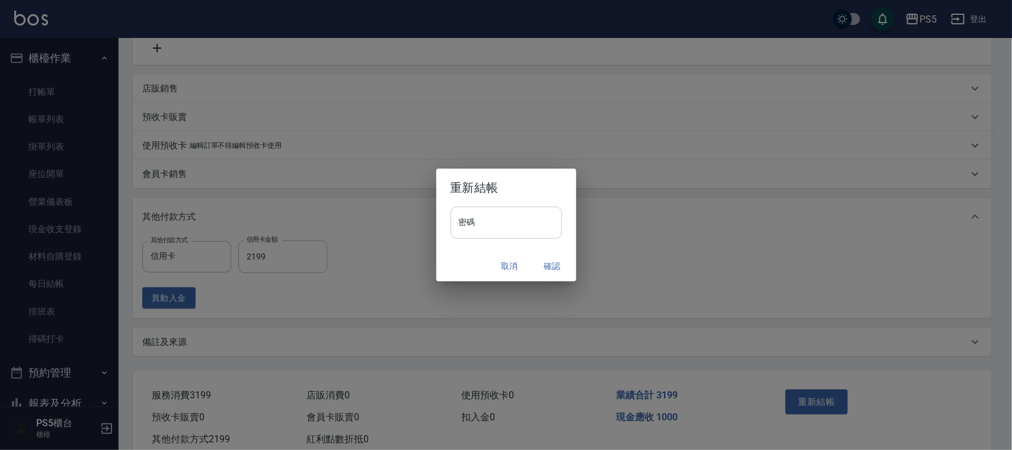
click at [457, 215] on input "密碼" at bounding box center [507, 222] width 112 height 32
type input "****"
click at [556, 267] on button "確認" at bounding box center [553, 266] width 38 height 22
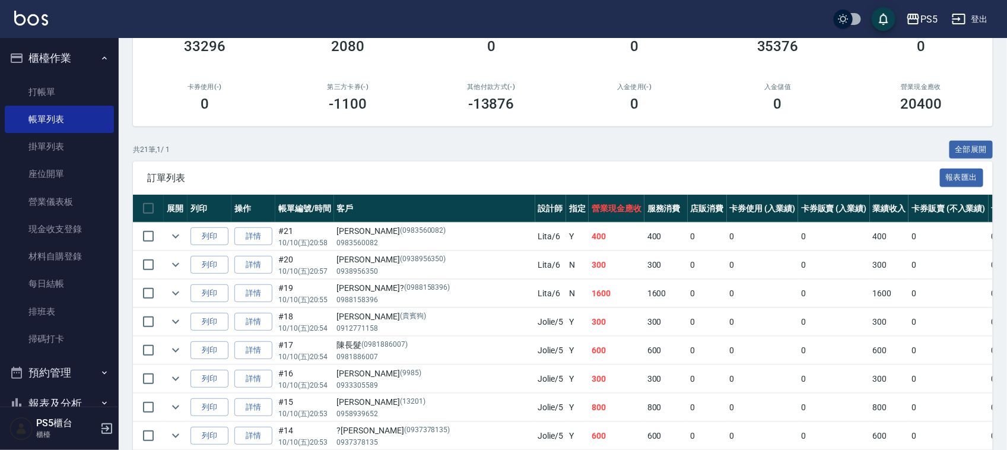
scroll to position [49, 0]
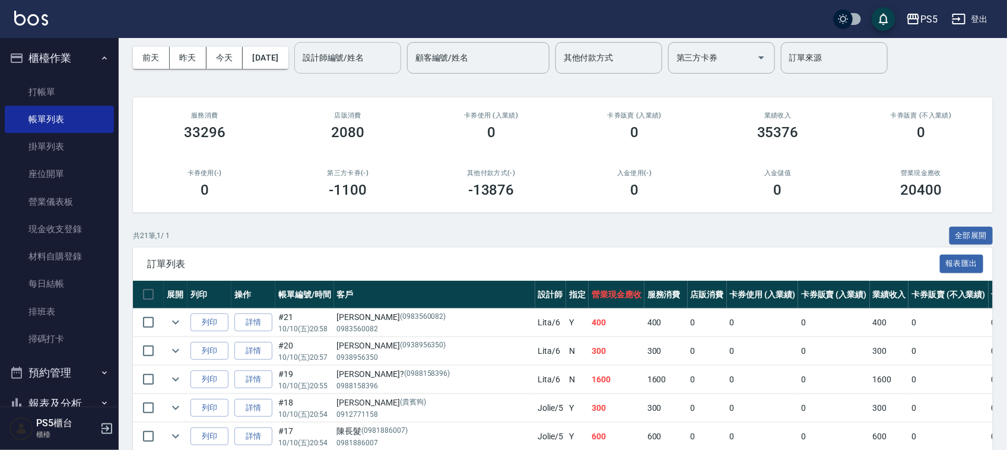
click at [384, 60] on input "設計師編號/姓名" at bounding box center [348, 57] width 96 height 21
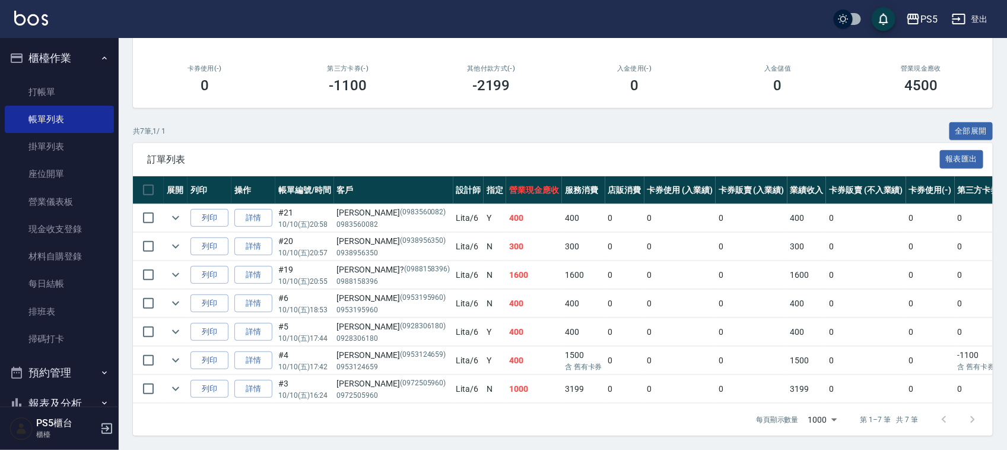
scroll to position [166, 0]
type input "Lita-6"
click at [176, 381] on icon "expand row" at bounding box center [175, 388] width 14 height 14
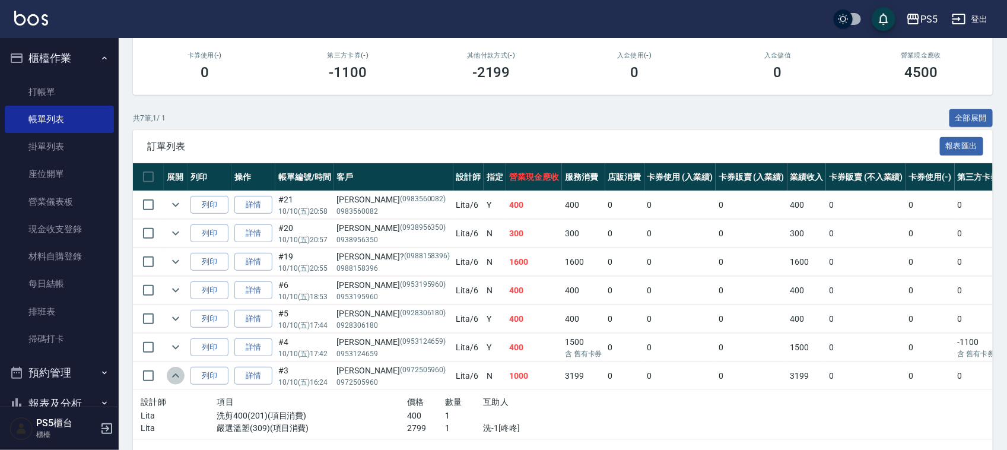
click at [176, 375] on icon "expand row" at bounding box center [175, 375] width 14 height 14
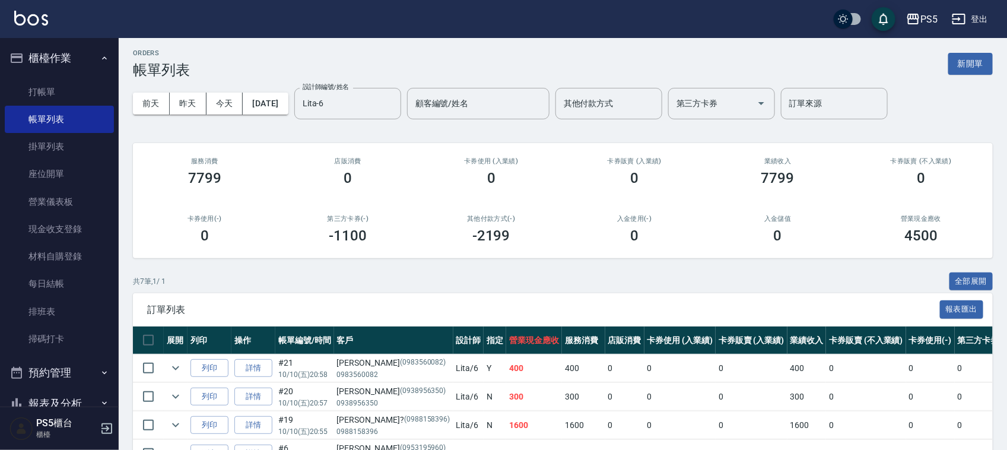
scroll to position [0, 0]
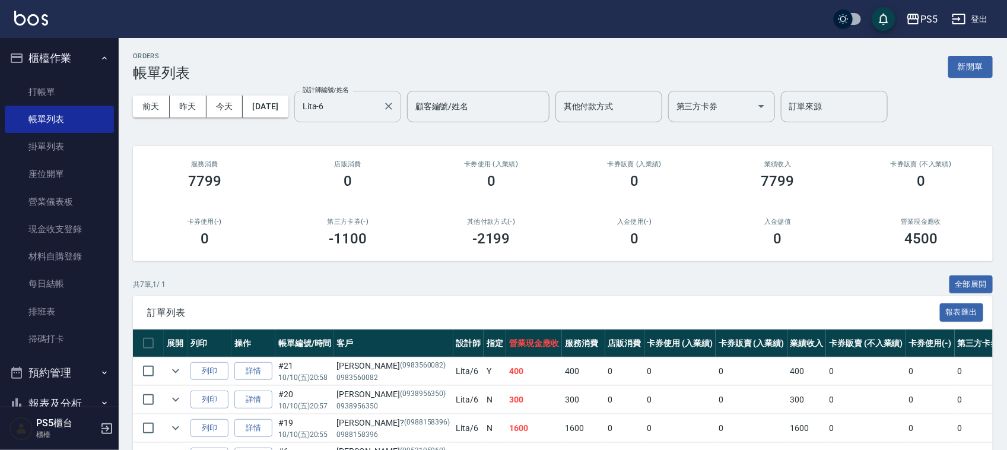
drag, startPoint x: 411, startPoint y: 110, endPoint x: 402, endPoint y: 106, distance: 10.1
click at [394, 109] on icon "Clear" at bounding box center [389, 106] width 12 height 12
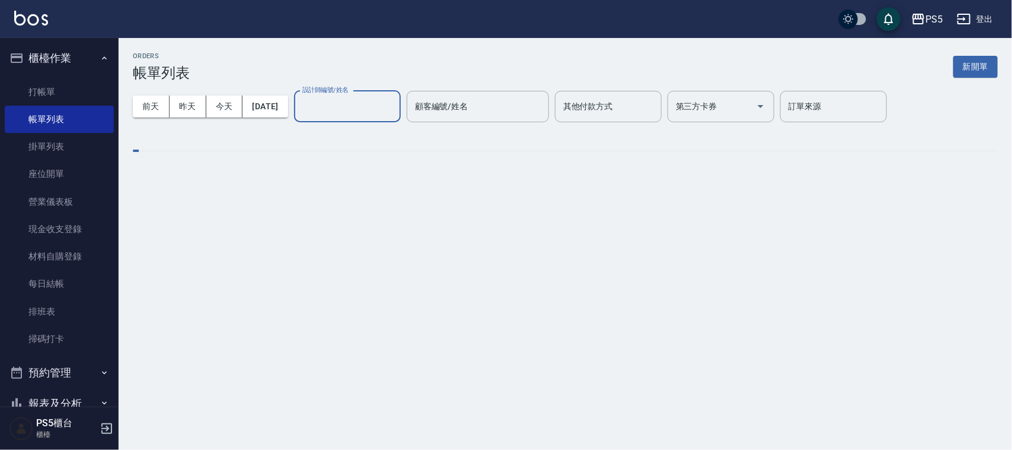
click at [383, 103] on input "設計師編號/姓名" at bounding box center [348, 106] width 96 height 21
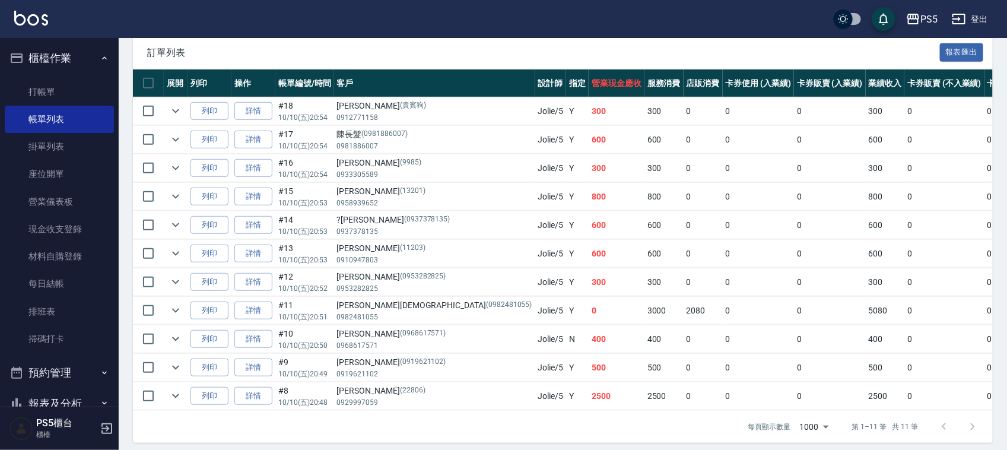
scroll to position [281, 0]
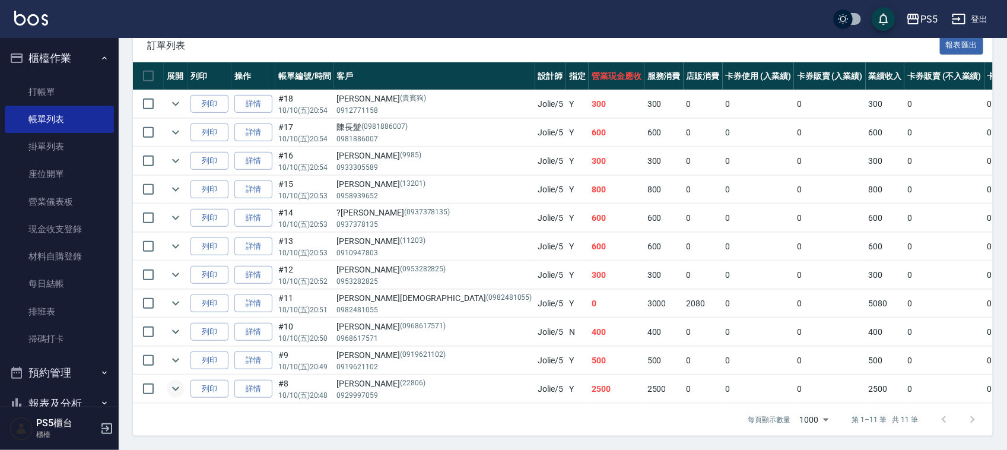
type input "Jolie-5"
click at [170, 381] on icon "expand row" at bounding box center [175, 388] width 14 height 14
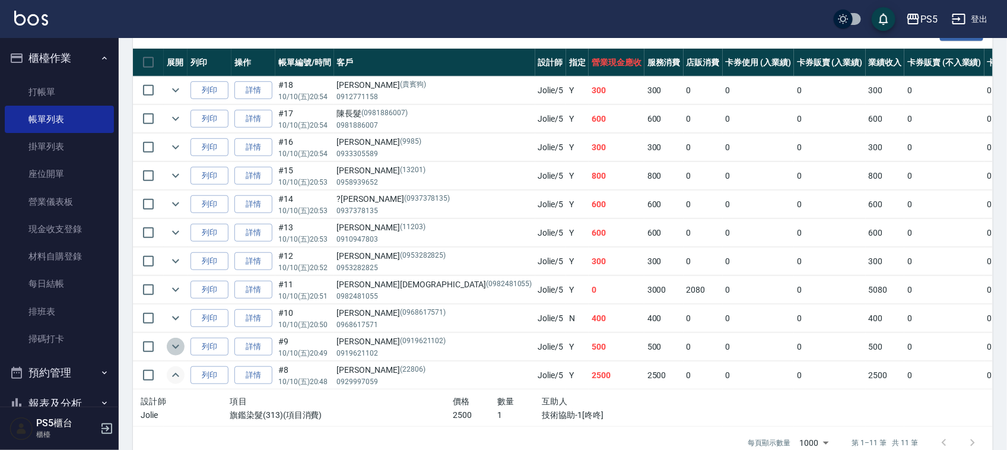
click at [173, 347] on icon "expand row" at bounding box center [175, 347] width 7 height 4
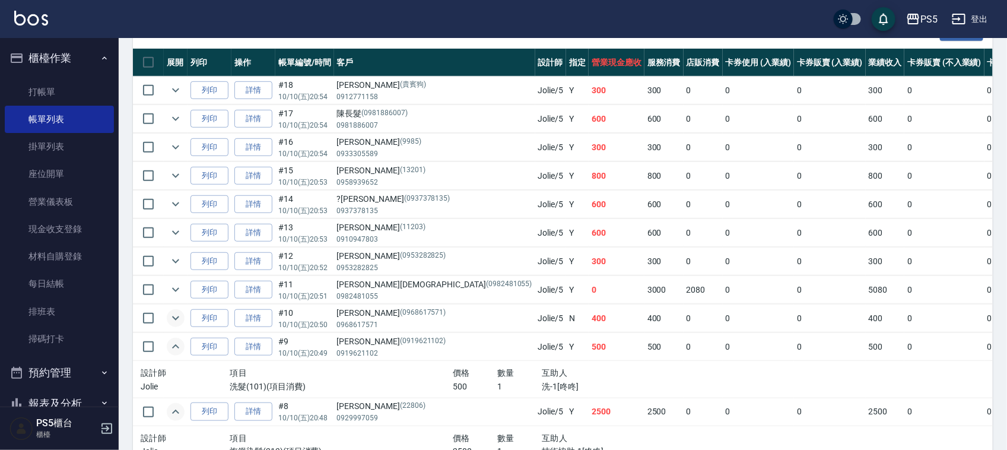
click at [175, 317] on icon "expand row" at bounding box center [175, 318] width 14 height 14
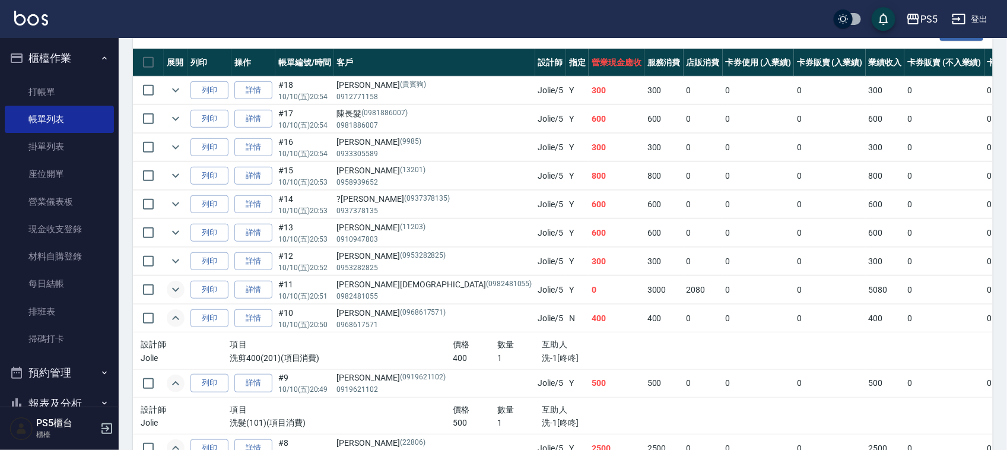
click at [174, 291] on icon "expand row" at bounding box center [175, 290] width 7 height 4
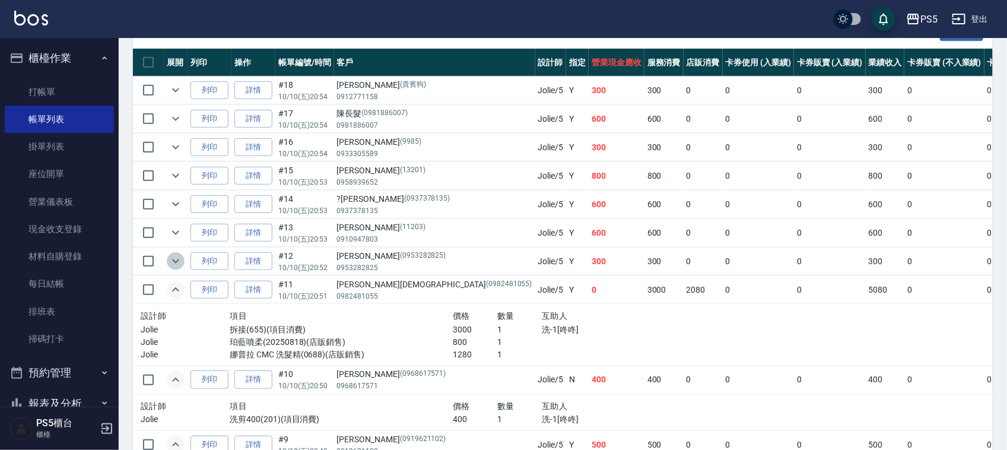
click at [178, 261] on icon "expand row" at bounding box center [175, 261] width 7 height 4
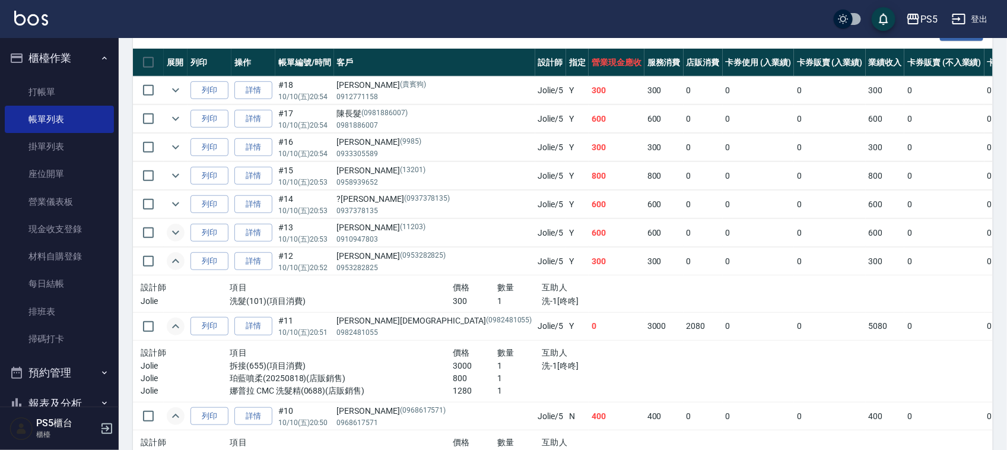
click at [175, 229] on icon "expand row" at bounding box center [175, 232] width 14 height 14
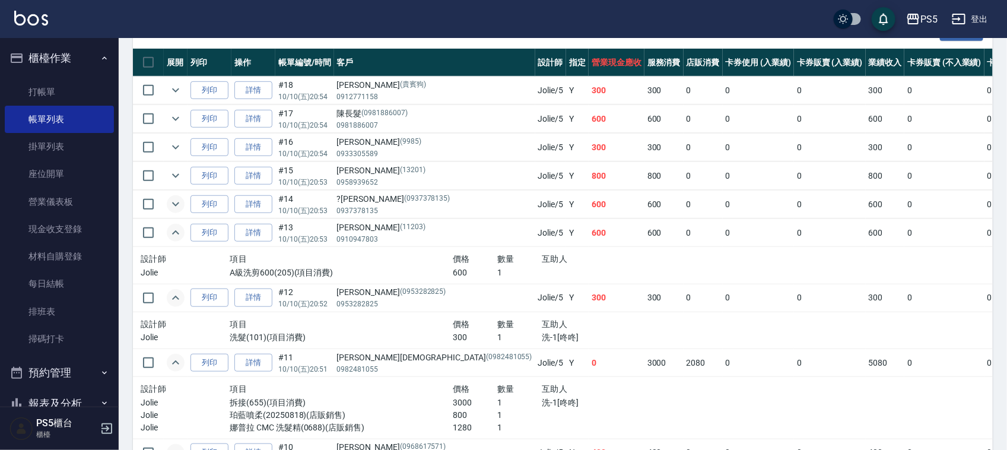
click at [175, 202] on icon "expand row" at bounding box center [175, 204] width 14 height 14
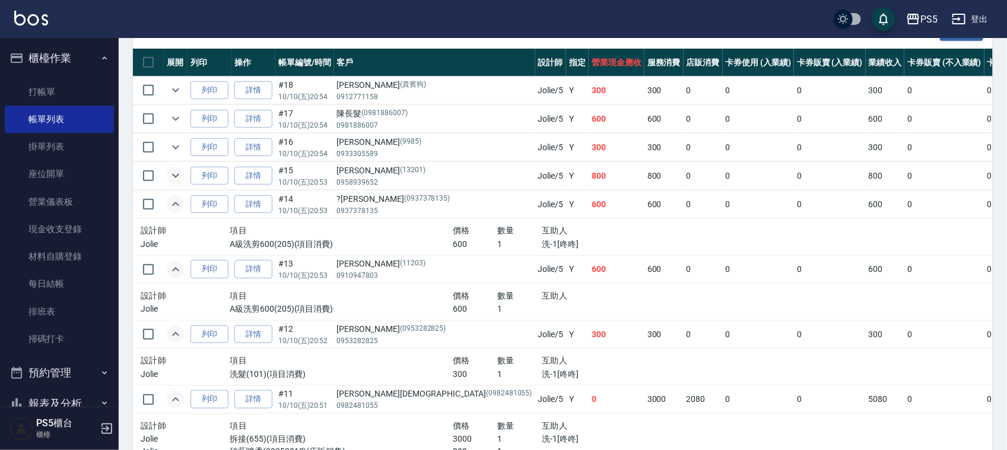
click at [178, 174] on icon "expand row" at bounding box center [175, 175] width 14 height 14
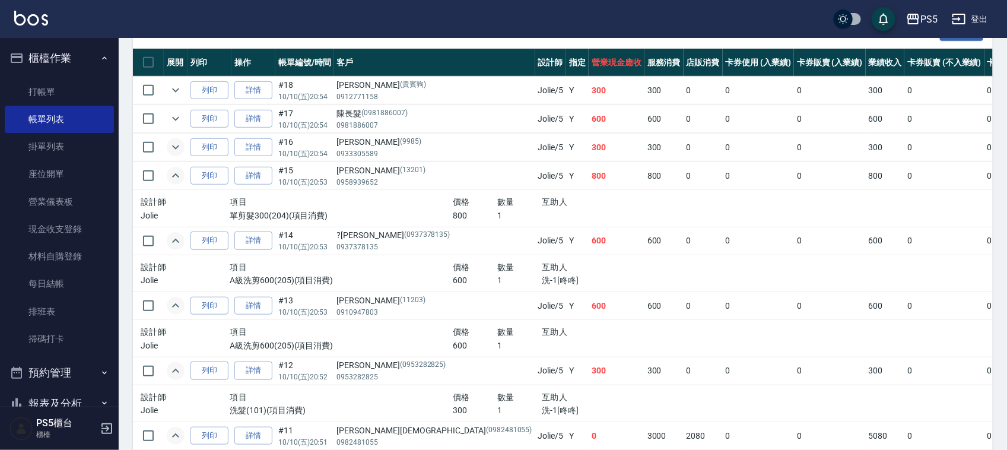
click at [175, 147] on icon "expand row" at bounding box center [175, 147] width 7 height 4
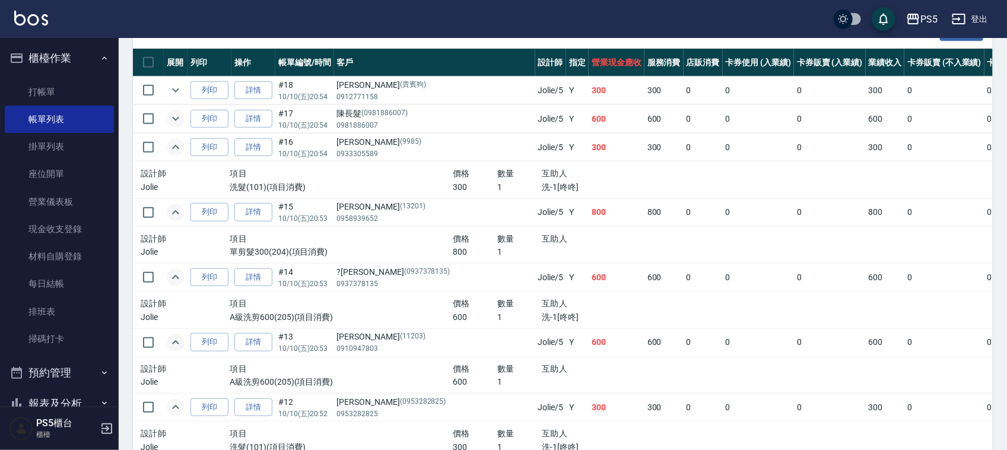
click at [172, 114] on icon "expand row" at bounding box center [175, 119] width 14 height 14
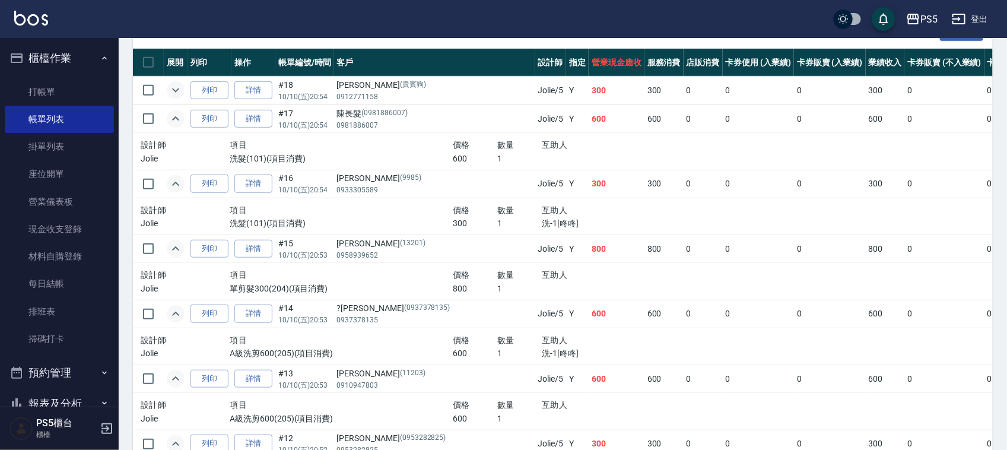
click at [170, 87] on icon "expand row" at bounding box center [175, 90] width 14 height 14
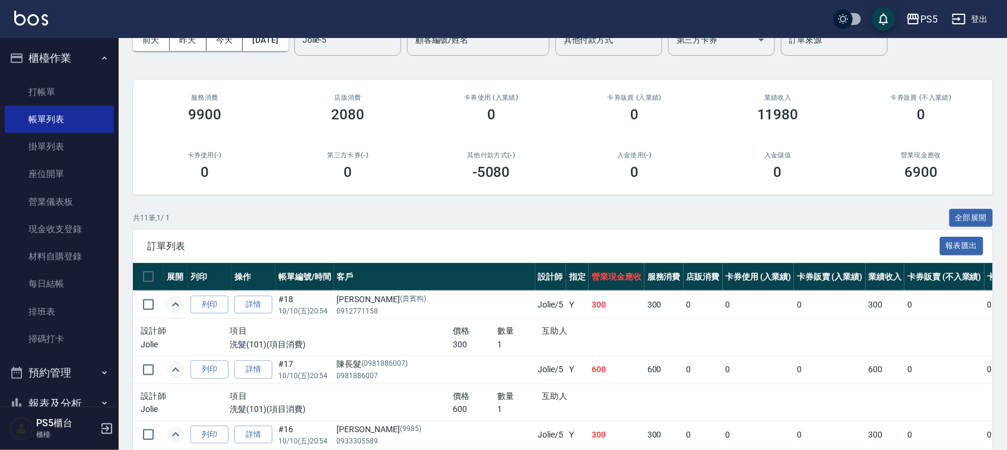
scroll to position [0, 0]
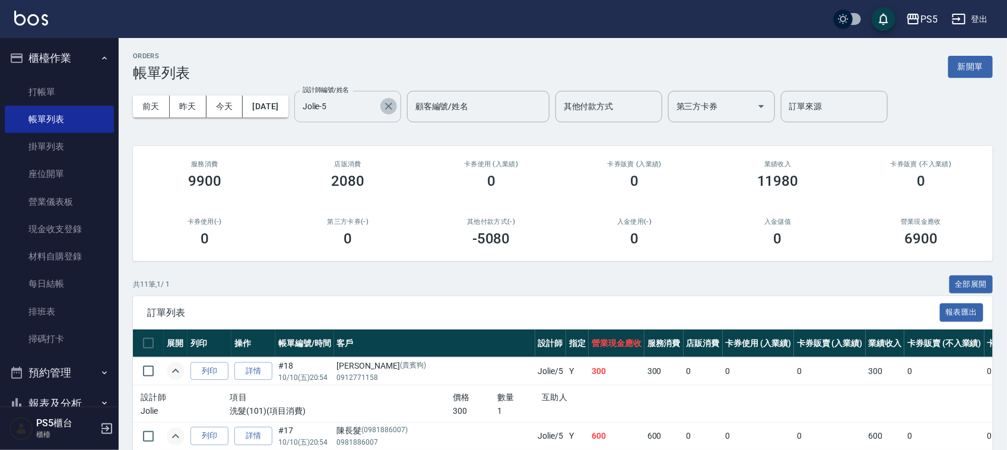
click at [394, 104] on icon "Clear" at bounding box center [389, 106] width 12 height 12
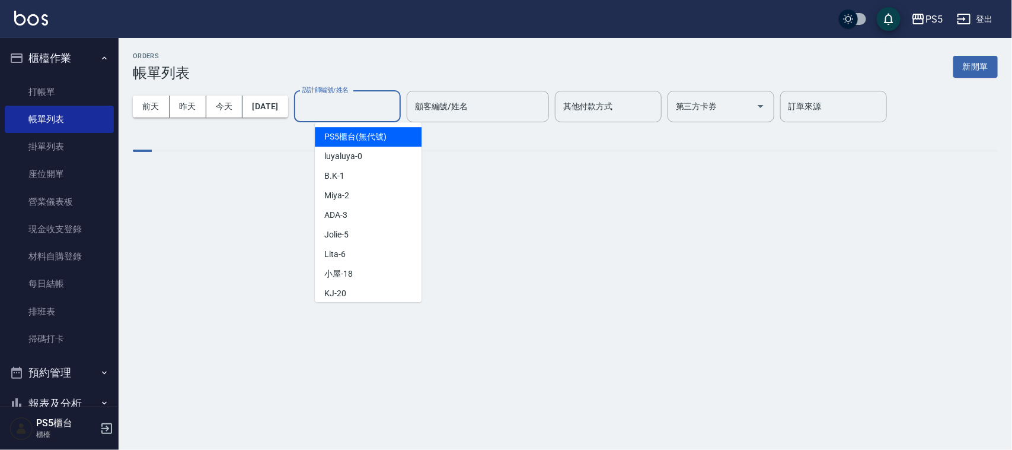
click at [353, 107] on input "設計師編號/姓名" at bounding box center [348, 106] width 96 height 21
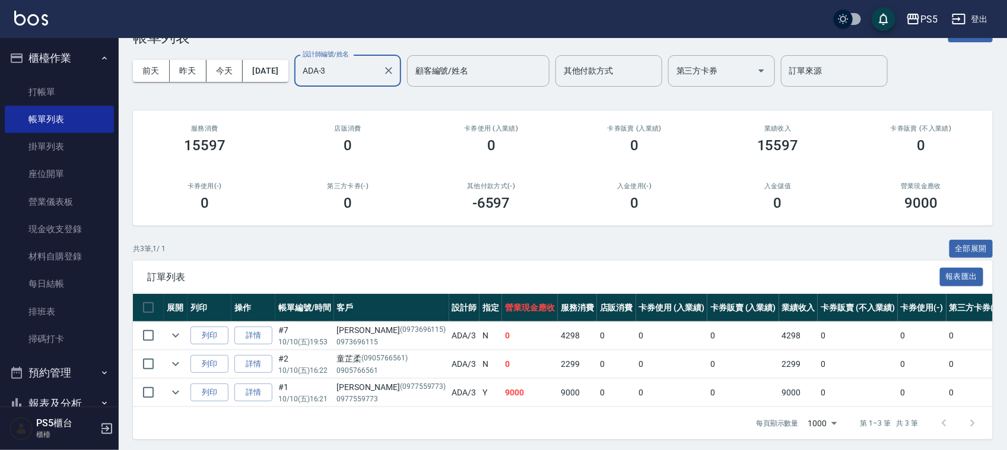
scroll to position [51, 0]
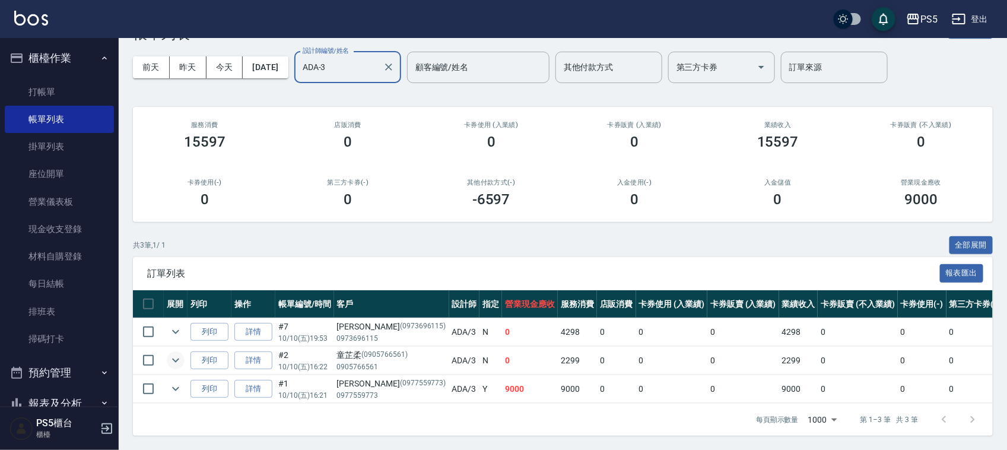
type input "ADA-3"
click at [173, 353] on icon "expand row" at bounding box center [175, 360] width 14 height 14
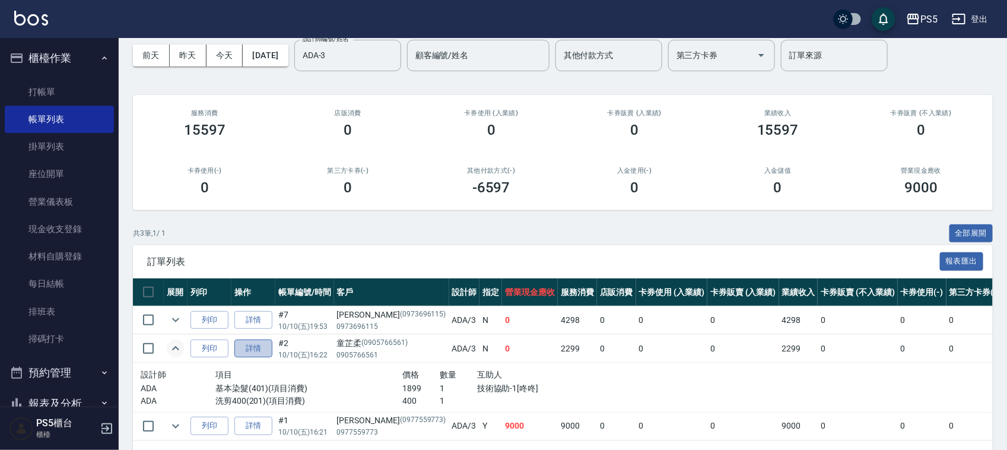
click at [256, 344] on link "詳情" at bounding box center [253, 348] width 38 height 18
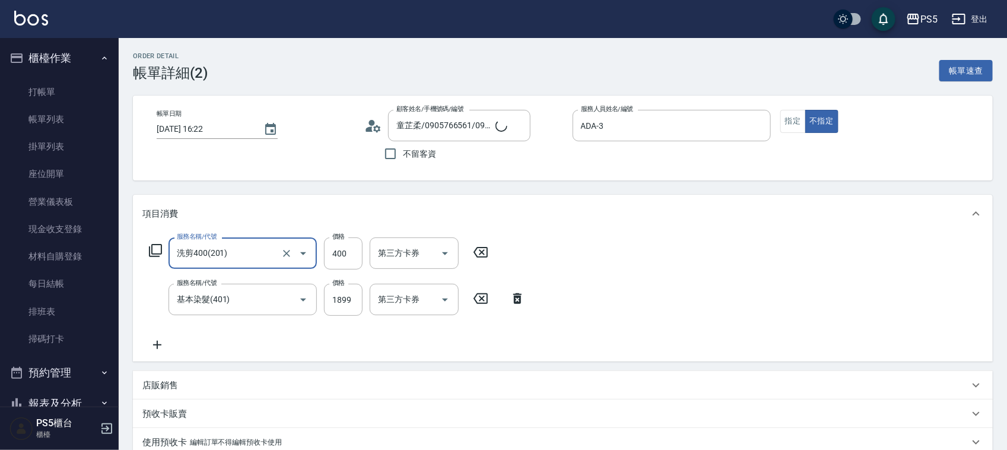
type input "童芷柔/0905766561/0905766561"
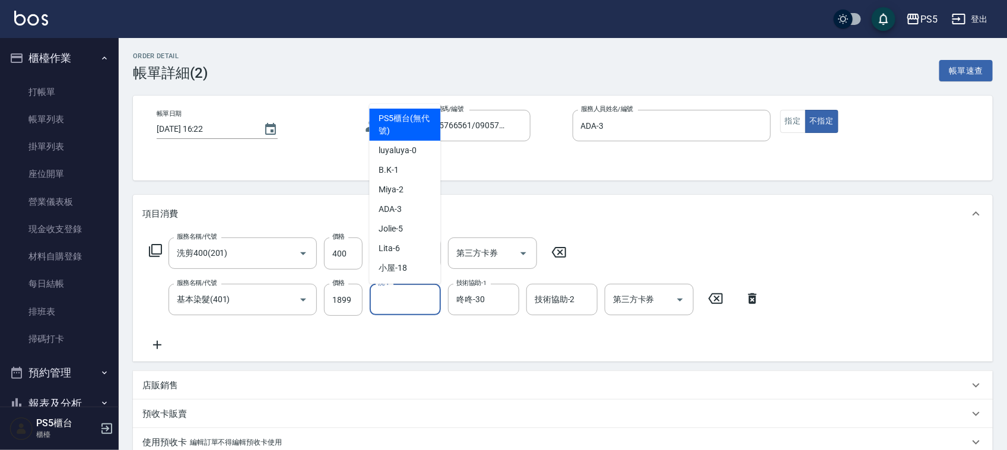
click at [406, 298] on input "洗-1" at bounding box center [405, 299] width 60 height 21
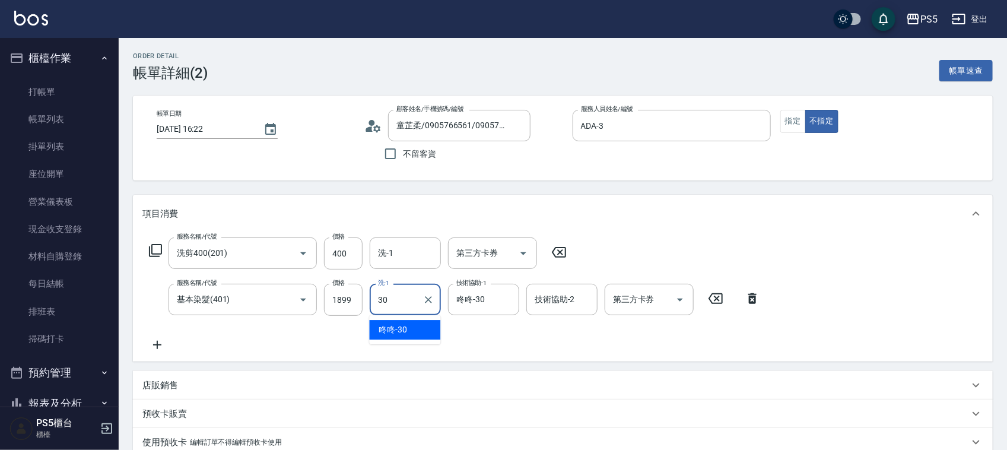
type input "咚咚-30"
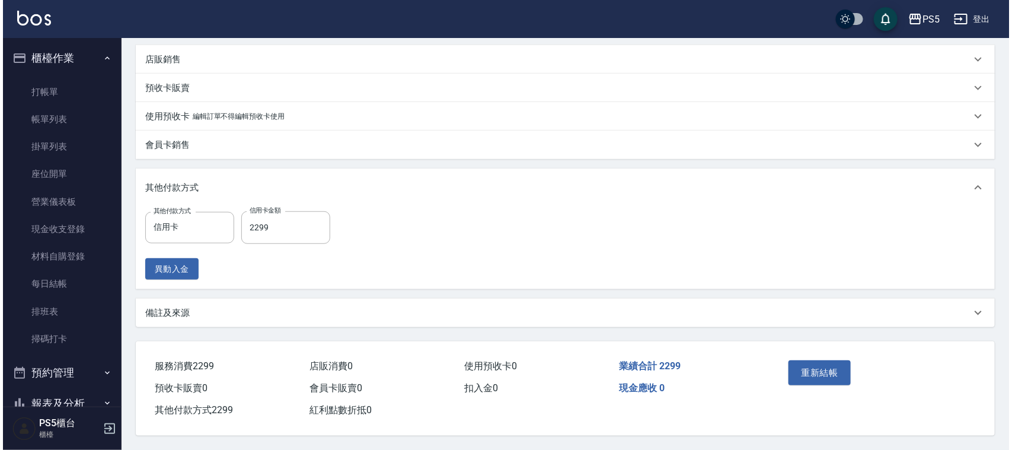
scroll to position [330, 0]
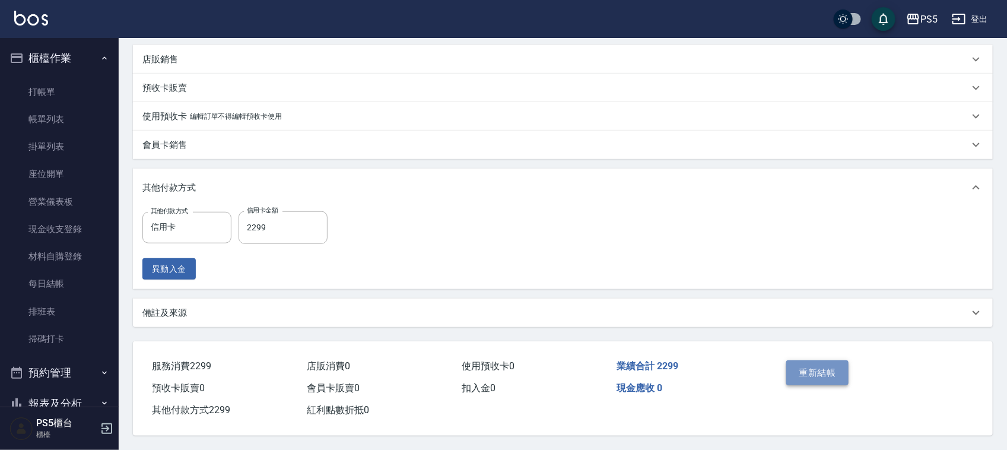
click at [825, 362] on button "重新結帳" at bounding box center [817, 372] width 63 height 25
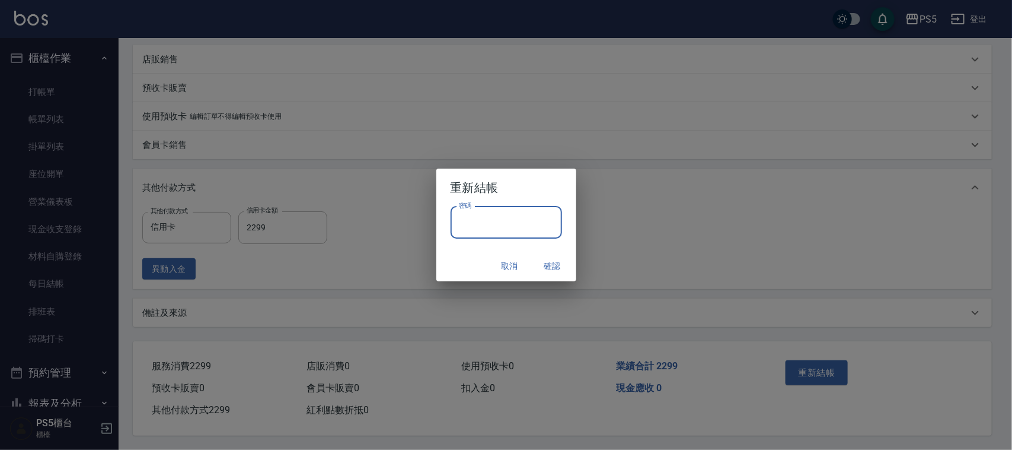
drag, startPoint x: 499, startPoint y: 216, endPoint x: 496, endPoint y: 222, distance: 6.6
click at [499, 216] on input "密碼" at bounding box center [507, 222] width 112 height 32
type input "****"
click at [553, 264] on button "確認" at bounding box center [553, 266] width 38 height 22
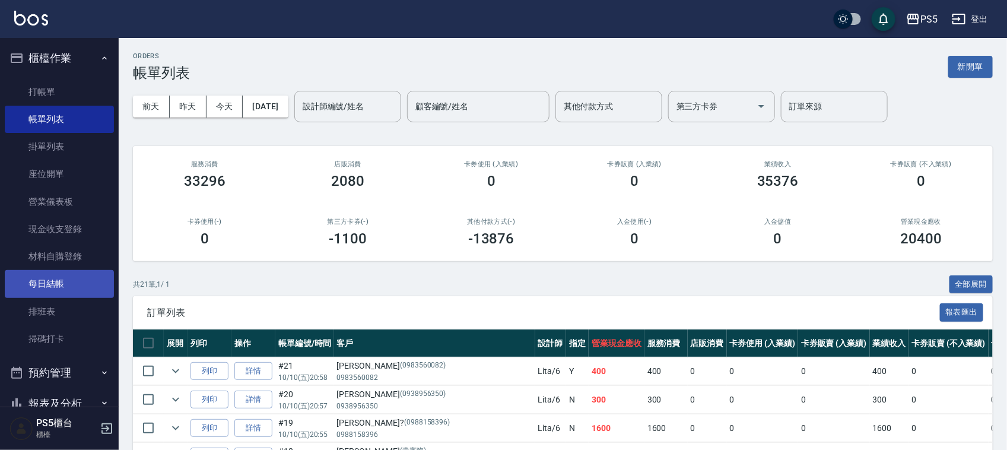
click at [57, 284] on link "每日結帳" at bounding box center [59, 283] width 109 height 27
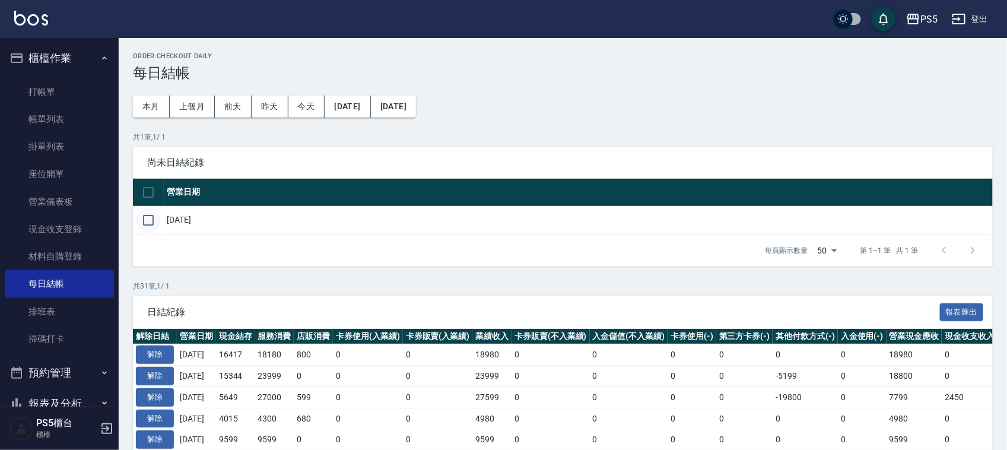
click at [149, 217] on input "checkbox" at bounding box center [148, 220] width 25 height 25
checkbox input "true"
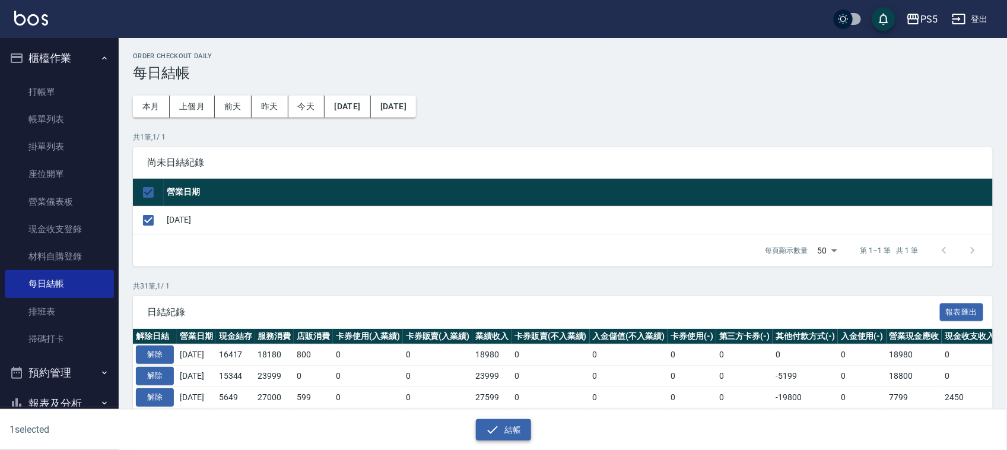
click at [502, 428] on button "結帳" at bounding box center [503, 430] width 55 height 22
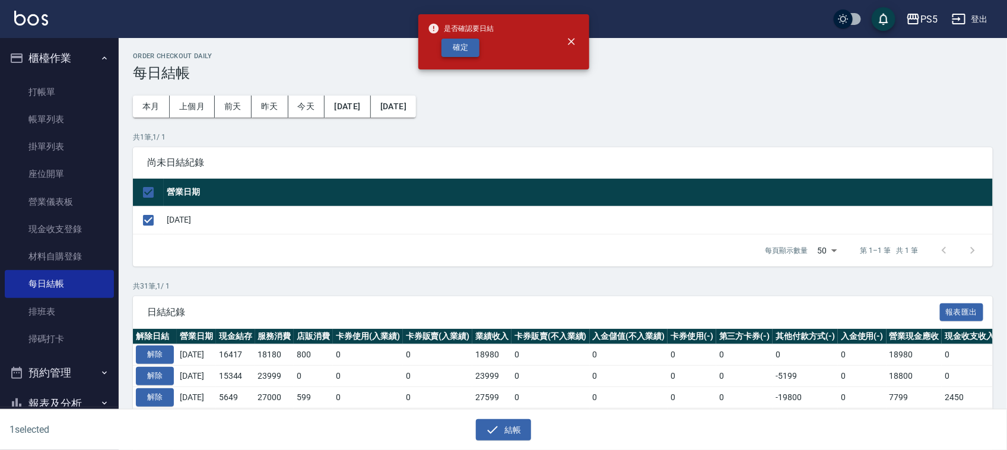
click at [458, 45] on button "確定" at bounding box center [460, 48] width 38 height 18
checkbox input "false"
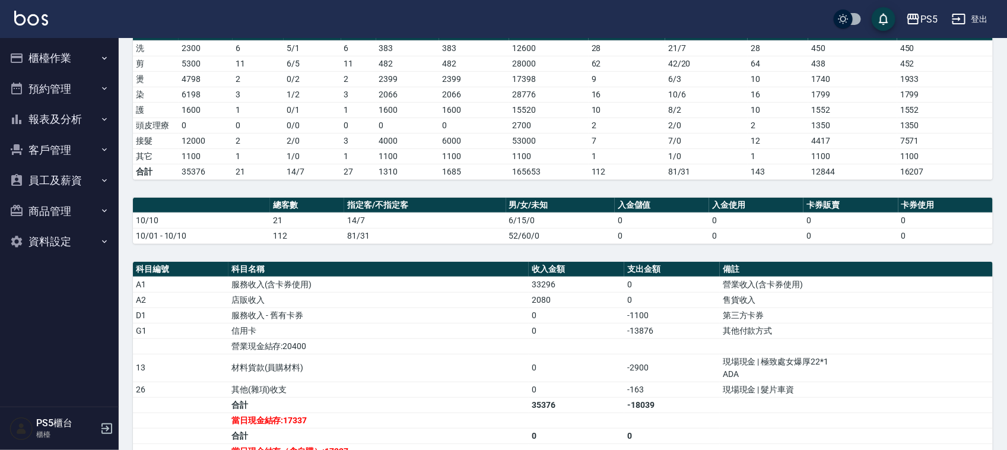
scroll to position [222, 0]
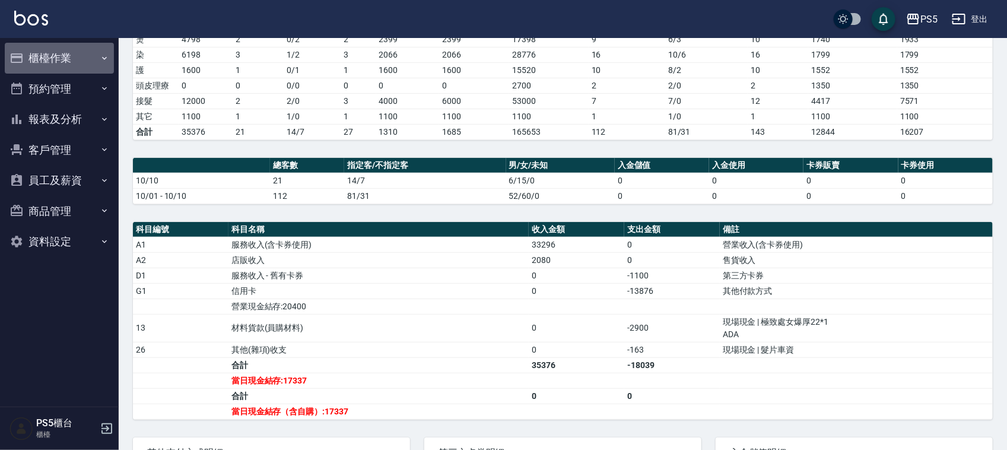
click at [37, 60] on button "櫃檯作業" at bounding box center [59, 58] width 109 height 31
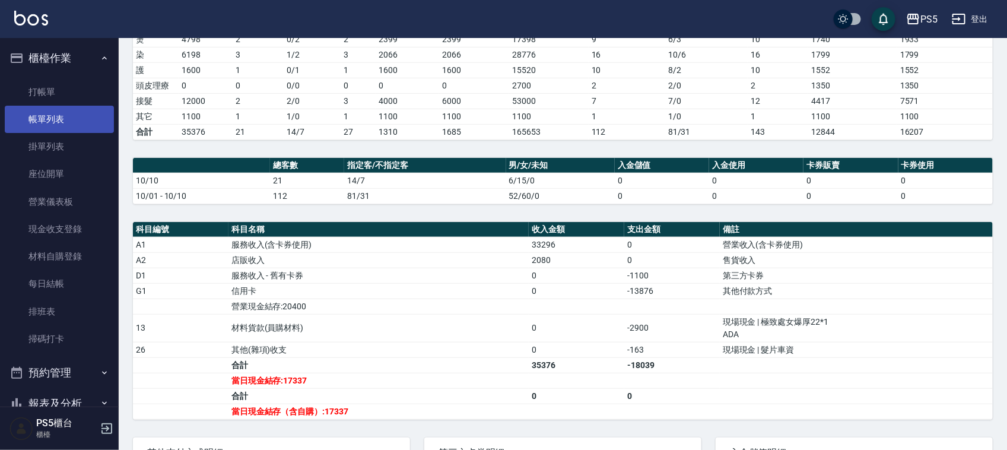
click at [49, 116] on link "帳單列表" at bounding box center [59, 119] width 109 height 27
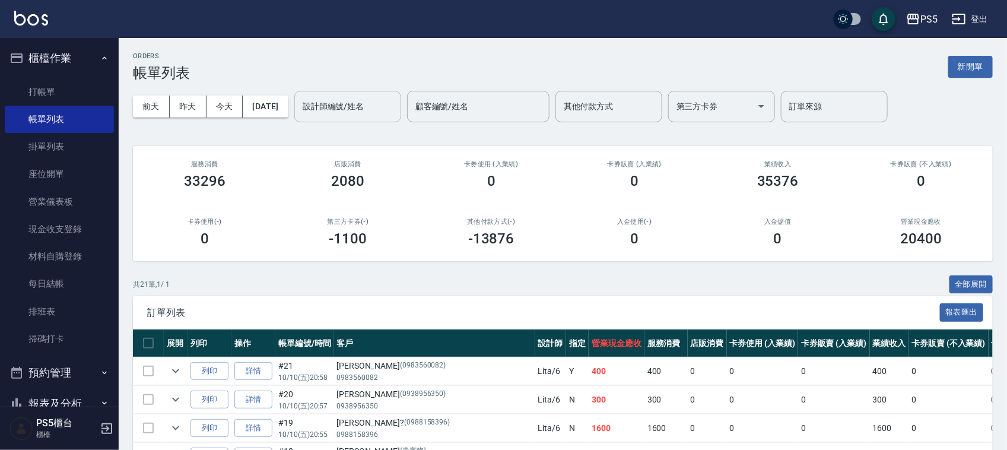
click at [367, 108] on input "設計師編號/姓名" at bounding box center [348, 106] width 96 height 21
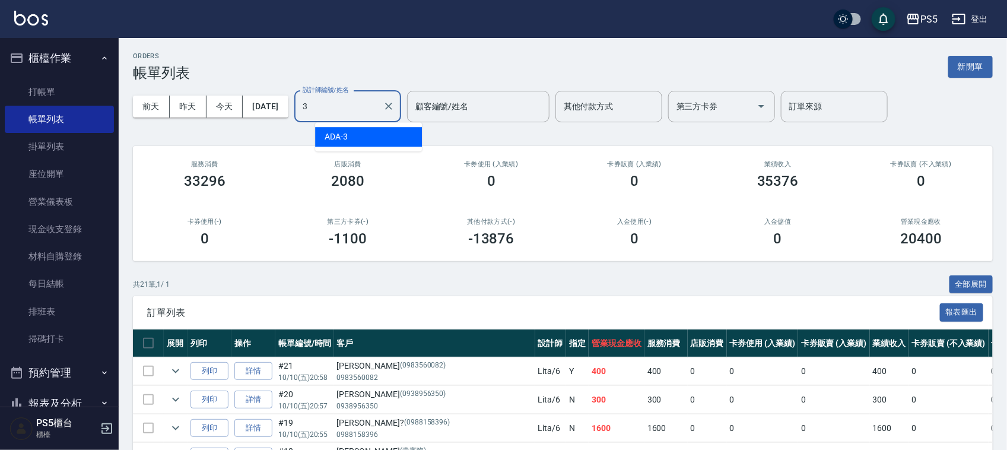
type input "ADA-3"
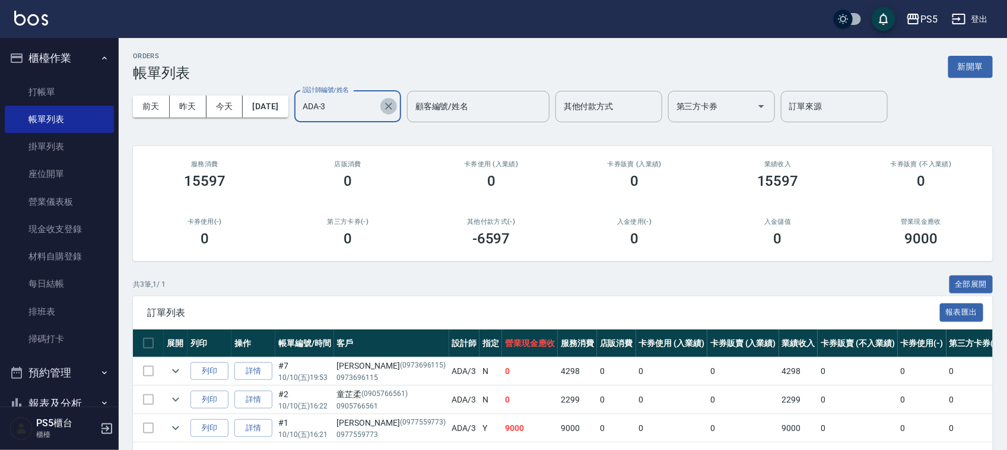
click at [394, 104] on icon "Clear" at bounding box center [389, 106] width 12 height 12
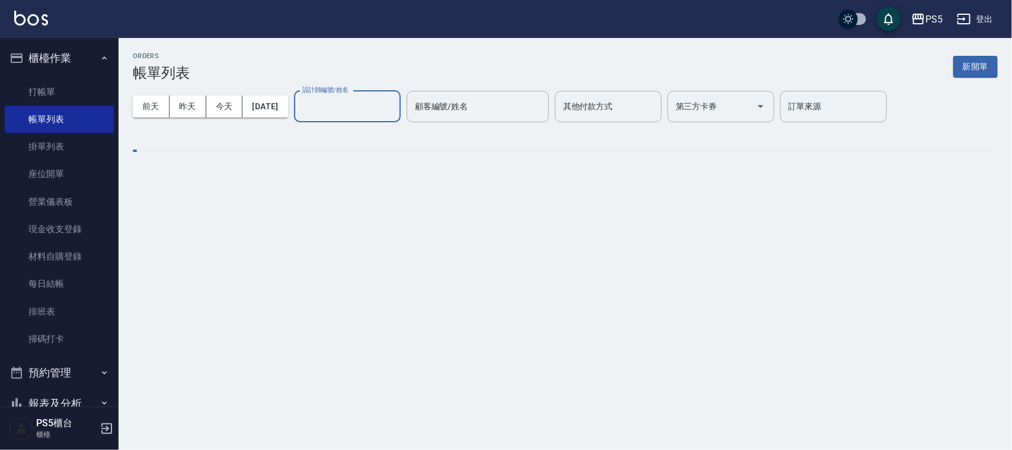
click at [342, 107] on input "設計師編號/姓名" at bounding box center [348, 106] width 96 height 21
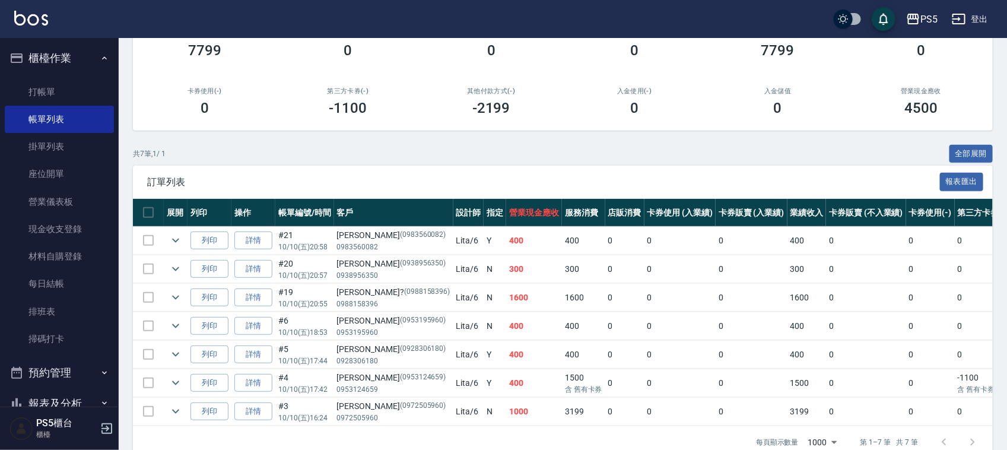
scroll to position [166, 0]
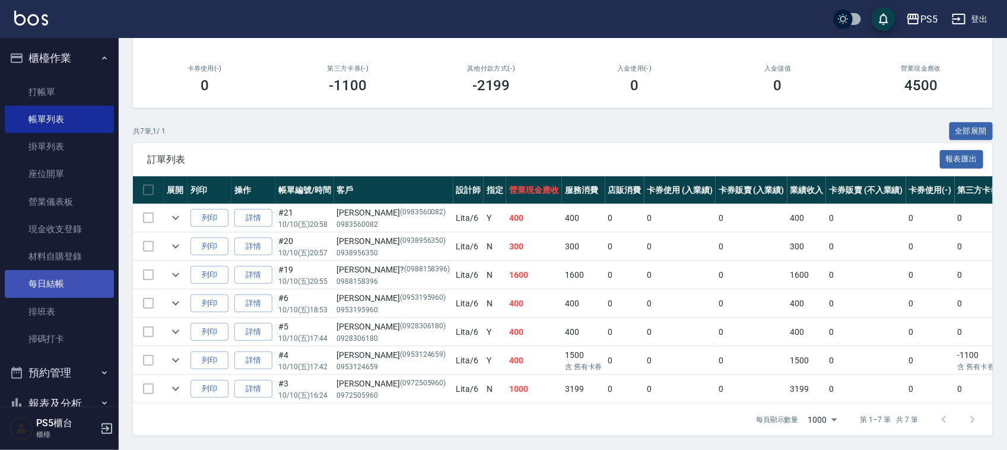
type input "Lita-6"
click at [64, 285] on link "每日結帳" at bounding box center [59, 283] width 109 height 27
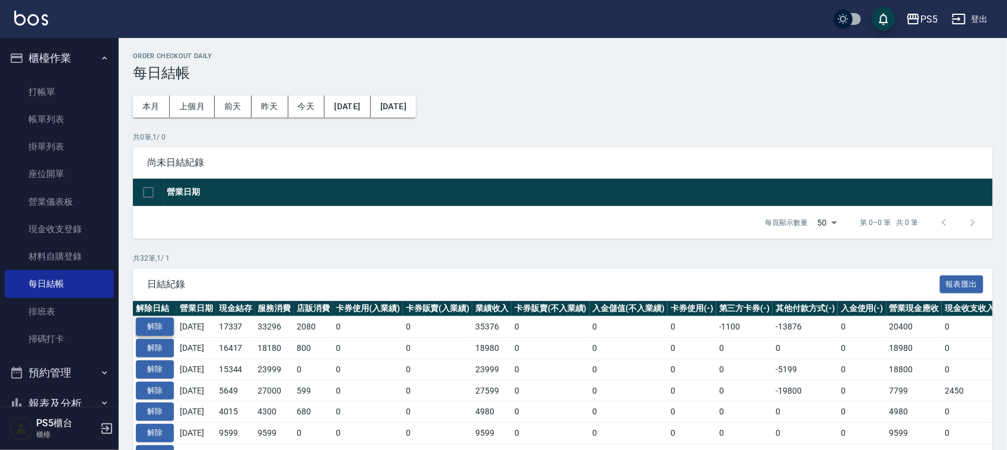
click at [164, 322] on button "解除" at bounding box center [155, 326] width 38 height 18
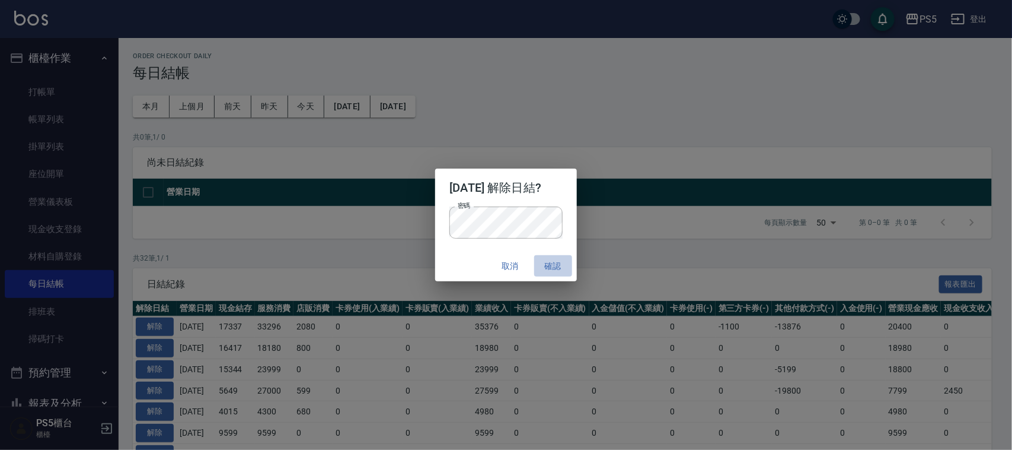
click at [556, 268] on button "確認" at bounding box center [553, 266] width 38 height 22
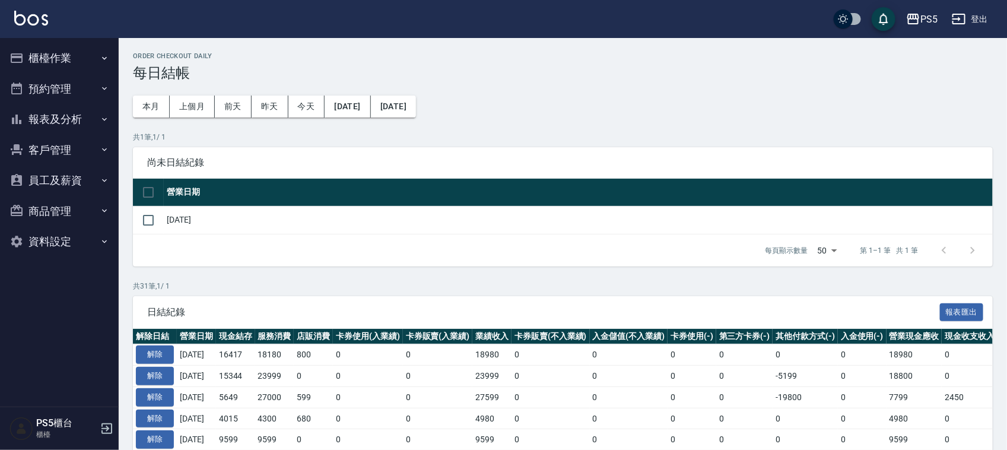
click at [30, 45] on button "櫃檯作業" at bounding box center [59, 58] width 109 height 31
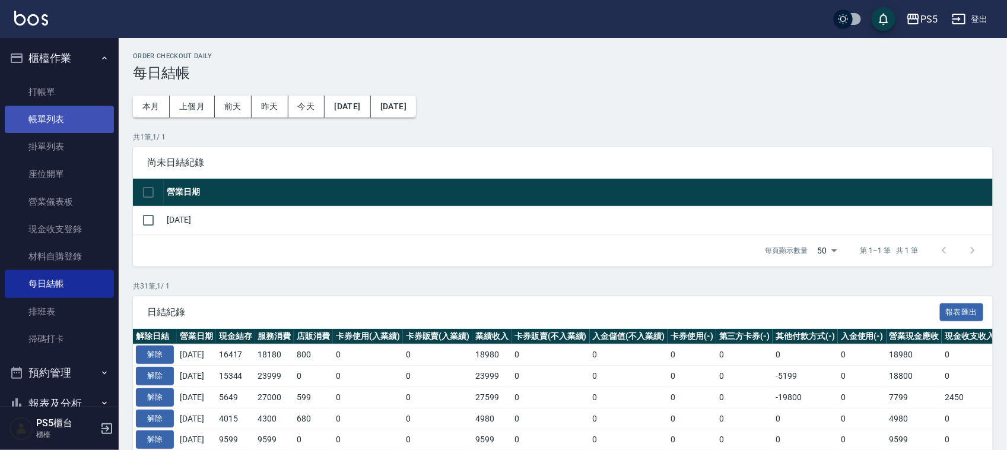
click at [46, 122] on link "帳單列表" at bounding box center [59, 119] width 109 height 27
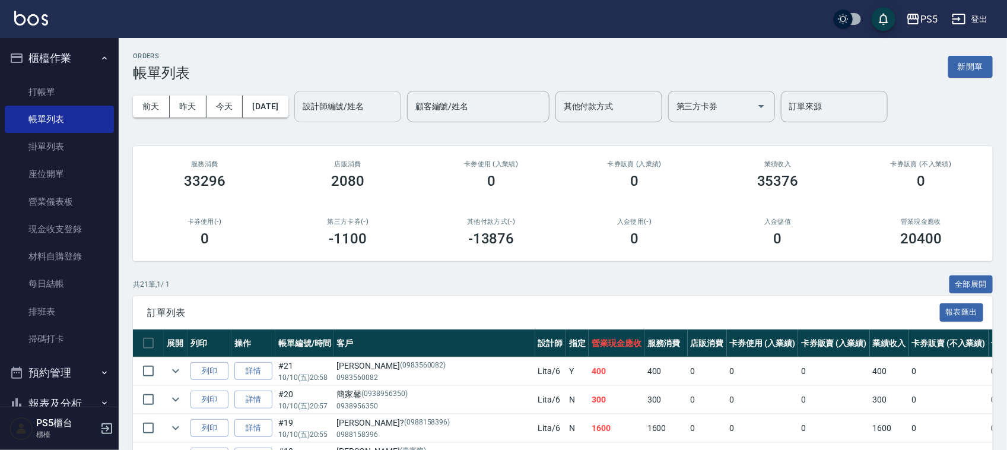
click at [363, 104] on input "設計師編號/姓名" at bounding box center [348, 106] width 96 height 21
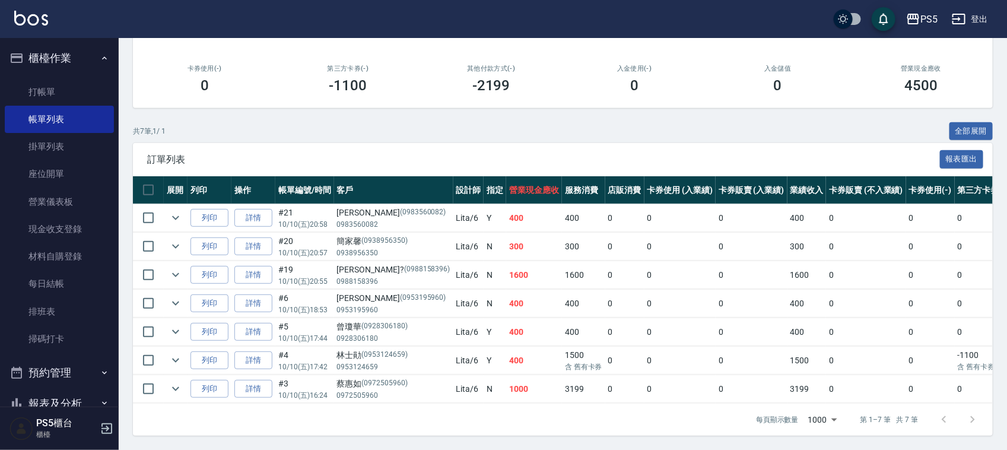
scroll to position [166, 0]
type input "Lita-6"
click at [253, 381] on link "詳情" at bounding box center [253, 389] width 38 height 18
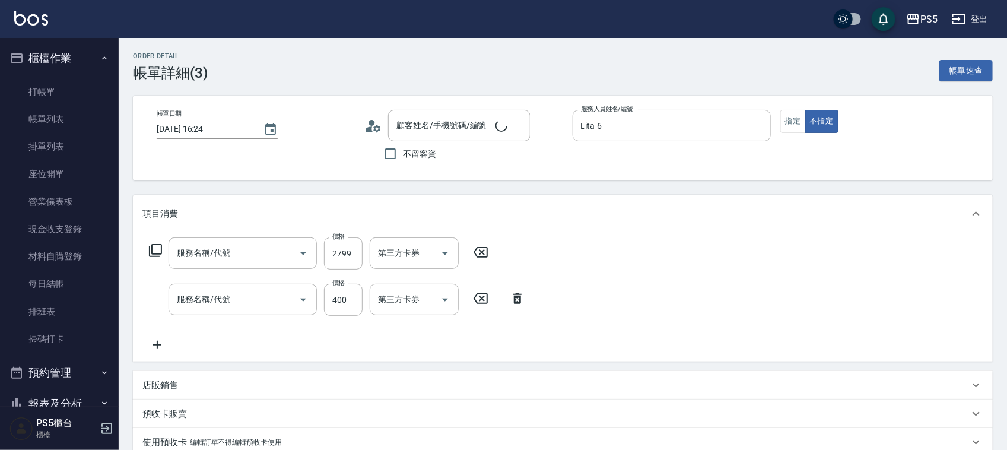
type input "[DATE] 16:24"
type input "Lita-6"
type input "嚴選溫塑(309)"
type input "洗剪400(201)"
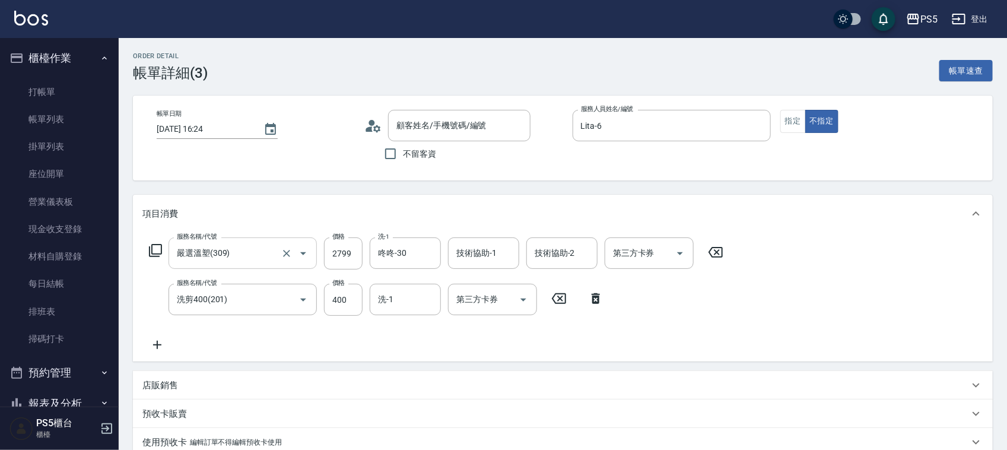
type input "[PERSON_NAME]/0972505960/0972505960"
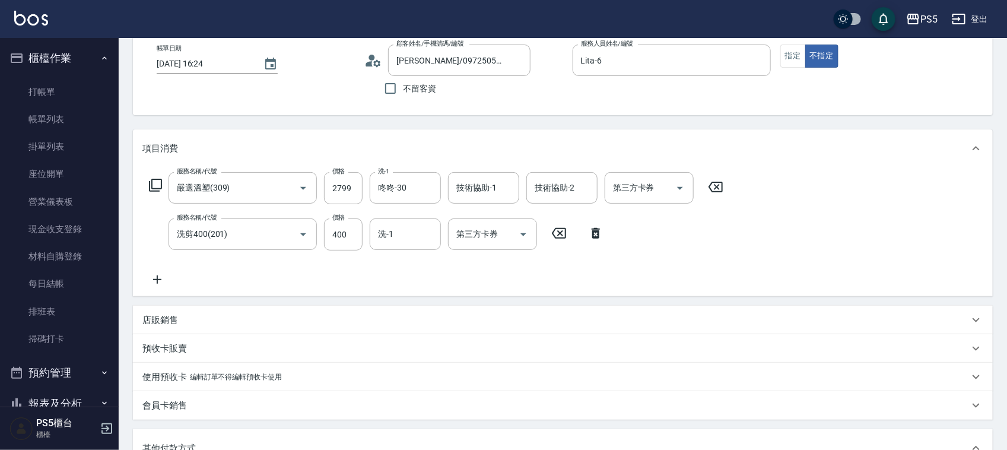
scroll to position [222, 0]
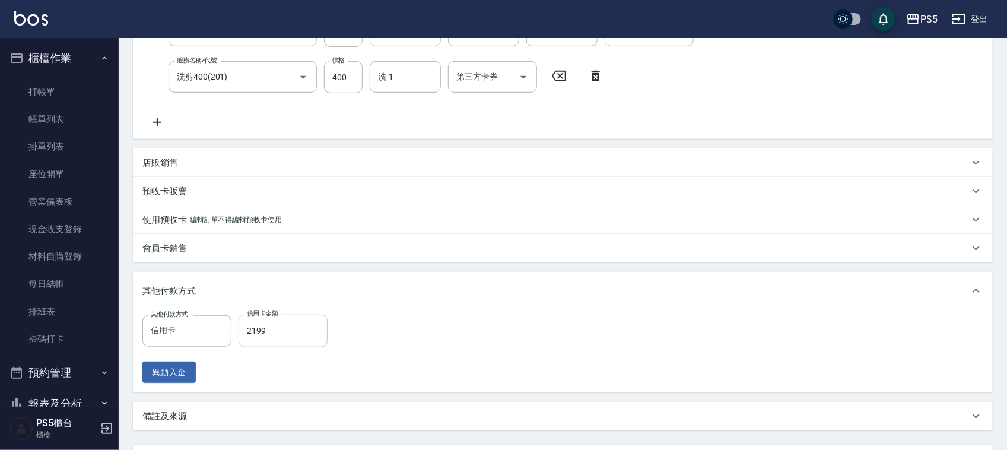
click at [281, 329] on input "2199" at bounding box center [282, 330] width 89 height 32
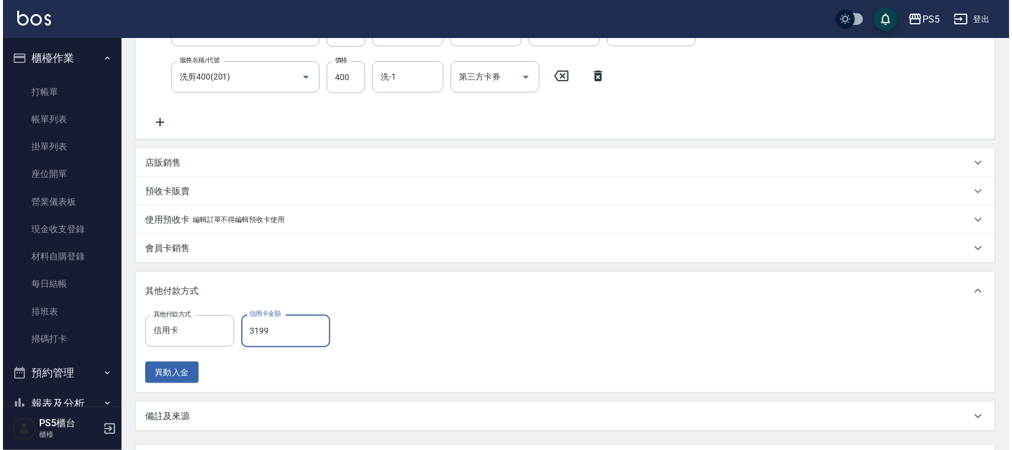
scroll to position [330, 0]
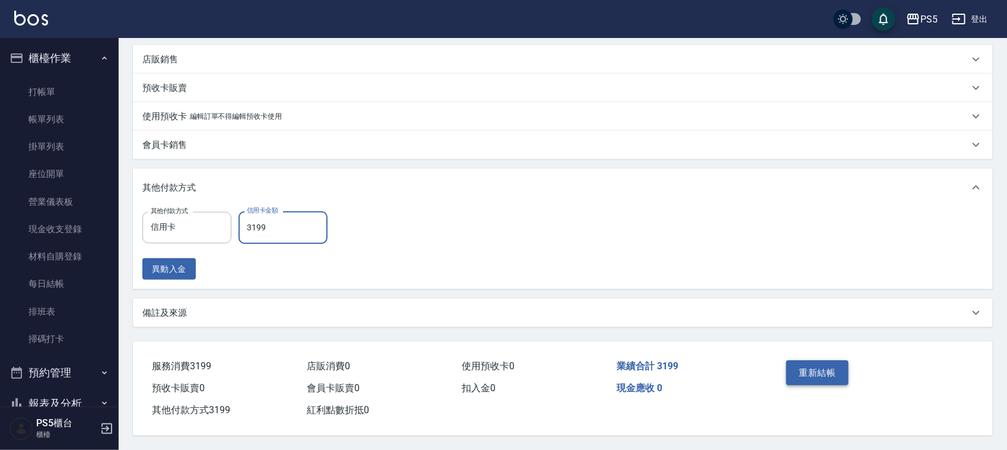
type input "3199"
click at [807, 361] on button "重新結帳" at bounding box center [817, 372] width 63 height 25
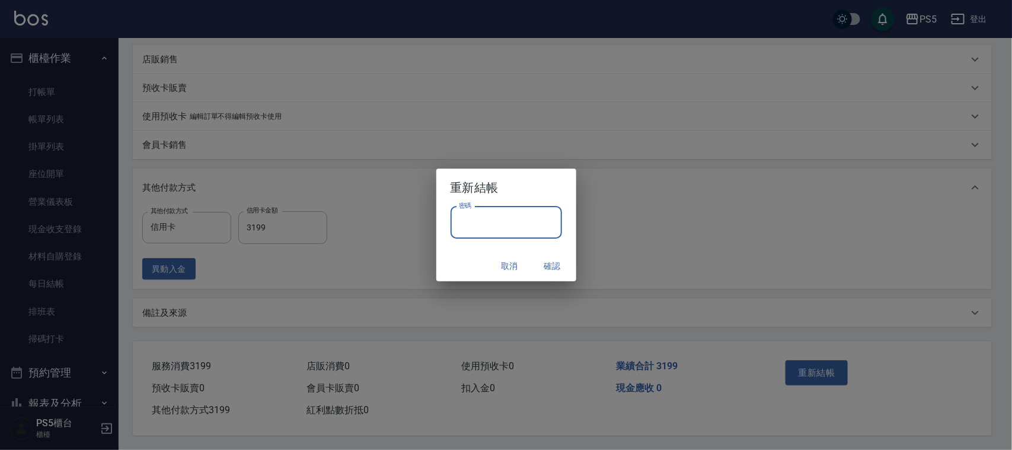
click at [510, 218] on input "密碼" at bounding box center [507, 222] width 112 height 32
type input "****"
click at [555, 269] on button "確認" at bounding box center [553, 266] width 38 height 22
click at [555, 267] on div "Order detail 帳單詳細 (3) 帳單速查 帳單日期 [DATE] 16:24 顧客姓名/手機號碼/編號 蔡惠如/0972505960/097250…" at bounding box center [503, 61] width 1007 height 775
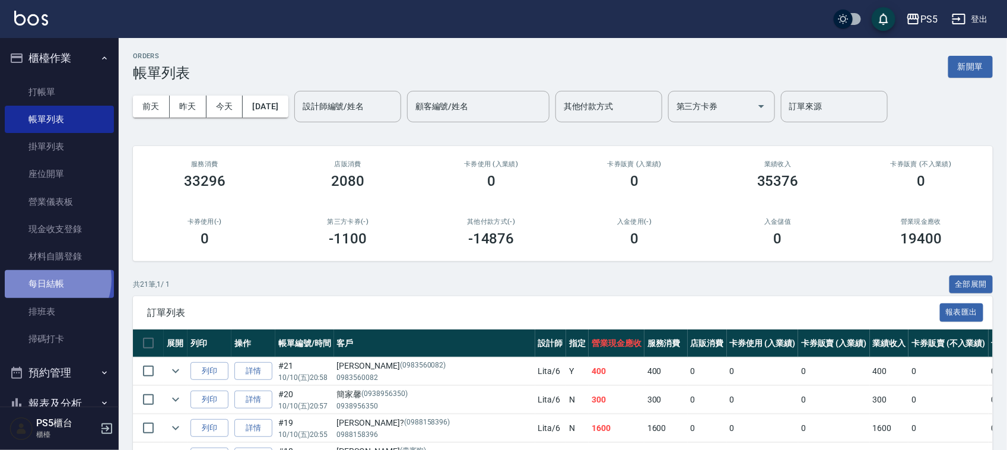
click at [51, 279] on link "每日結帳" at bounding box center [59, 283] width 109 height 27
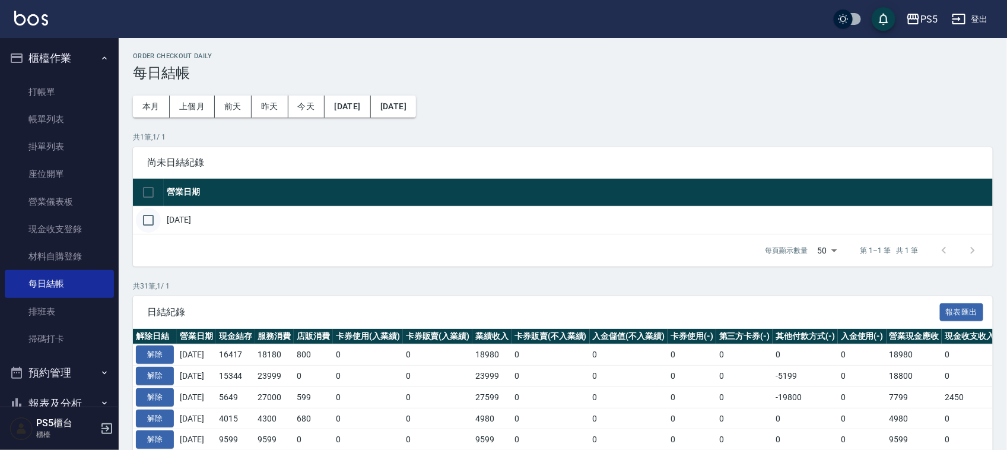
click at [143, 218] on input "checkbox" at bounding box center [148, 220] width 25 height 25
checkbox input "true"
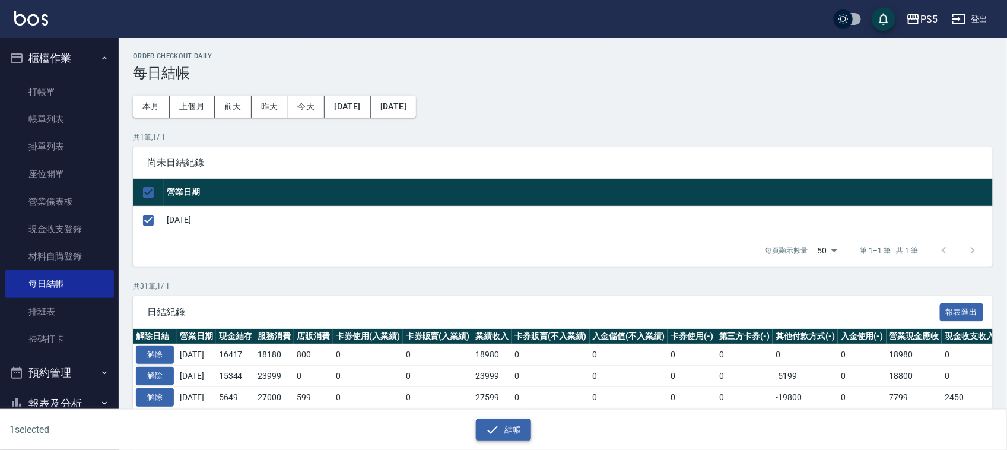
click at [479, 430] on button "結帳" at bounding box center [503, 430] width 55 height 22
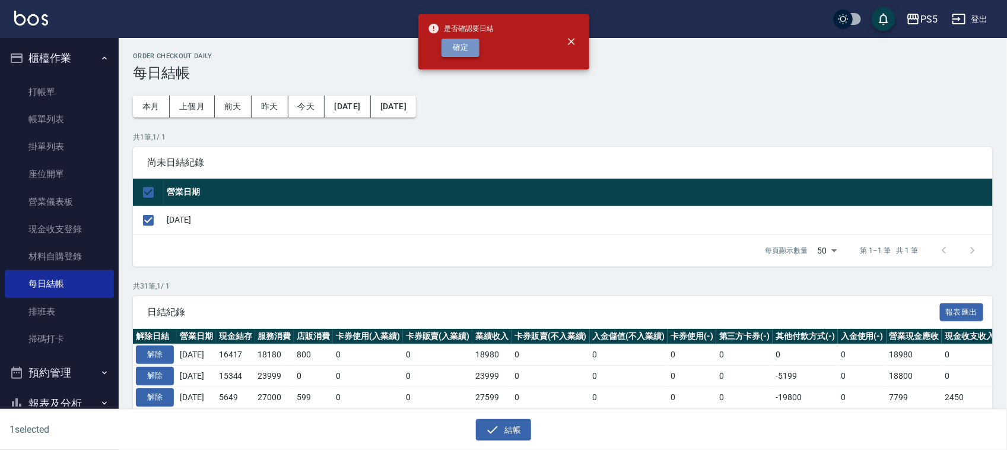
click at [454, 47] on button "確定" at bounding box center [460, 48] width 38 height 18
checkbox input "false"
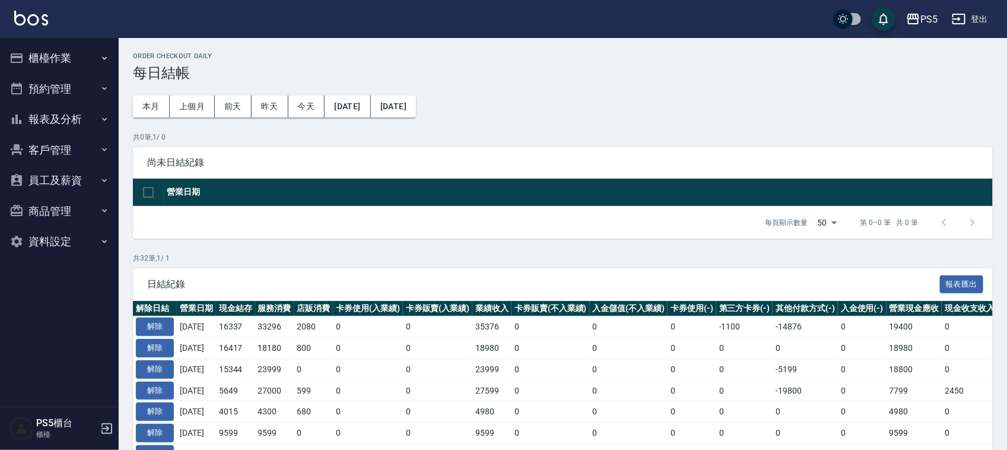
click at [51, 119] on button "報表及分析" at bounding box center [59, 119] width 109 height 31
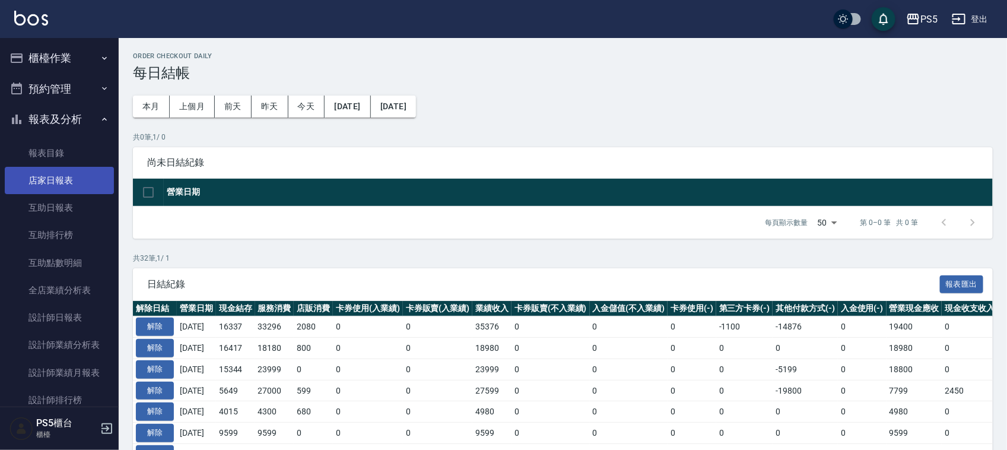
click at [55, 178] on link "店家日報表" at bounding box center [59, 180] width 109 height 27
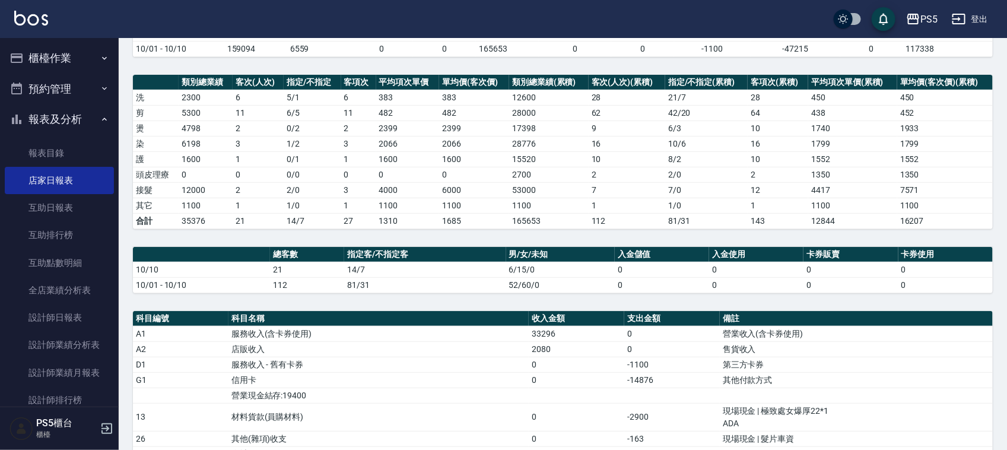
scroll to position [222, 0]
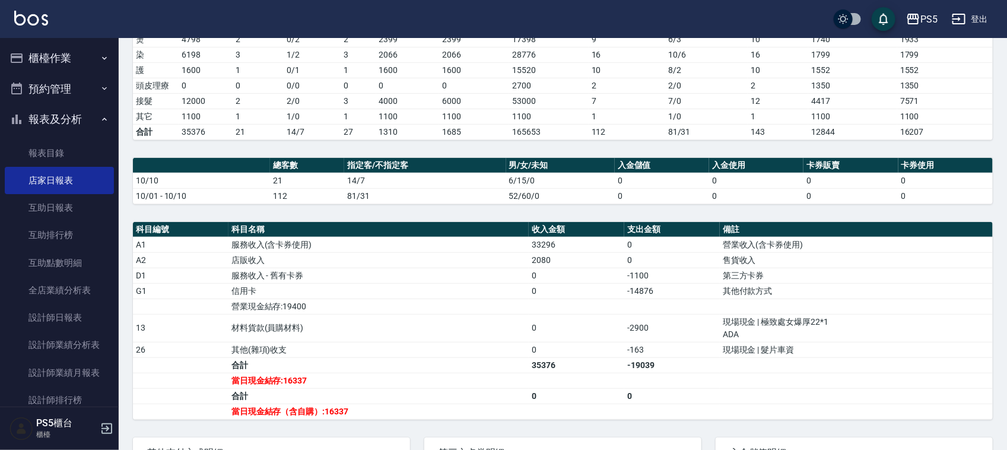
click at [43, 58] on button "櫃檯作業" at bounding box center [59, 58] width 109 height 31
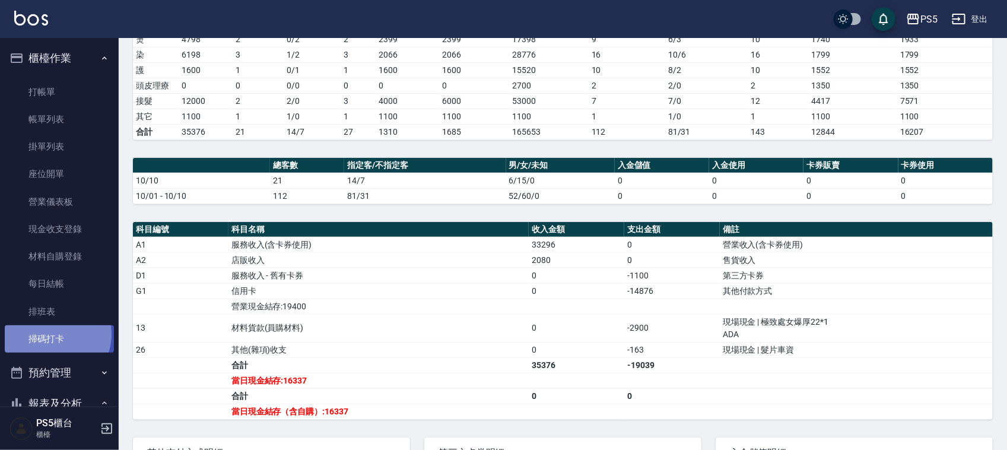
click at [52, 334] on link "掃碼打卡" at bounding box center [59, 338] width 109 height 27
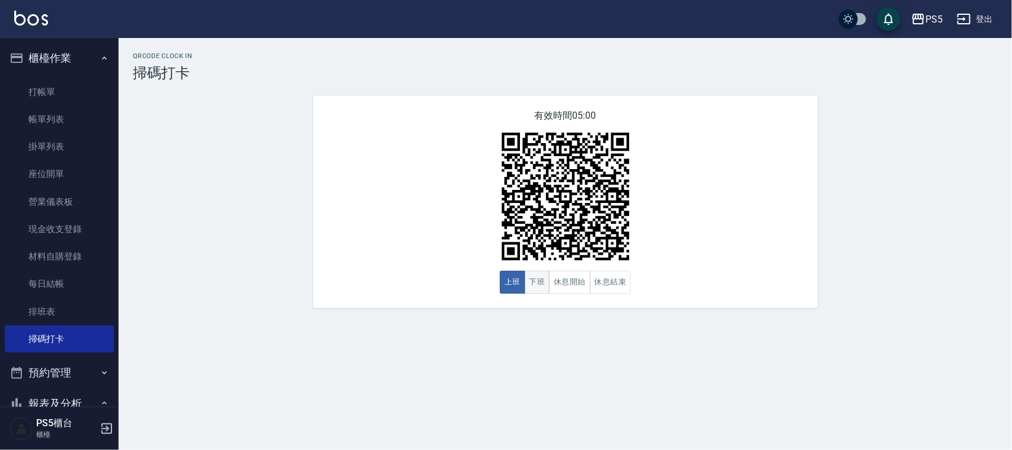
click at [541, 288] on button "下班" at bounding box center [538, 281] width 26 height 23
